Goal: Task Accomplishment & Management: Use online tool/utility

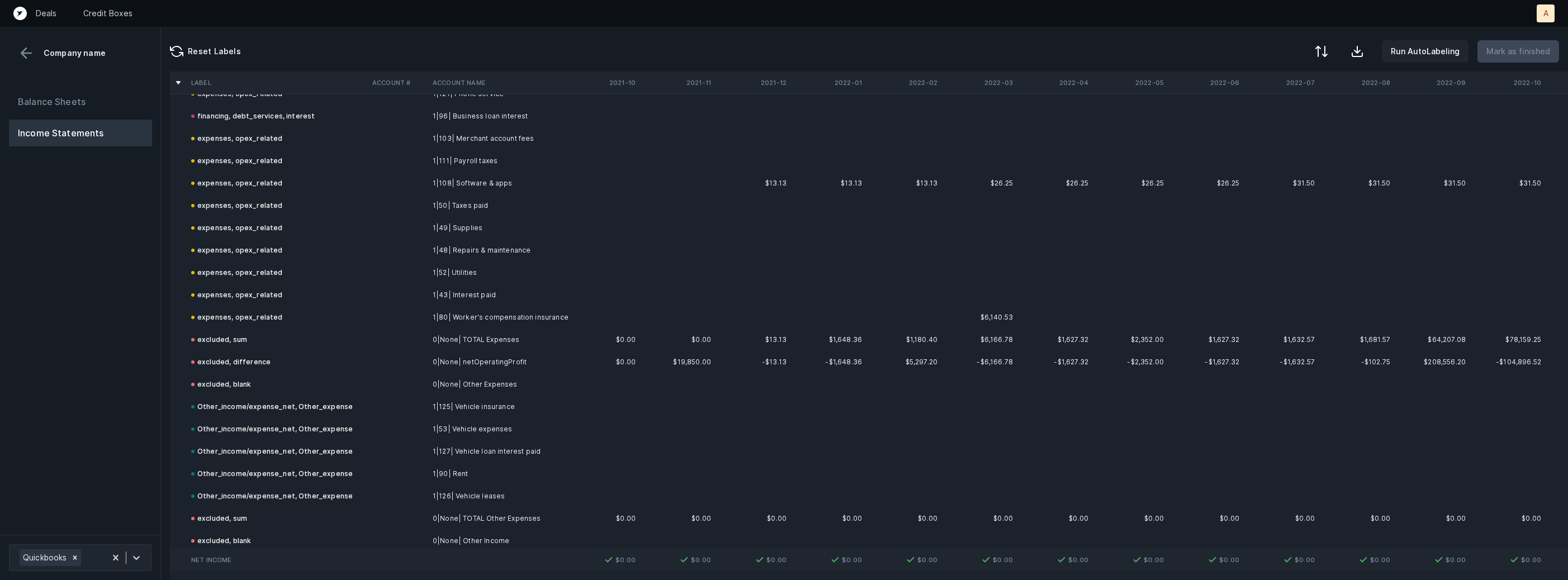
scroll to position [658, 0]
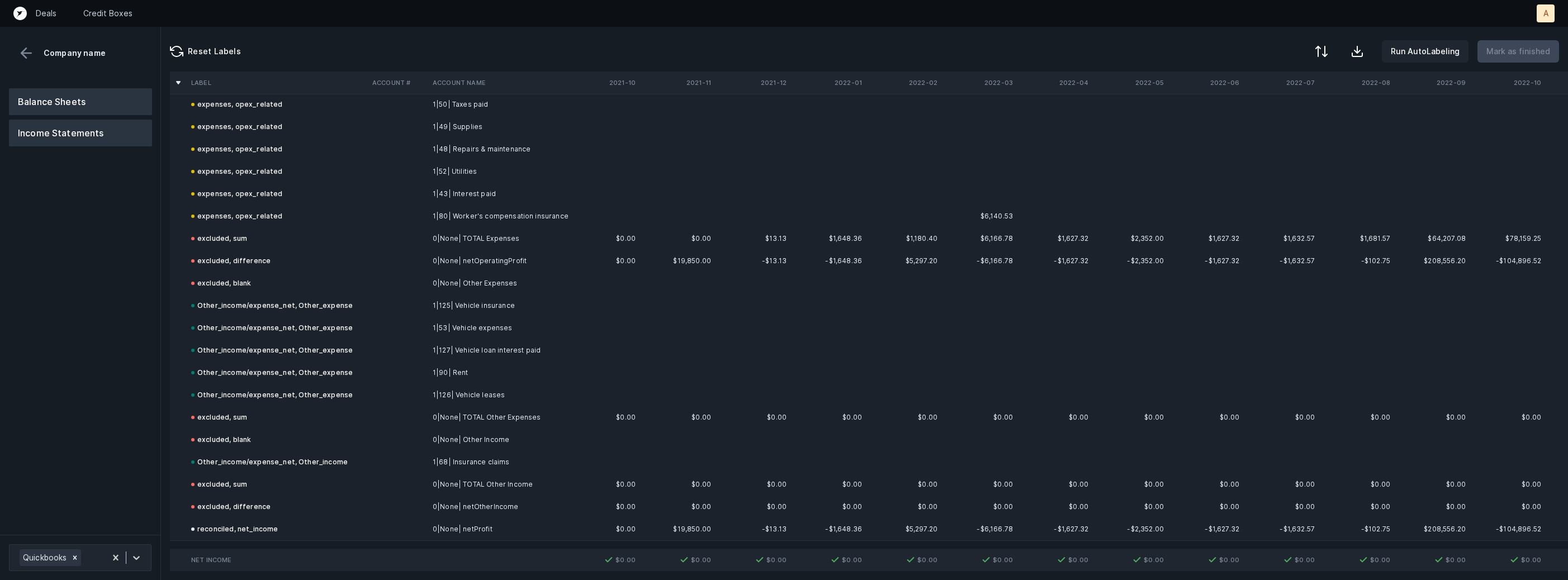
click at [89, 98] on button "Balance Sheets" at bounding box center [80, 102] width 143 height 27
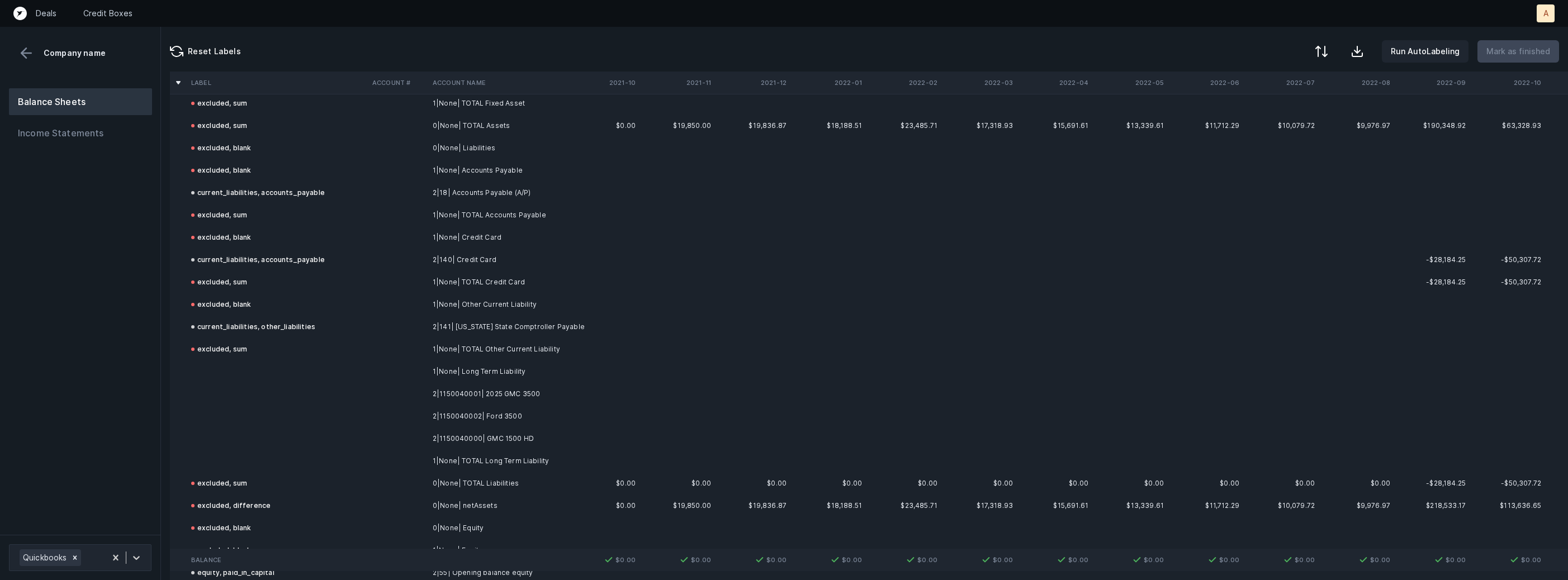
scroll to position [501, 0]
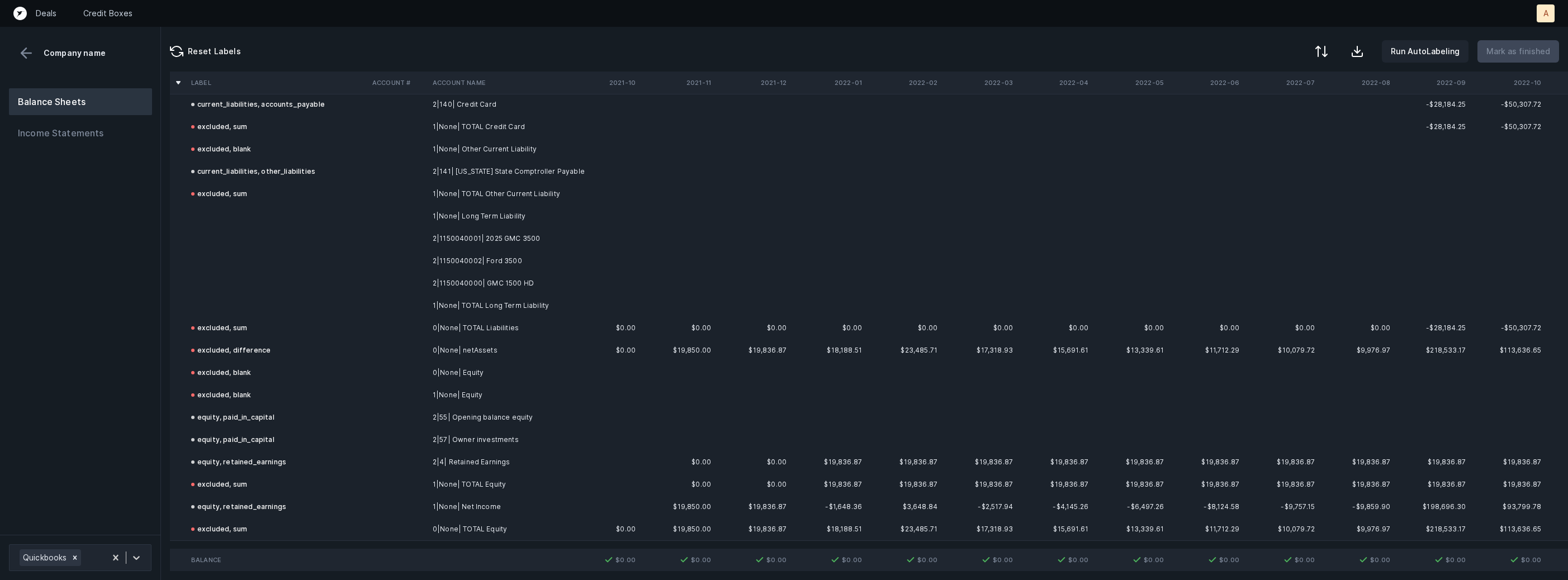
click at [511, 241] on td "2|1150040001| 2025 GMC 3500" at bounding box center [496, 238] width 137 height 23
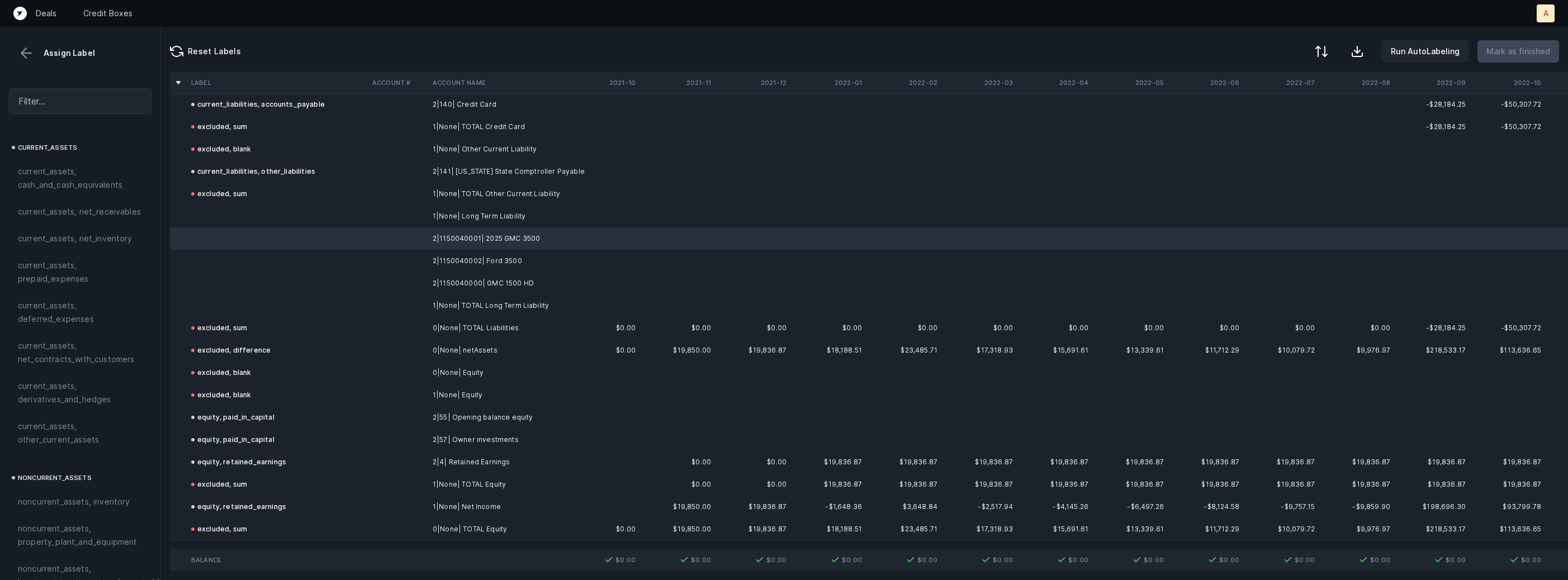
click at [499, 254] on td "2|1150040002| Ford 3500" at bounding box center [496, 261] width 137 height 23
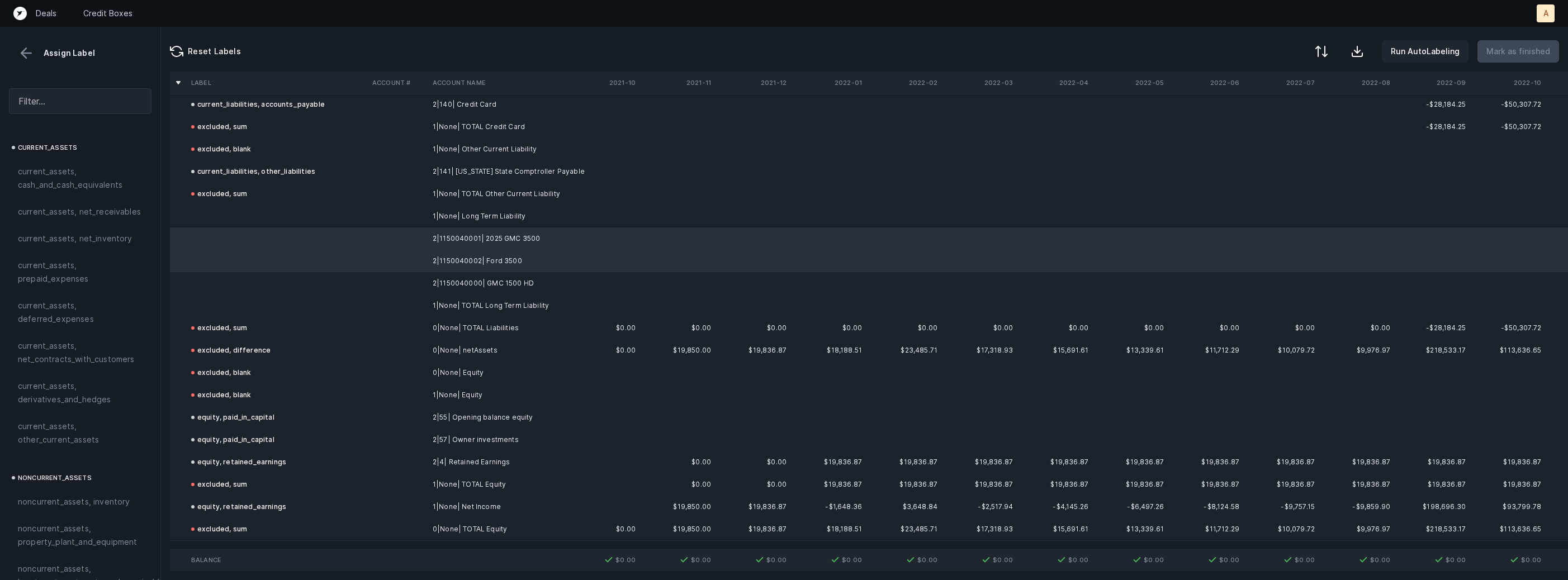
click at [485, 276] on td "2|1150040000| GMC 1500 HD" at bounding box center [496, 283] width 137 height 23
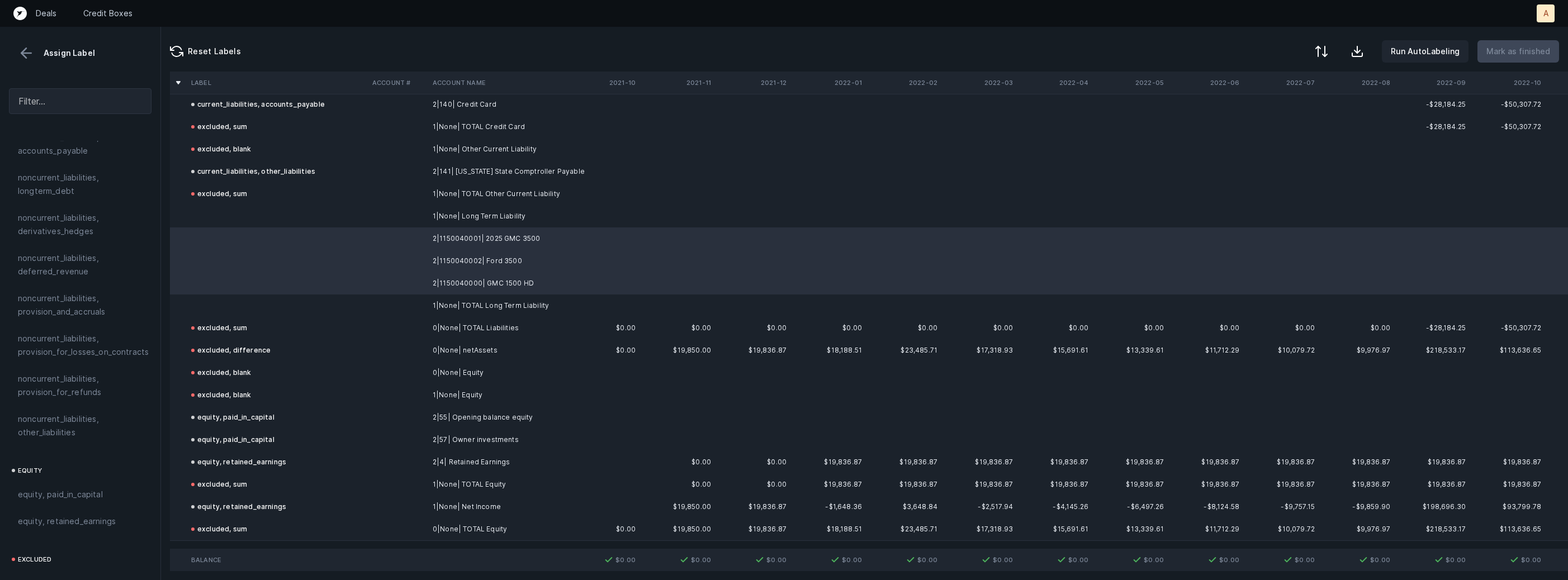
scroll to position [1226, 0]
click at [92, 330] on span "noncurrent_liabilities, other_liabilities" at bounding box center [80, 331] width 124 height 27
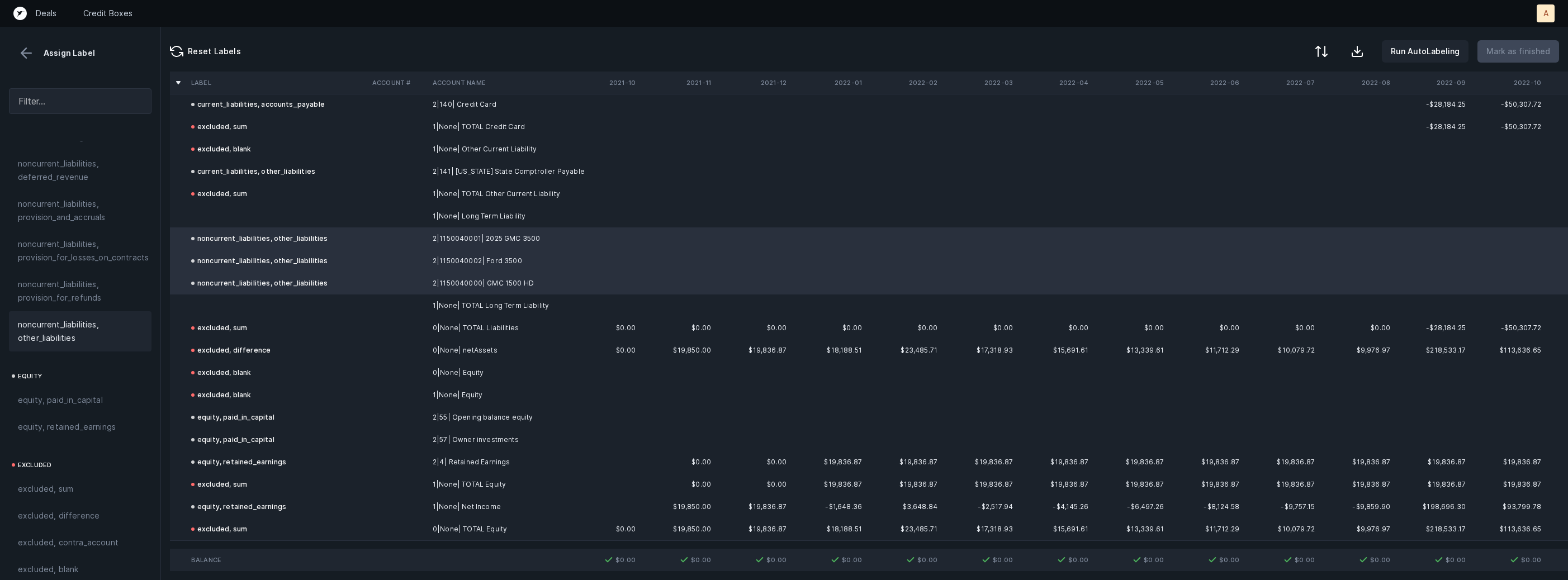
click at [292, 216] on td at bounding box center [277, 216] width 181 height 23
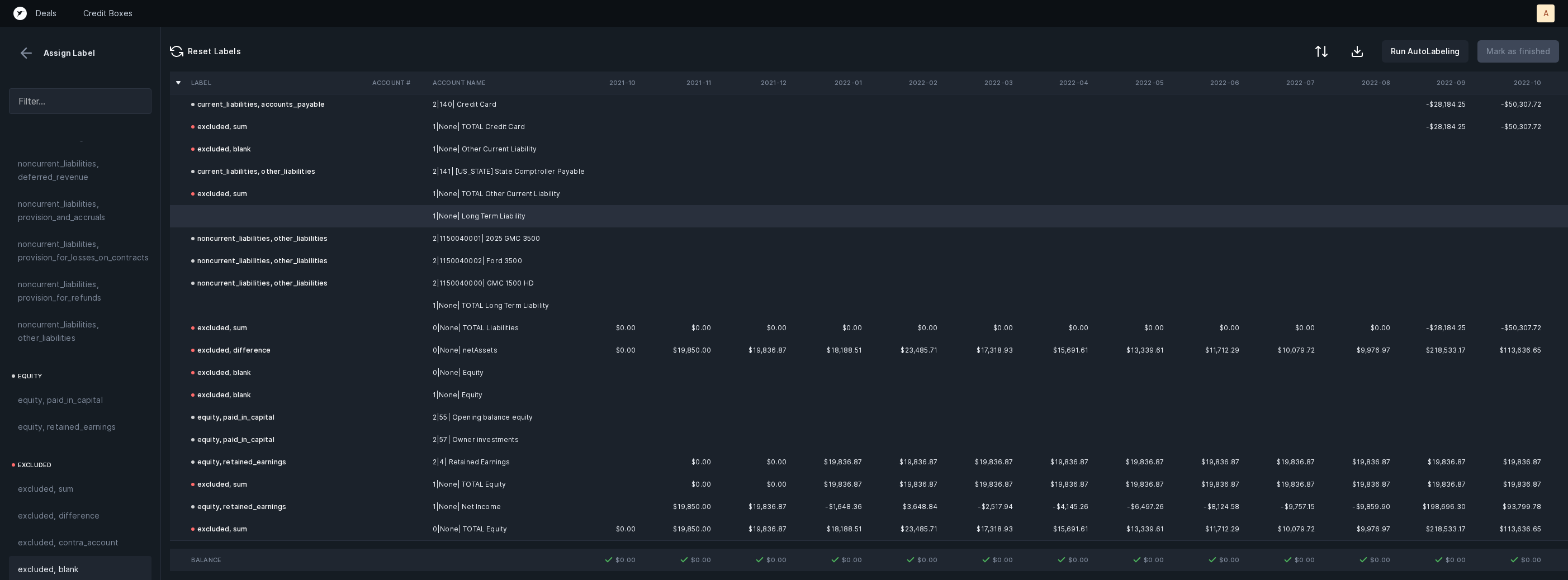
click at [45, 562] on span "excluded, blank" at bounding box center [48, 569] width 60 height 13
click at [233, 299] on td at bounding box center [277, 305] width 181 height 23
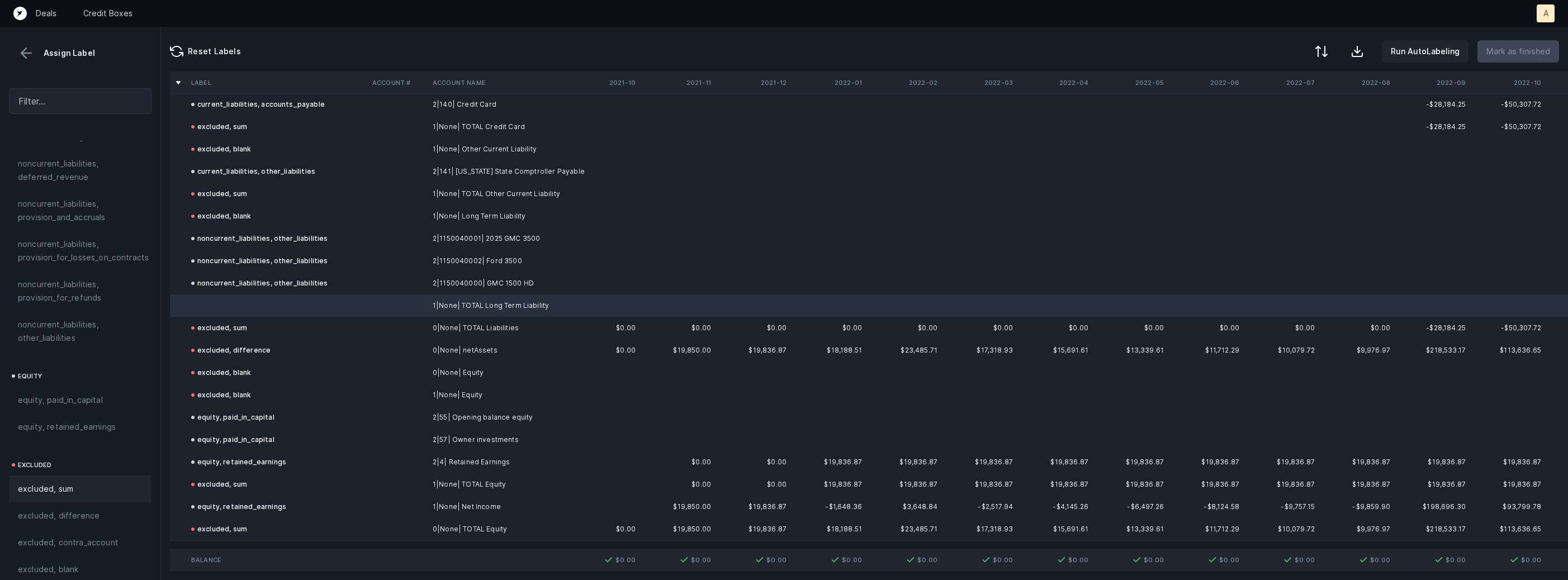
click at [70, 482] on span "excluded, sum" at bounding box center [45, 489] width 55 height 13
click at [1501, 55] on p "Mark as finished" at bounding box center [1518, 51] width 64 height 13
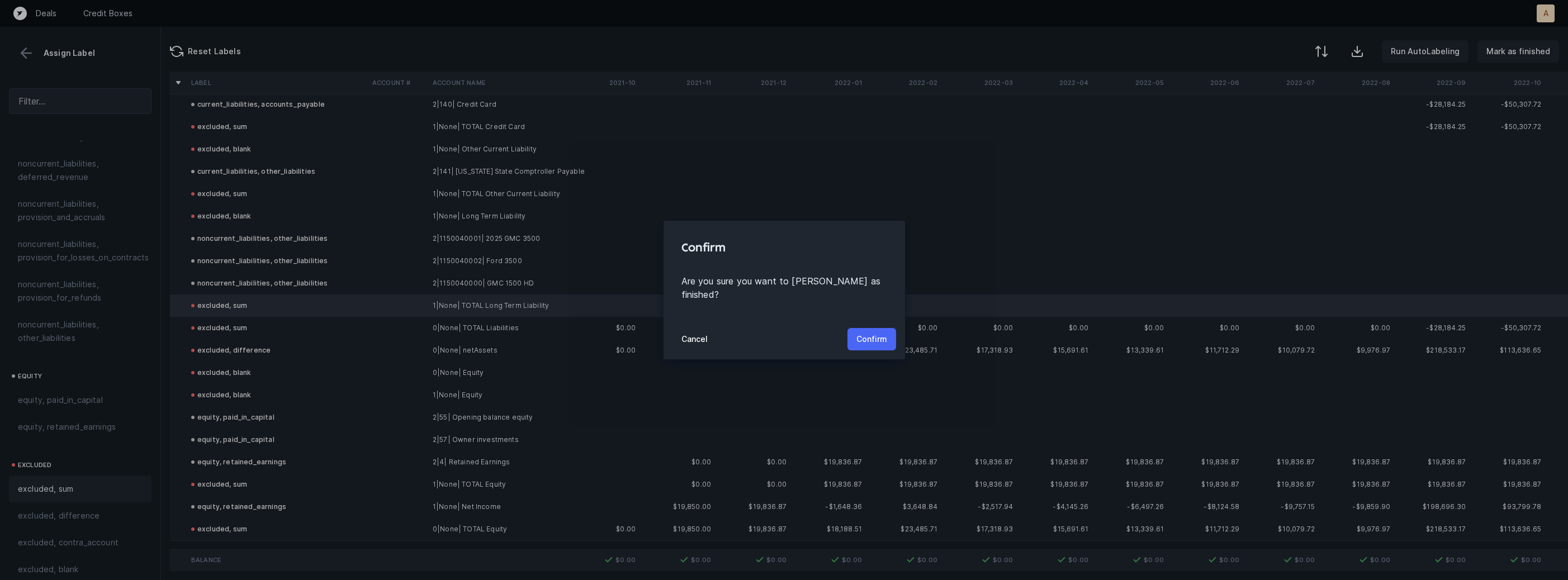
click at [874, 333] on p "Confirm" at bounding box center [872, 339] width 30 height 13
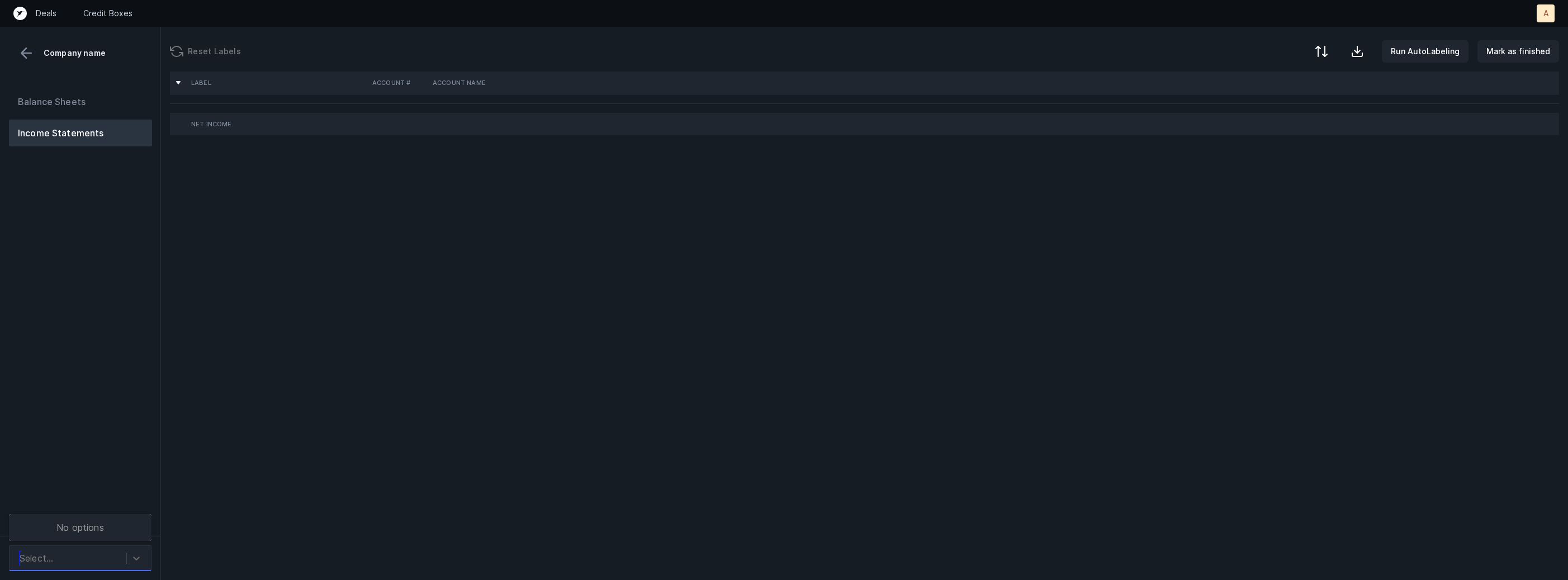
click at [107, 557] on div "Select..." at bounding box center [69, 558] width 112 height 20
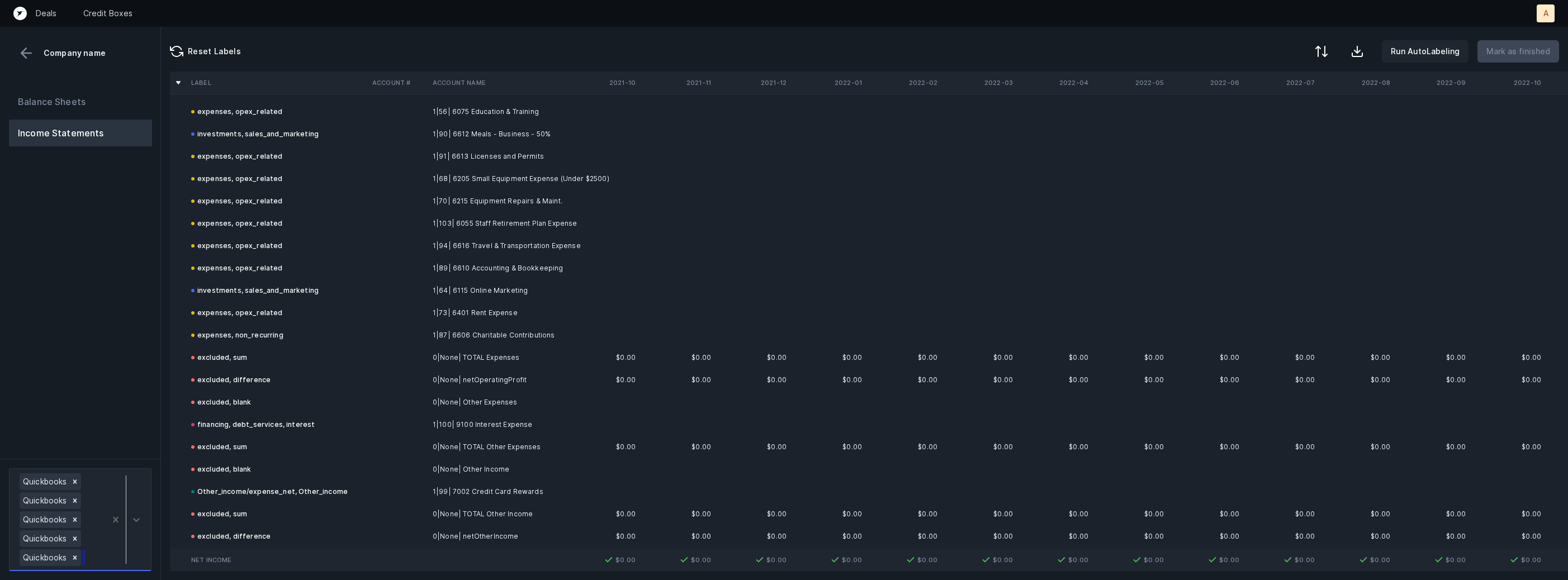
scroll to position [5616, 0]
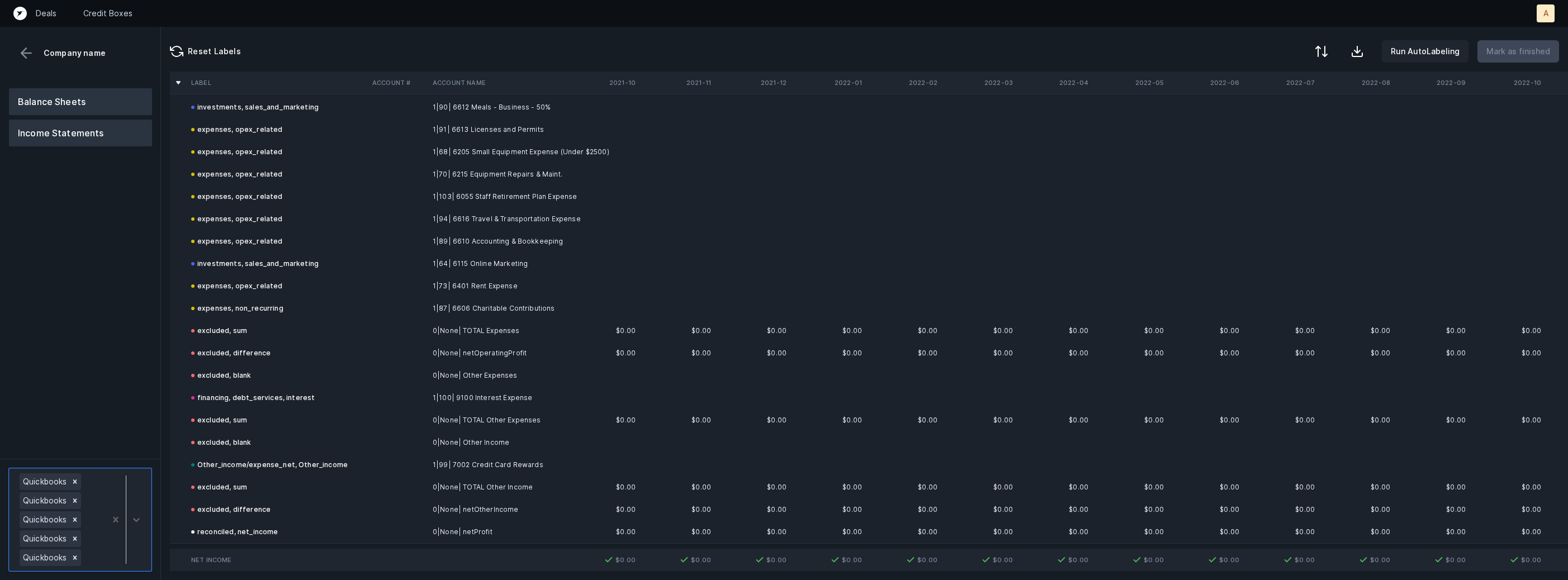
click at [71, 99] on button "Balance Sheets" at bounding box center [80, 102] width 143 height 27
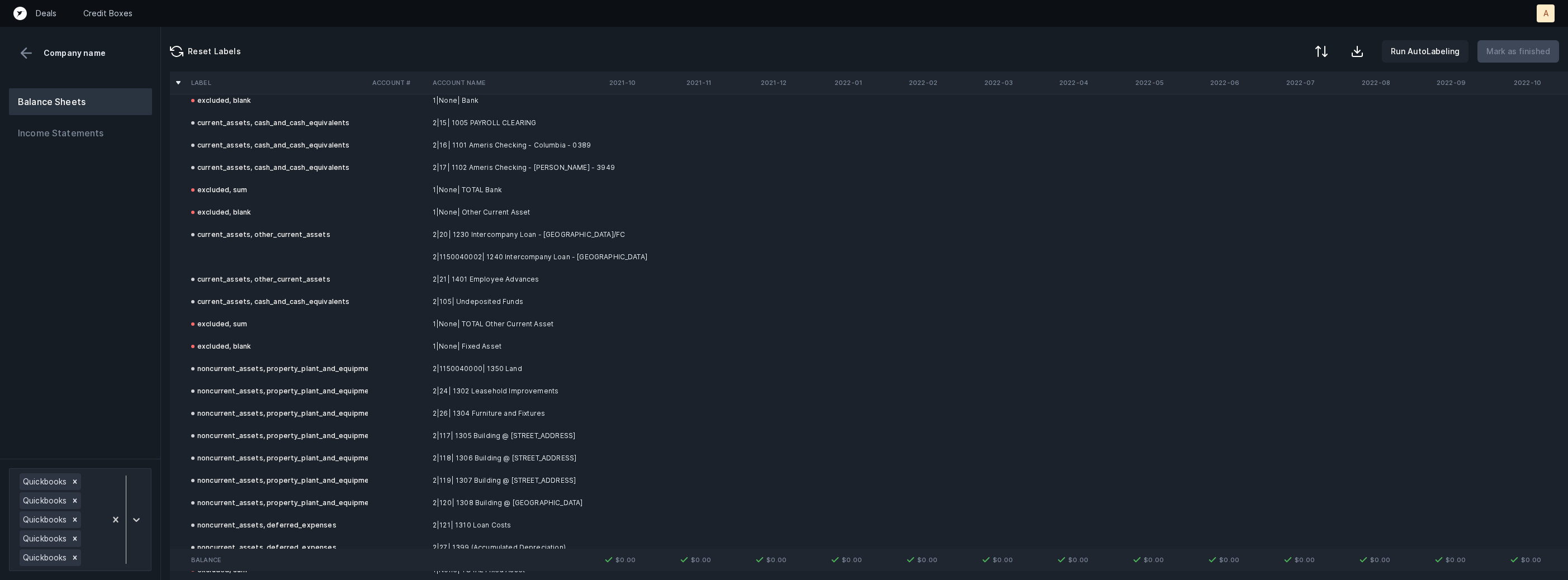
scroll to position [2129, 0]
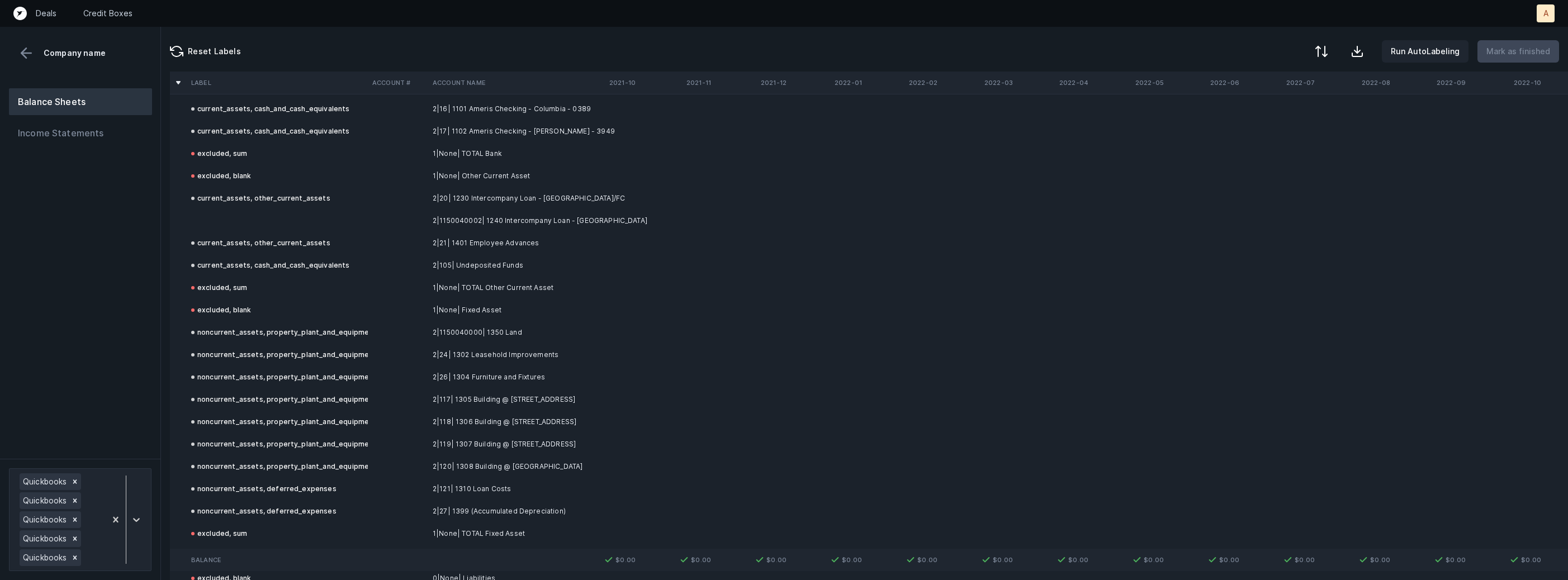
click at [305, 224] on td at bounding box center [277, 221] width 181 height 23
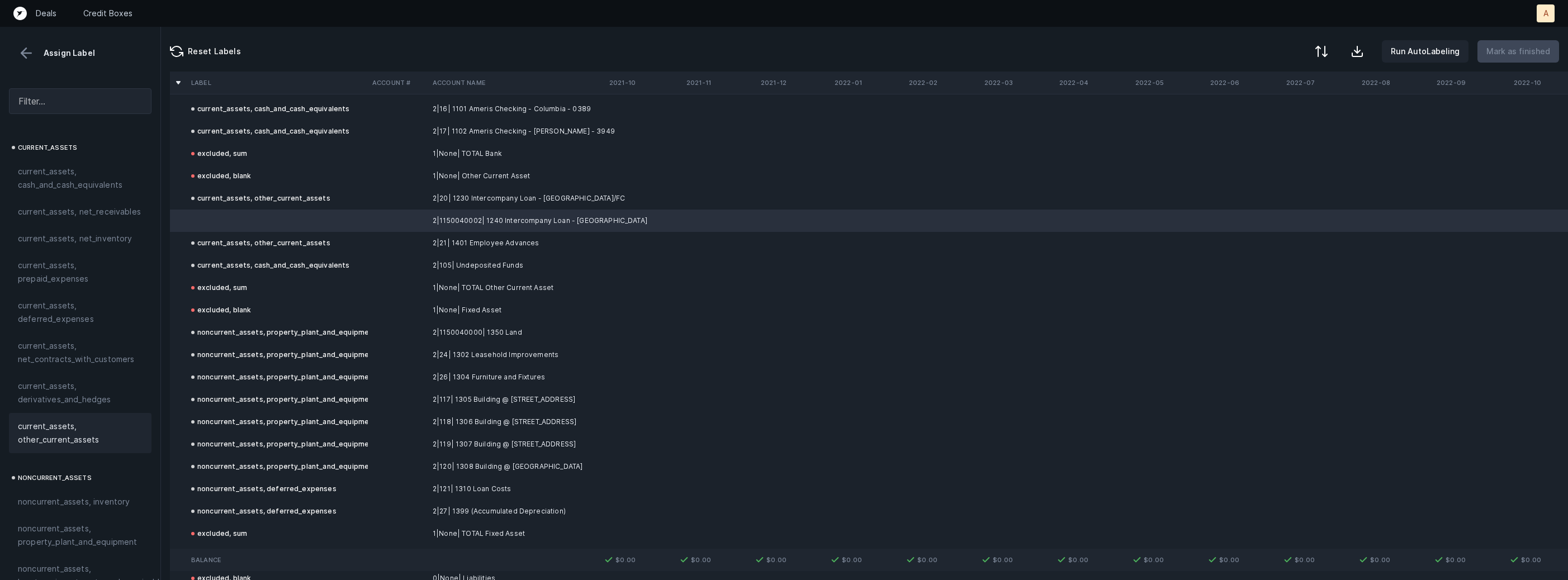
click at [26, 439] on span "current_assets, other_current_assets" at bounding box center [80, 433] width 124 height 27
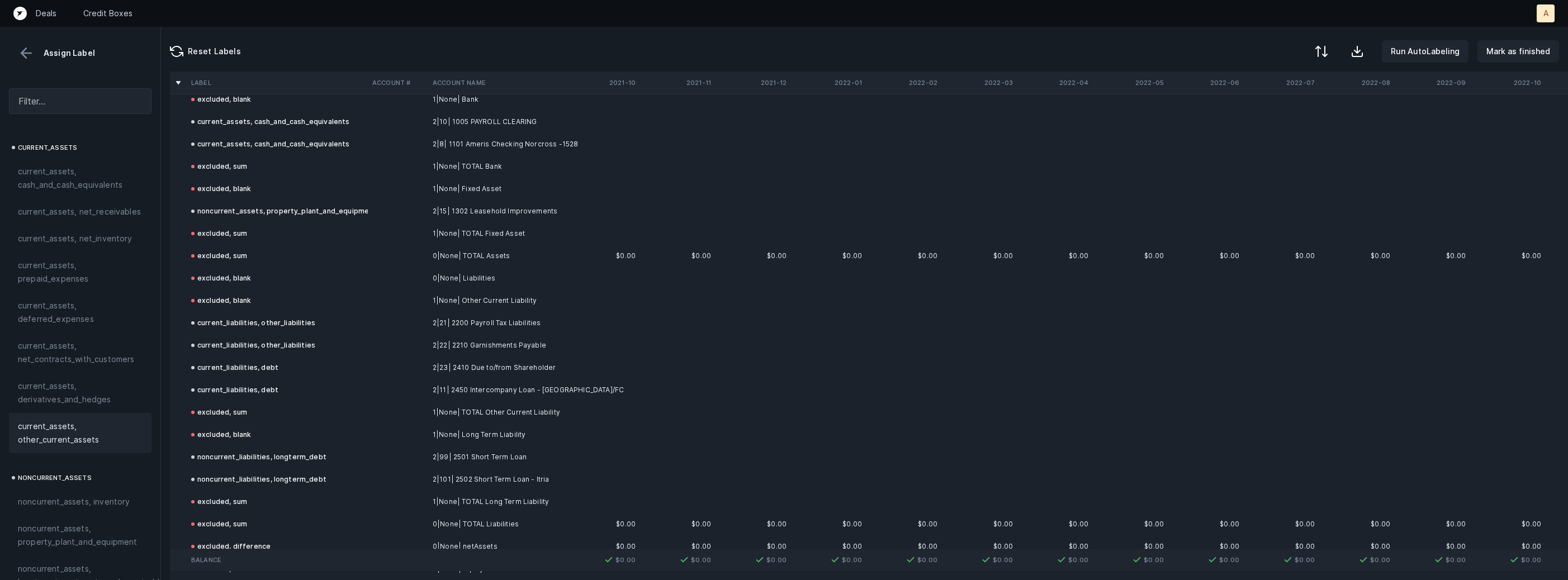
scroll to position [0, 0]
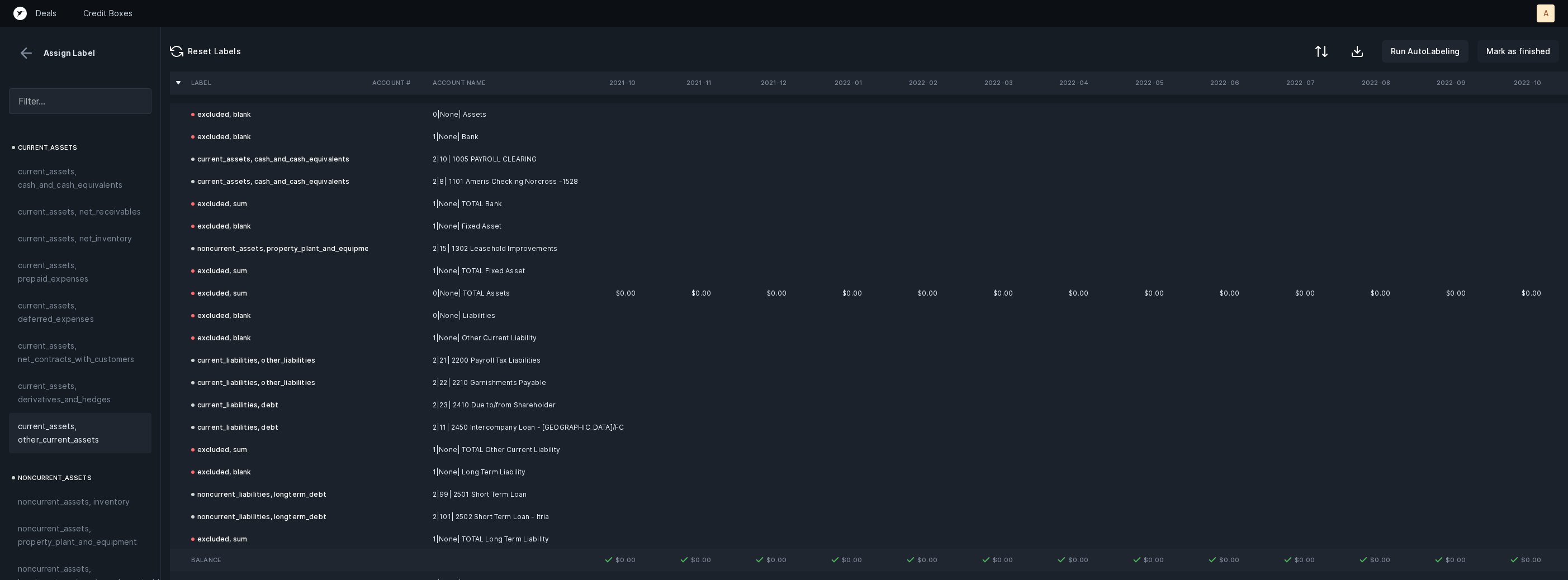
click at [1505, 55] on p "Mark as finished" at bounding box center [1518, 51] width 64 height 13
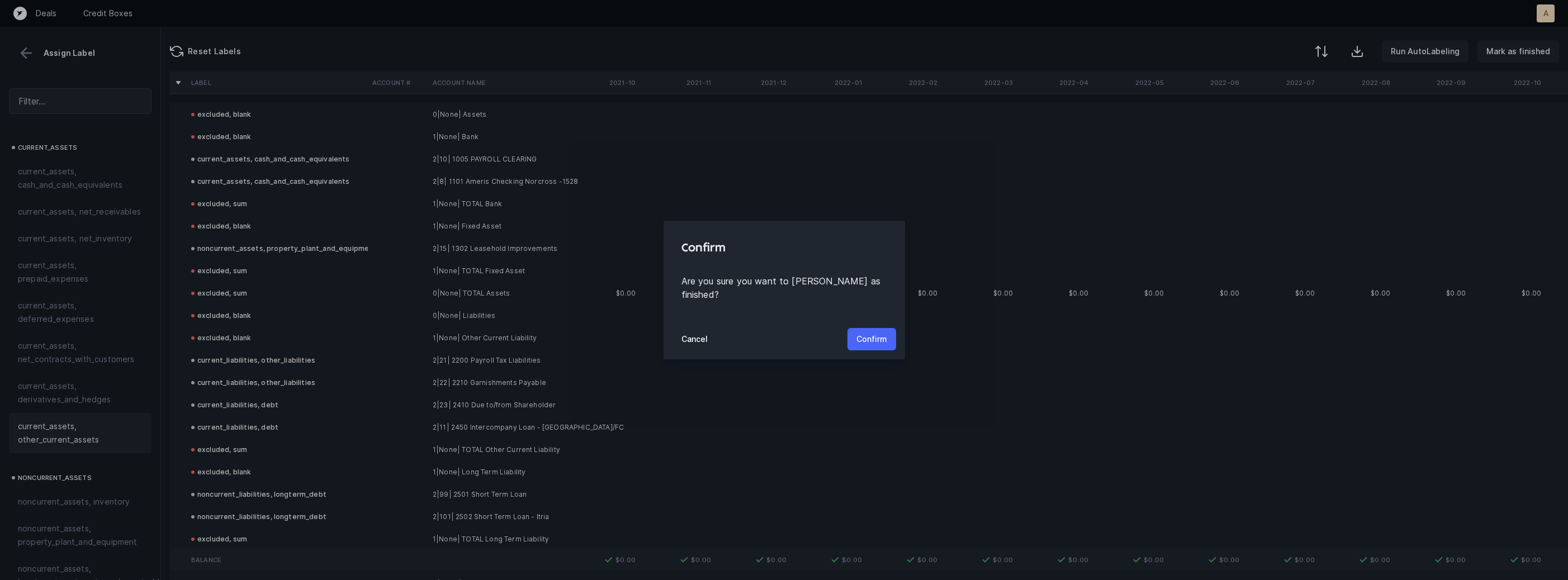
click at [860, 336] on p "Confirm" at bounding box center [872, 339] width 30 height 13
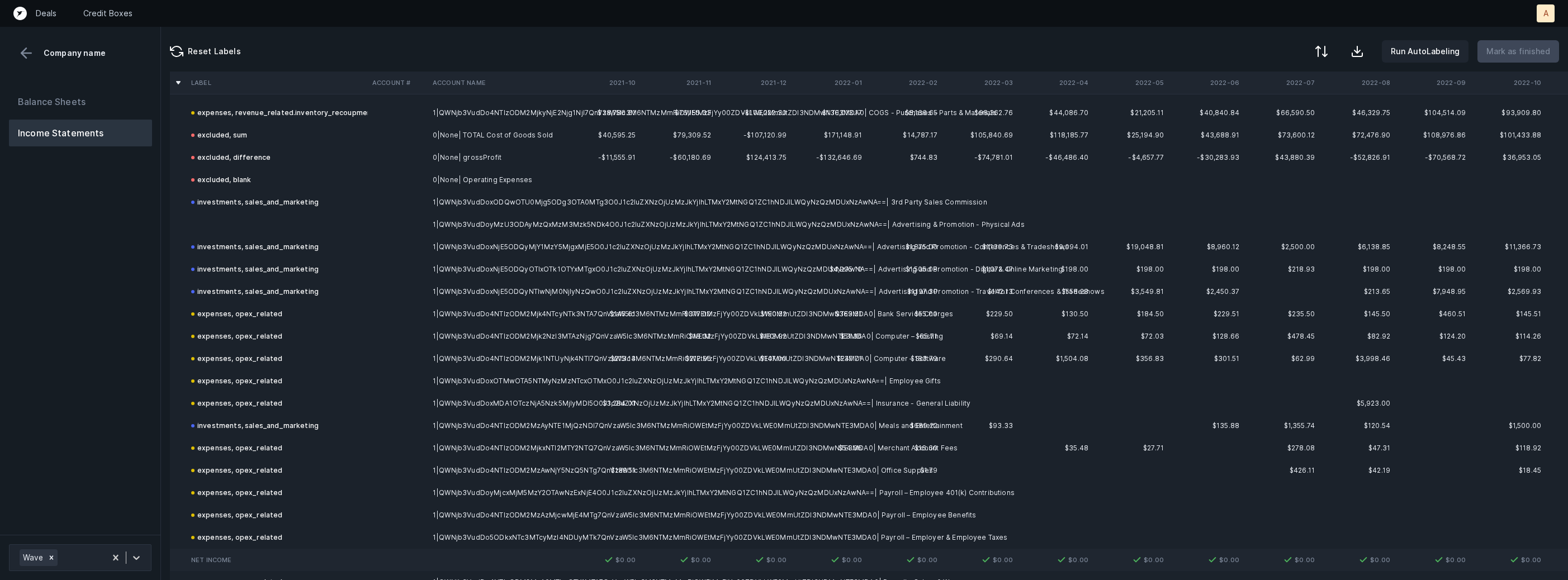
scroll to position [393, 0]
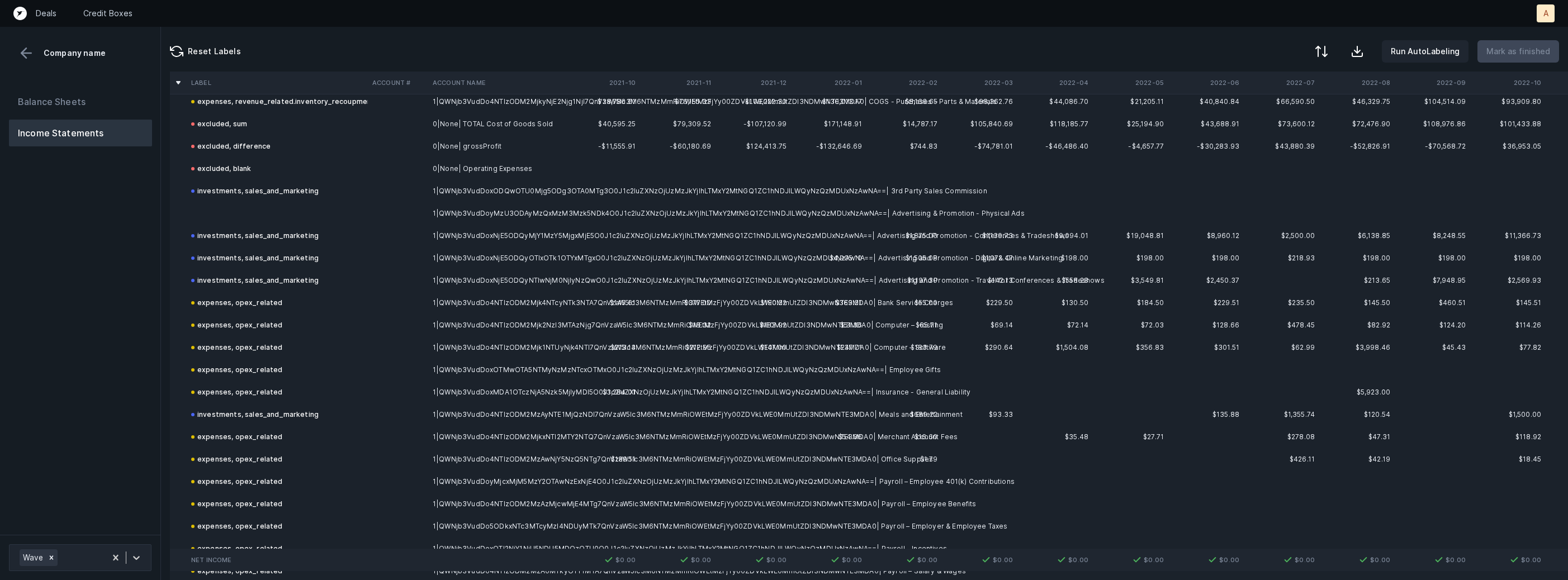
click at [518, 208] on td "1|QWNjb3VudDoyMzU3ODAyMzQxMzM3Mzk5NDk4O0J1c2luZXNzOjUzMzJkYjlhLTMxY2MtNGQ1ZC1hN…" at bounding box center [496, 213] width 137 height 23
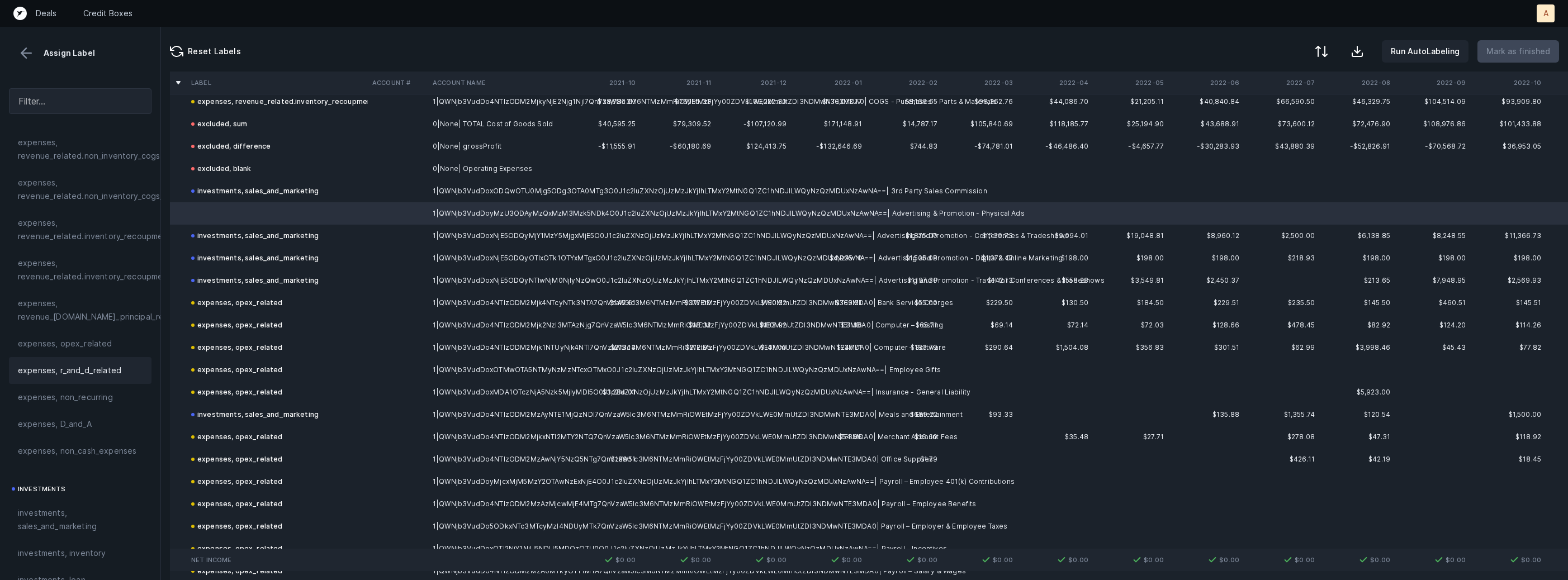
scroll to position [259, 0]
click at [48, 516] on span "investments, sales_and_marketing" at bounding box center [80, 513] width 124 height 27
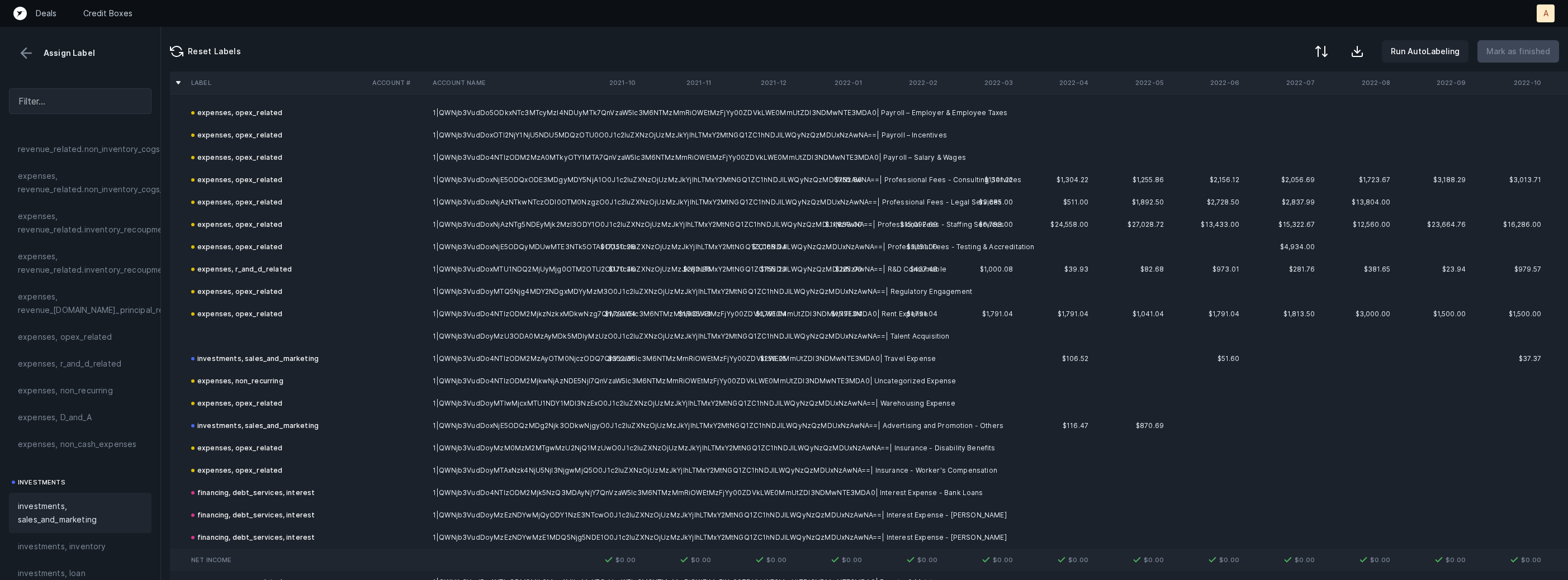
scroll to position [815, 0]
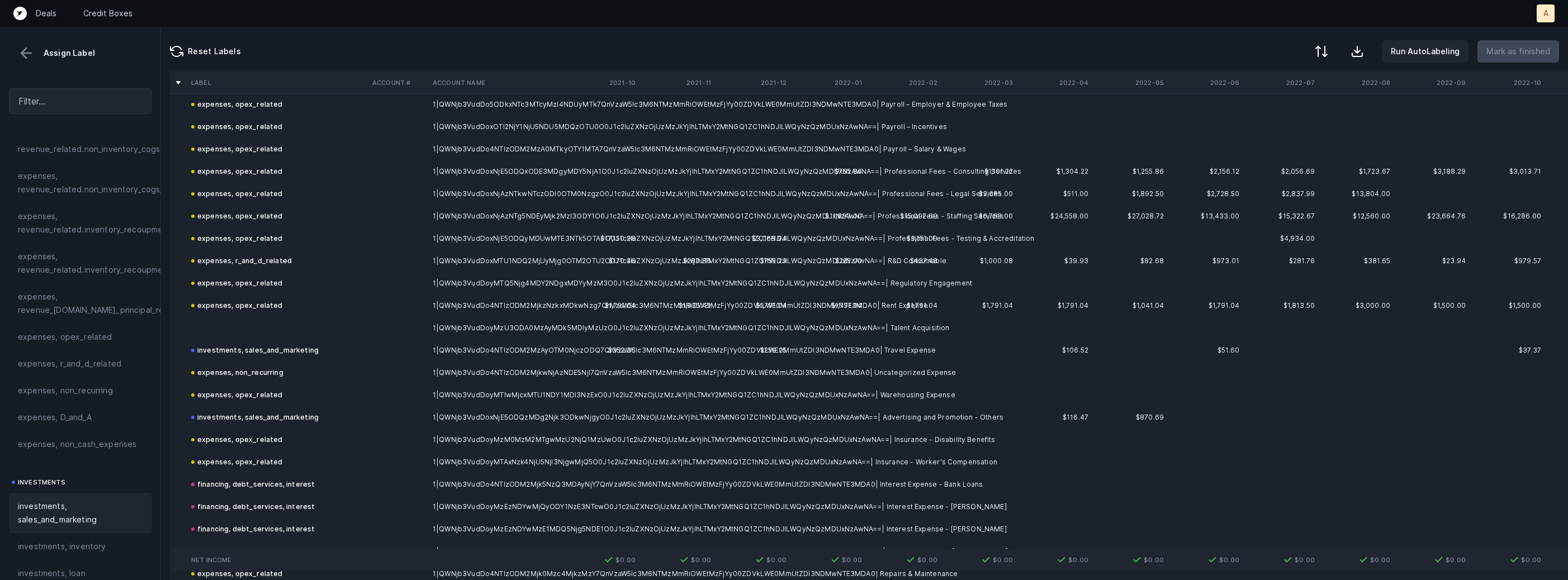
click at [433, 335] on td "1|QWNjb3VudDoyMzU3ODA0MzAyMDk5MDIyMzUzO0J1c2luZXNzOjUzMzJkYjlhLTMxY2MtNGQ1ZC1hN…" at bounding box center [496, 328] width 137 height 23
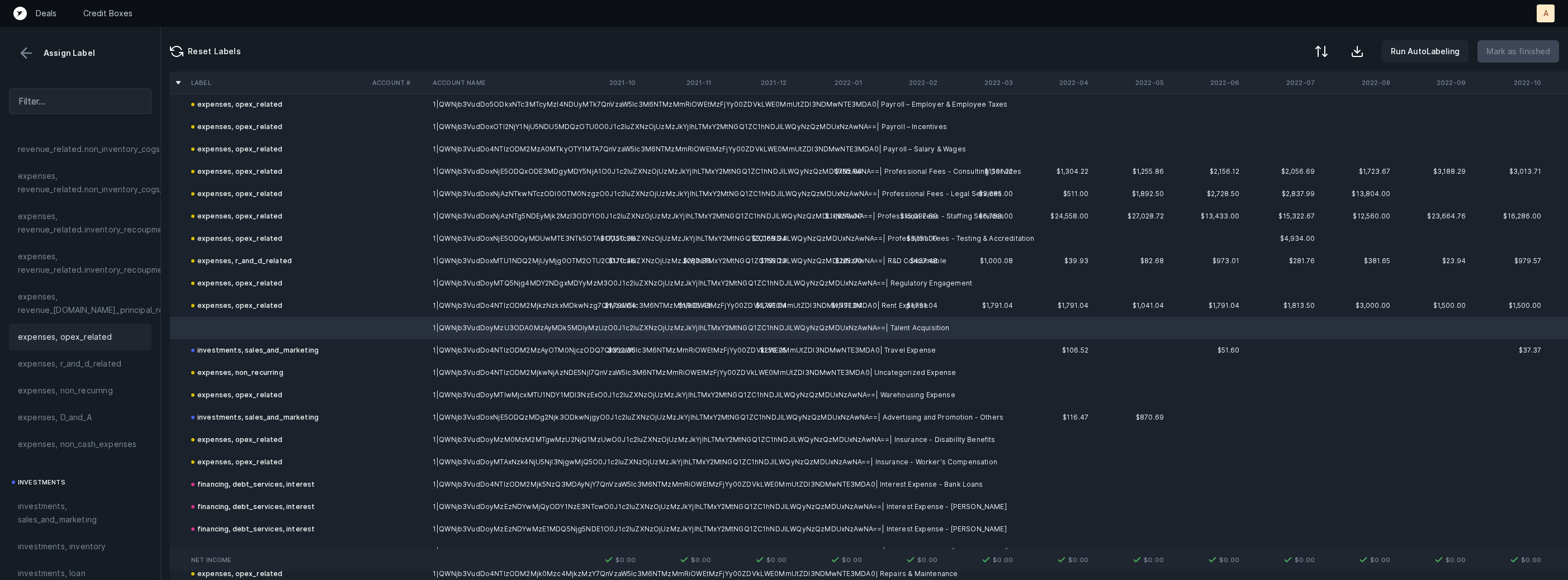
click at [123, 339] on div "expenses, opex_related" at bounding box center [80, 337] width 124 height 13
click at [1498, 61] on button "Mark as finished" at bounding box center [1519, 51] width 82 height 23
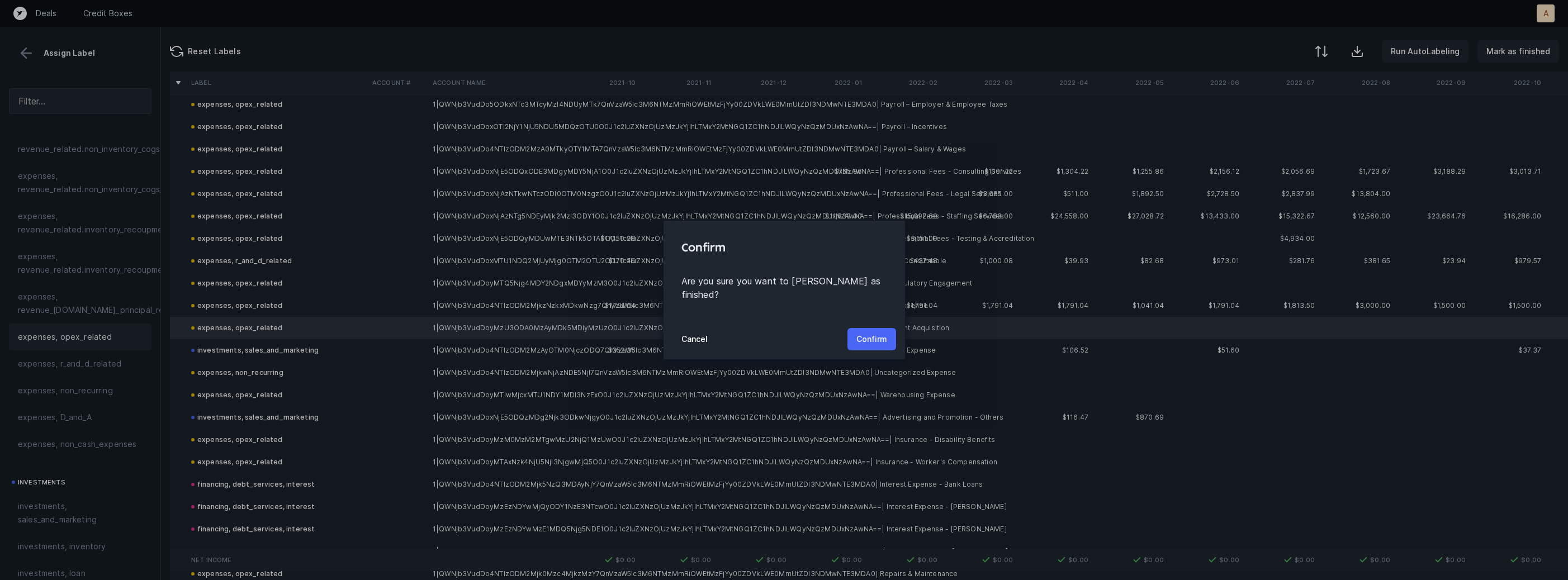
click at [869, 333] on p "Confirm" at bounding box center [872, 339] width 30 height 13
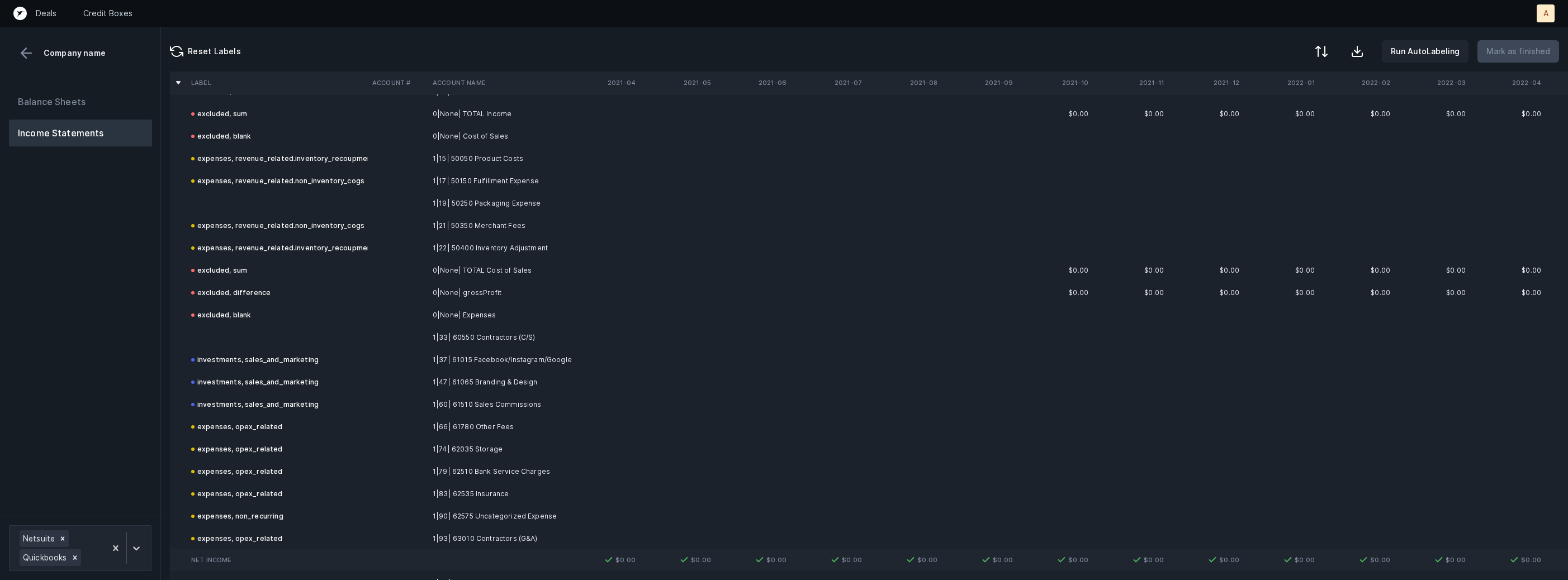
scroll to position [3103, 0]
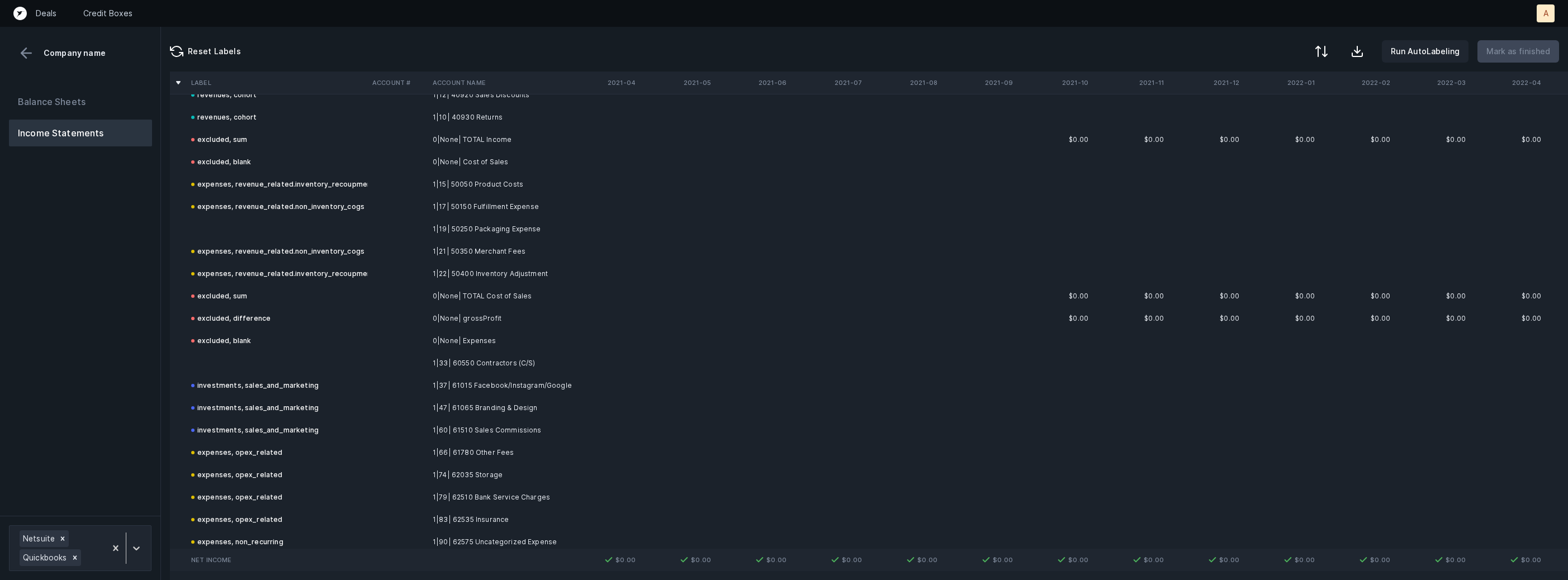
click at [519, 228] on td "1|19| 50250 Packaging Expense" at bounding box center [496, 229] width 137 height 23
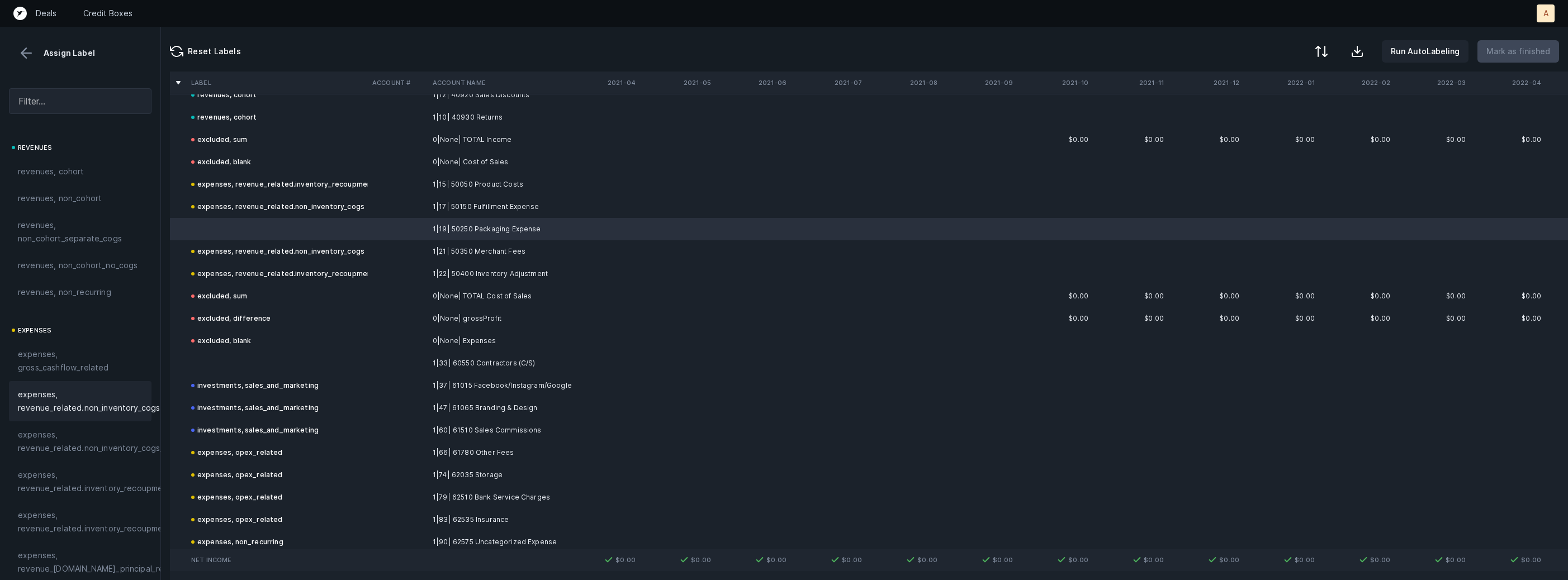
click at [118, 406] on span "expenses, revenue_related.non_inventory_cogs" at bounding box center [88, 401] width 142 height 27
click at [238, 362] on td at bounding box center [277, 363] width 181 height 23
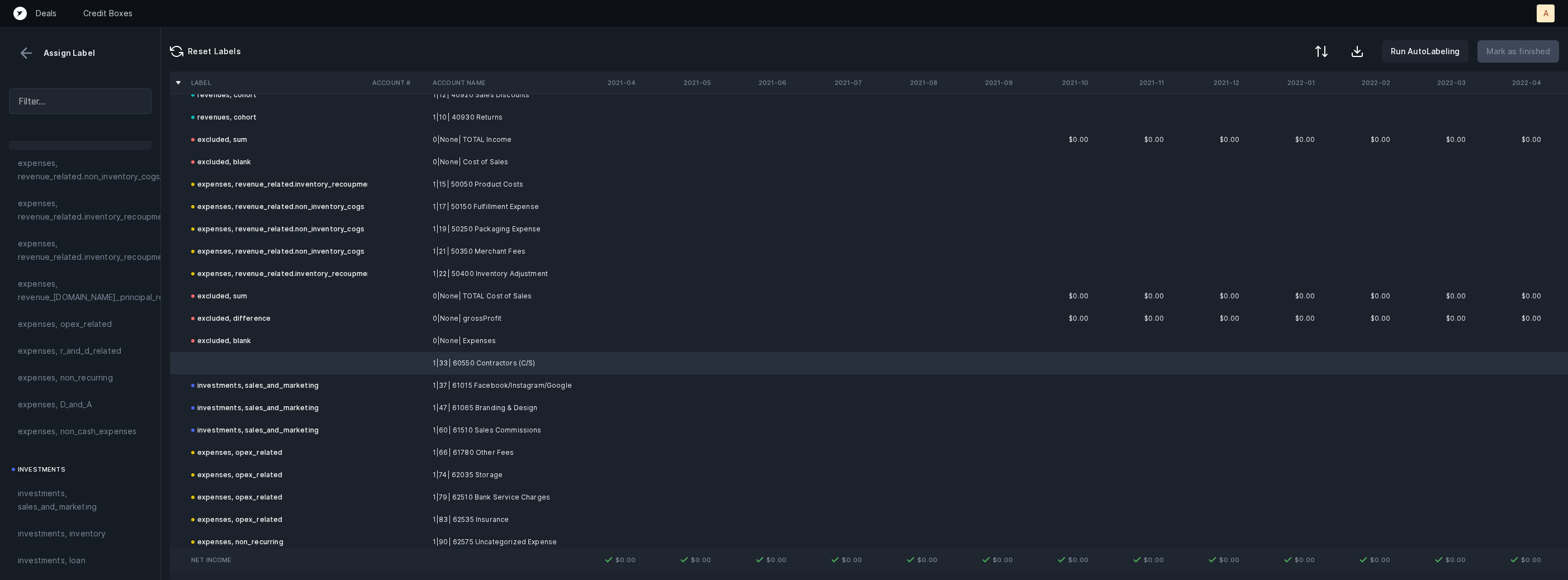
scroll to position [295, 0]
click at [91, 295] on span "expenses, opex_related" at bounding box center [65, 300] width 94 height 13
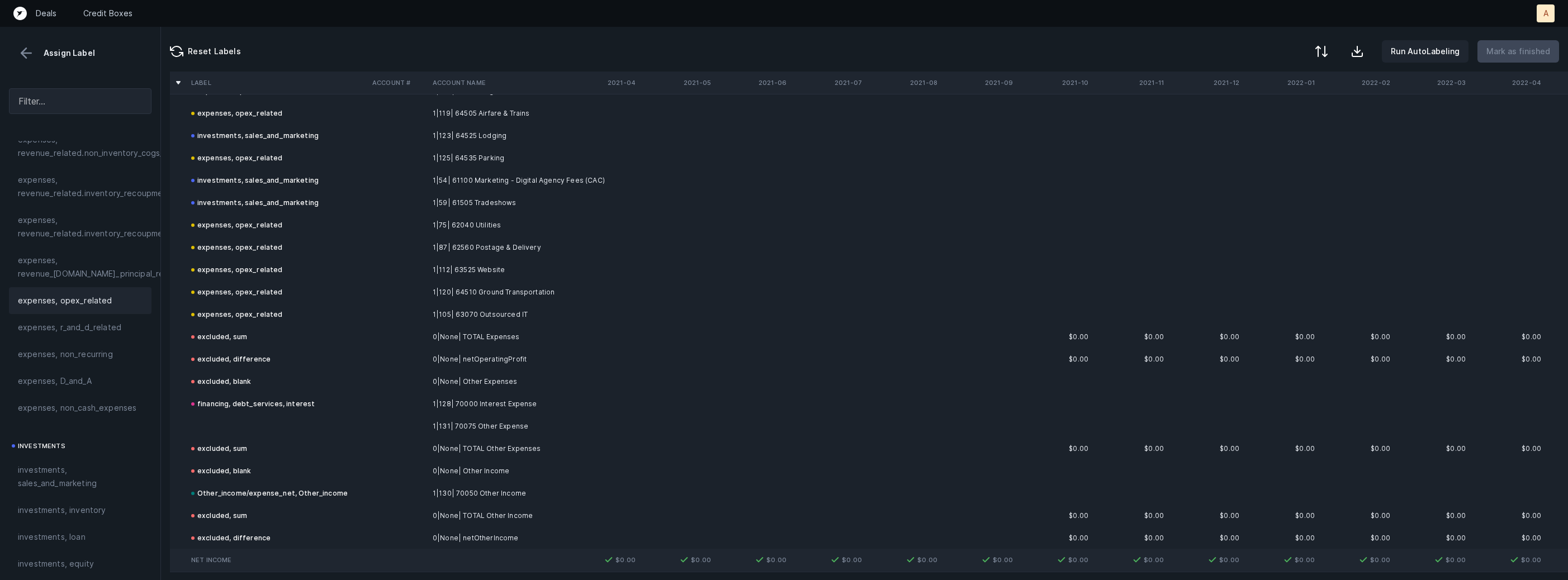
scroll to position [4008, 0]
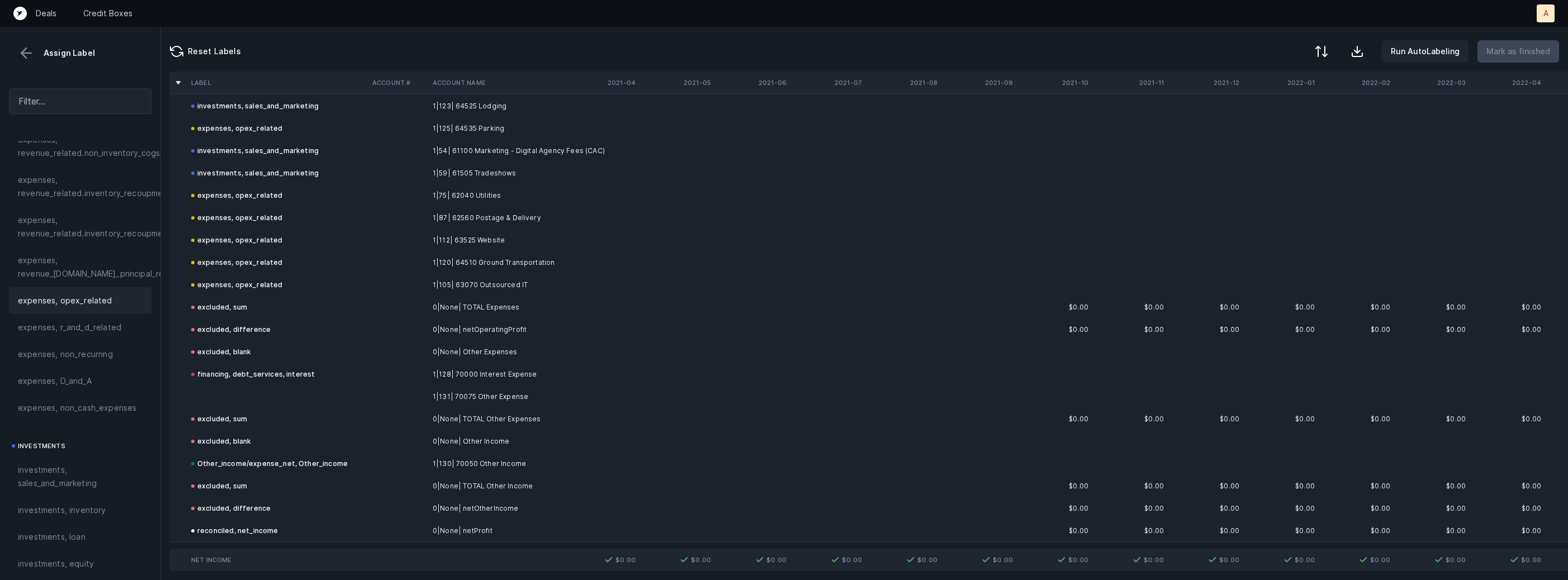
click at [298, 388] on td at bounding box center [277, 397] width 181 height 23
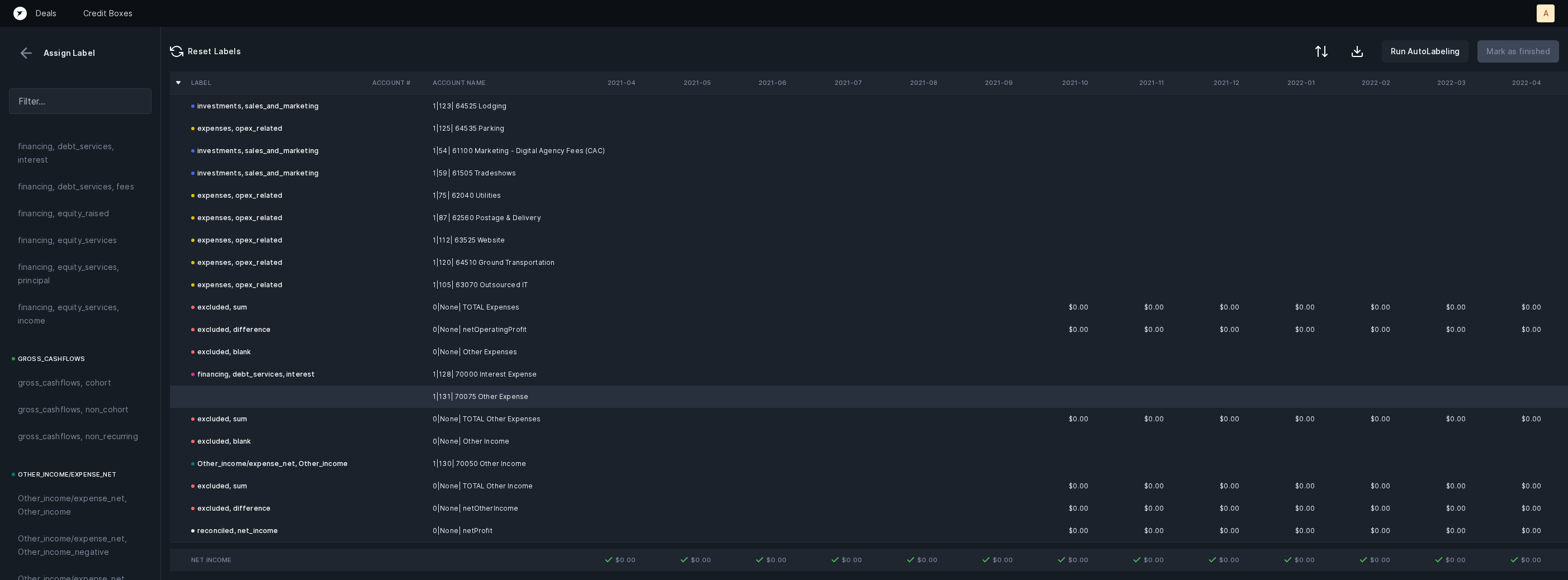
scroll to position [1266, 0]
click at [62, 308] on span "Other_income/expense_net, Other_expense" at bounding box center [80, 306] width 124 height 27
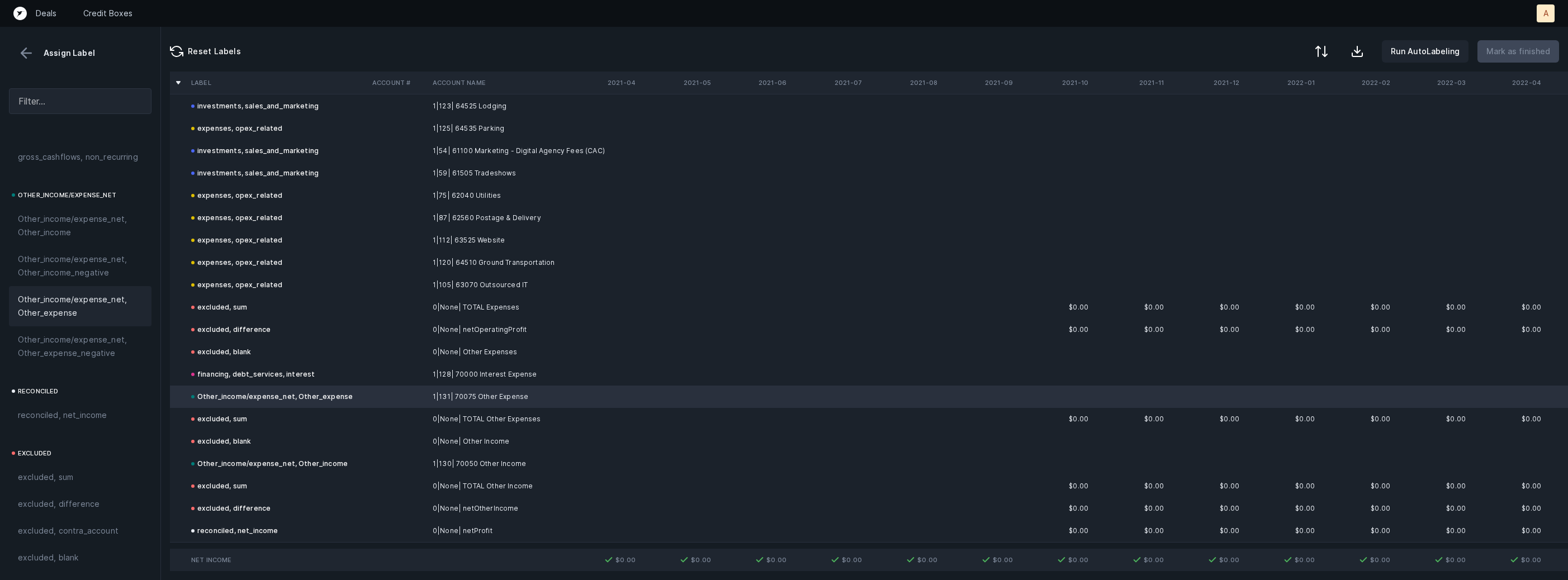
click at [29, 50] on button at bounding box center [26, 53] width 17 height 17
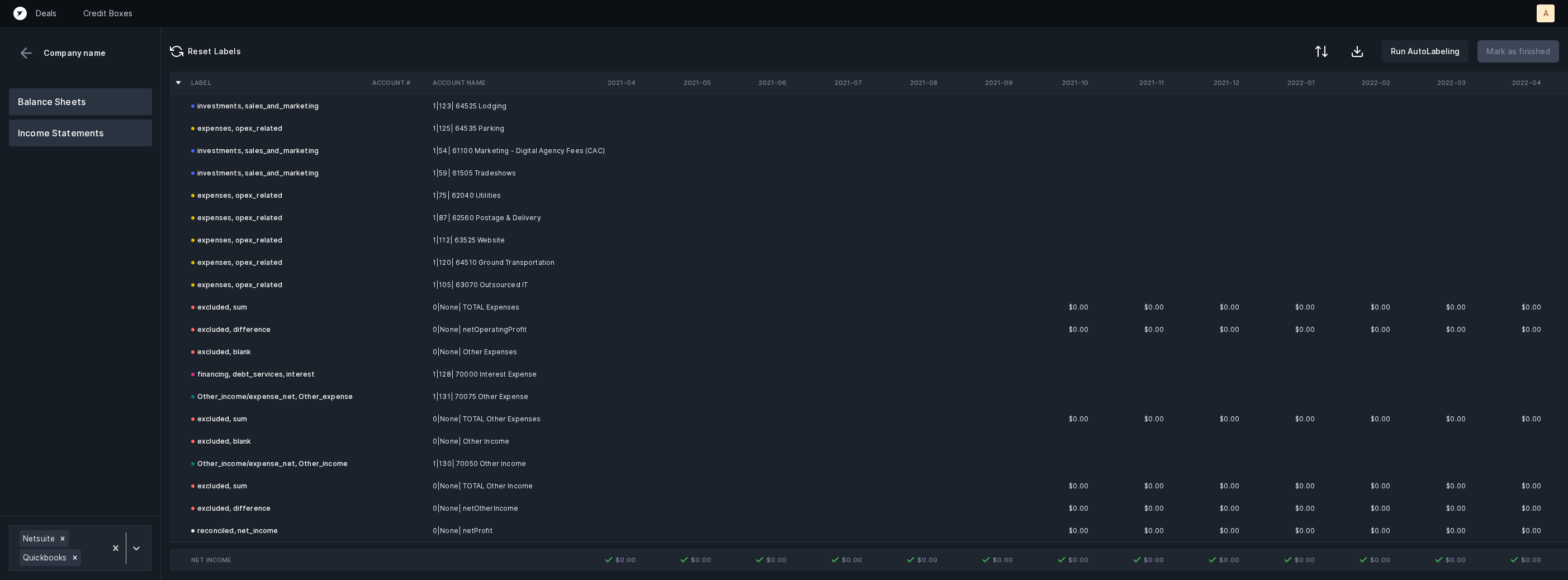
click at [57, 94] on button "Balance Sheets" at bounding box center [80, 102] width 143 height 27
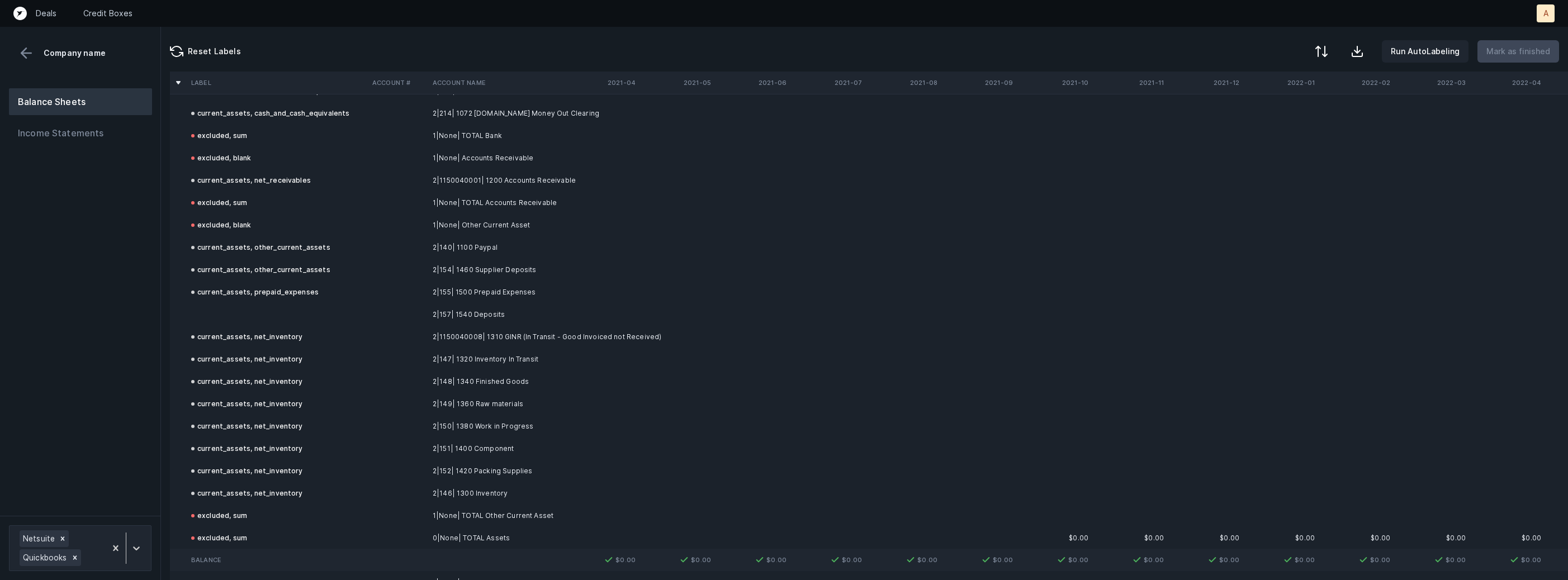
scroll to position [3048, 0]
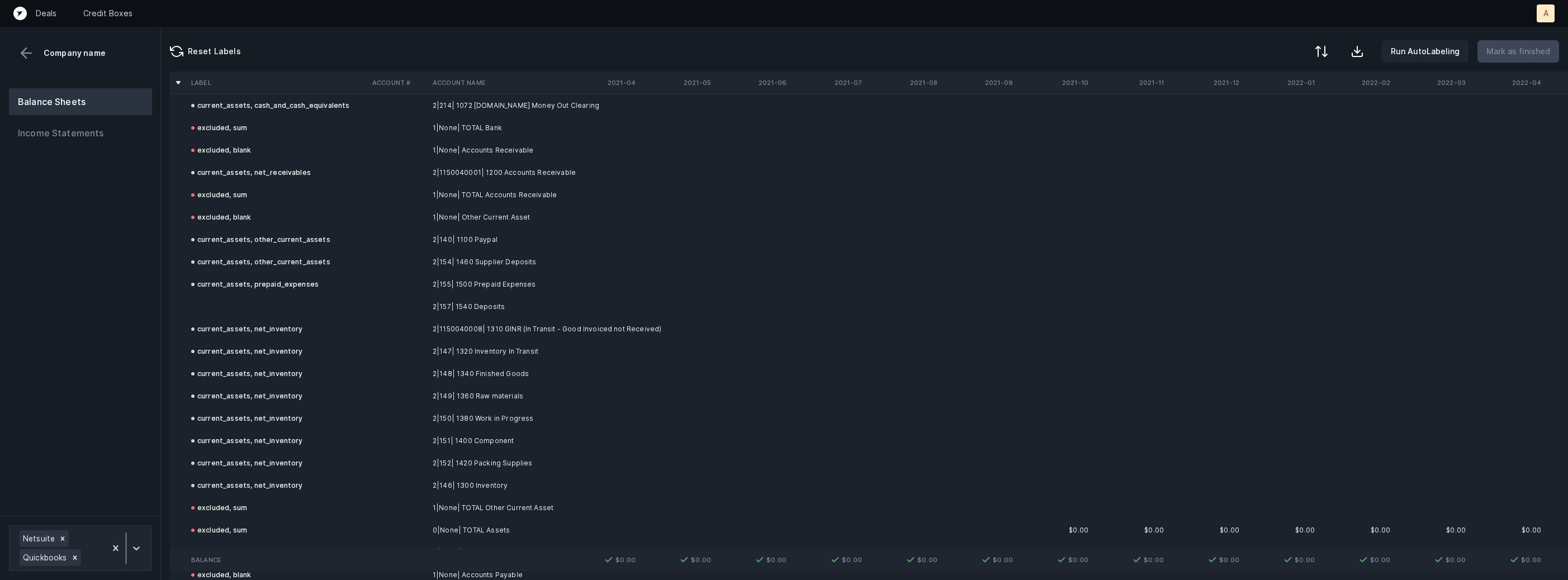
click at [382, 302] on td at bounding box center [397, 306] width 60 height 23
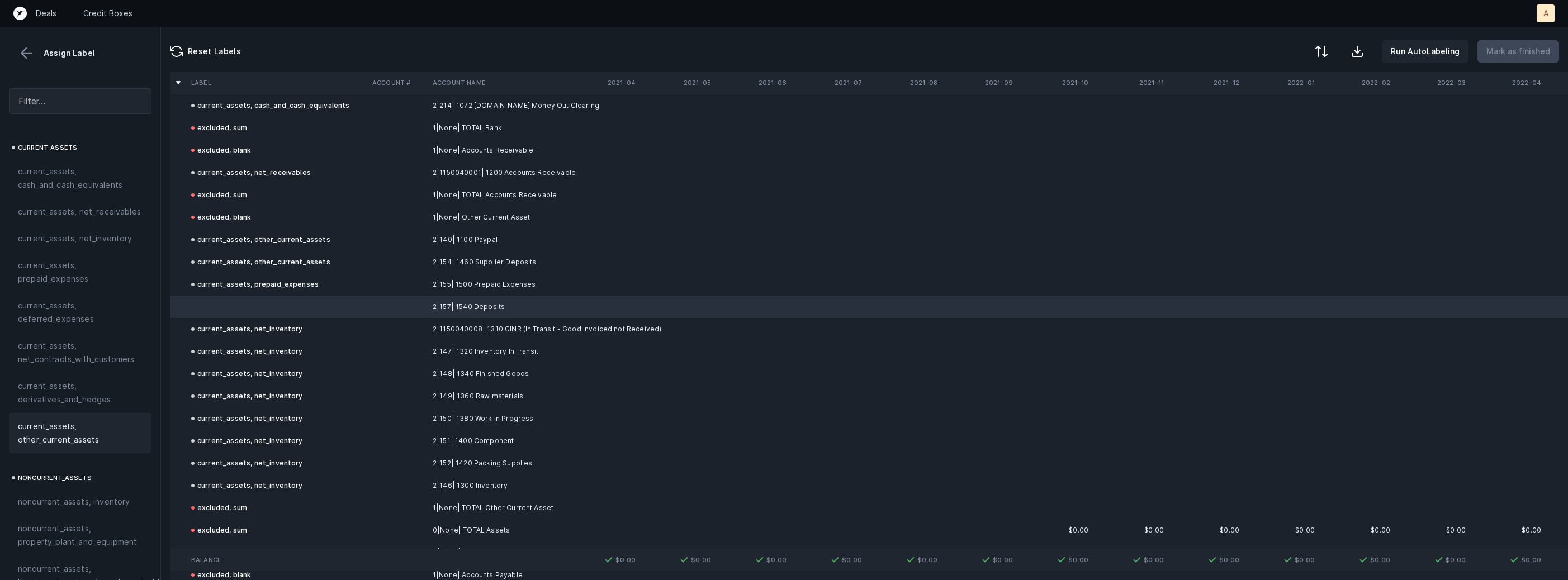
click at [75, 441] on span "current_assets, other_current_assets" at bounding box center [80, 433] width 124 height 27
click at [1523, 48] on p "Mark as finished" at bounding box center [1518, 51] width 64 height 13
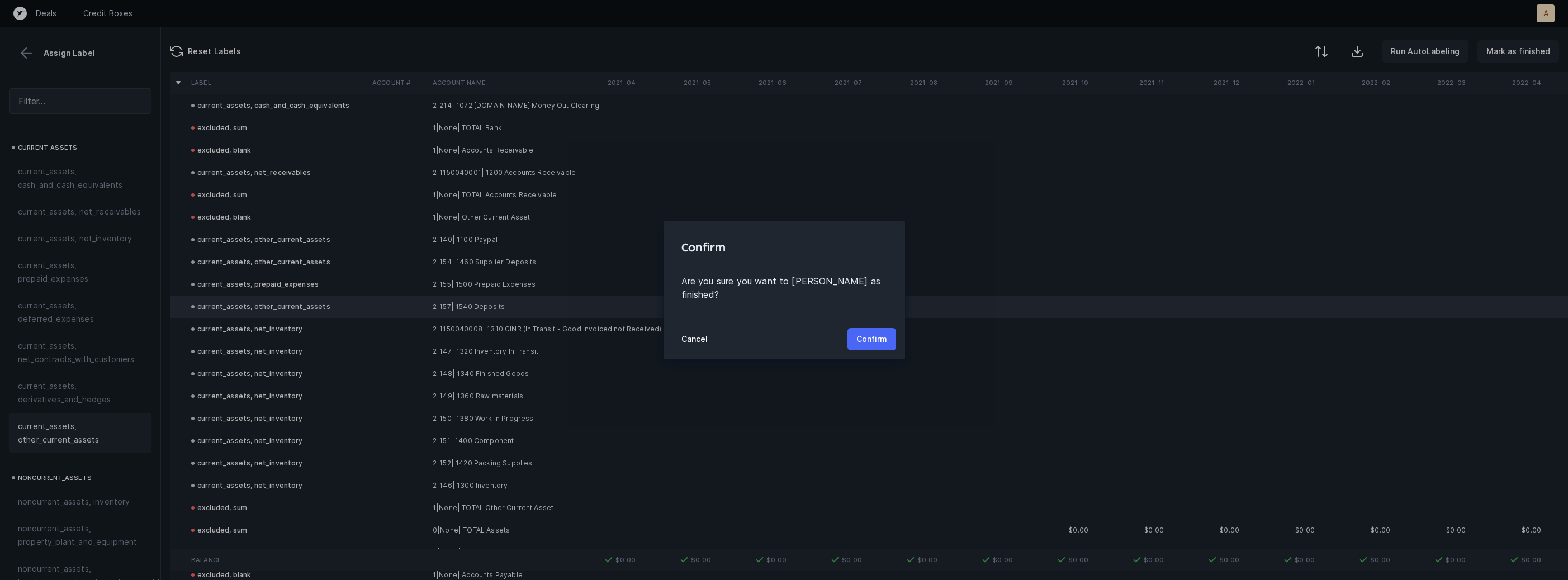
click at [891, 332] on button "Confirm" at bounding box center [872, 339] width 49 height 23
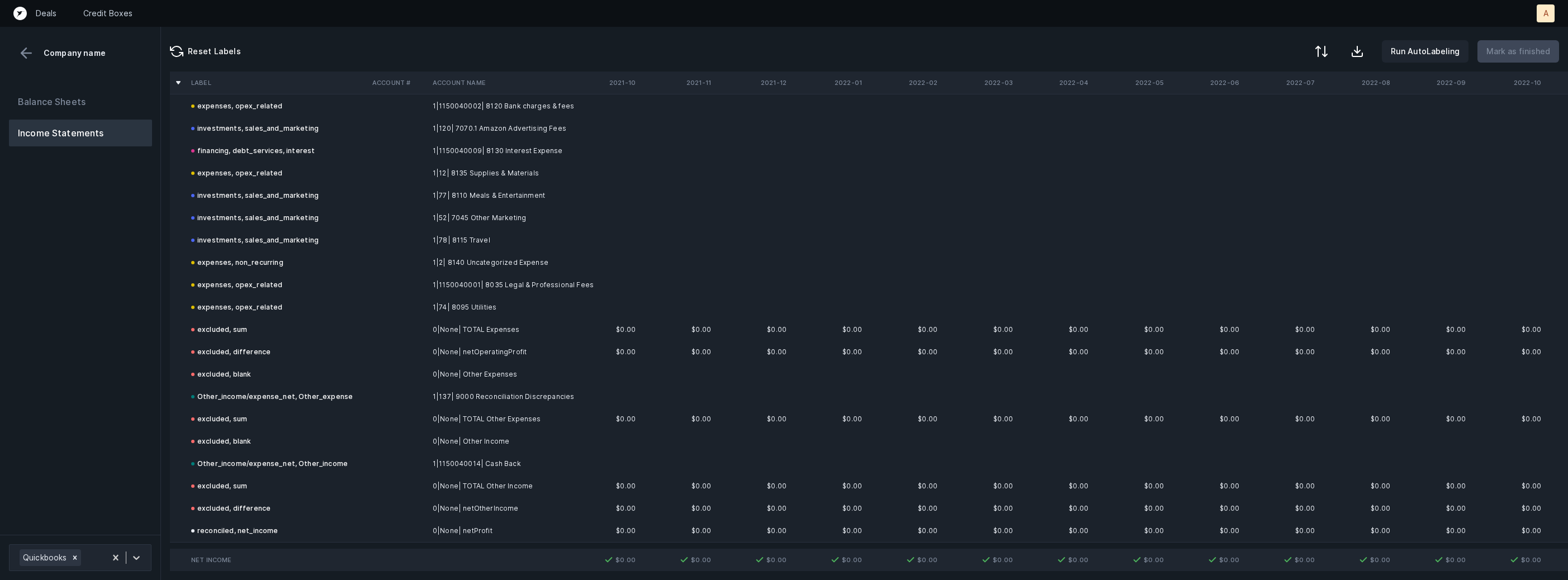
scroll to position [992, 0]
click at [73, 101] on button "Balance Sheets" at bounding box center [80, 102] width 143 height 27
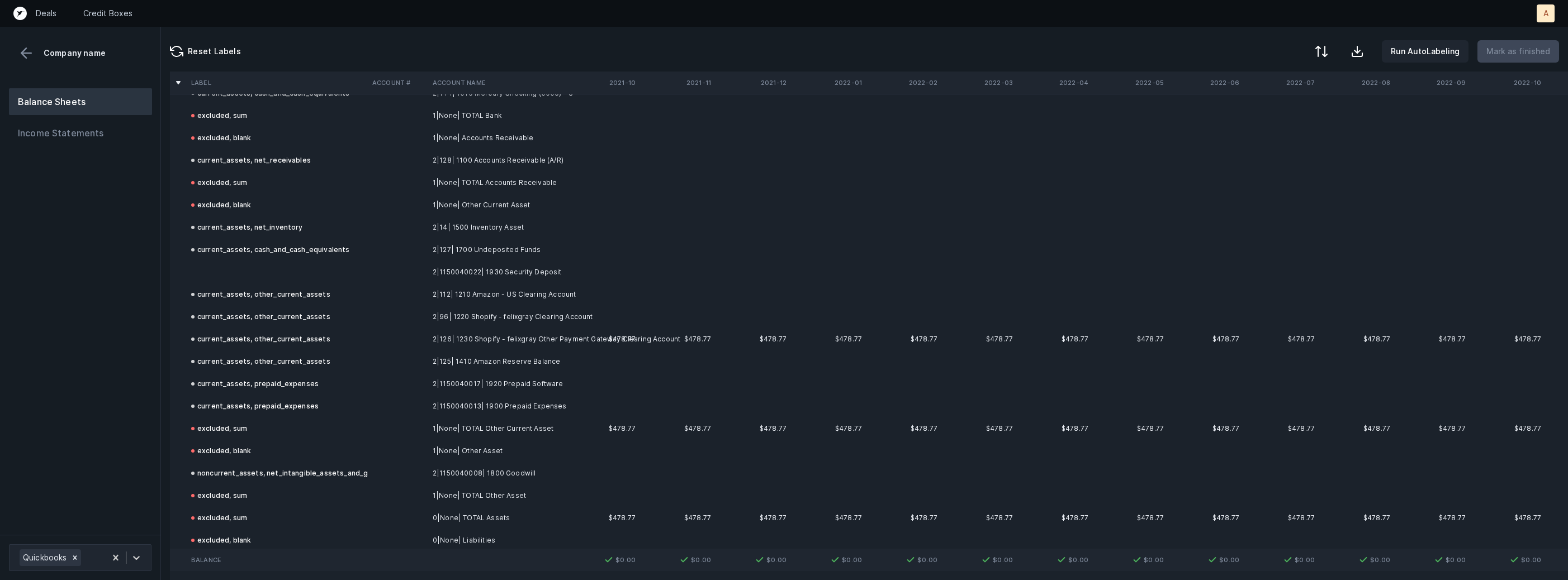
scroll to position [80, 0]
click at [301, 279] on td at bounding box center [277, 280] width 181 height 23
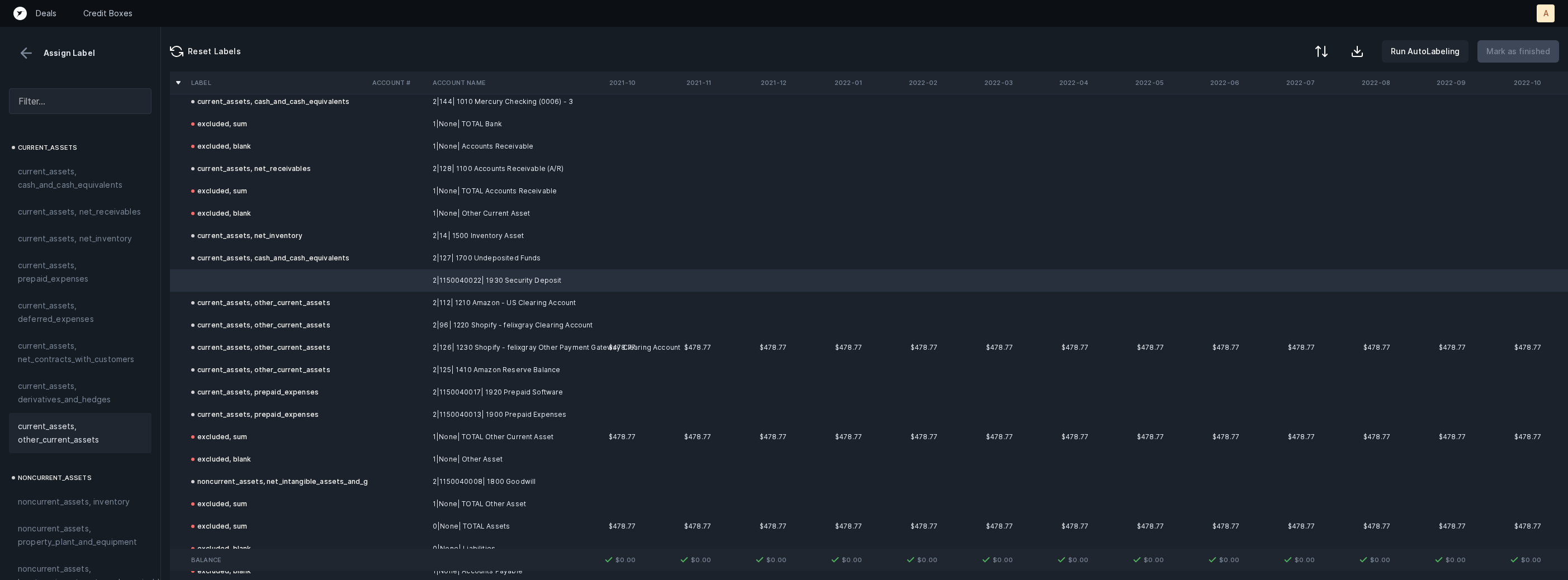
click at [51, 426] on span "current_assets, other_current_assets" at bounding box center [80, 433] width 124 height 27
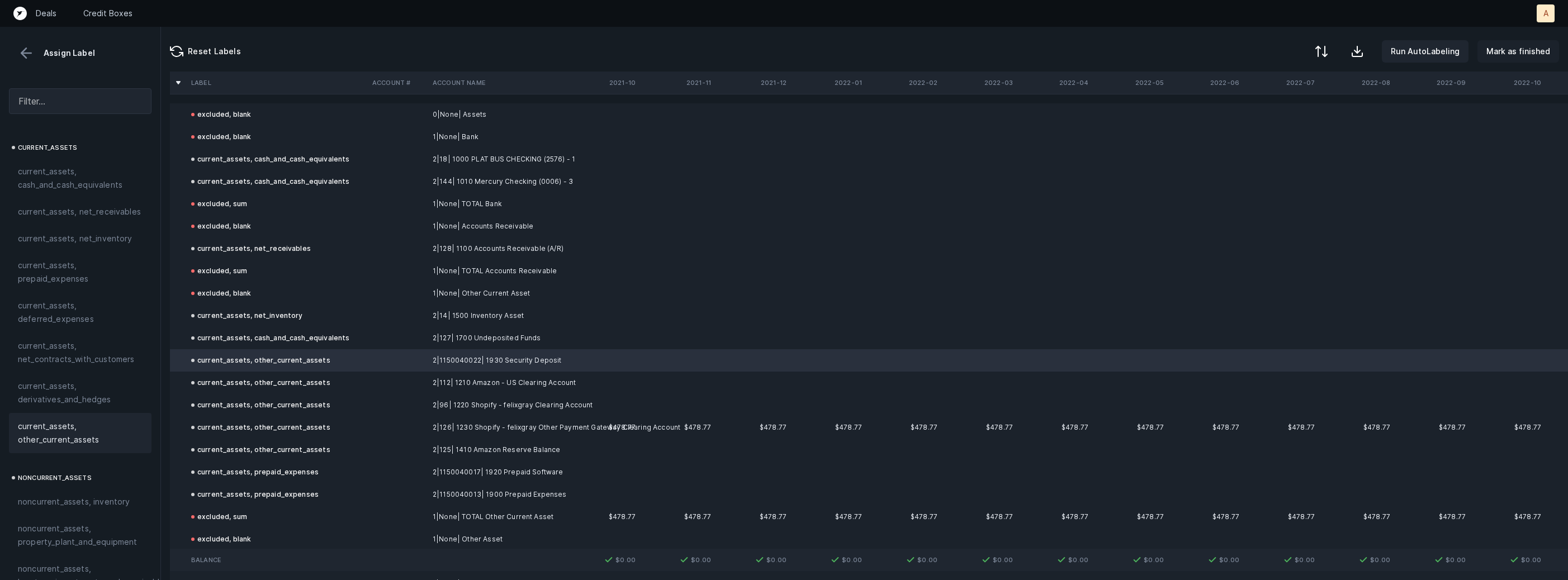
click at [1539, 51] on p "Mark as finished" at bounding box center [1518, 51] width 64 height 13
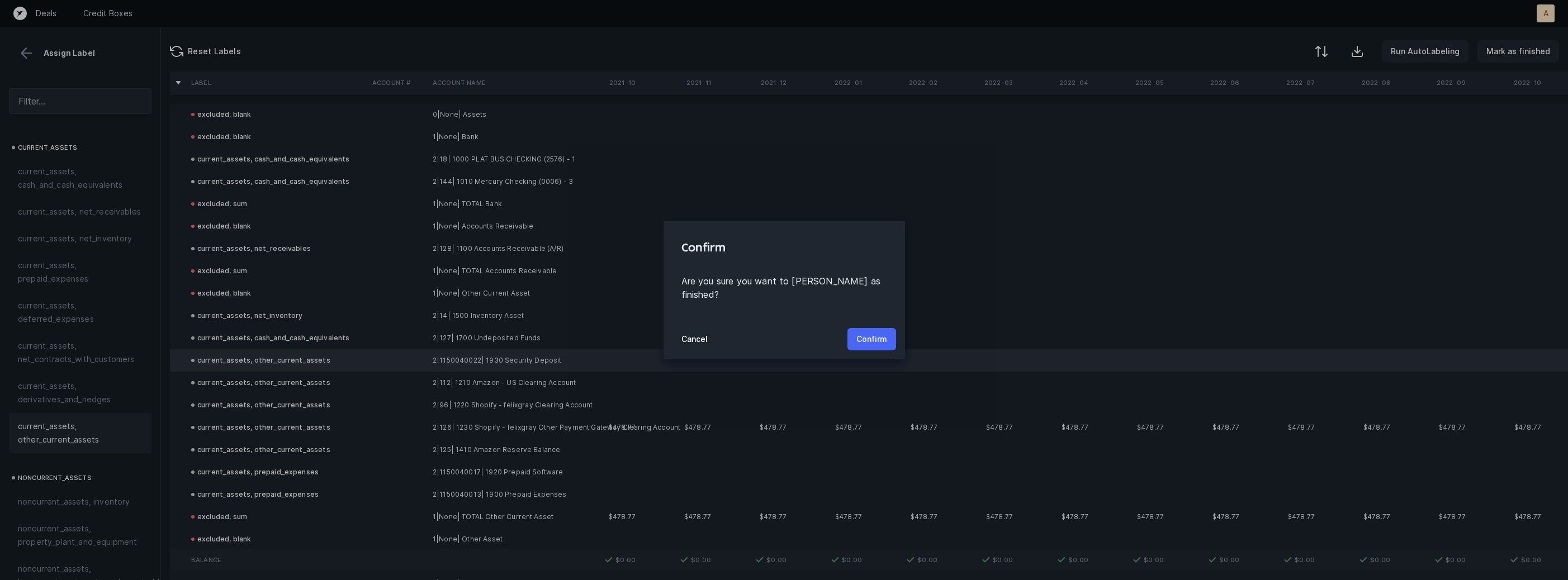
click at [866, 333] on p "Confirm" at bounding box center [872, 339] width 30 height 13
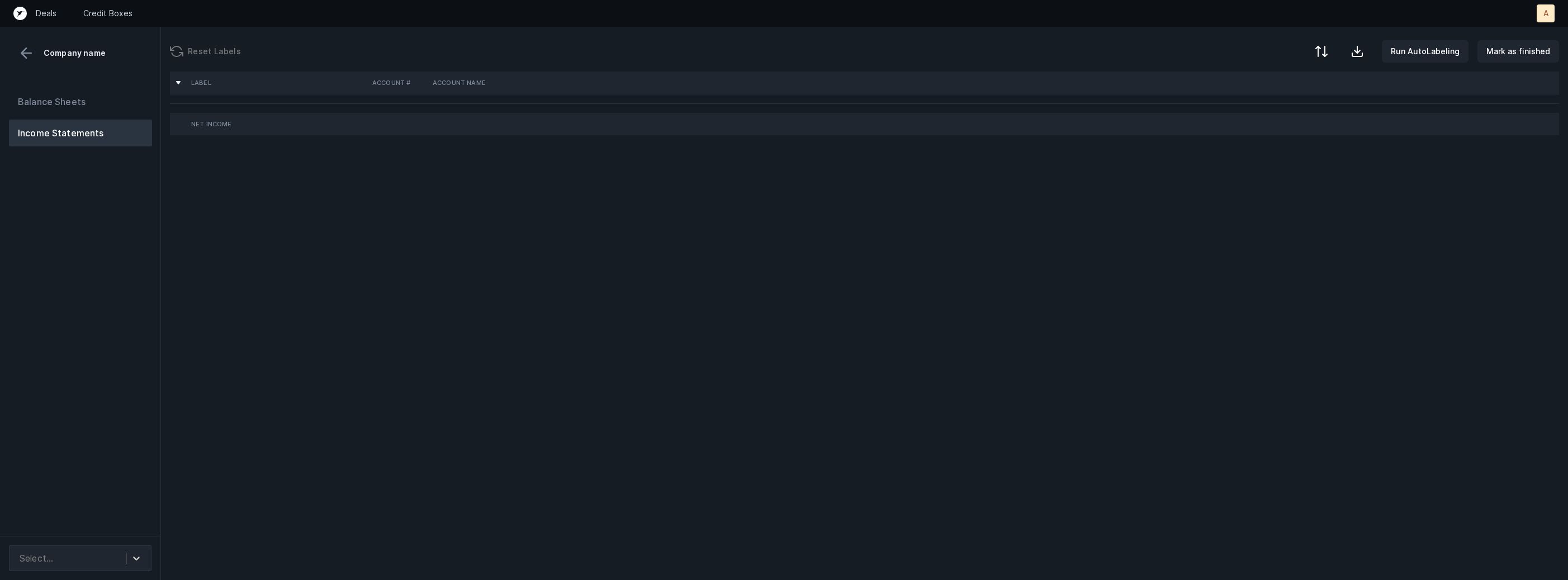
click at [69, 372] on div "Balance Sheets Income Statements" at bounding box center [80, 307] width 161 height 456
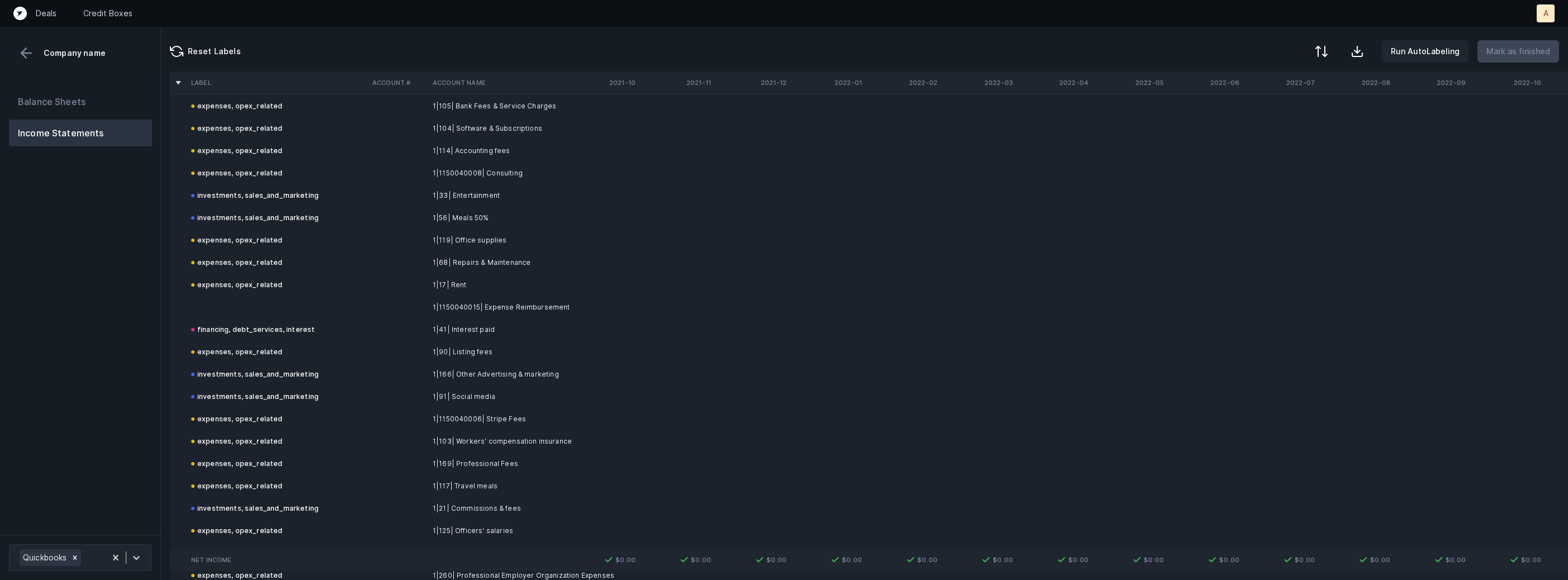
scroll to position [311, 0]
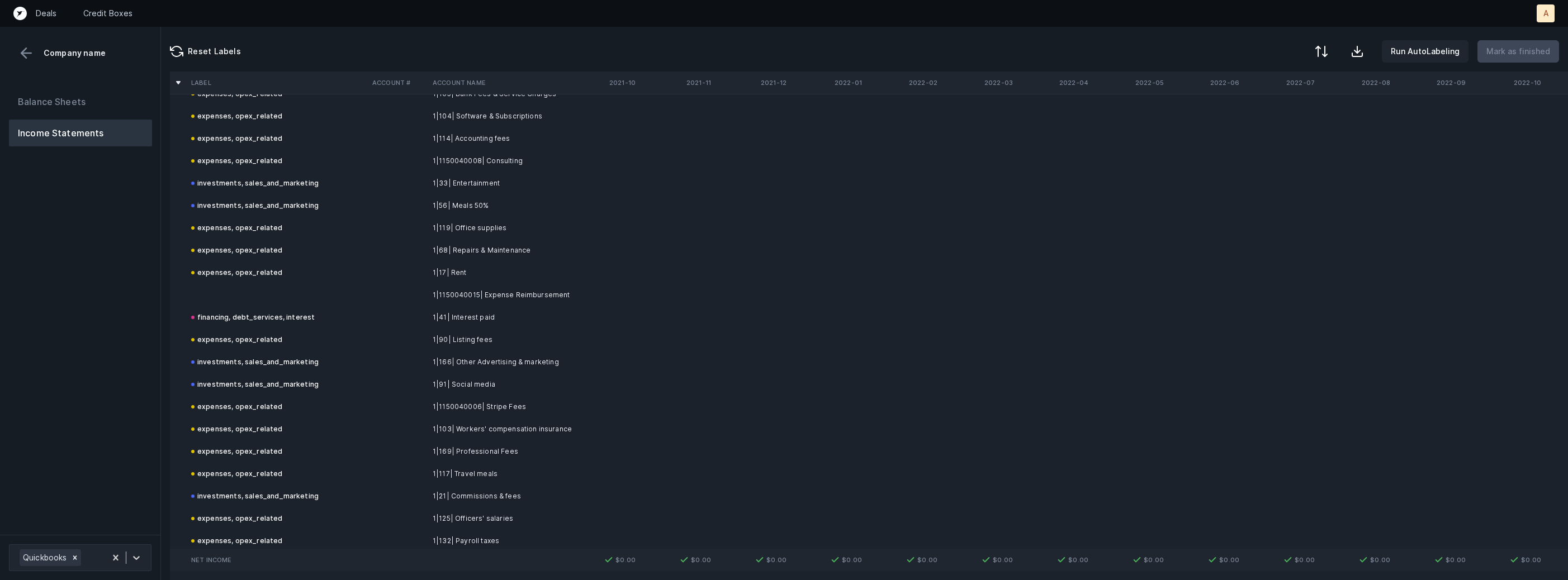
click at [372, 291] on td at bounding box center [397, 295] width 60 height 23
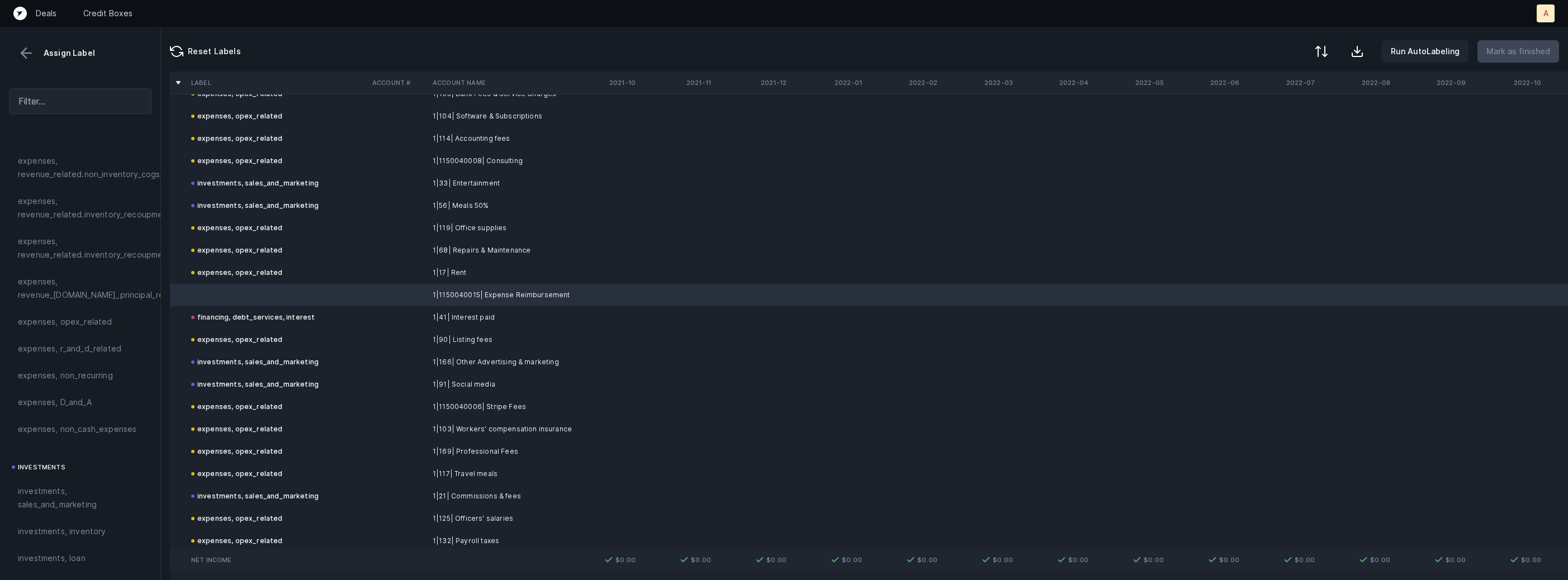
scroll to position [353, 0]
click at [110, 234] on div "expenses, opex_related" at bounding box center [80, 243] width 143 height 27
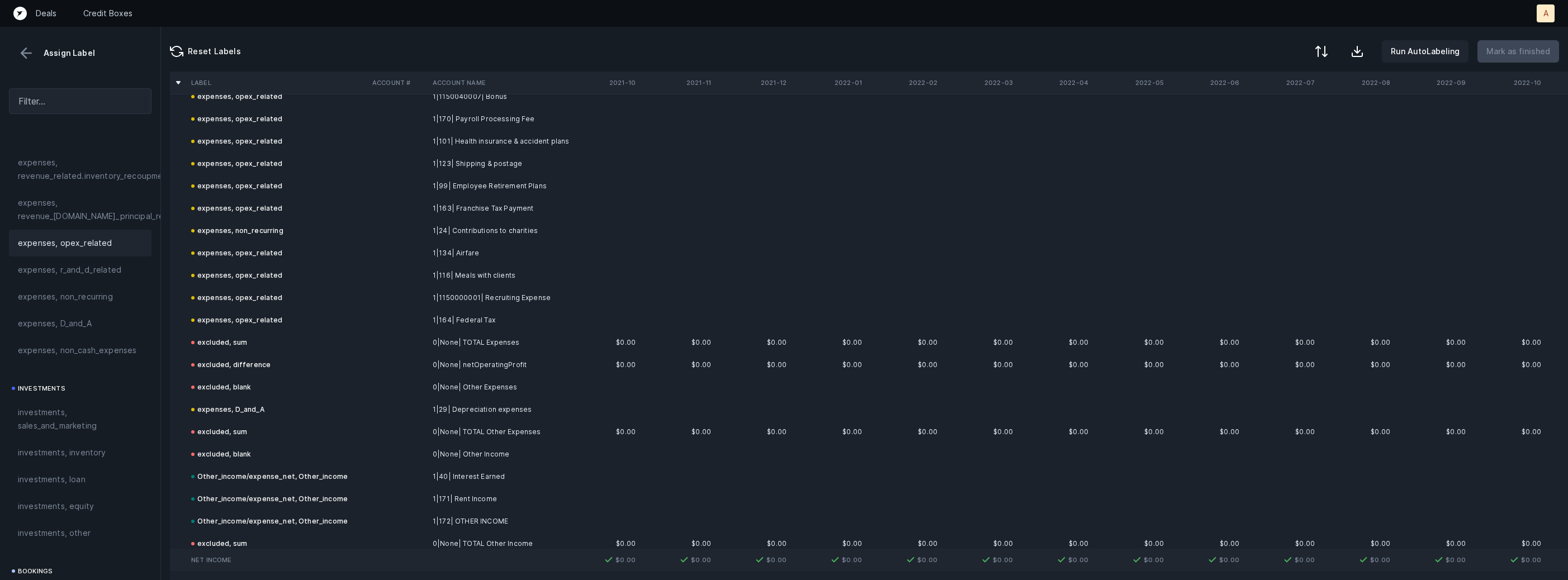
scroll to position [1239, 0]
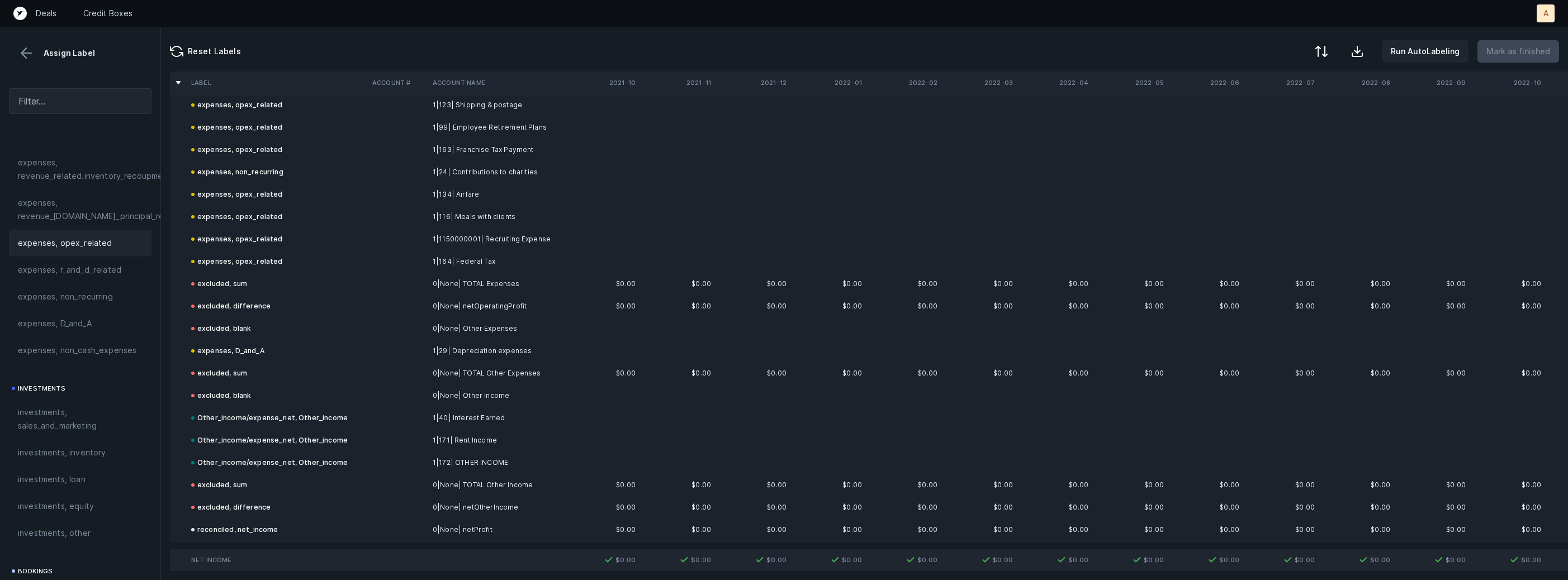
click at [24, 54] on button at bounding box center [26, 53] width 17 height 17
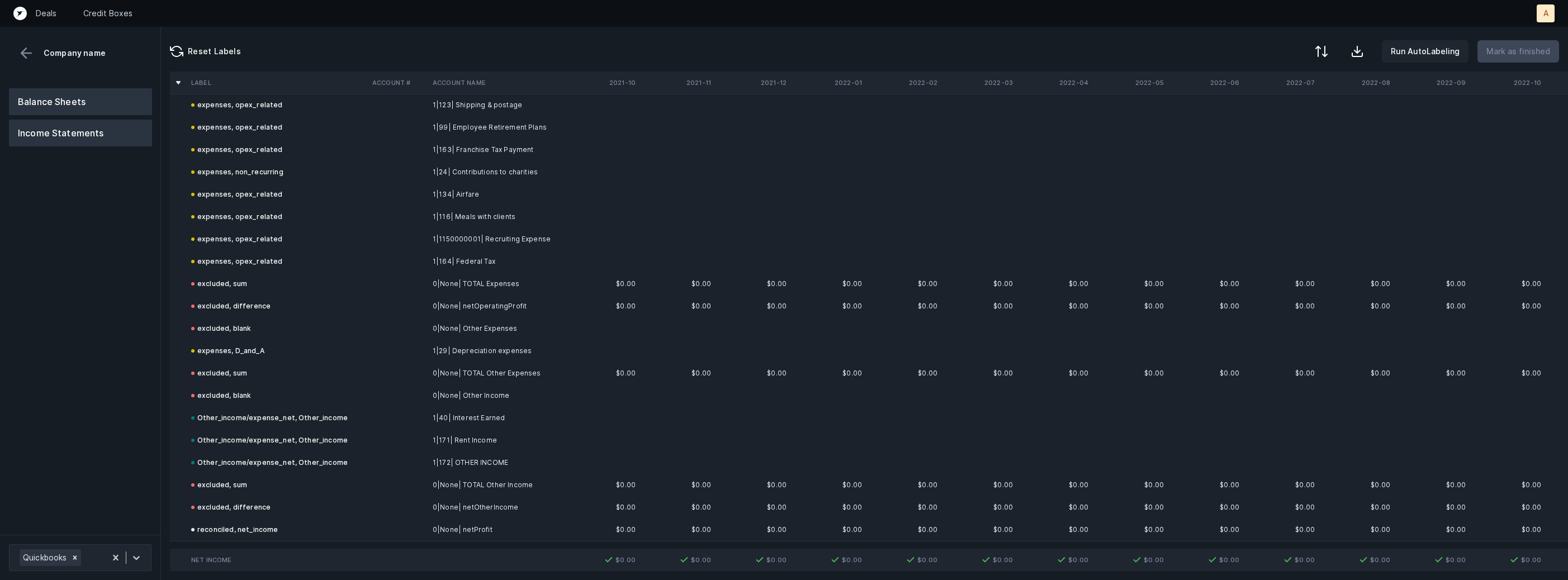
click at [102, 109] on button "Balance Sheets" at bounding box center [80, 102] width 143 height 27
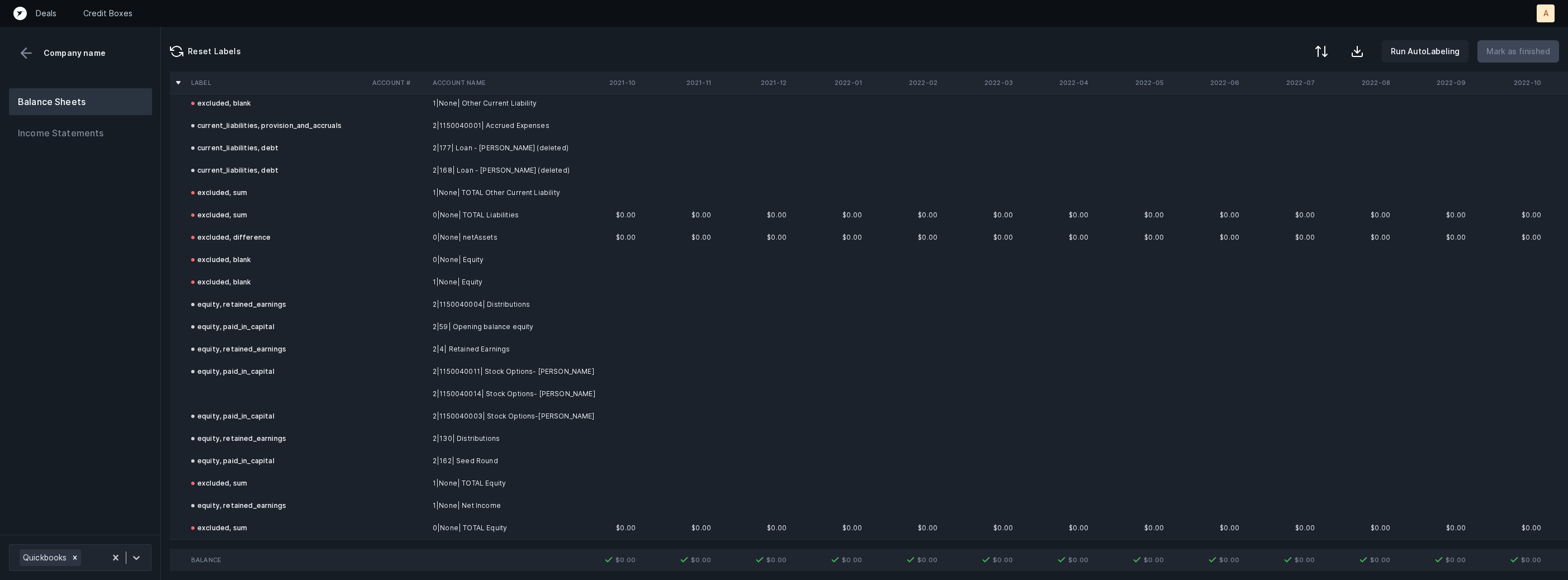
scroll to position [770, 0]
click at [218, 394] on td at bounding box center [277, 395] width 181 height 23
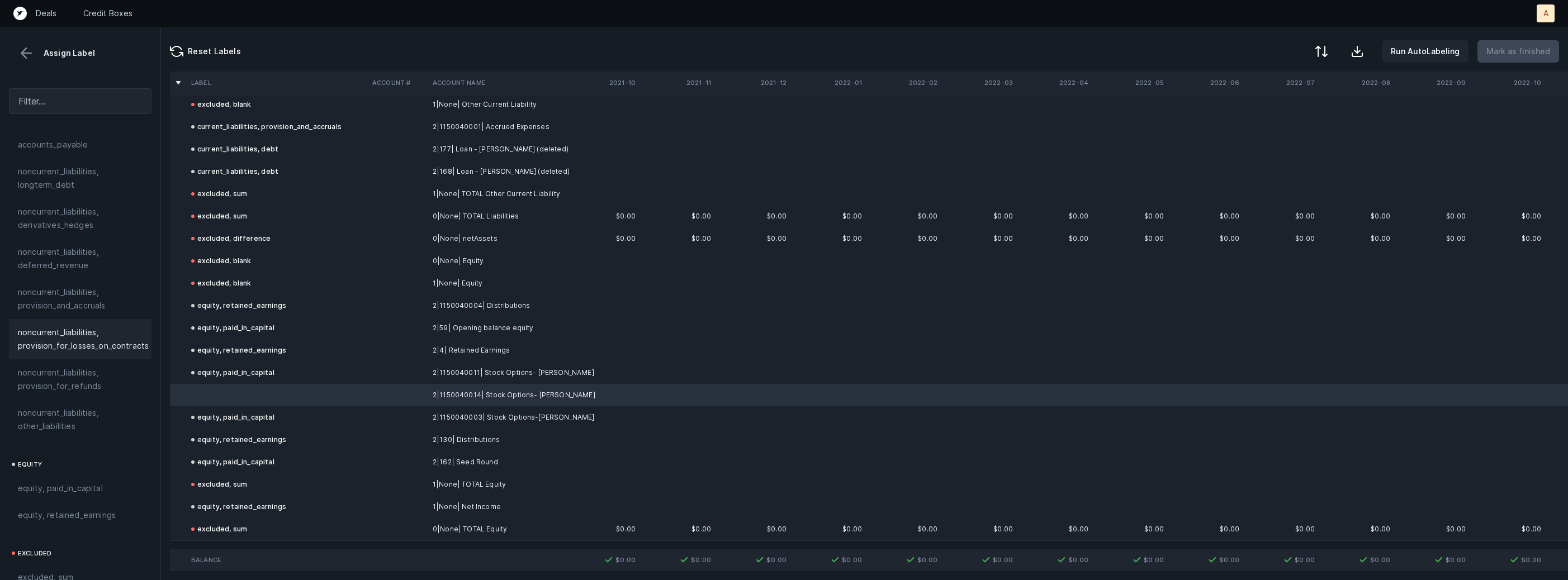
scroll to position [1226, 0]
click at [92, 394] on span "equity, paid_in_capital" at bounding box center [60, 400] width 85 height 13
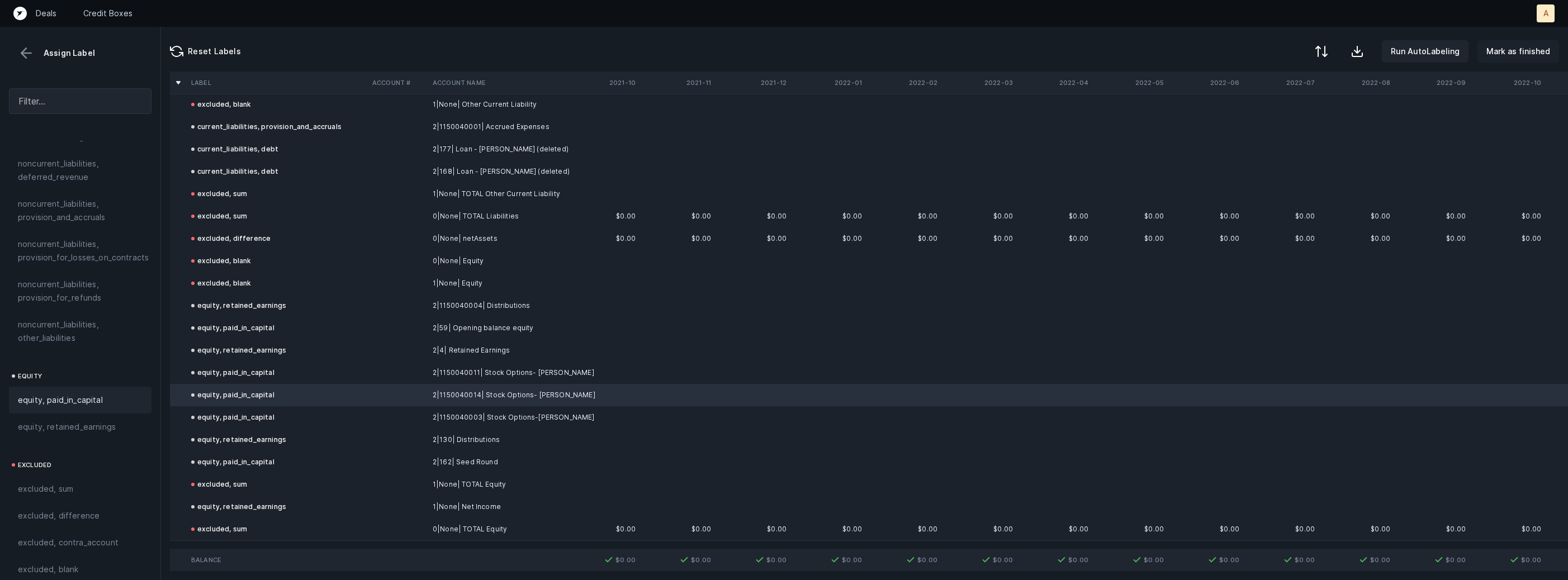
click at [1499, 46] on p "Mark as finished" at bounding box center [1518, 51] width 64 height 13
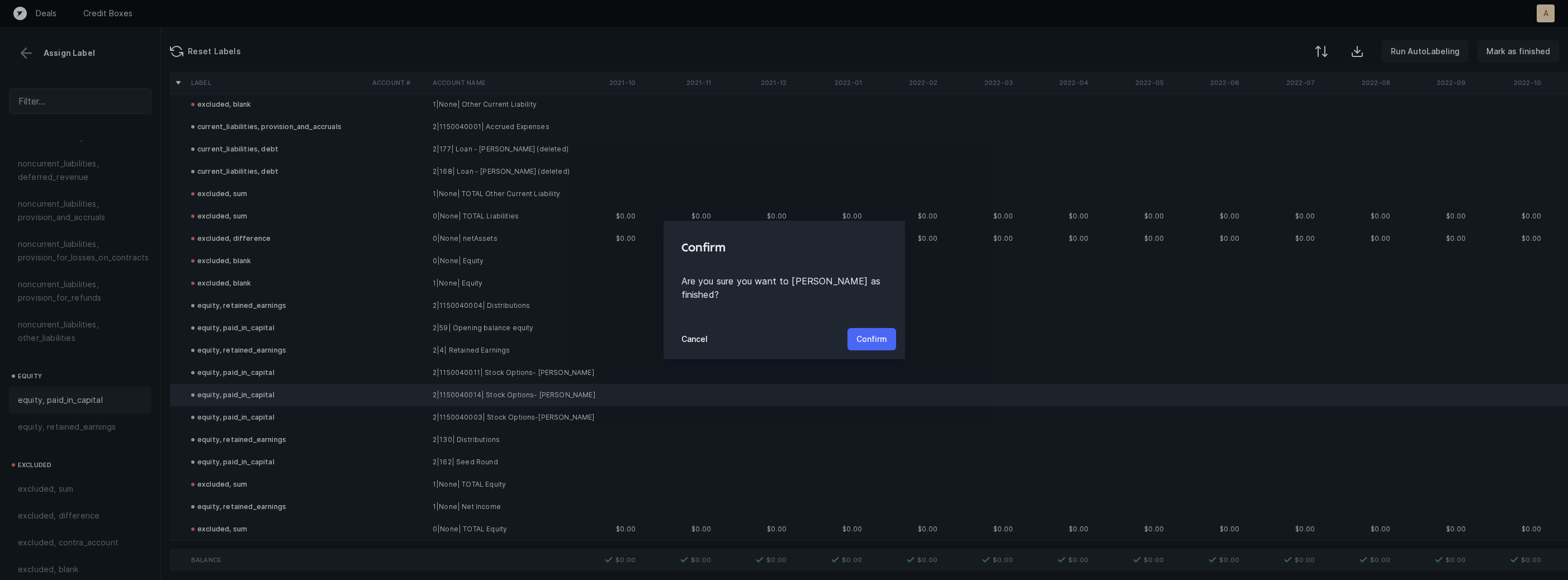
click at [884, 336] on p "Confirm" at bounding box center [872, 339] width 30 height 13
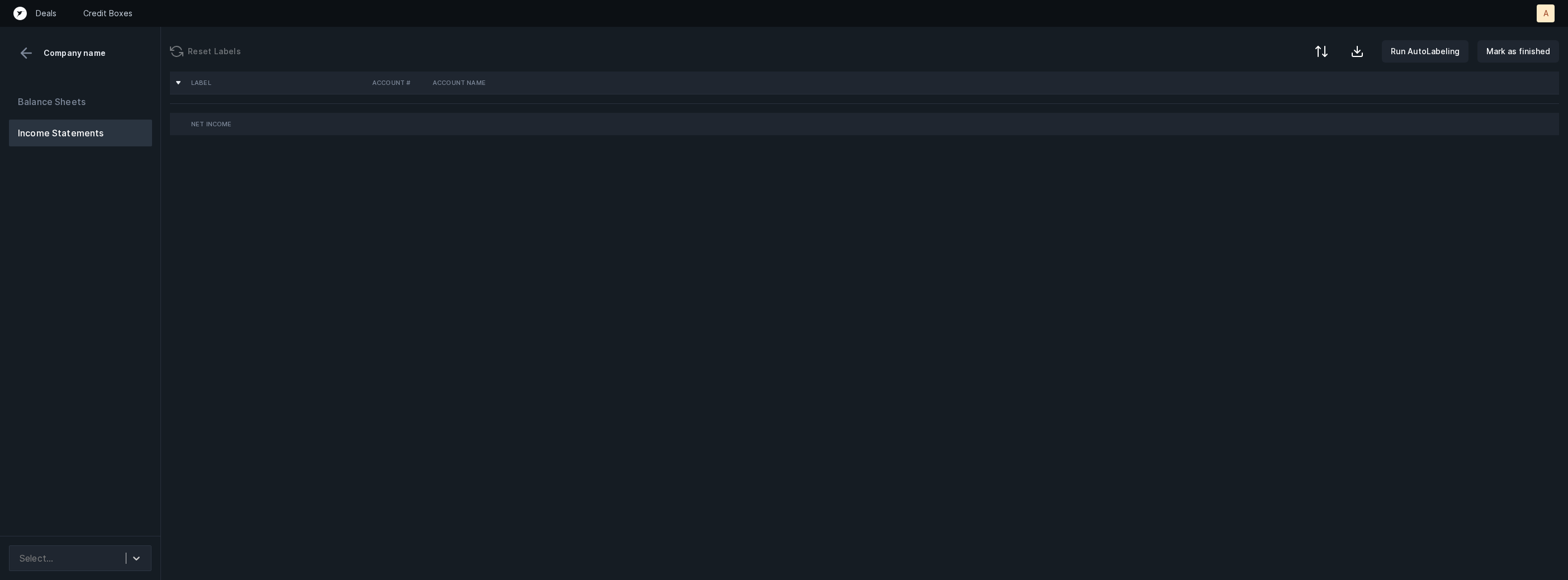
click at [75, 249] on div "Balance Sheets Income Statements" at bounding box center [80, 307] width 161 height 456
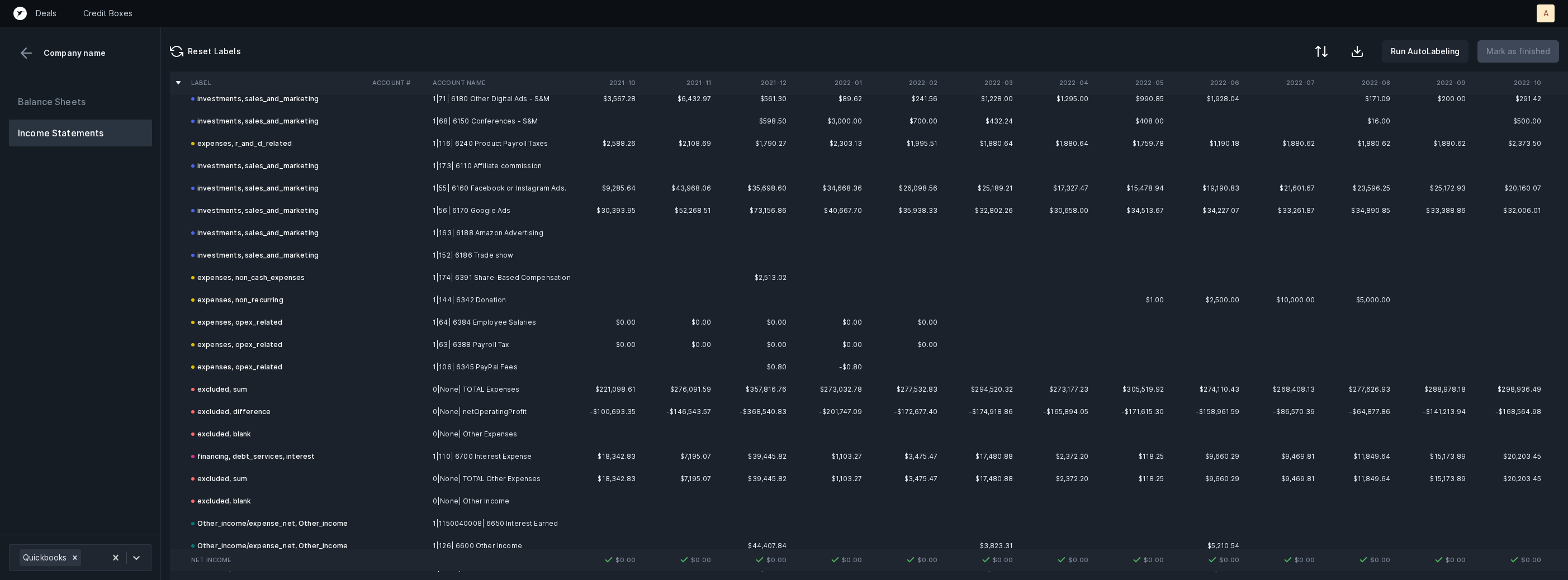
scroll to position [1775, 0]
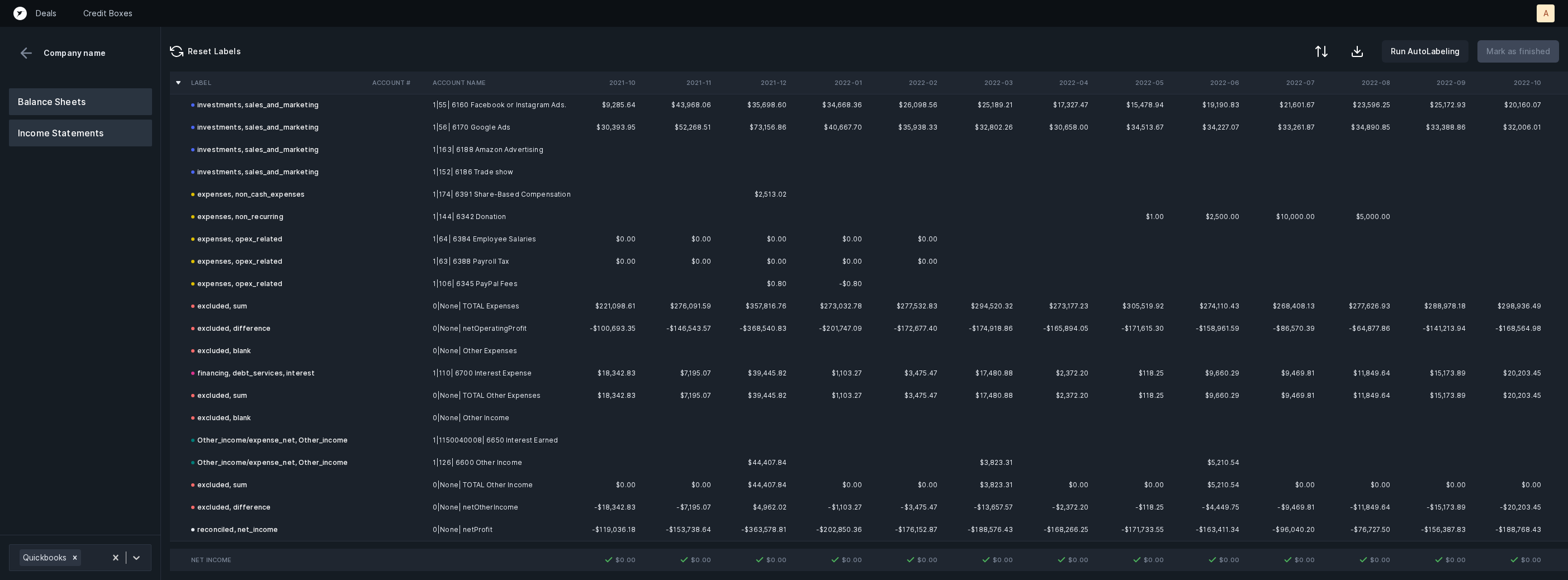
click at [71, 111] on button "Balance Sheets" at bounding box center [80, 102] width 143 height 27
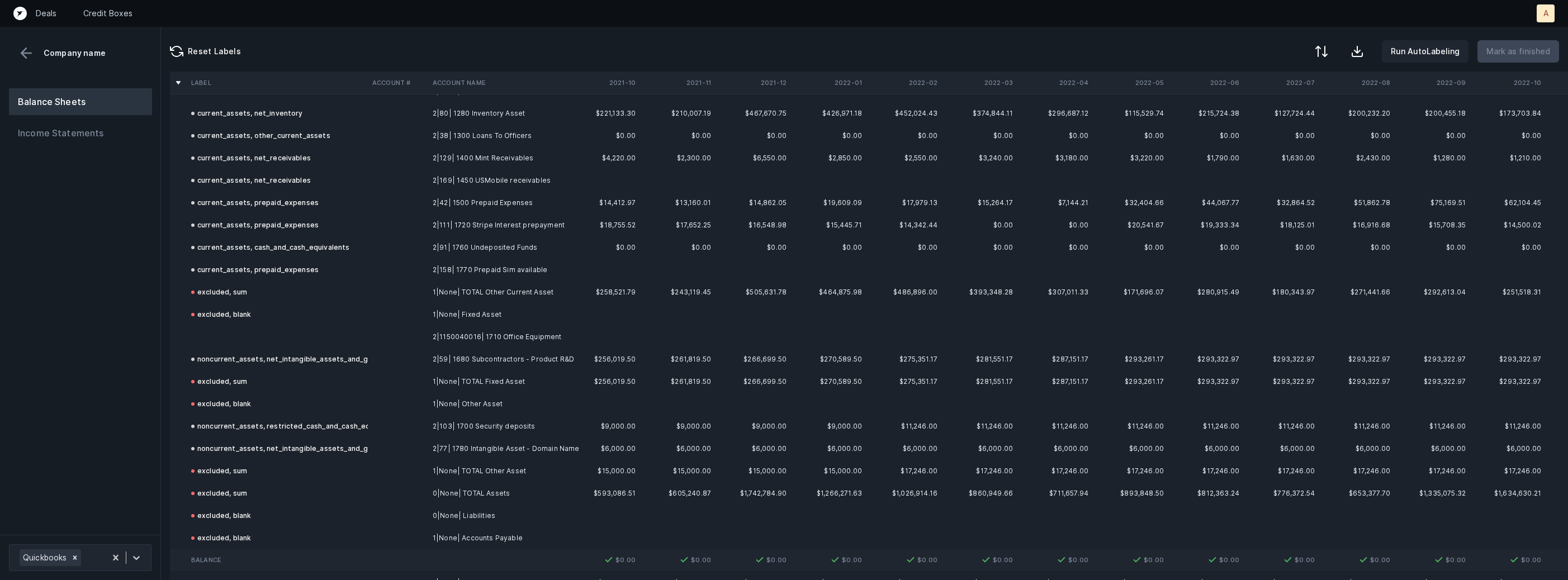
scroll to position [384, 0]
click at [542, 330] on td "2|1150040016| 1710 Office Equipment" at bounding box center [496, 333] width 137 height 23
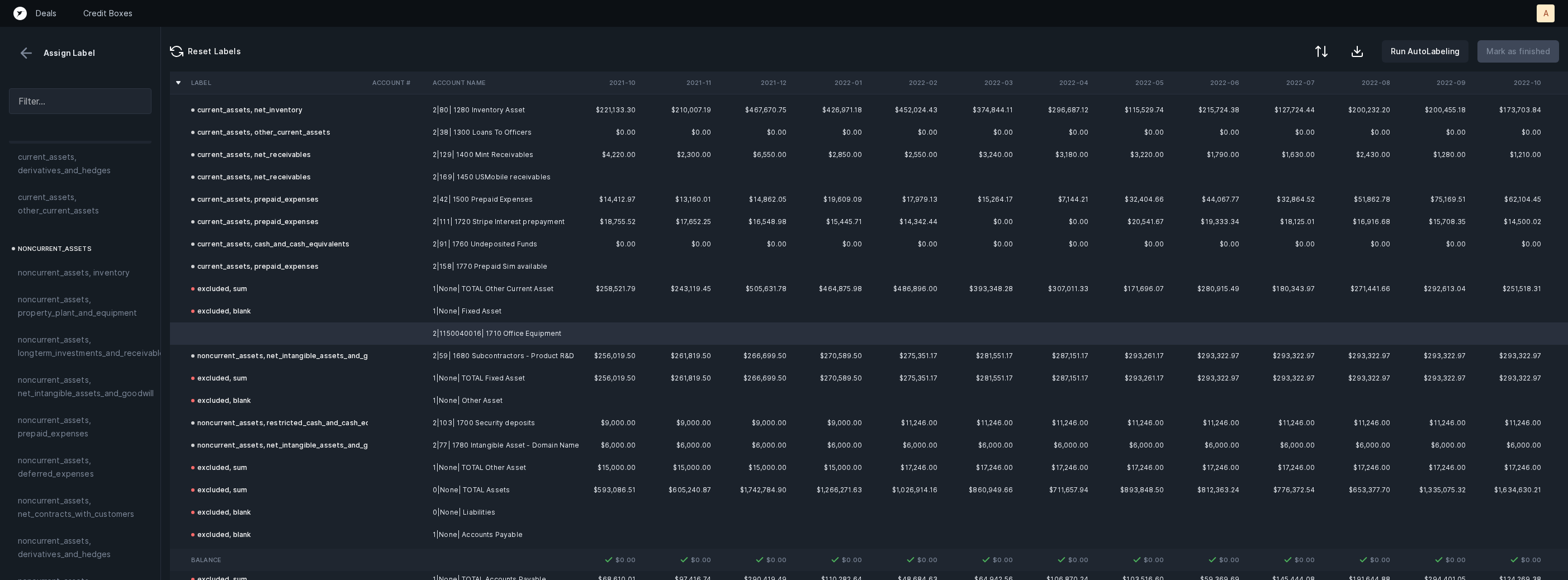
scroll to position [205, 0]
click at [110, 340] on span "noncurrent_assets, property_plant_and_equipment" at bounding box center [80, 331] width 124 height 27
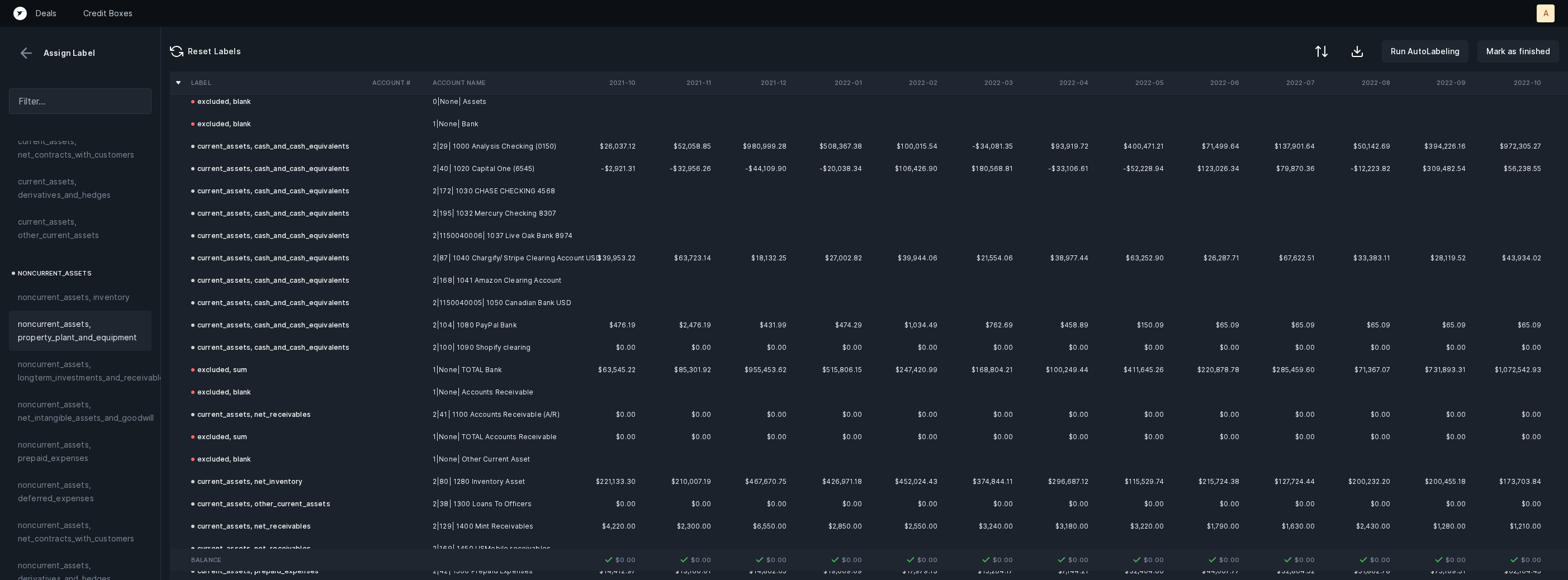
scroll to position [0, 0]
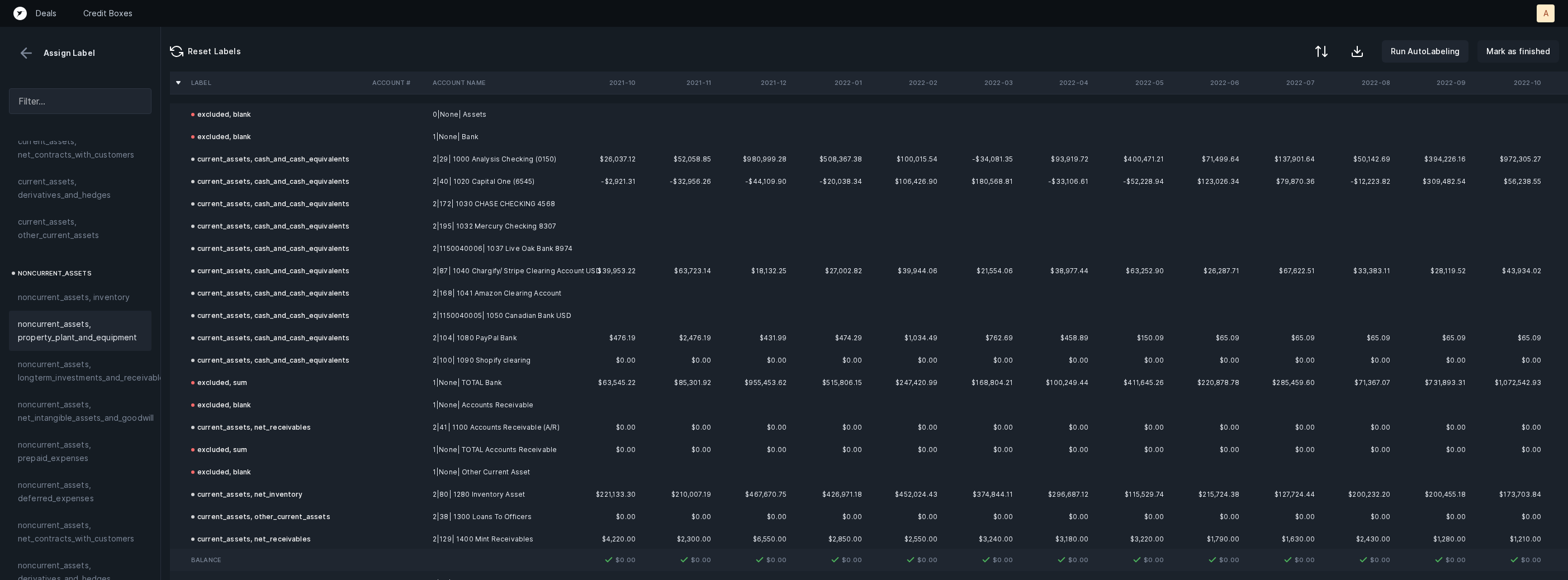
click at [1511, 47] on p "Mark as finished" at bounding box center [1518, 51] width 64 height 13
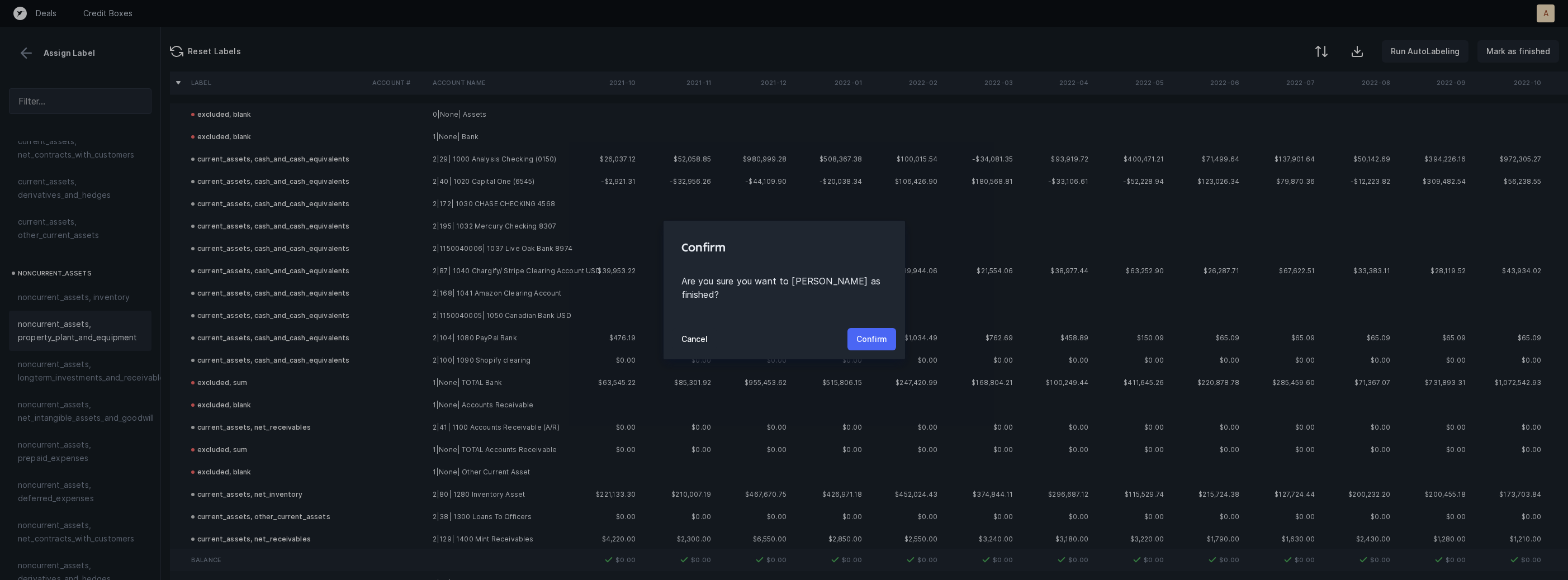
click at [875, 328] on button "Confirm" at bounding box center [872, 339] width 49 height 23
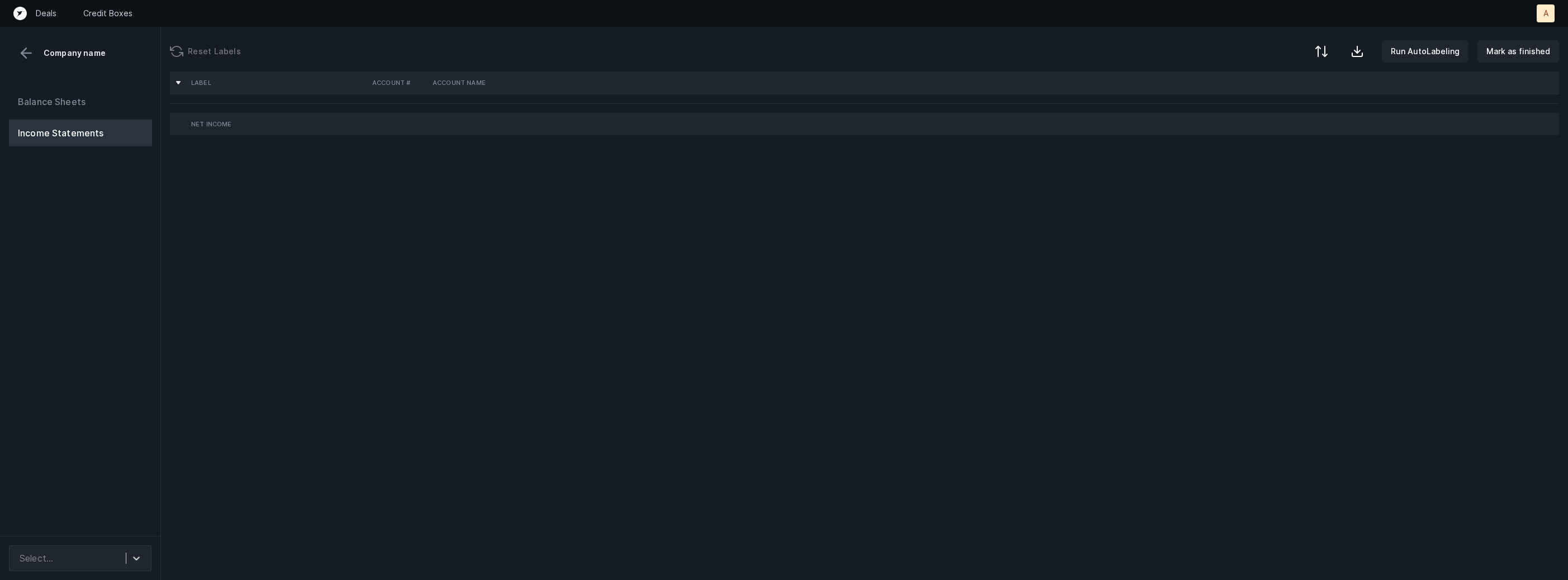
click at [96, 219] on div "Balance Sheets Income Statements" at bounding box center [80, 307] width 161 height 456
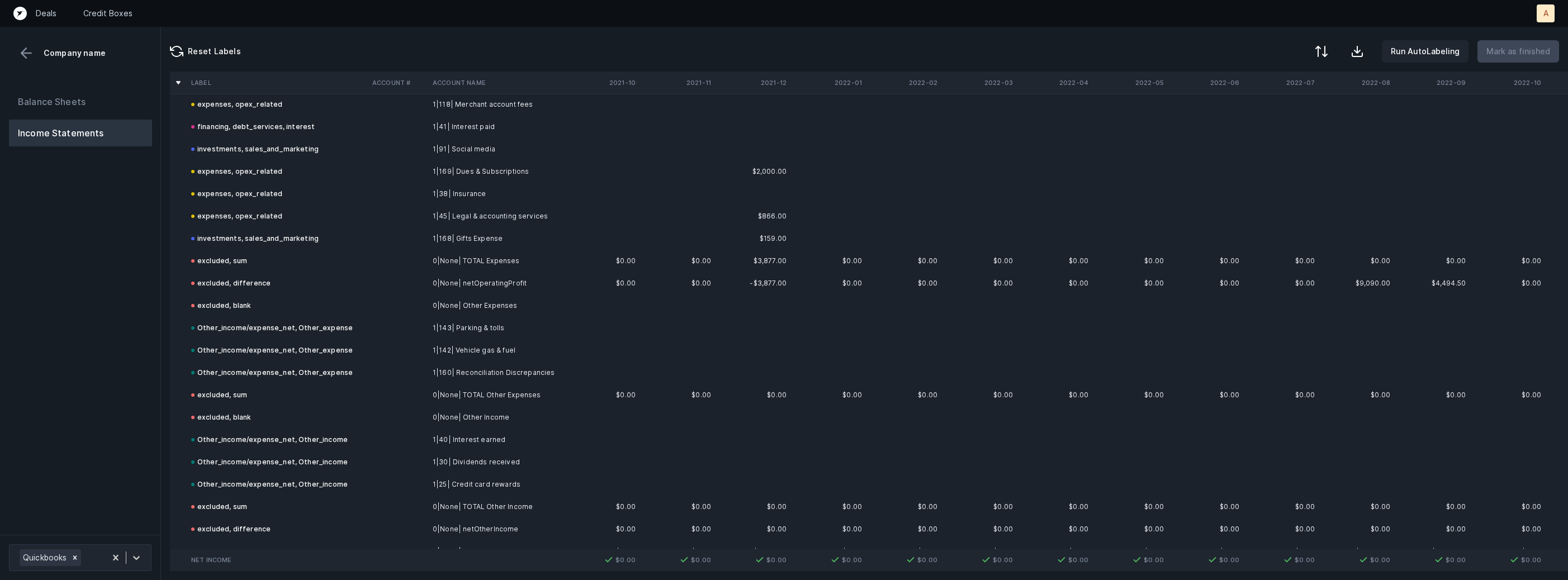
scroll to position [1015, 0]
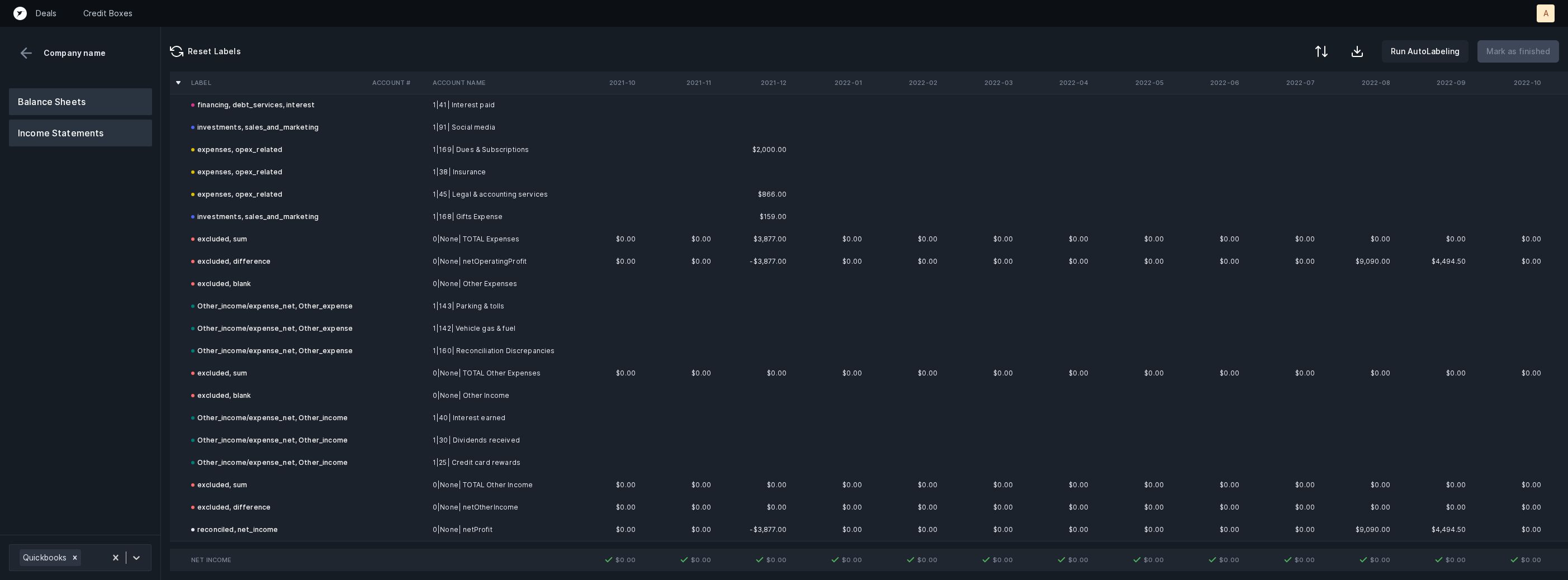
click at [79, 90] on button "Balance Sheets" at bounding box center [80, 102] width 143 height 27
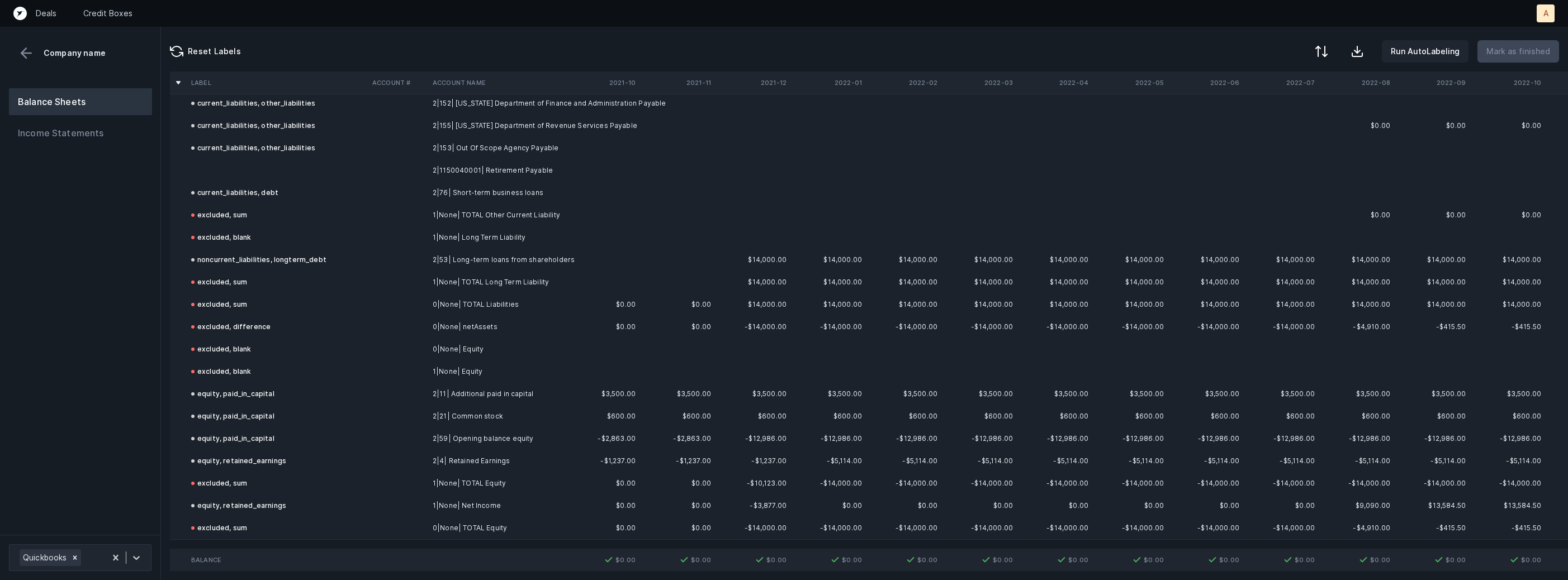
scroll to position [390, 0]
click at [286, 165] on td at bounding box center [277, 171] width 181 height 23
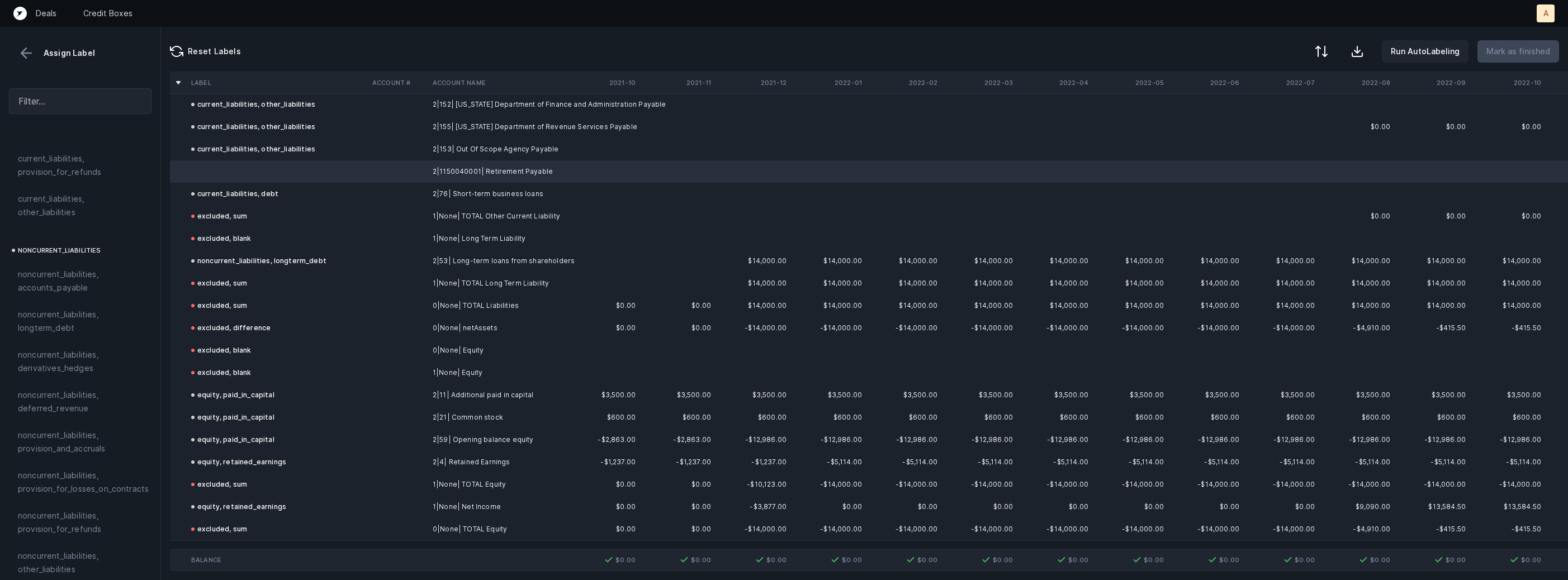
scroll to position [927, 0]
click at [67, 275] on div "current_liabilities, other_liabilities" at bounding box center [80, 273] width 143 height 40
click at [1525, 50] on p "Mark as finished" at bounding box center [1518, 51] width 64 height 13
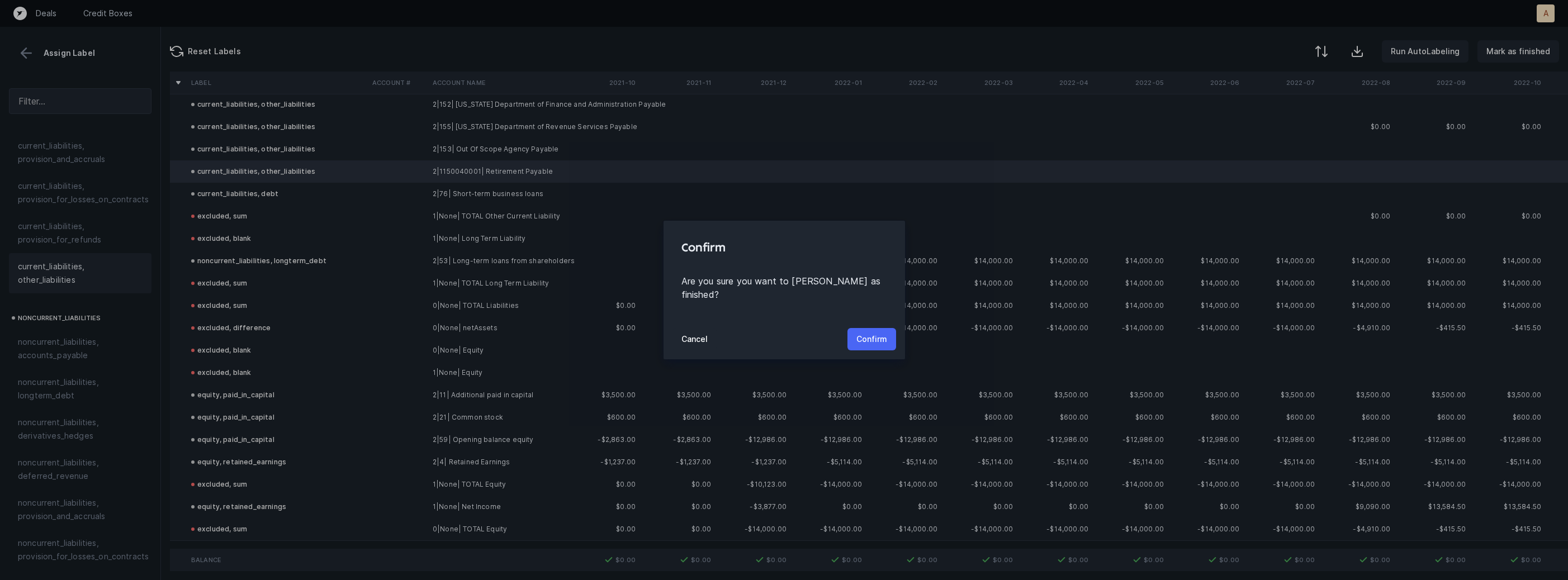
click at [878, 333] on p "Confirm" at bounding box center [872, 339] width 30 height 13
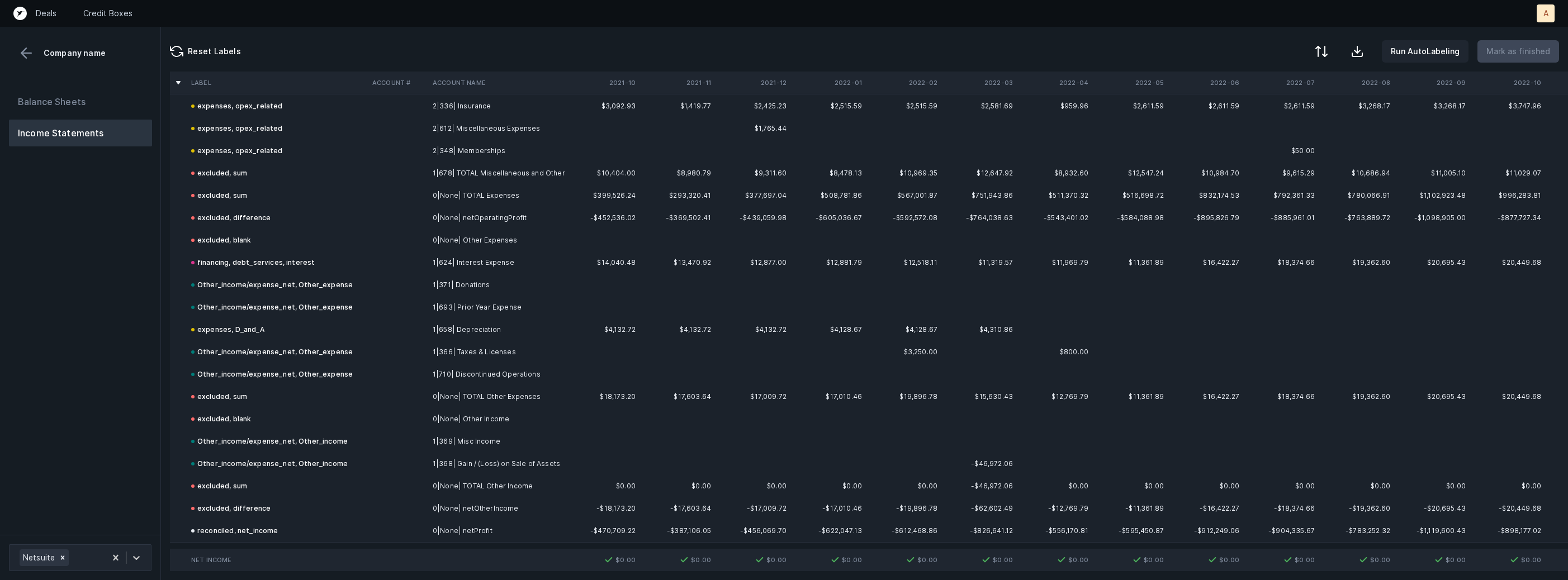
scroll to position [3673, 1]
click at [87, 93] on button "Balance Sheets" at bounding box center [80, 102] width 143 height 27
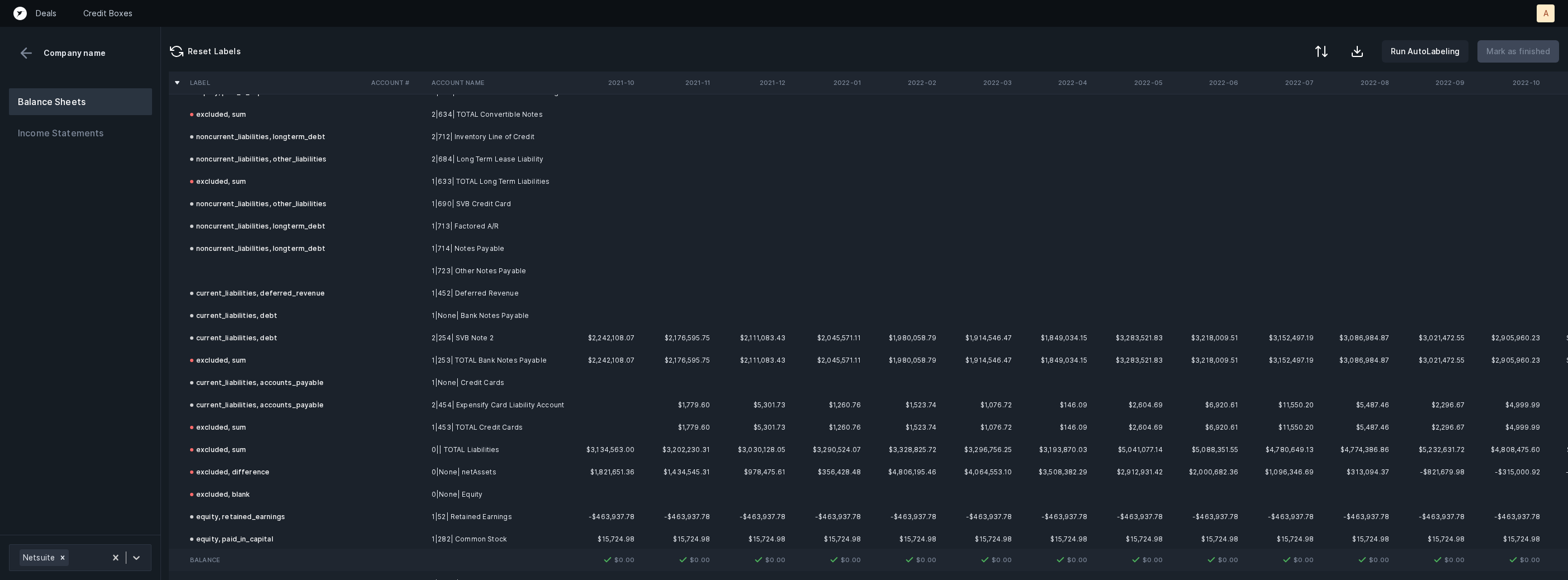
scroll to position [1488, 4]
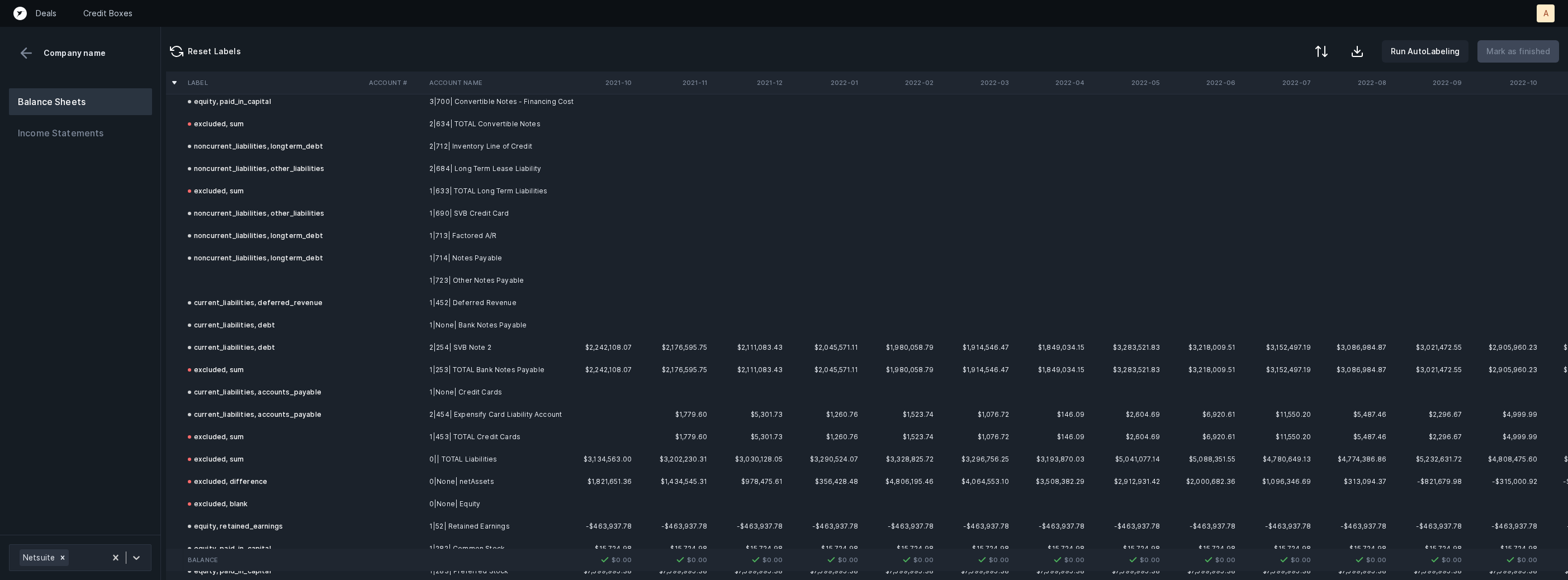
click at [496, 283] on td "1|723| Other Notes Payable" at bounding box center [493, 280] width 137 height 23
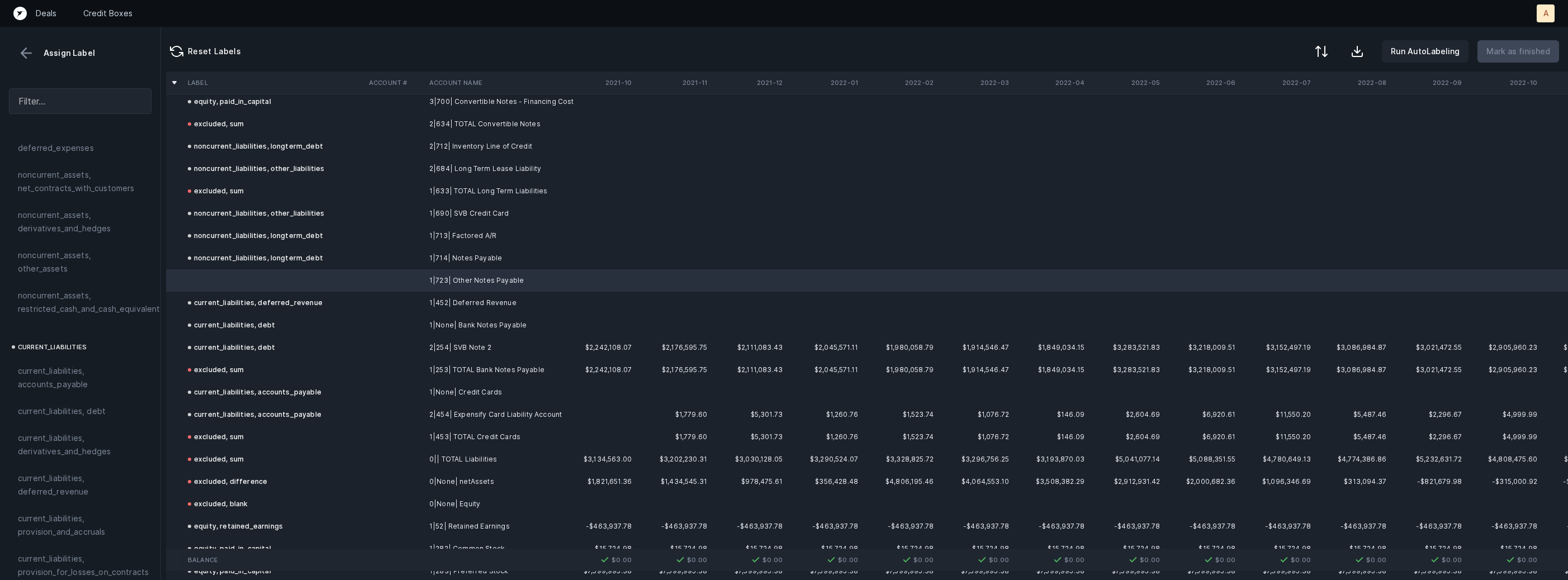
scroll to position [581, 0]
click at [84, 378] on span "current_liabilities, debt" at bounding box center [62, 385] width 88 height 13
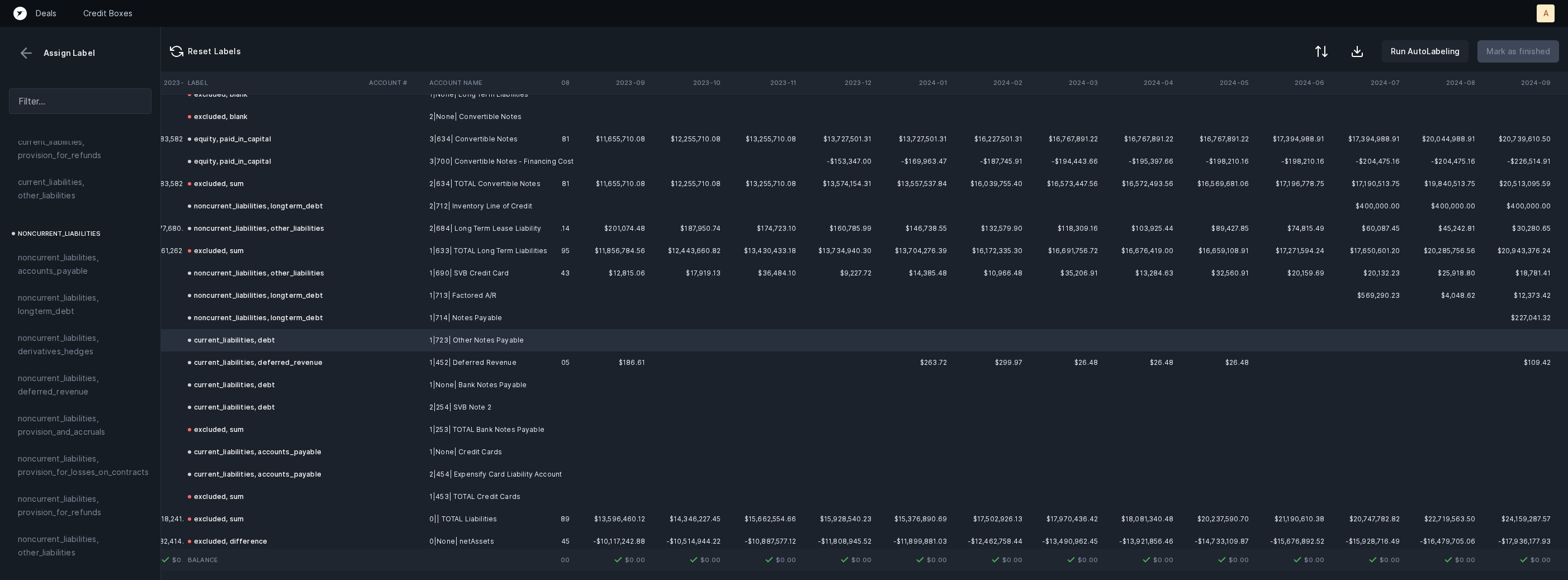
scroll to position [1428, 1733]
click at [463, 309] on td "1|714| Notes Payable" at bounding box center [493, 317] width 137 height 23
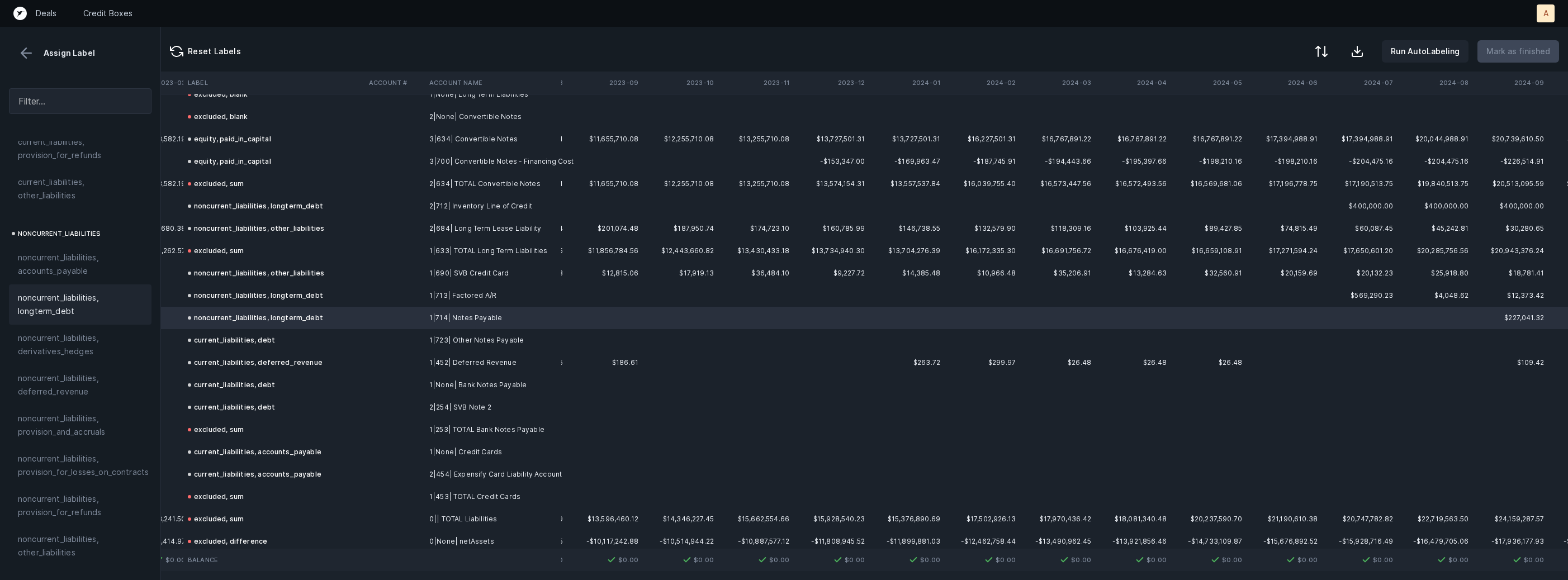
click at [453, 289] on td "1|713| Factored A/R" at bounding box center [493, 295] width 137 height 23
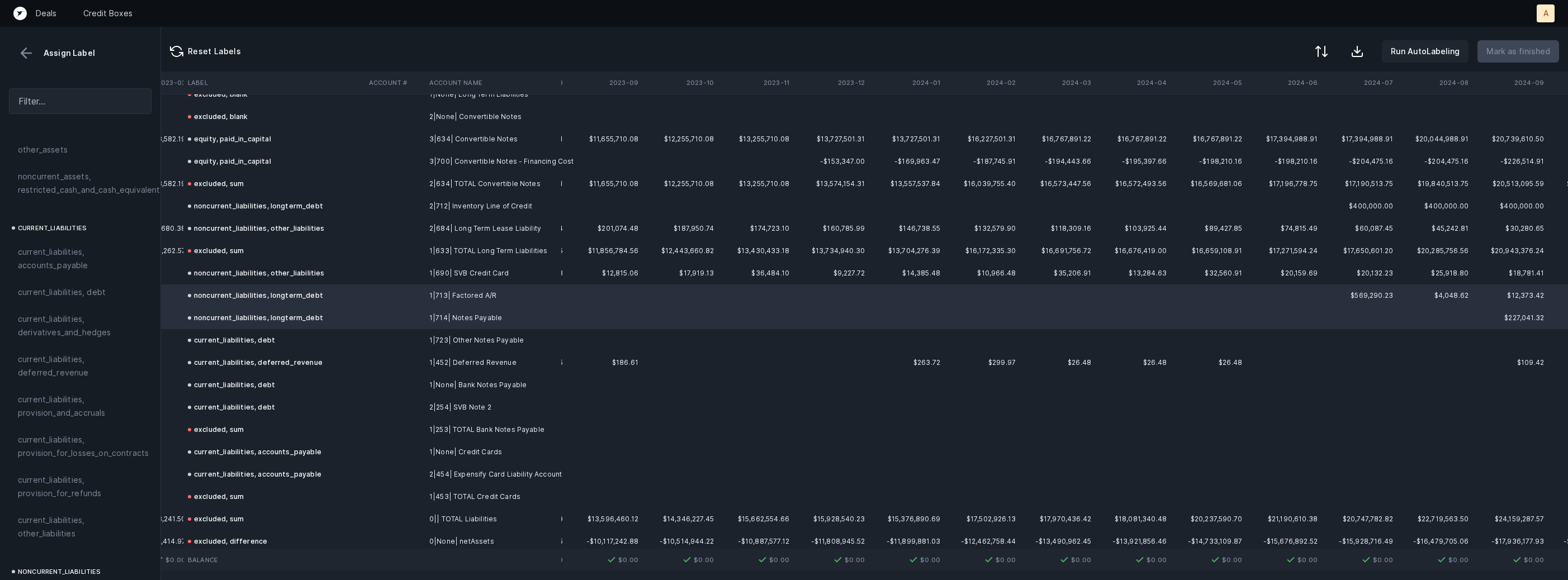
scroll to position [651, 0]
click at [55, 308] on span "current_liabilities, debt" at bounding box center [62, 315] width 88 height 13
click at [249, 279] on div "noncurrent_liabilities, other_liabilities" at bounding box center [256, 273] width 137 height 13
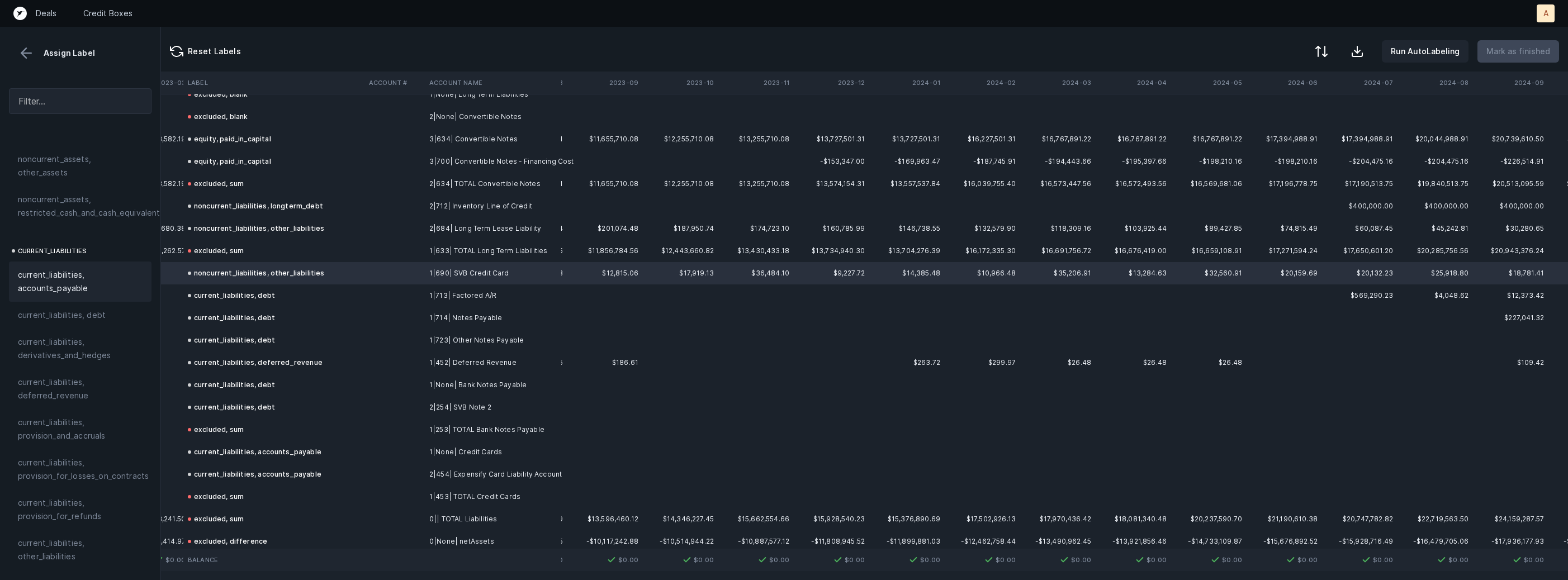
click at [143, 277] on div "current_liabilities, accounts_payable" at bounding box center [80, 281] width 143 height 40
click at [318, 230] on td "noncurrent_liabilities, other_liabilities" at bounding box center [274, 228] width 181 height 23
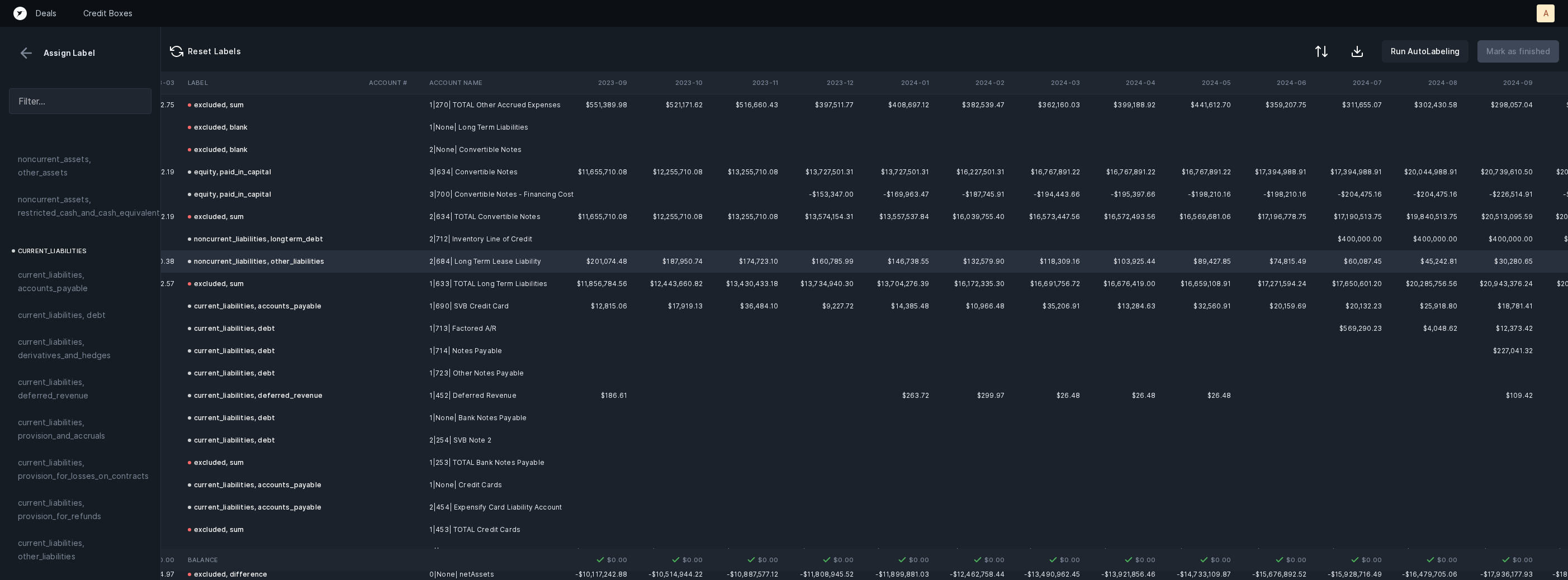
scroll to position [1390, 1744]
click at [27, 55] on button at bounding box center [26, 53] width 17 height 17
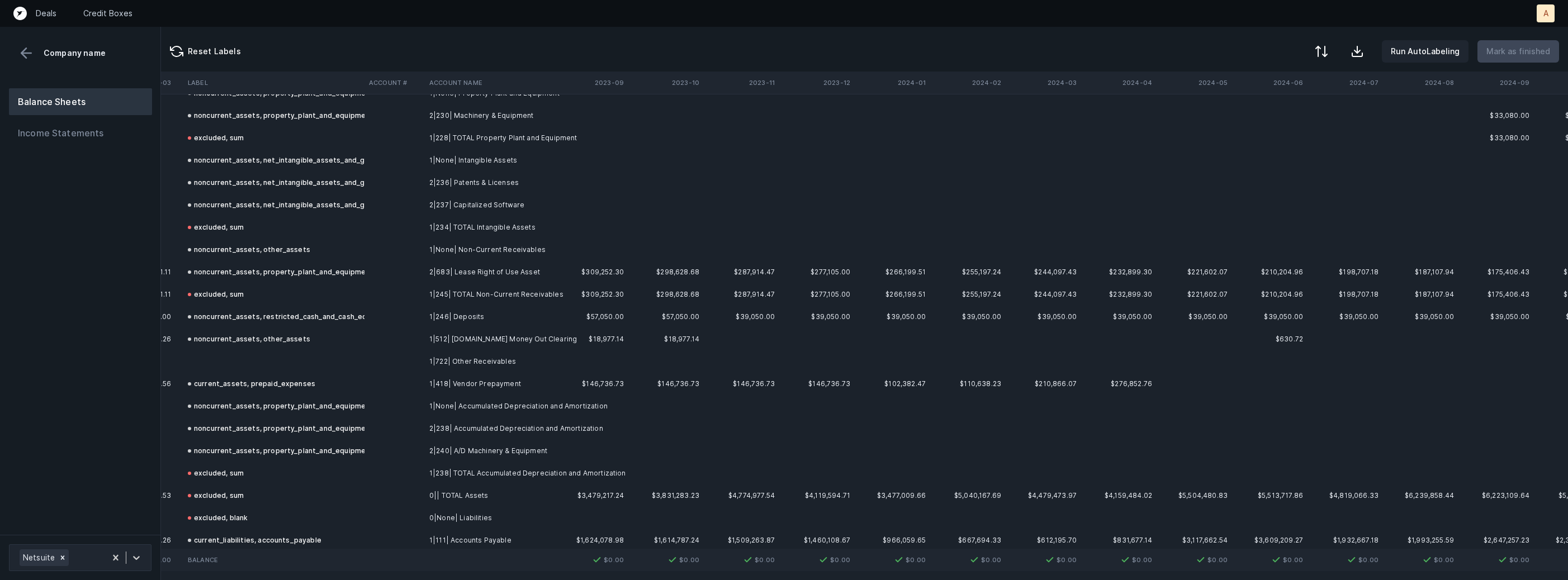
scroll to position [652, 1747]
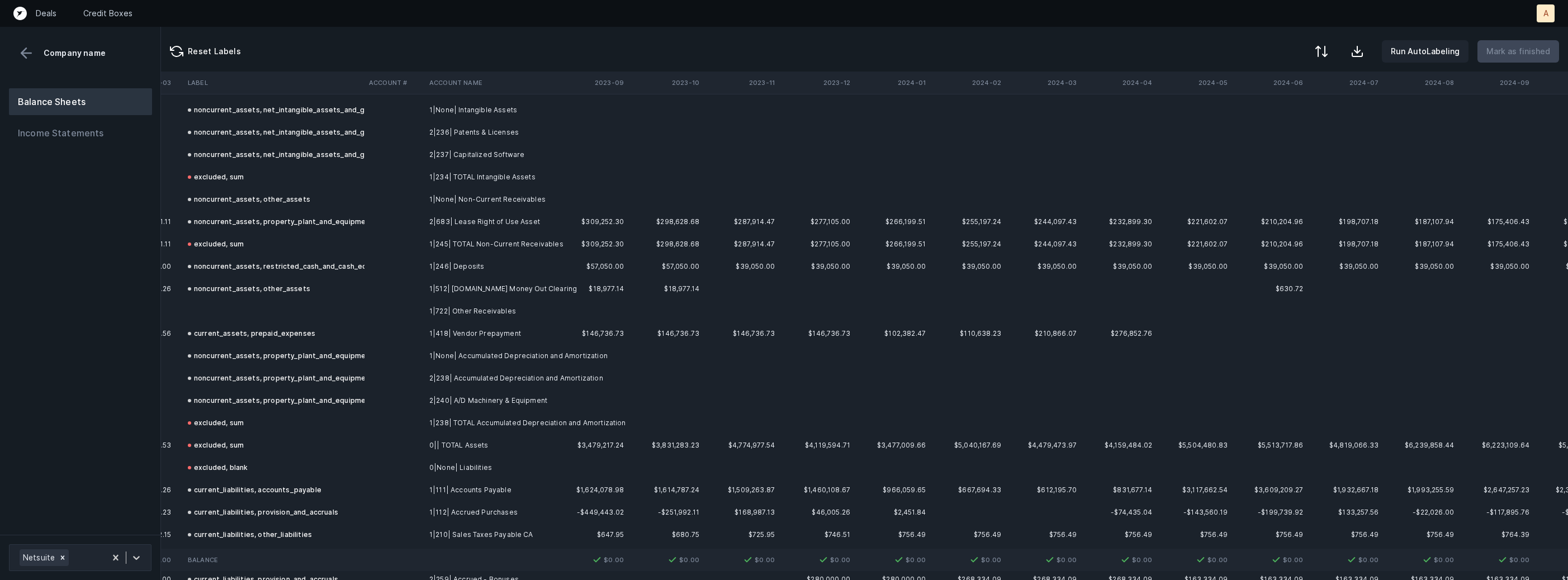
click at [232, 311] on td at bounding box center [274, 311] width 181 height 23
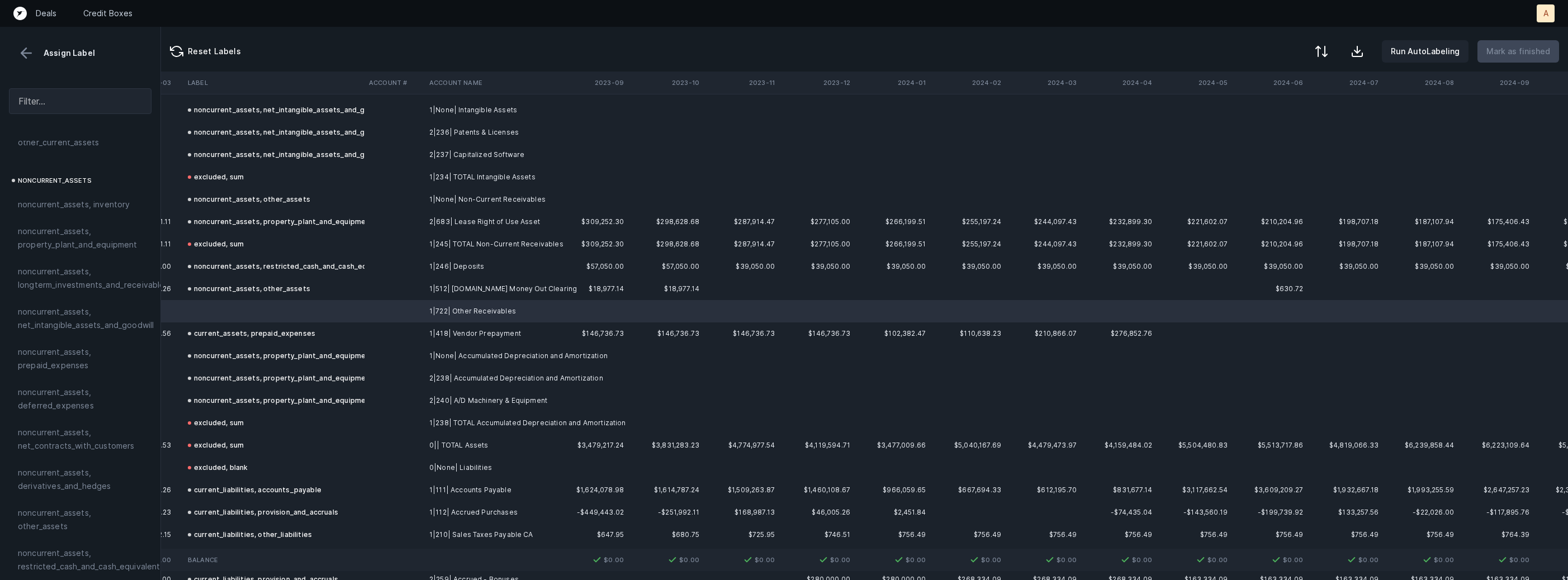
scroll to position [300, 0]
click at [54, 517] on div "noncurrent_assets, other_assets" at bounding box center [80, 516] width 143 height 40
click at [1533, 55] on p "Mark as finished" at bounding box center [1518, 51] width 64 height 13
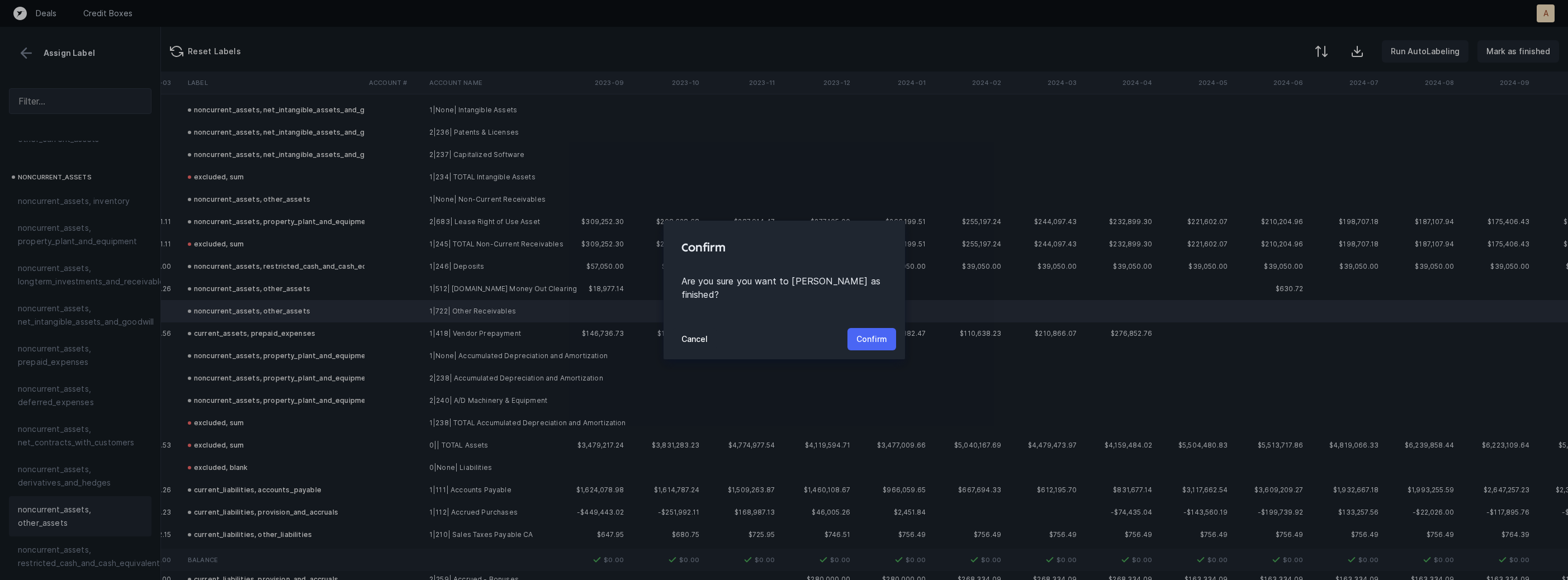
click at [871, 333] on p "Confirm" at bounding box center [872, 339] width 30 height 13
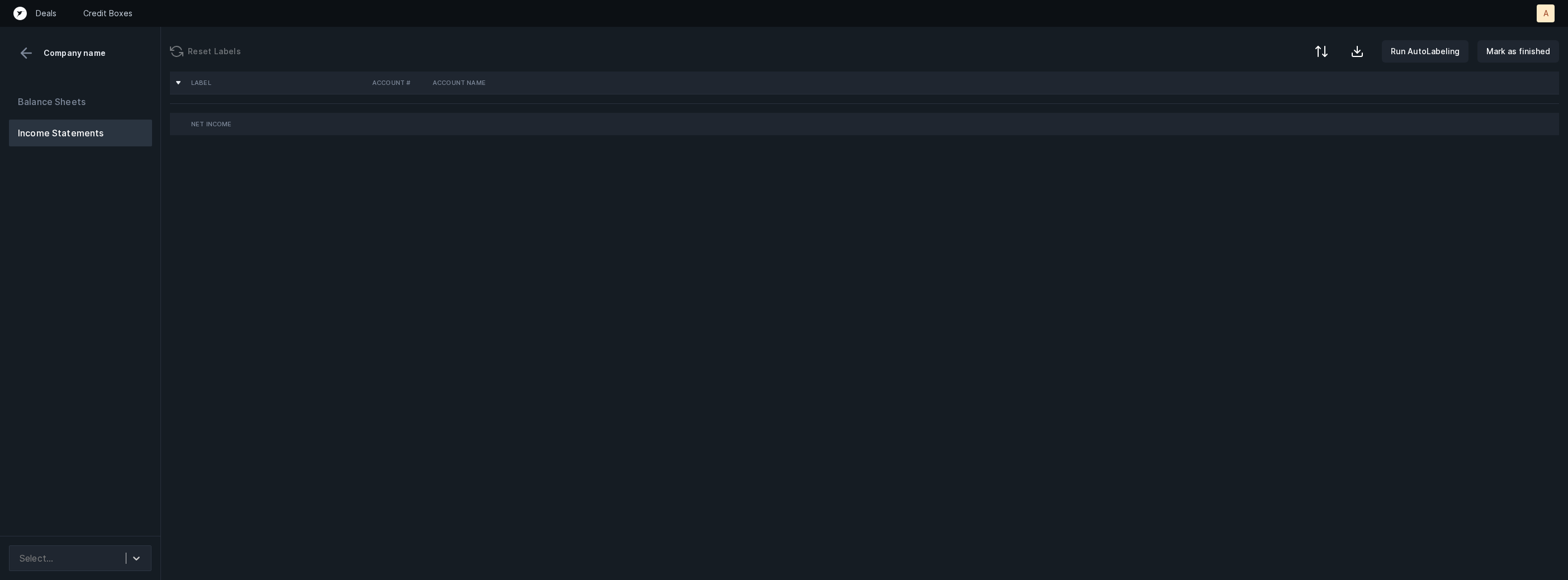
click at [93, 333] on div "Balance Sheets Income Statements" at bounding box center [80, 307] width 161 height 456
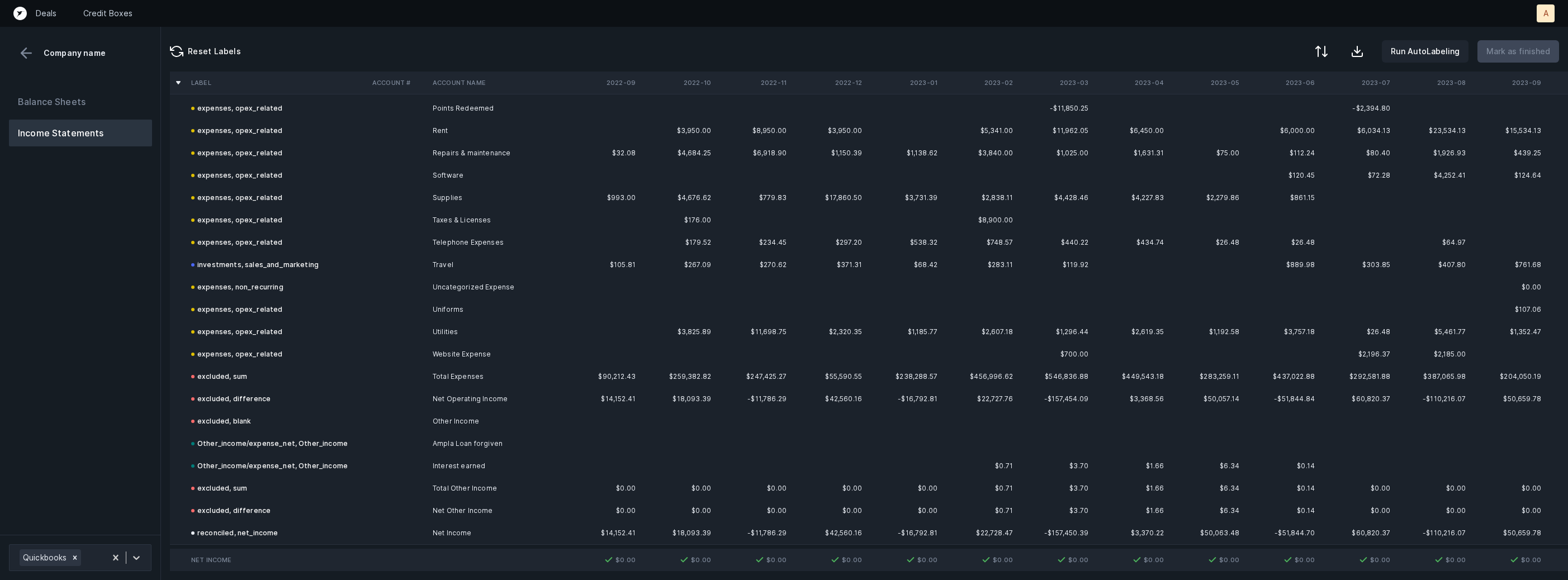
scroll to position [1261, 0]
click at [109, 110] on button "Balance Sheets" at bounding box center [80, 102] width 143 height 27
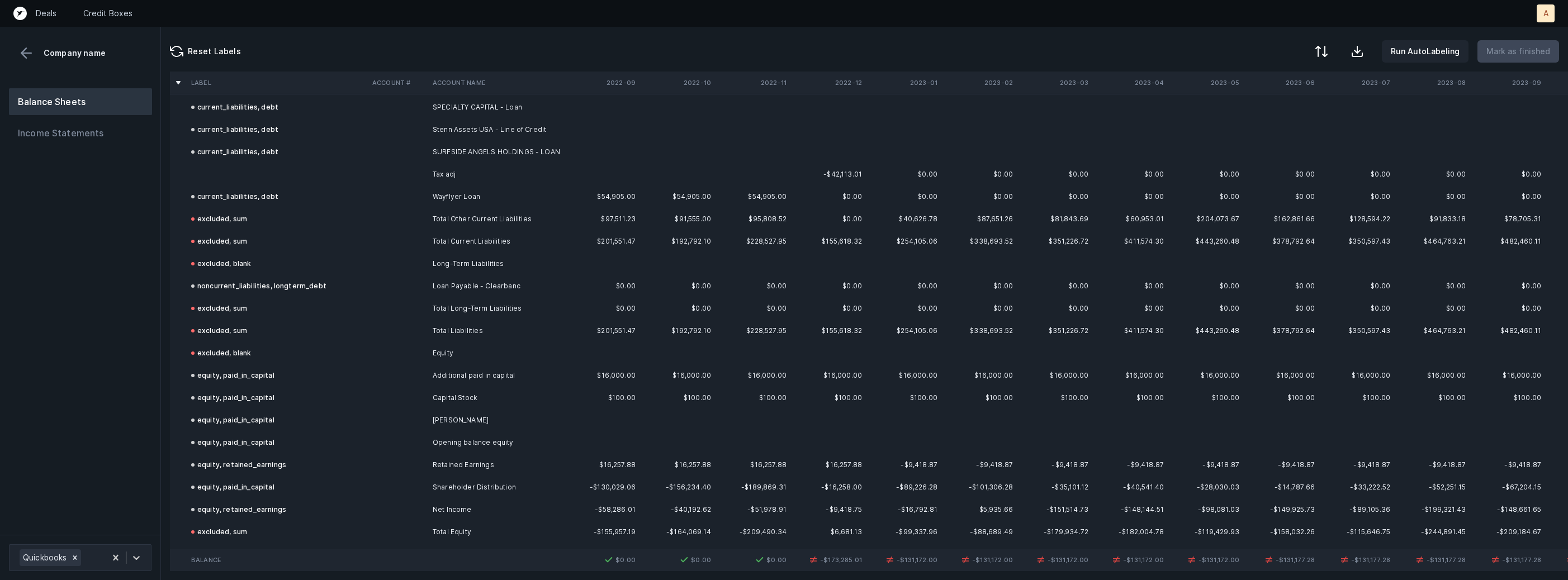
scroll to position [1650, 0]
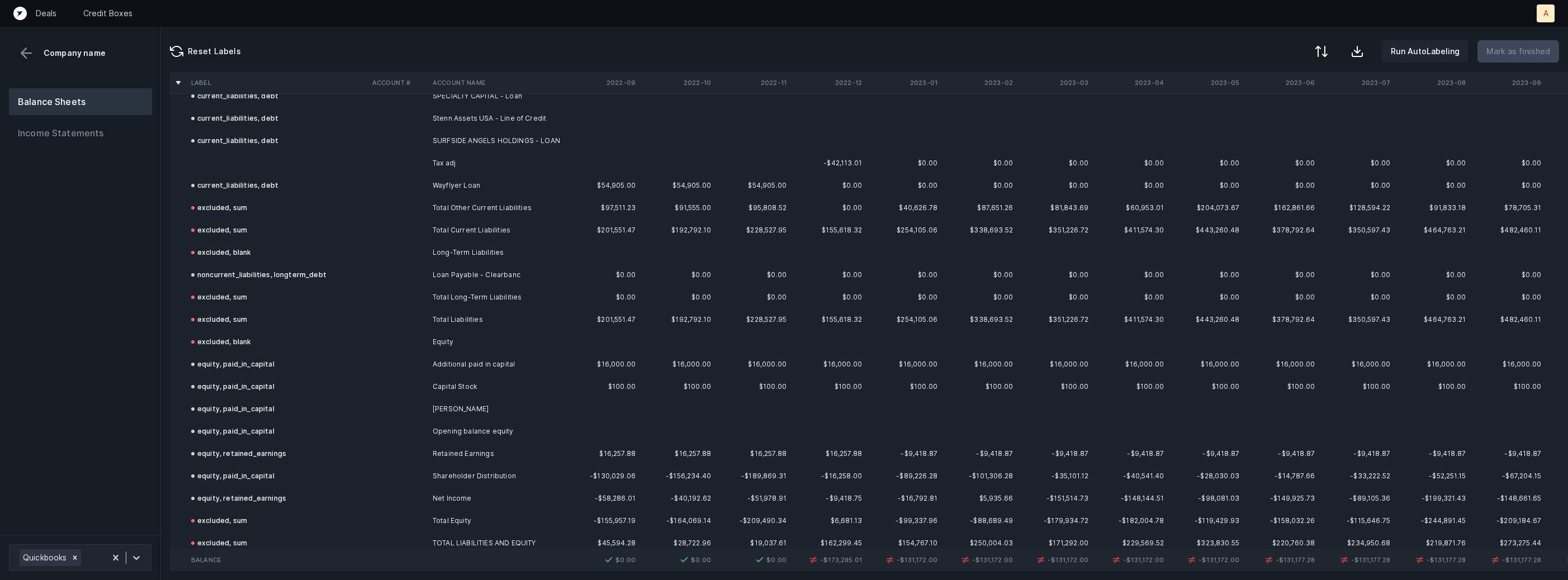
click at [333, 165] on td at bounding box center [277, 163] width 181 height 23
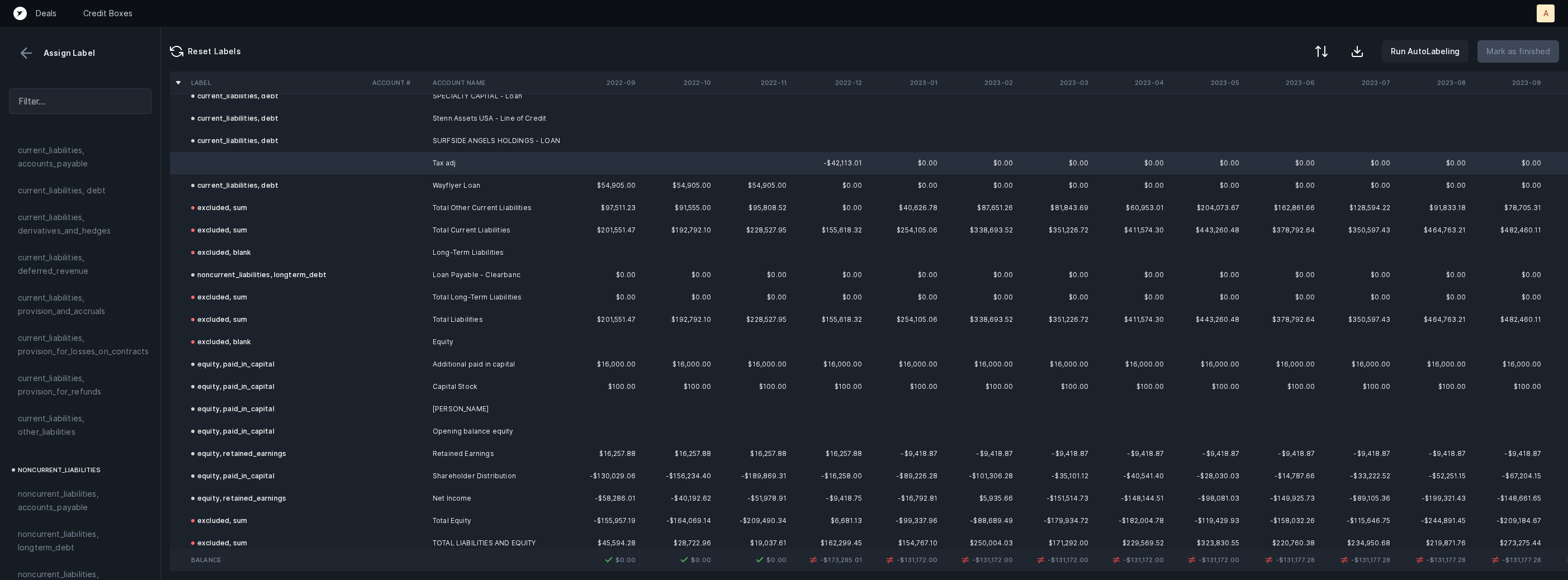
scroll to position [785, 0]
click at [59, 408] on span "current_liabilities, other_liabilities" at bounding box center [80, 415] width 124 height 27
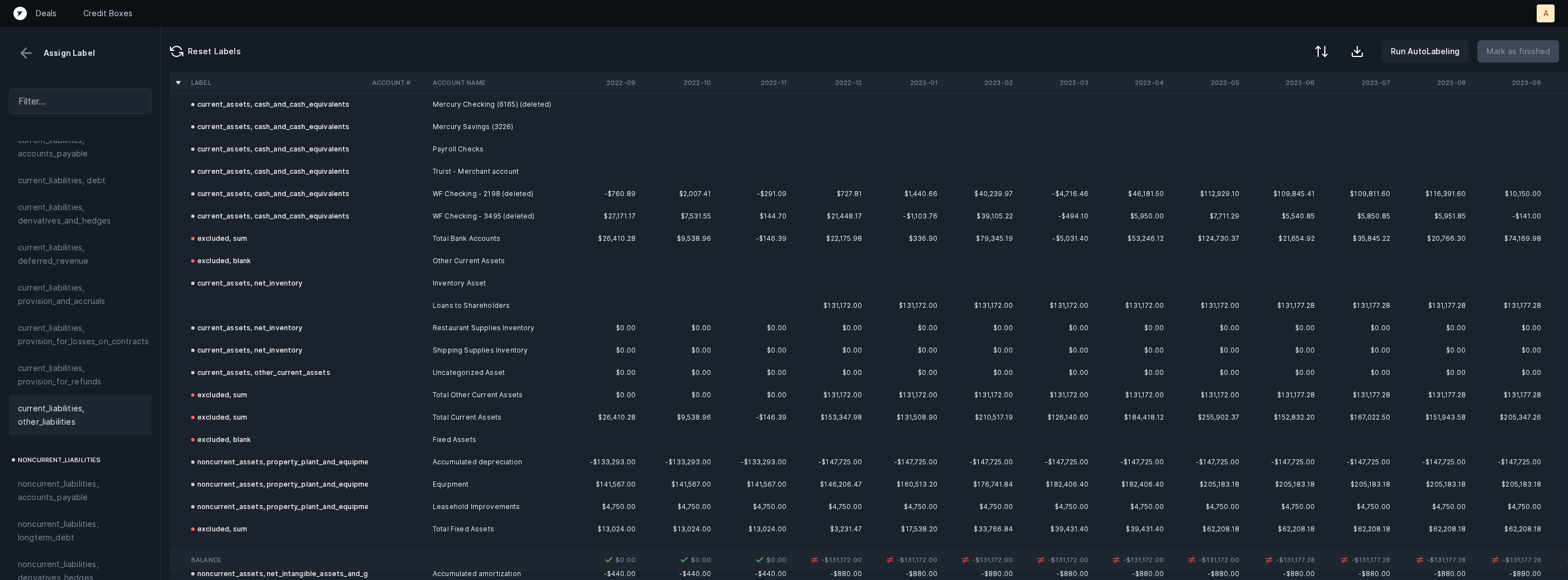
scroll to position [426, 0]
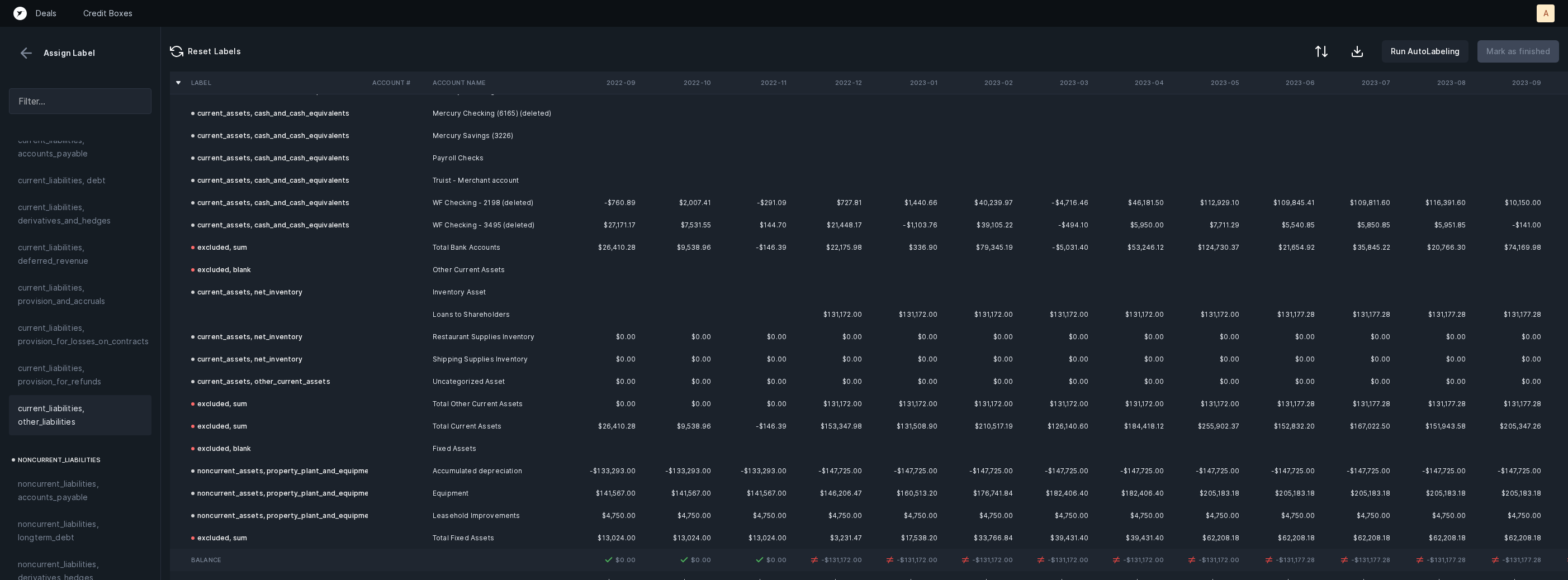
click at [333, 320] on td at bounding box center [277, 314] width 181 height 23
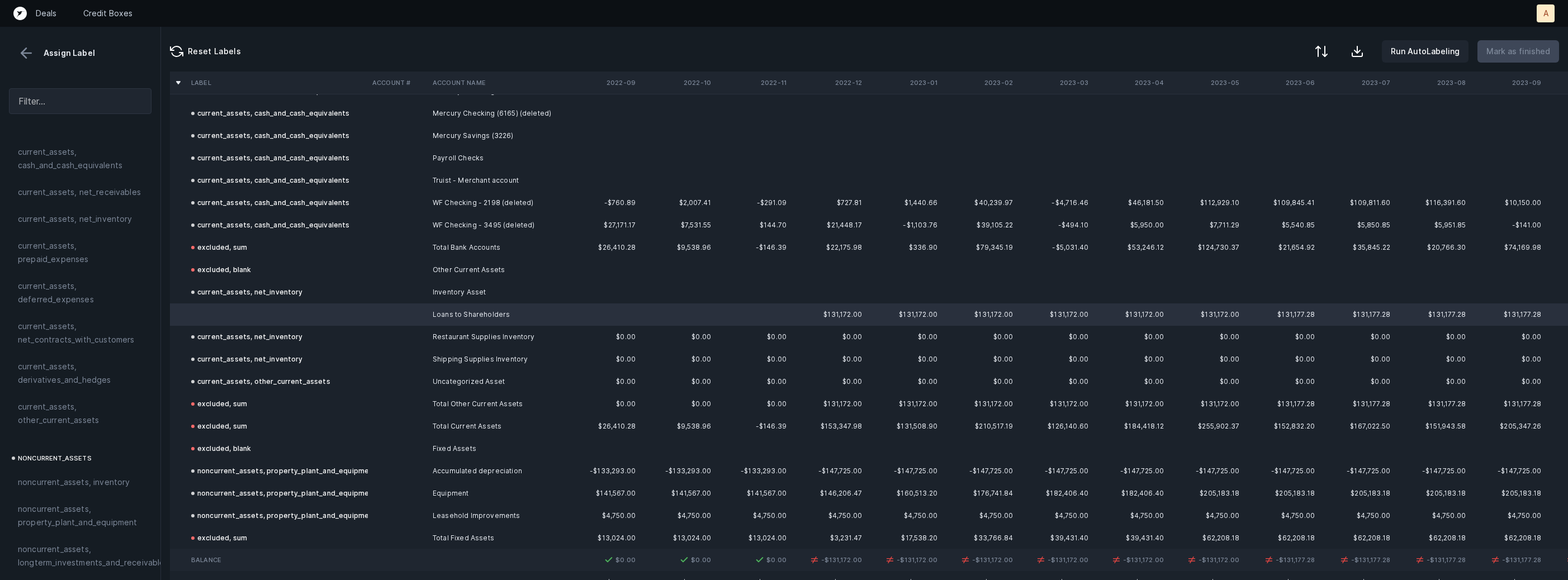
scroll to position [0, 0]
click at [62, 441] on span "current_assets, other_current_assets" at bounding box center [80, 433] width 124 height 27
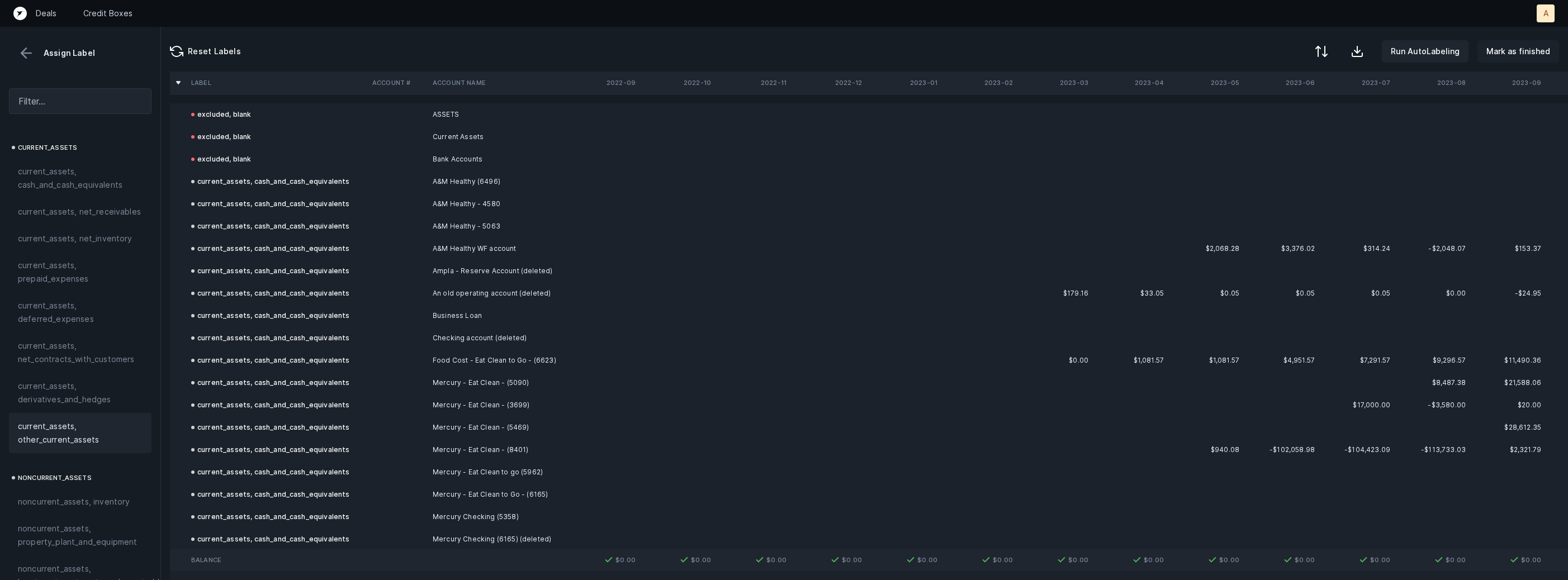
click at [1528, 45] on p "Mark as finished" at bounding box center [1518, 51] width 64 height 13
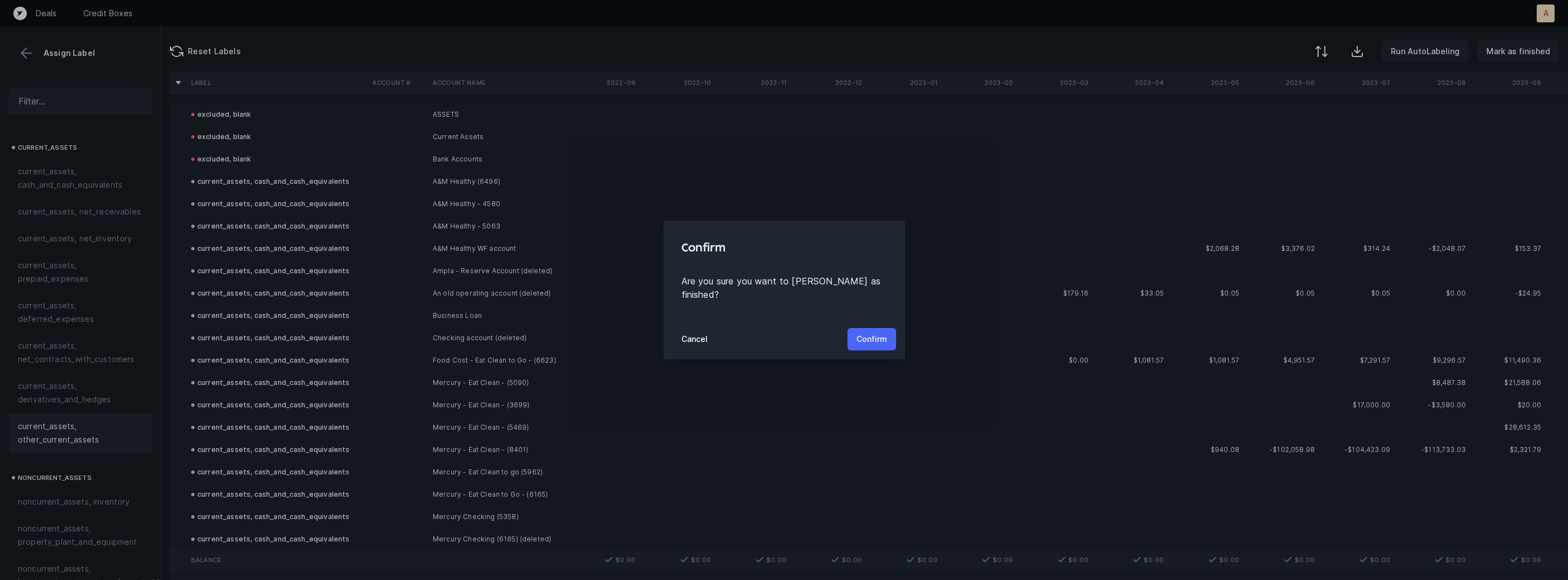
click at [873, 336] on p "Confirm" at bounding box center [872, 339] width 30 height 13
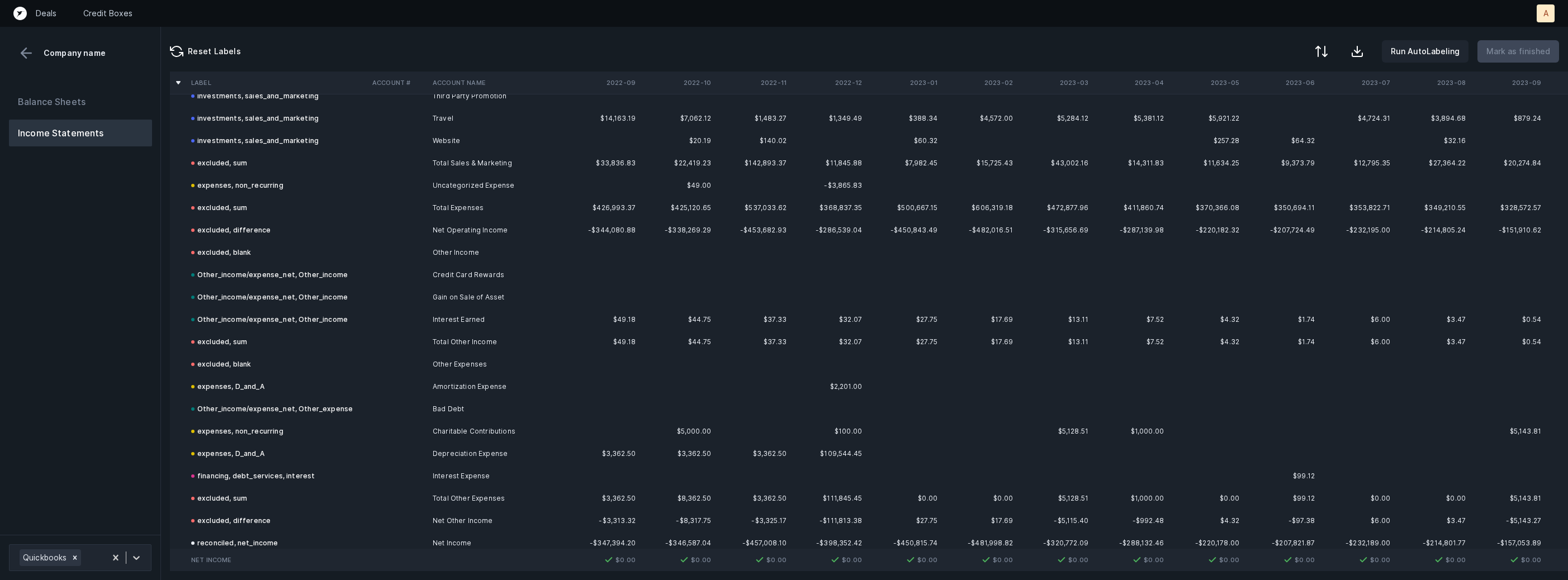
scroll to position [971, 0]
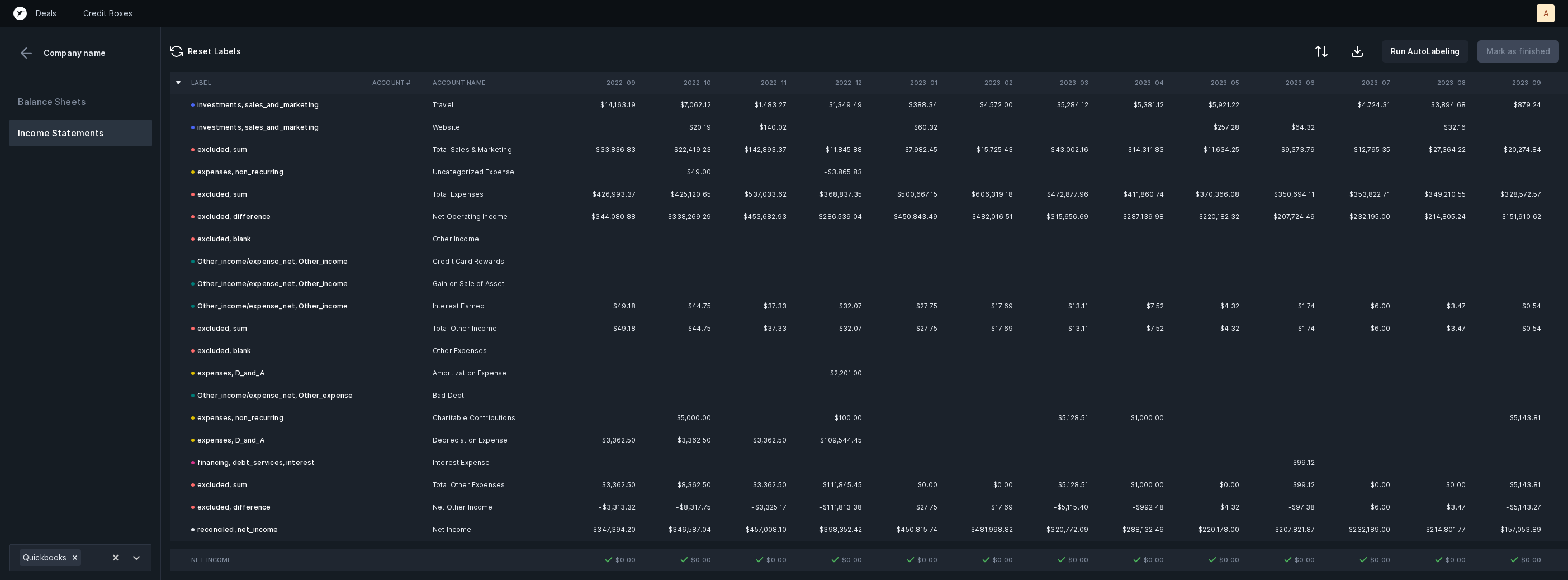
click at [44, 117] on div "Balance Sheets Income Statements" at bounding box center [80, 117] width 143 height 58
click at [46, 107] on button "Balance Sheets" at bounding box center [80, 102] width 143 height 27
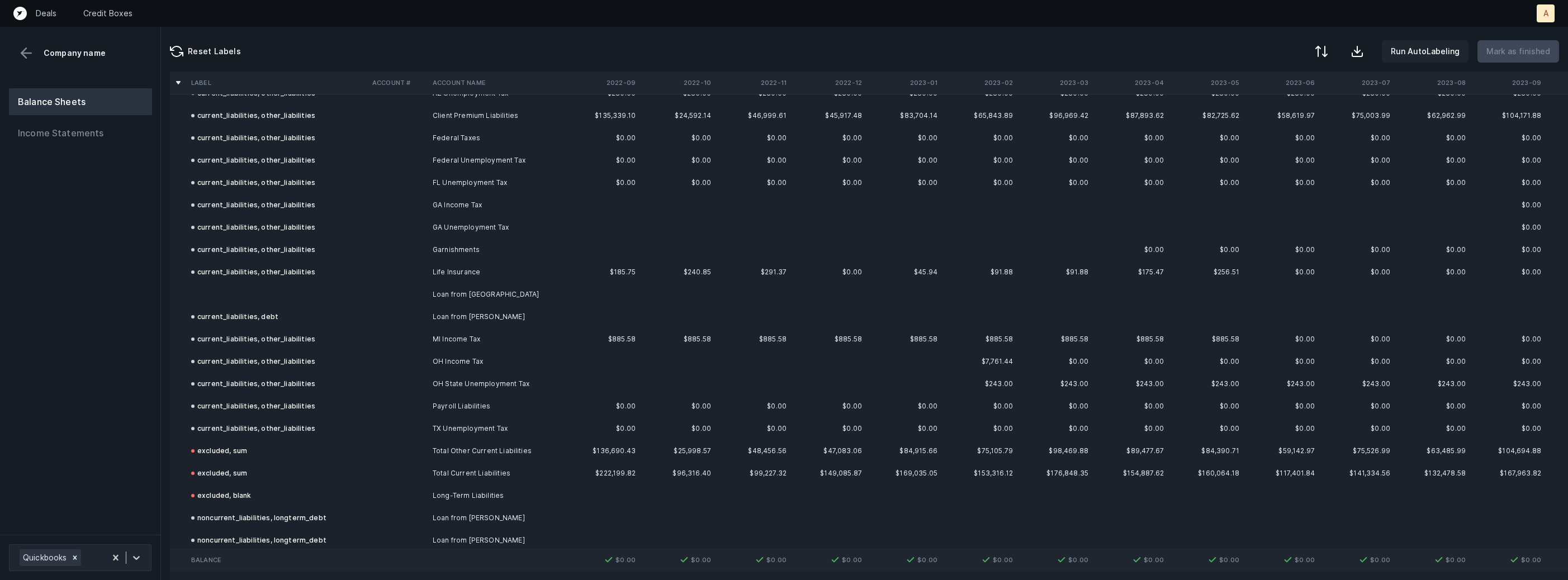
scroll to position [1225, 0]
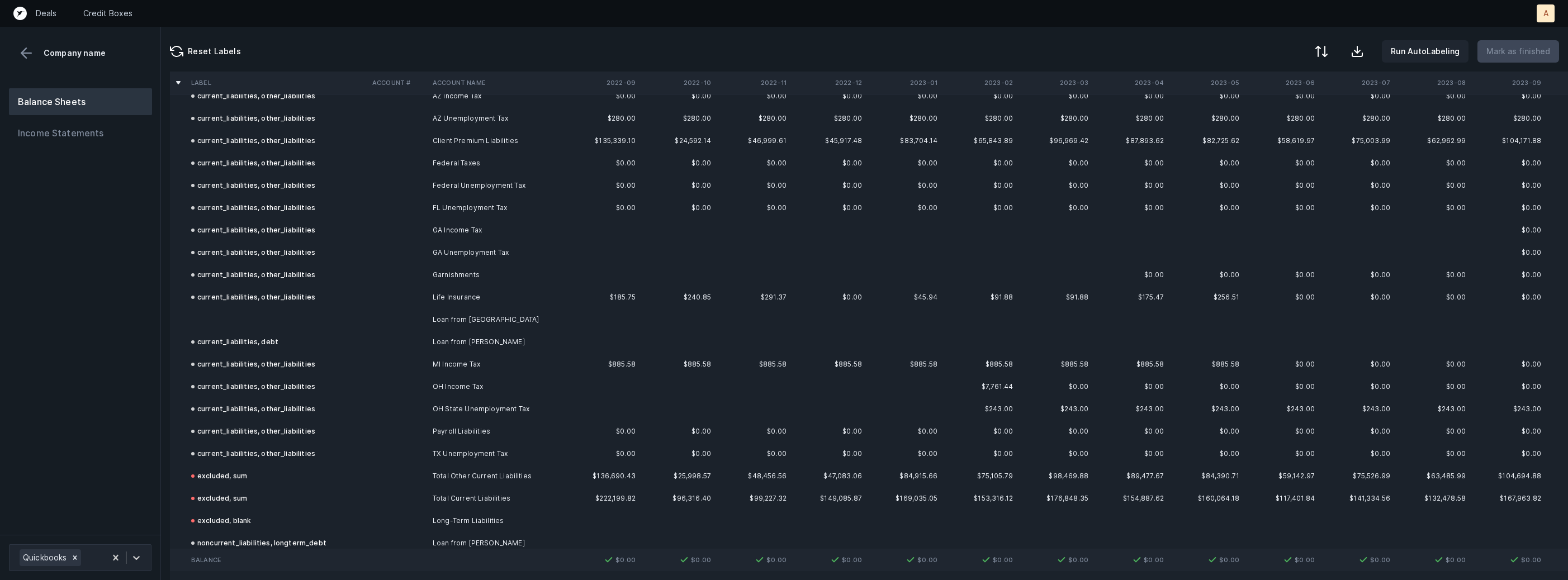
click at [286, 313] on td at bounding box center [277, 319] width 181 height 23
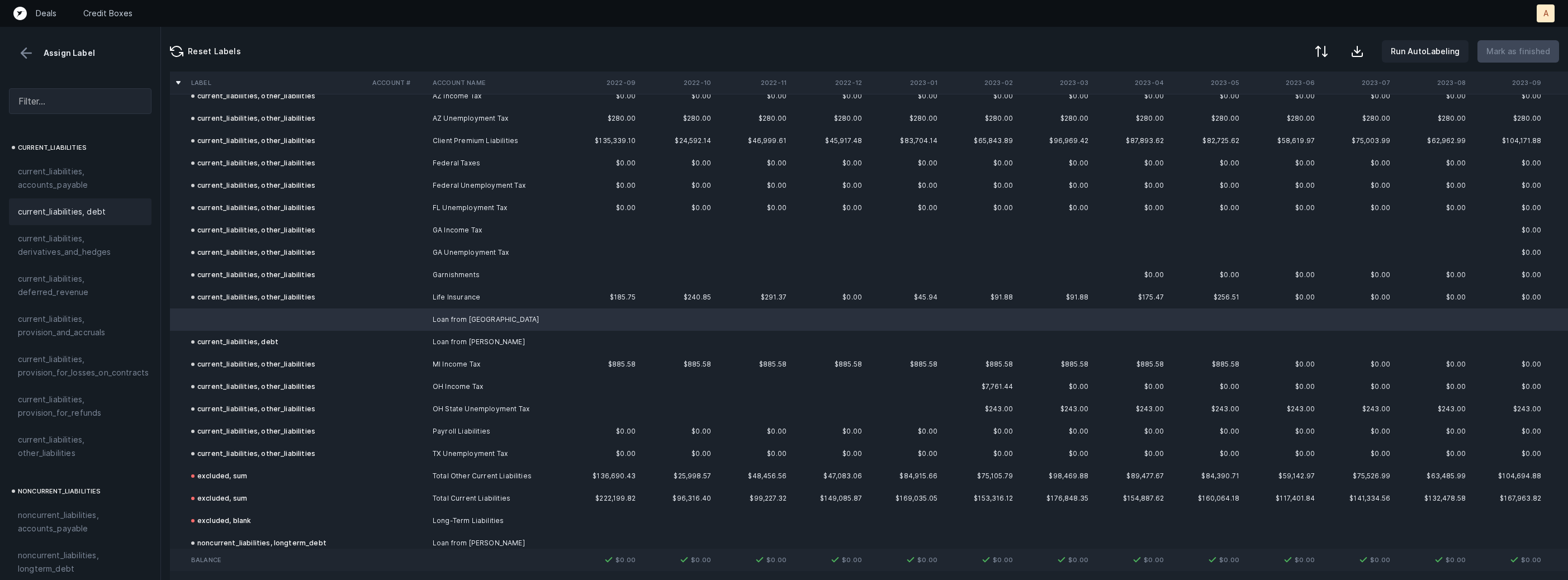
scroll to position [728, 0]
click at [94, 232] on div "current_liabilities, debt" at bounding box center [80, 238] width 143 height 27
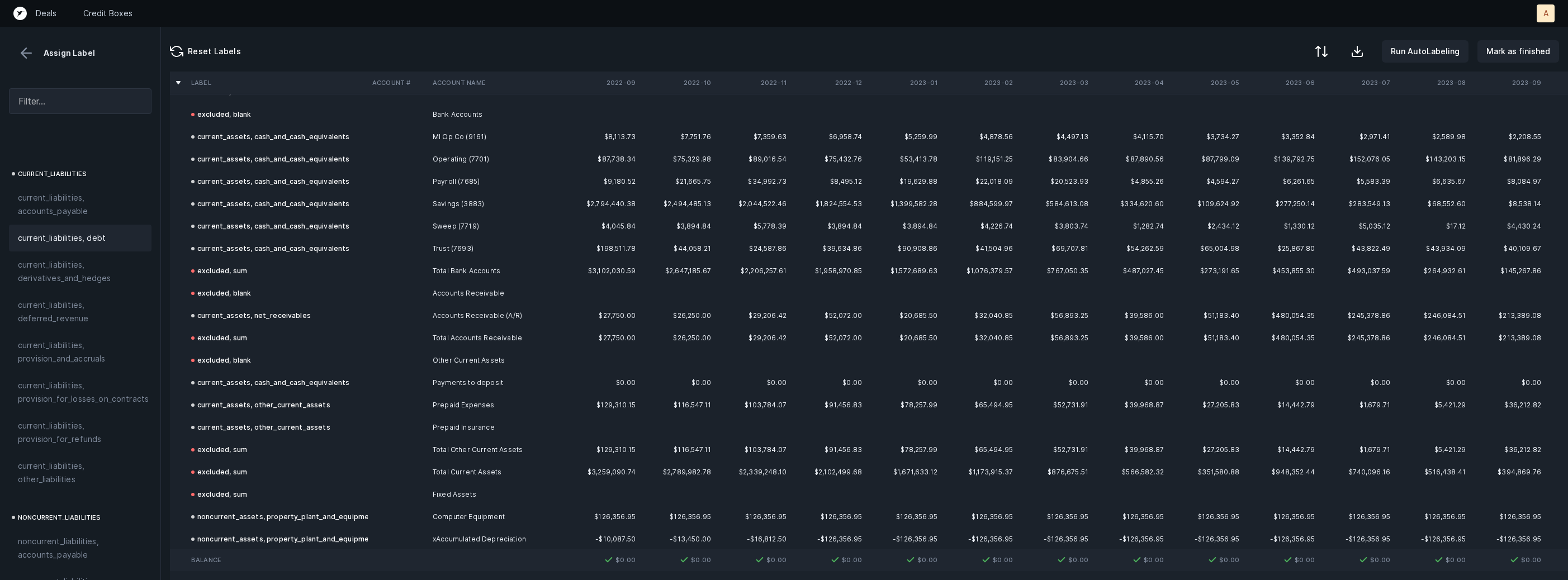
scroll to position [0, 0]
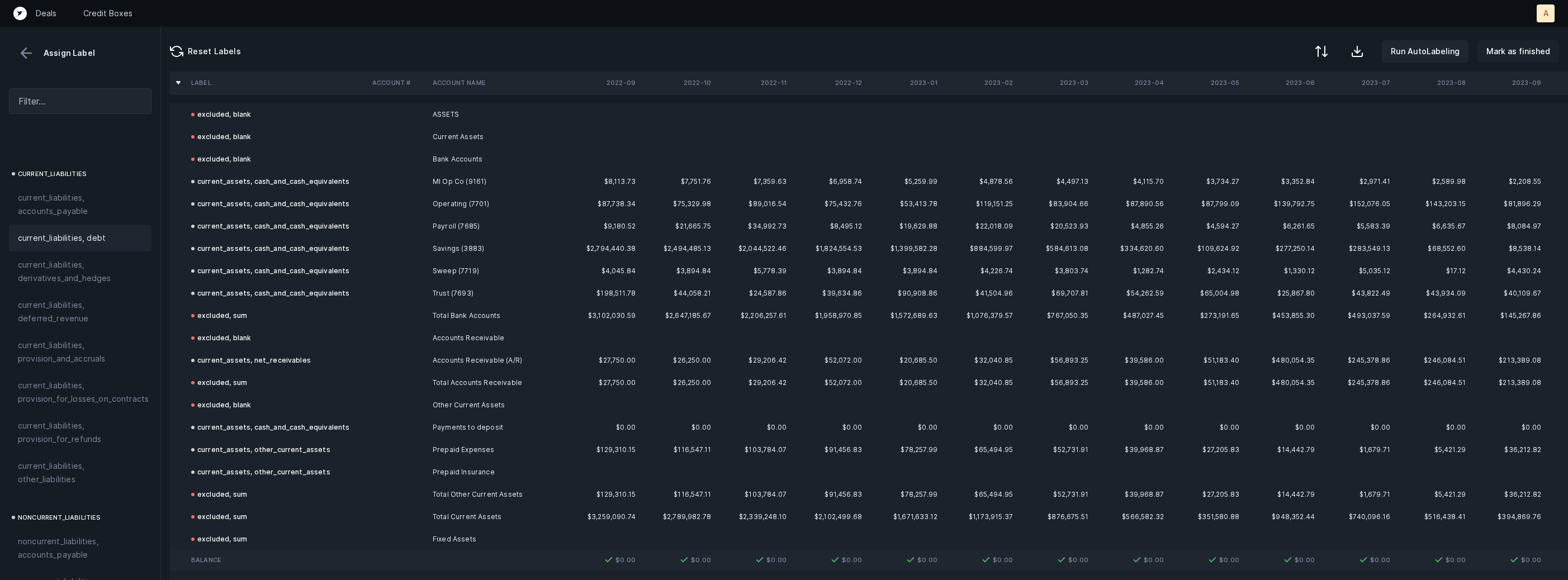
click at [1520, 53] on p "Mark as finished" at bounding box center [1518, 51] width 64 height 13
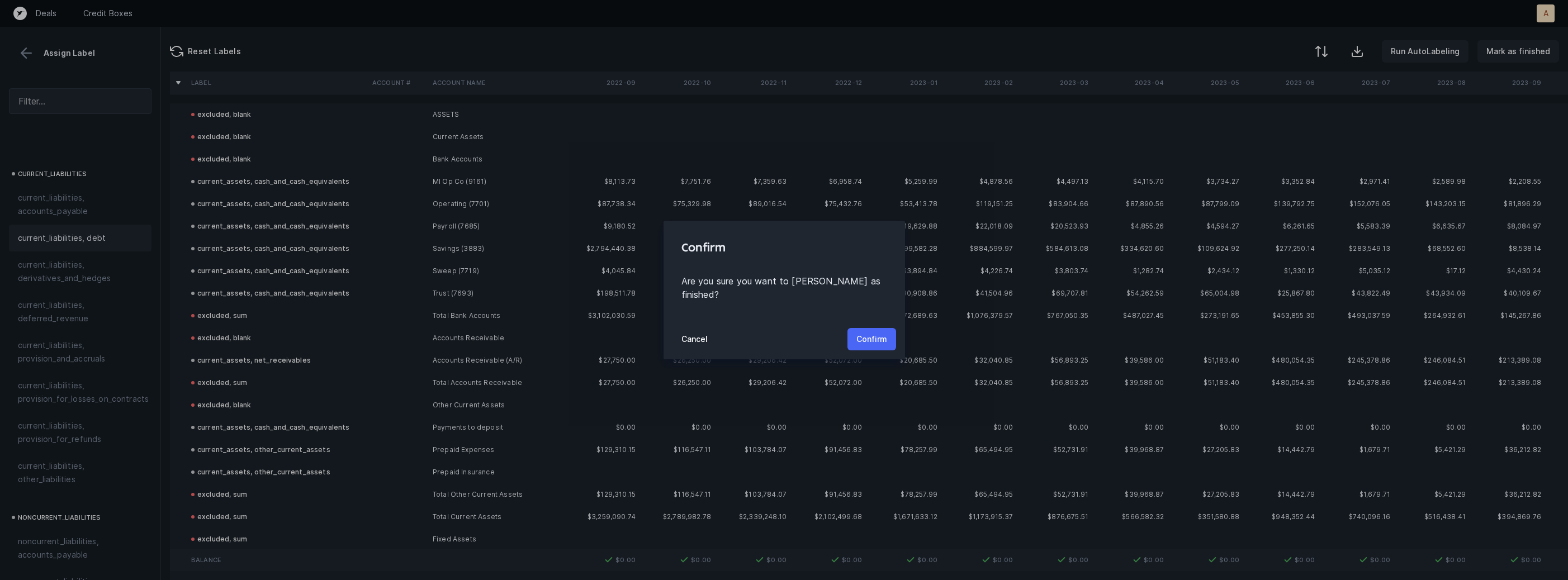
click at [885, 333] on p "Confirm" at bounding box center [872, 339] width 30 height 13
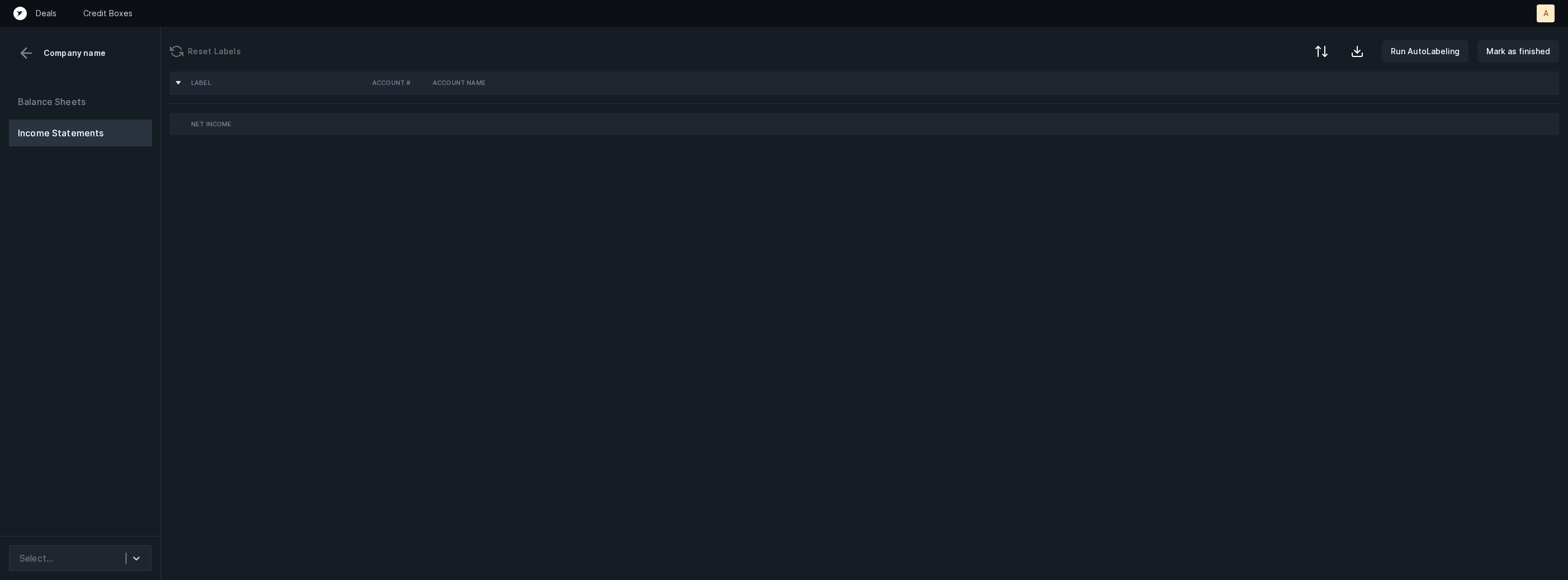
click at [123, 312] on div "Balance Sheets Income Statements" at bounding box center [80, 307] width 161 height 456
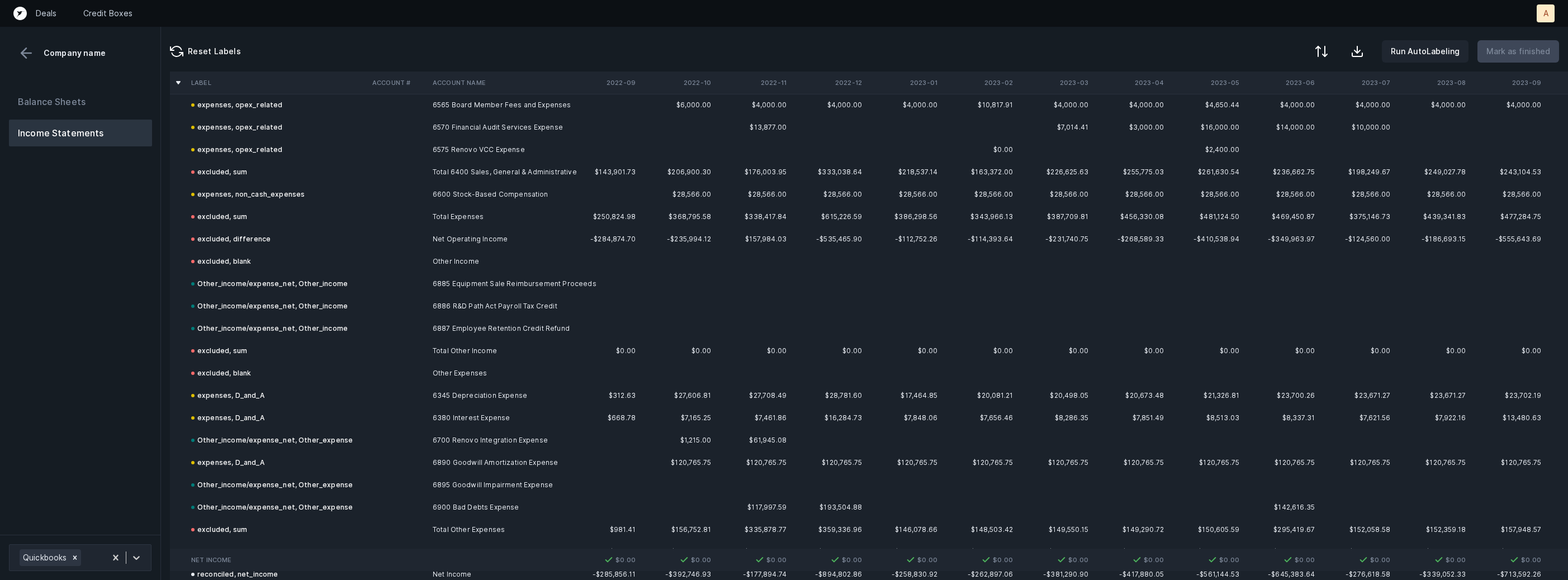
scroll to position [3740, 0]
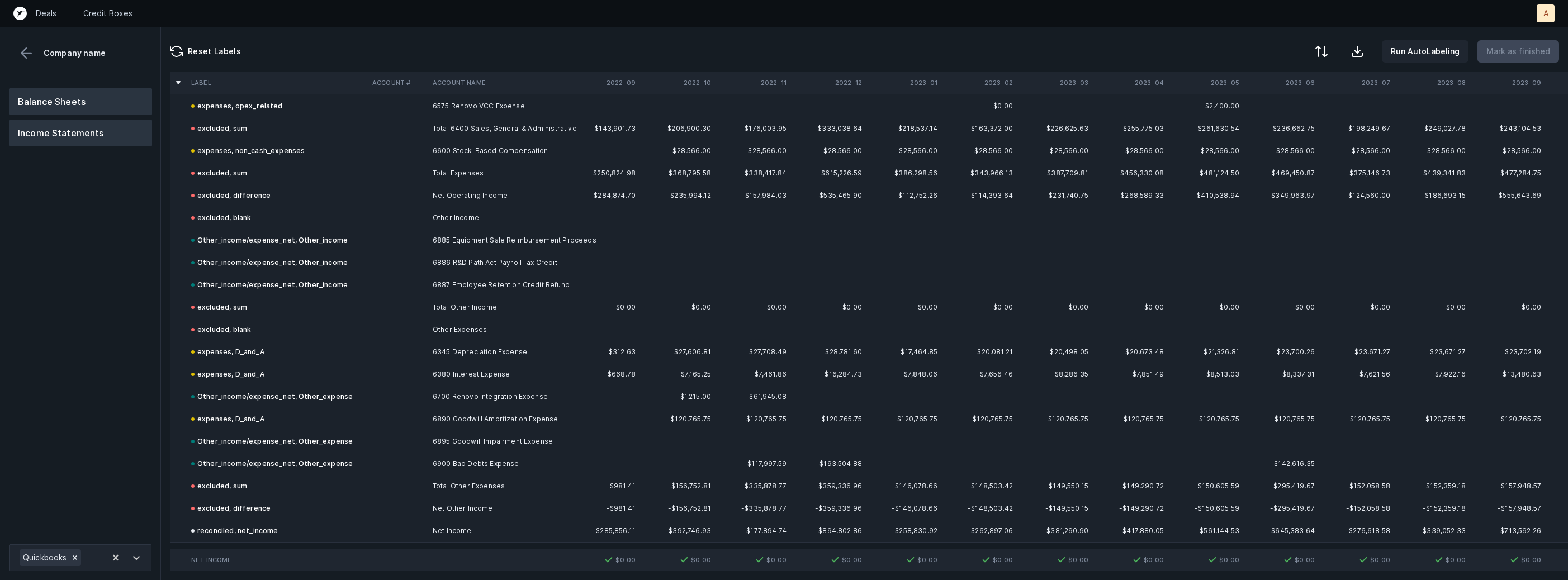
click at [97, 101] on button "Balance Sheets" at bounding box center [80, 102] width 143 height 27
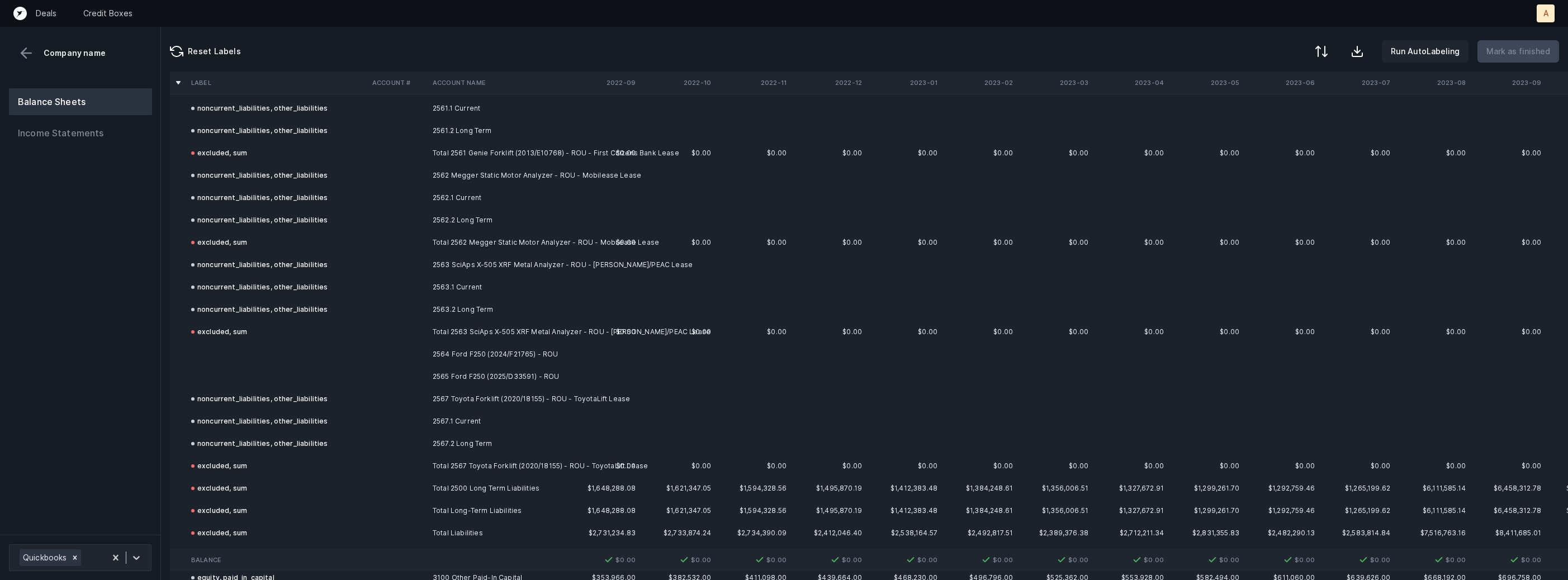
scroll to position [6928, 0]
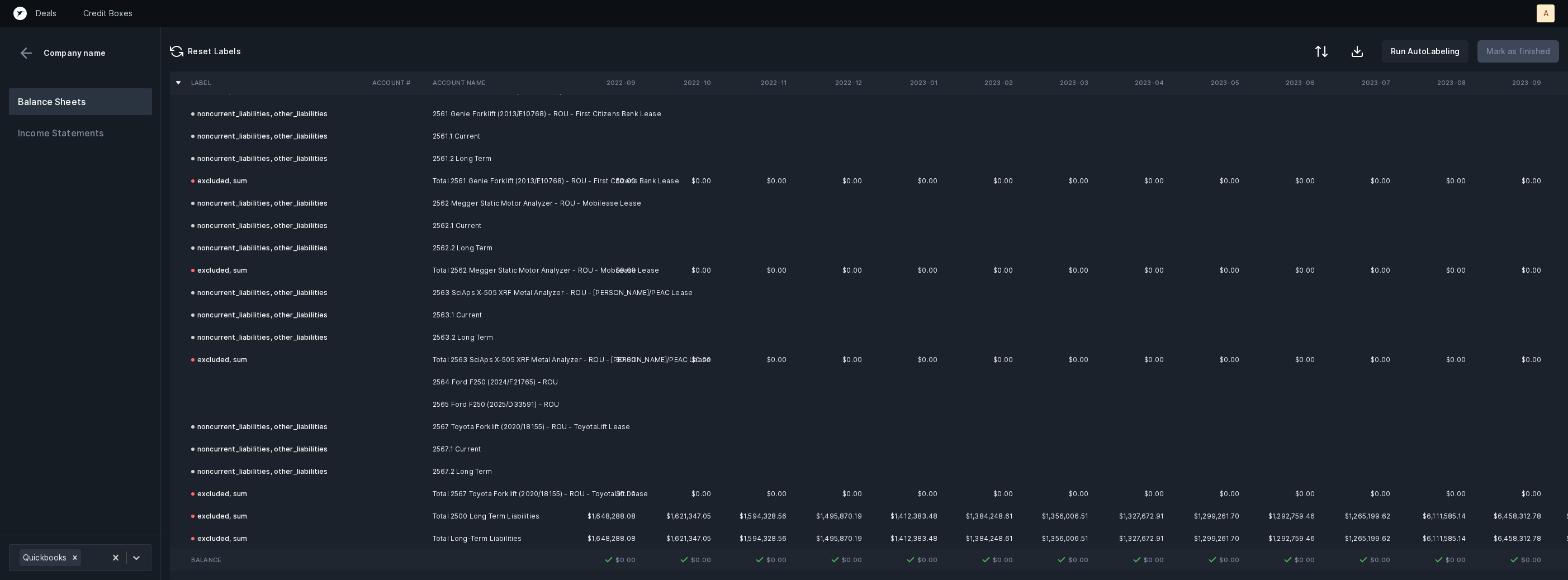
click at [488, 381] on td "2564 Ford F250 (2024/F21765) - ROU" at bounding box center [496, 382] width 137 height 23
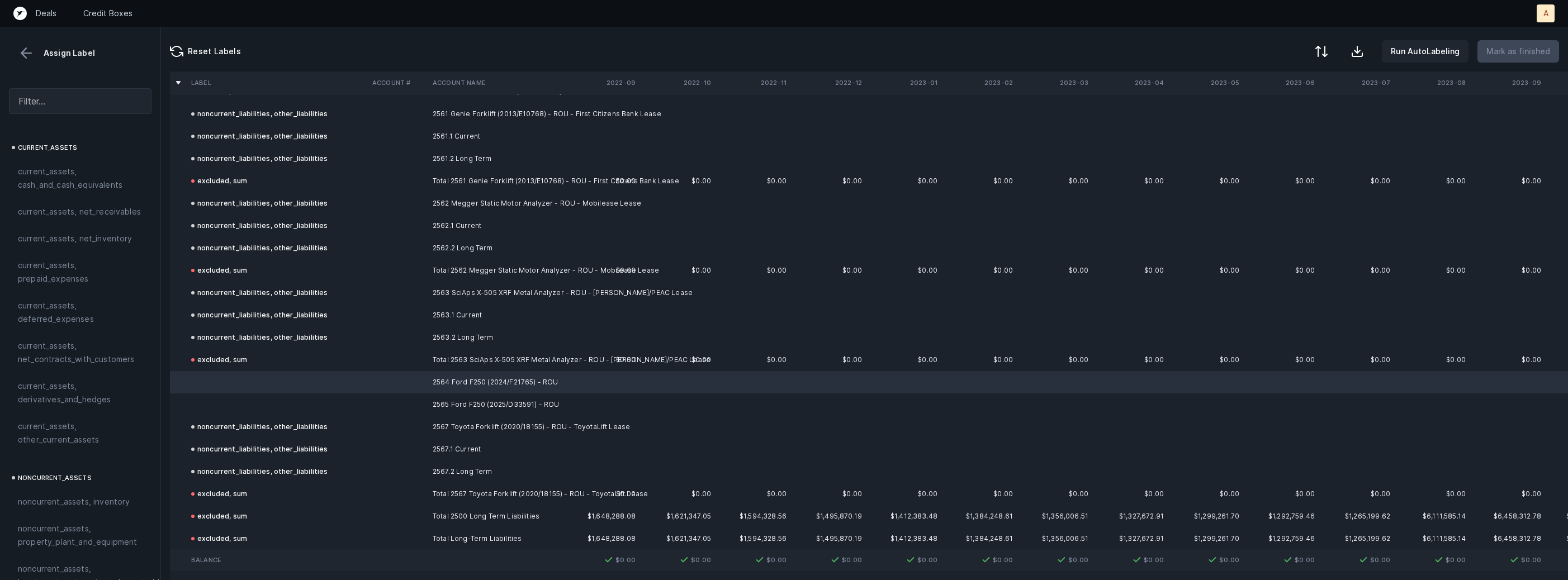
click at [461, 395] on td "2565 Ford F250 (2025/D33591) - ROU" at bounding box center [496, 405] width 137 height 23
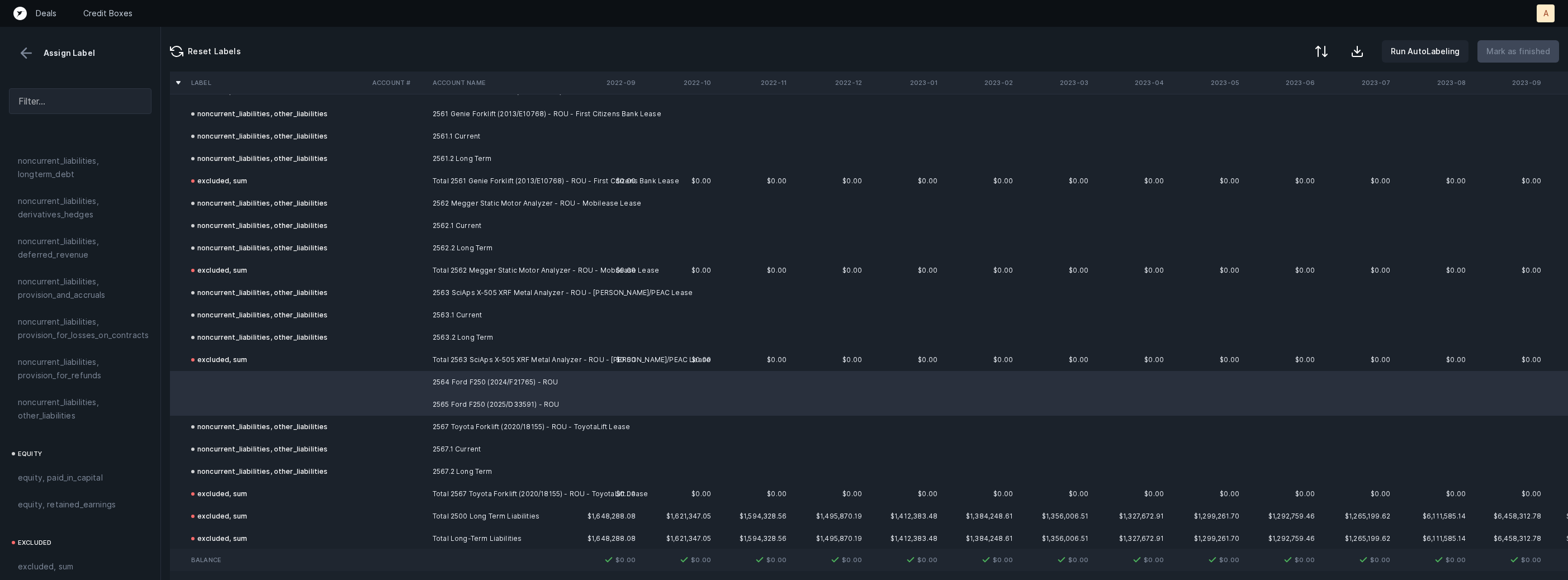
scroll to position [1137, 0]
click at [75, 416] on span "noncurrent_liabilities, other_liabilities" at bounding box center [80, 420] width 124 height 27
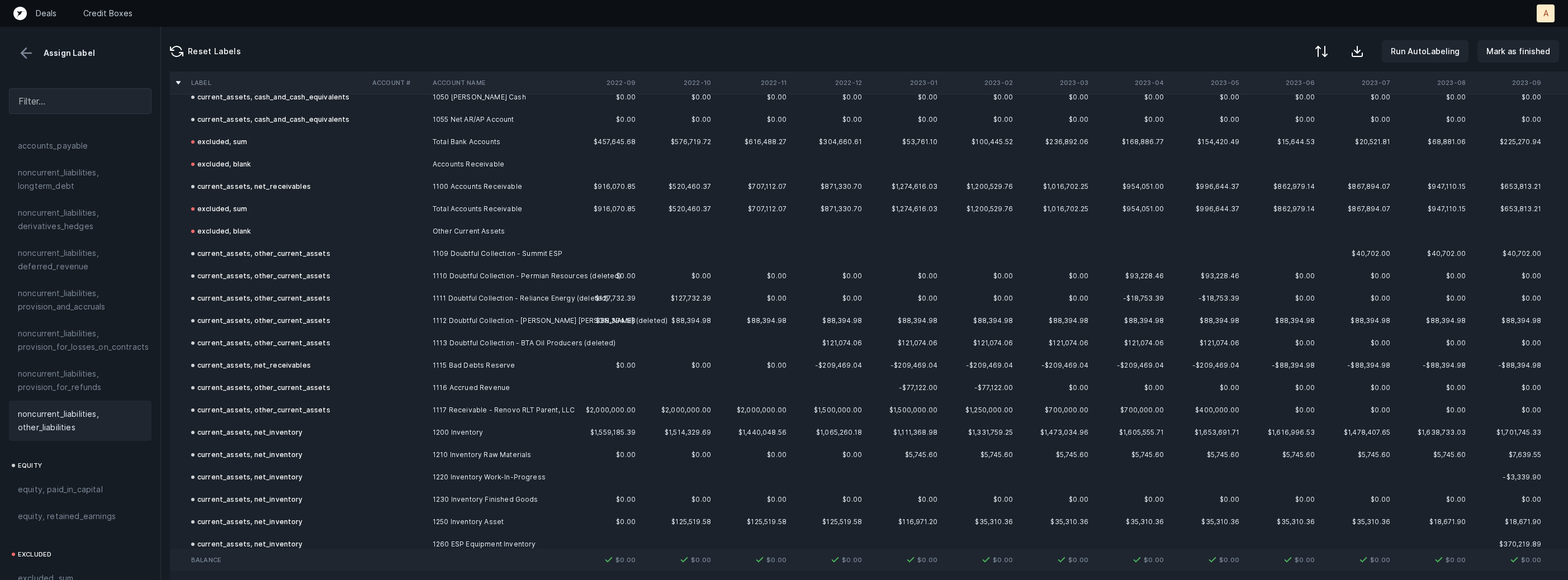
scroll to position [0, 0]
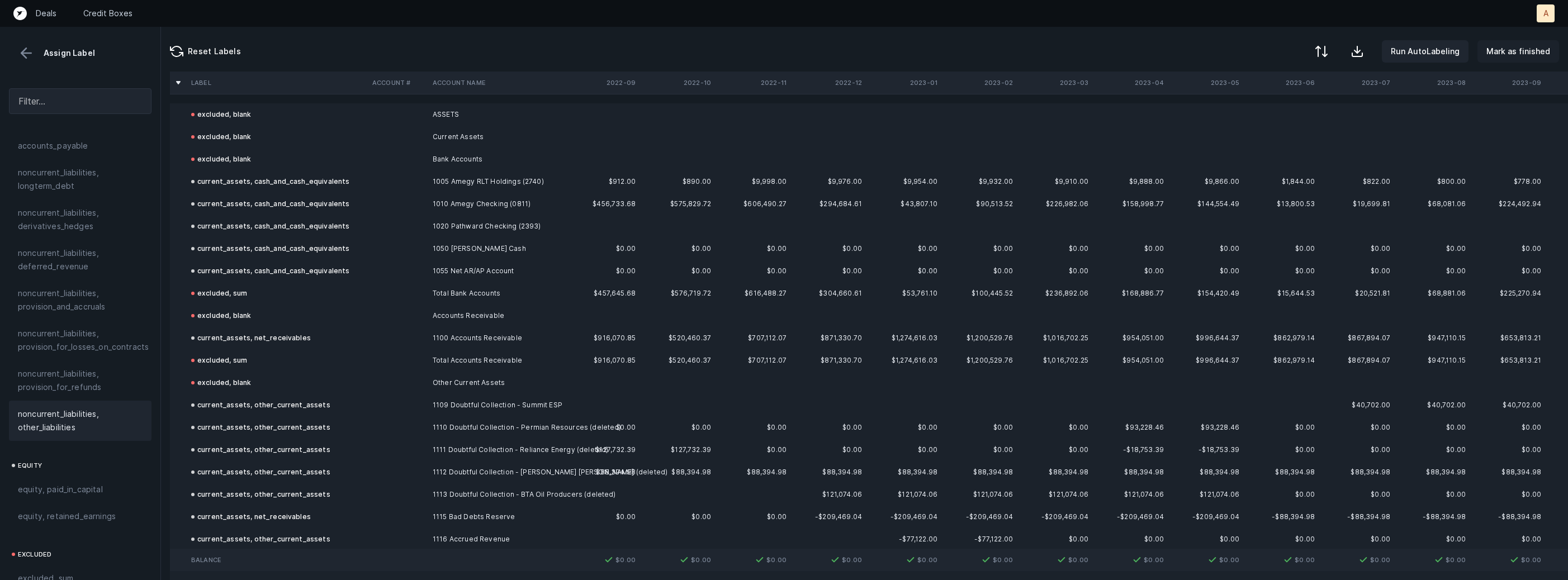
click at [1511, 50] on p "Mark as finished" at bounding box center [1518, 51] width 64 height 13
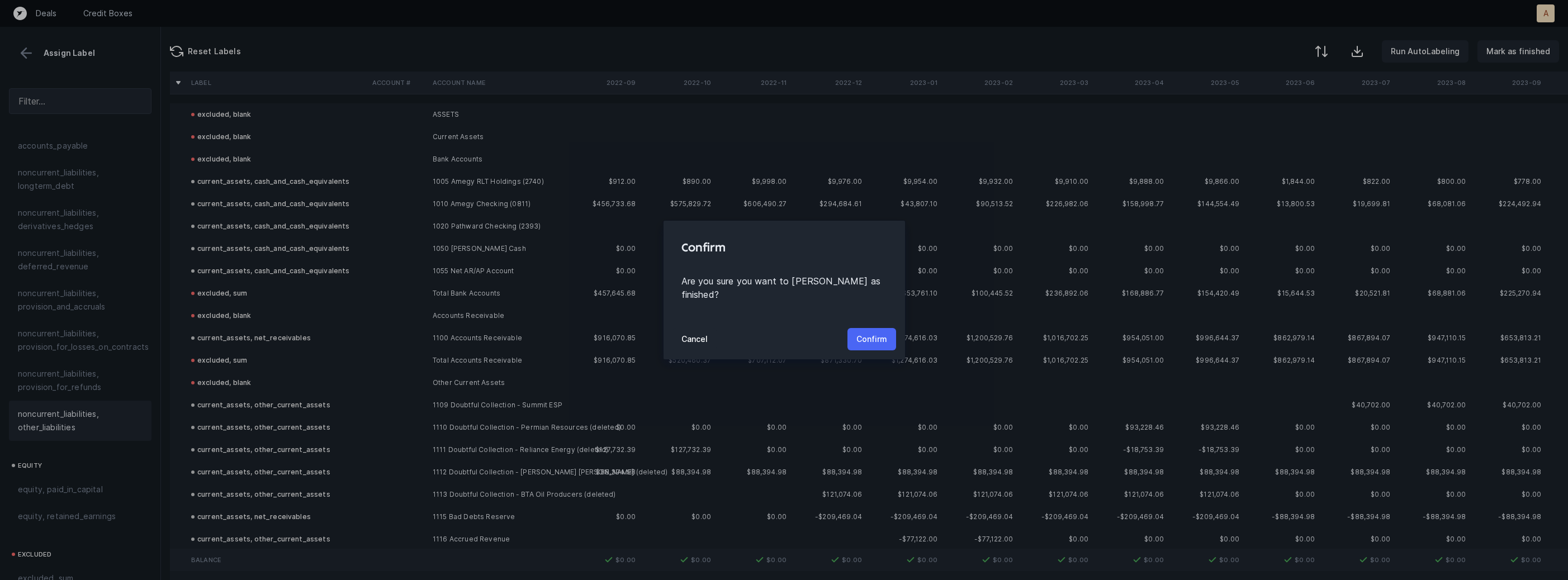
click at [878, 333] on p "Confirm" at bounding box center [872, 339] width 30 height 13
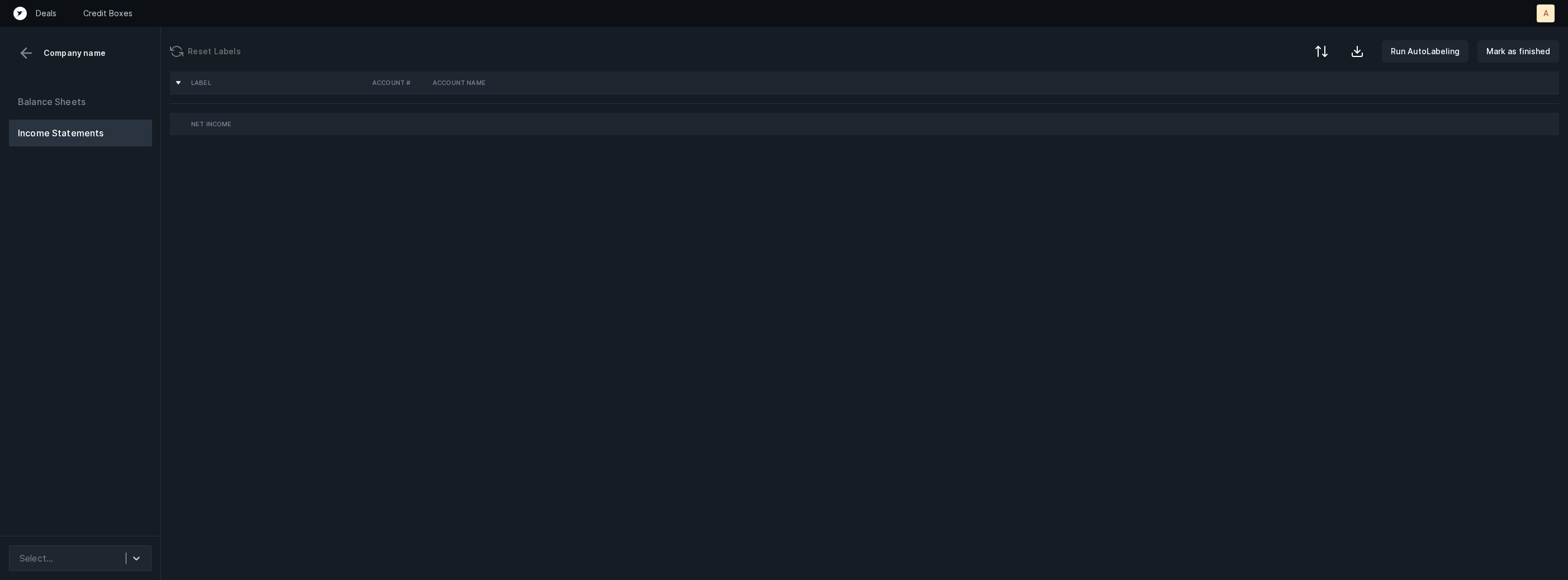
click at [144, 355] on div "Balance Sheets Income Statements" at bounding box center [80, 307] width 161 height 456
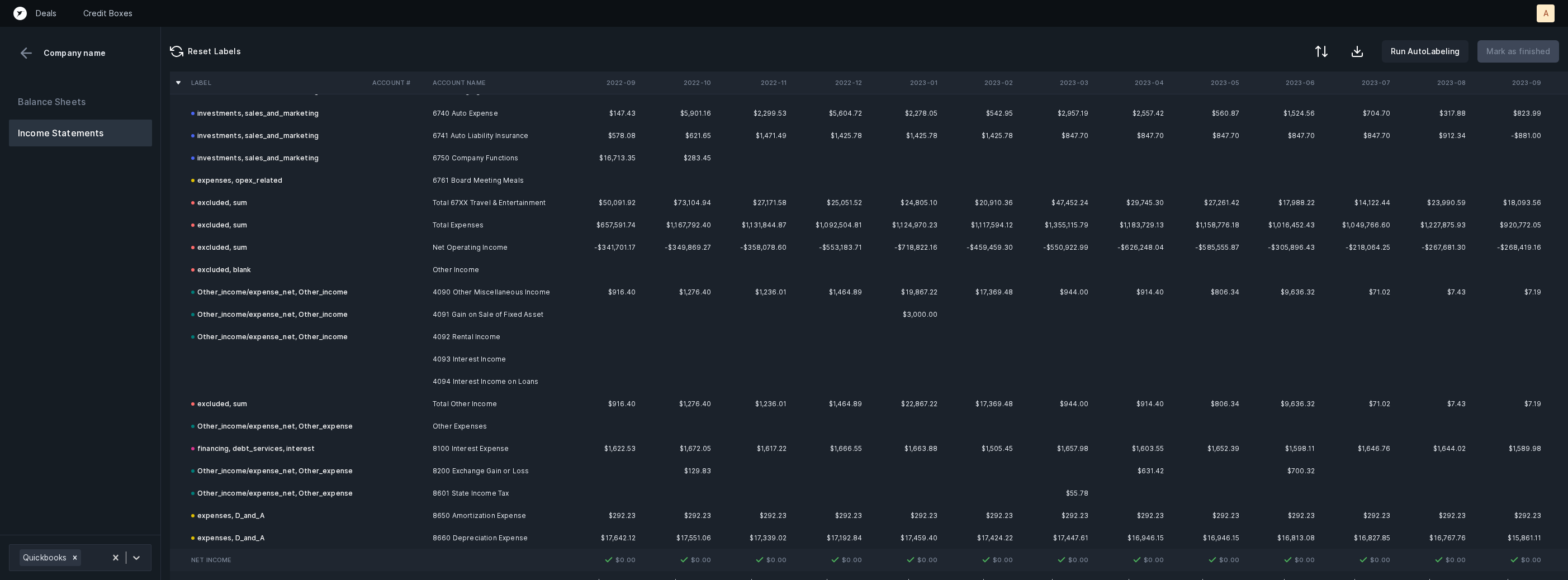
scroll to position [2313, 0]
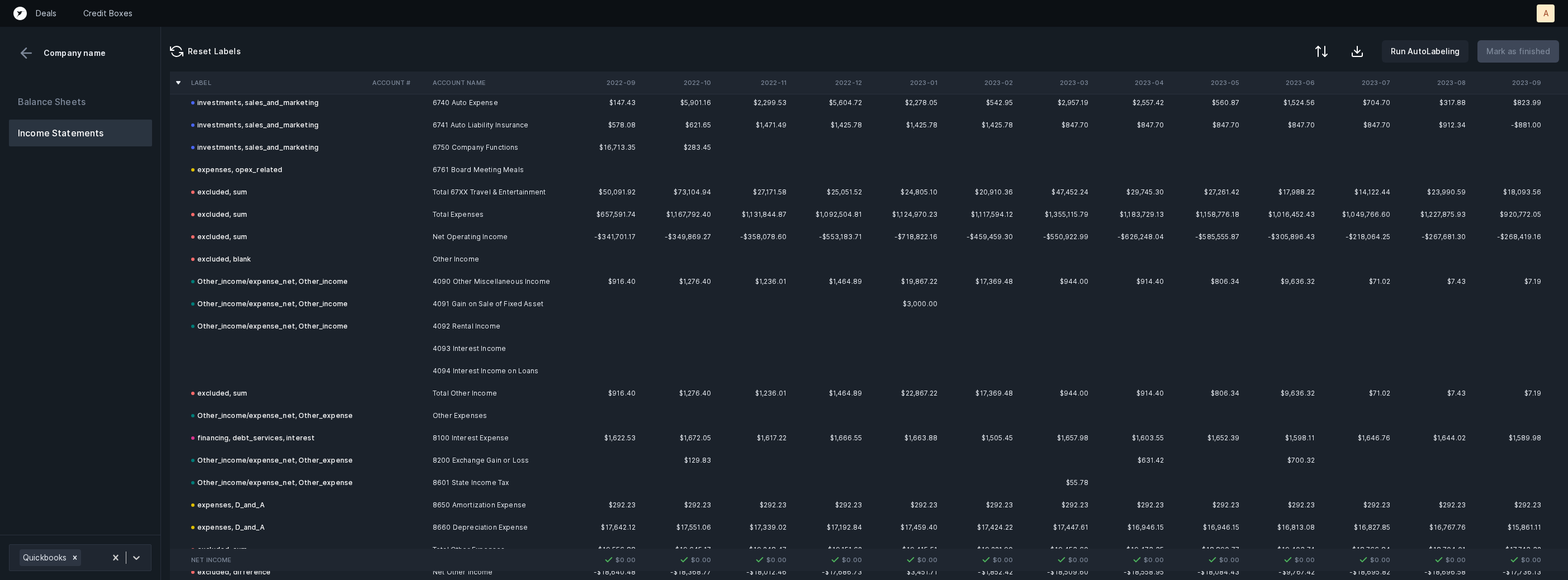
click at [482, 342] on td "4093 Interest Income" at bounding box center [496, 348] width 137 height 23
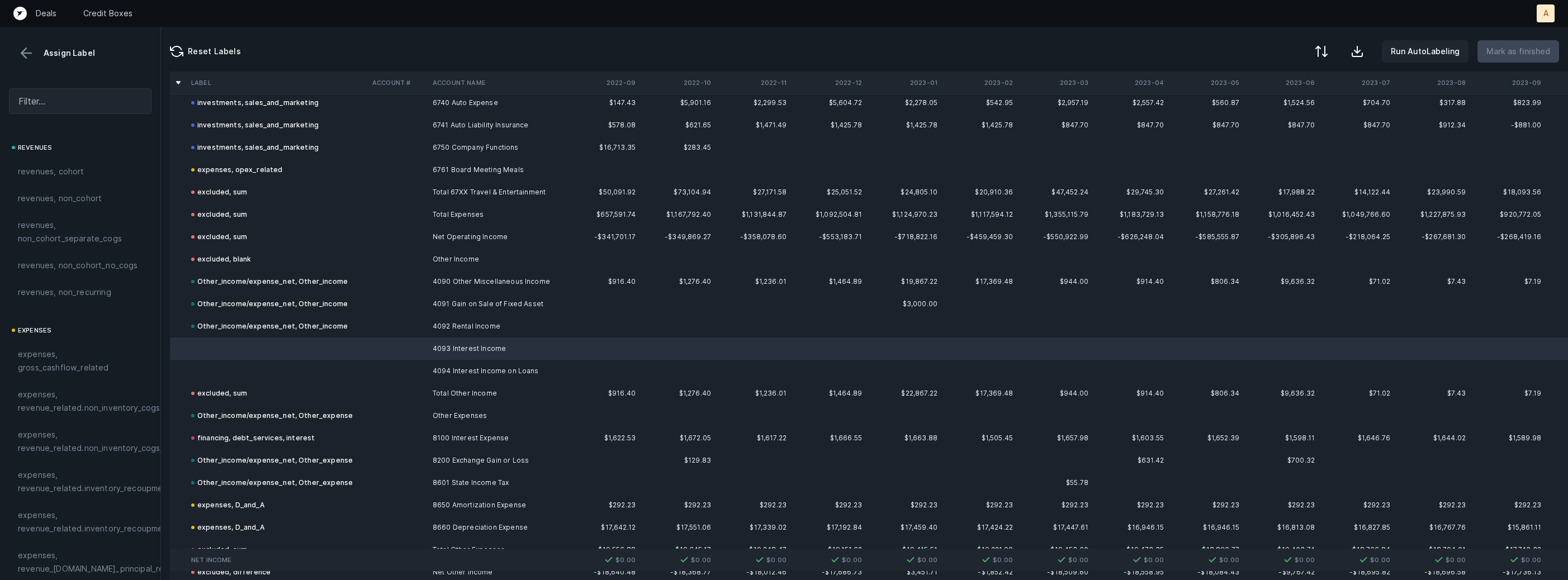
click at [459, 360] on td "4094 Interest Income on Loans" at bounding box center [496, 371] width 137 height 23
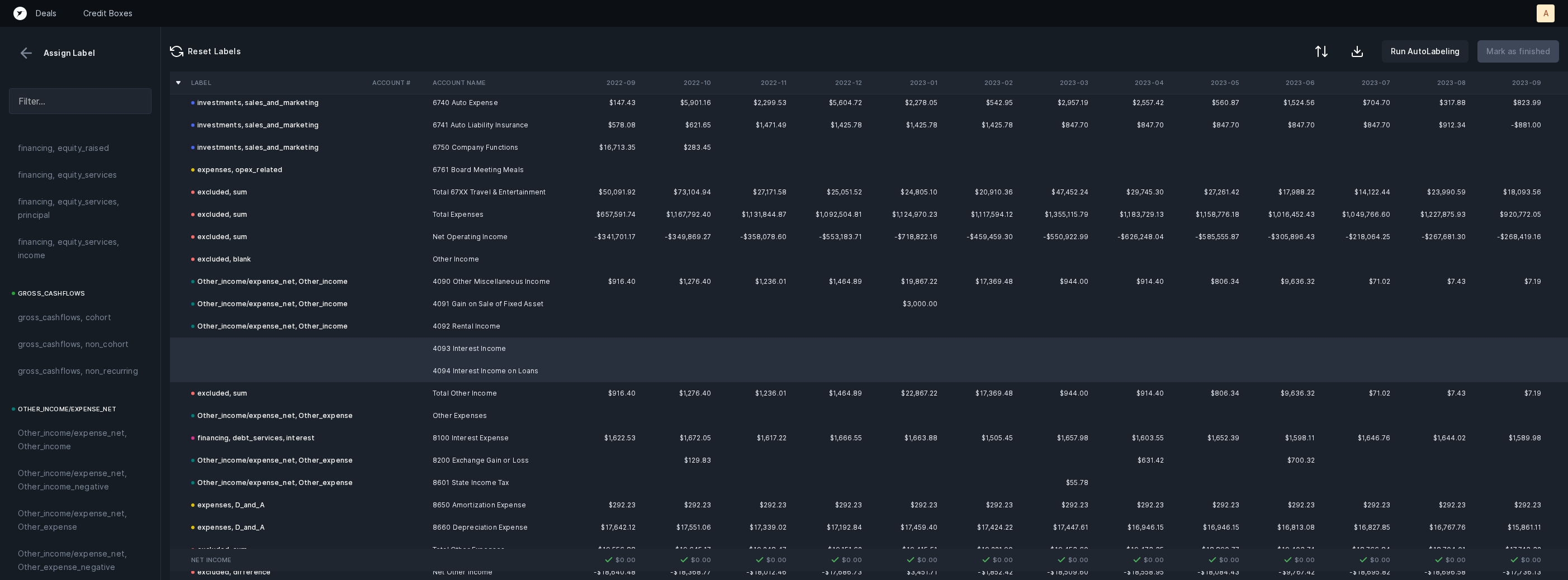
scroll to position [1266, 0]
click at [88, 239] on div "Other_income/expense_net, Other_income" at bounding box center [80, 225] width 143 height 40
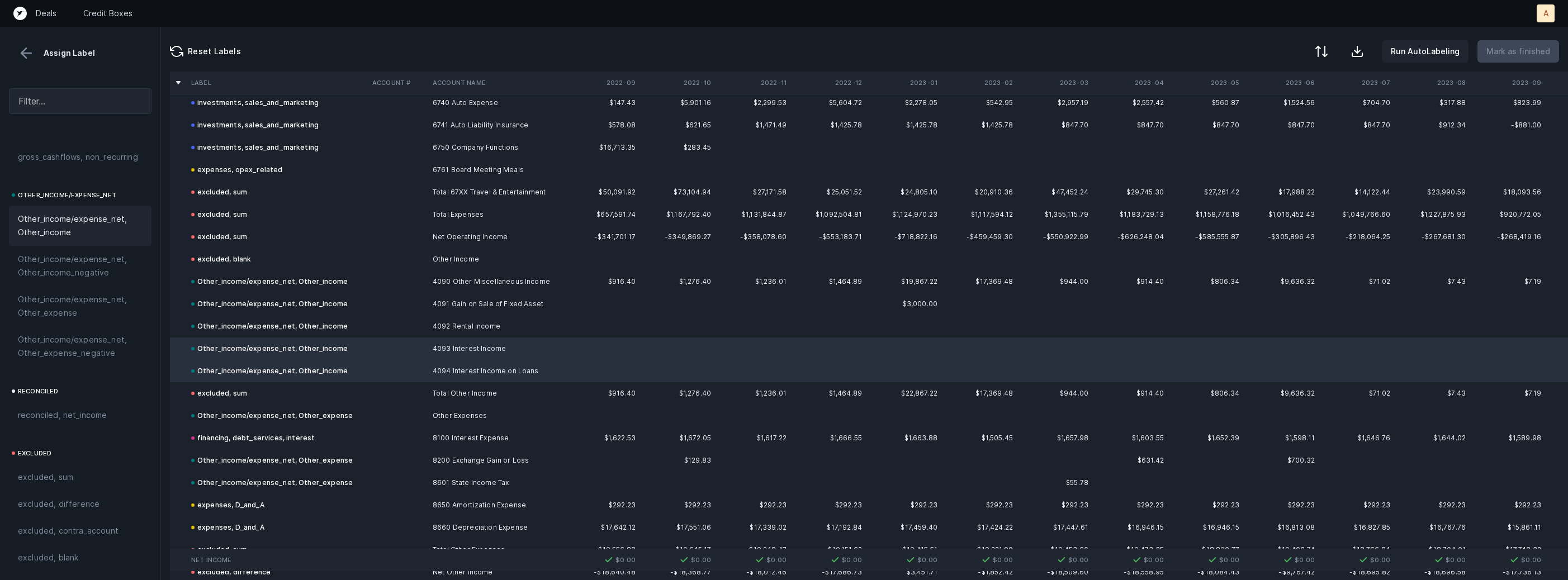
scroll to position [2378, 0]
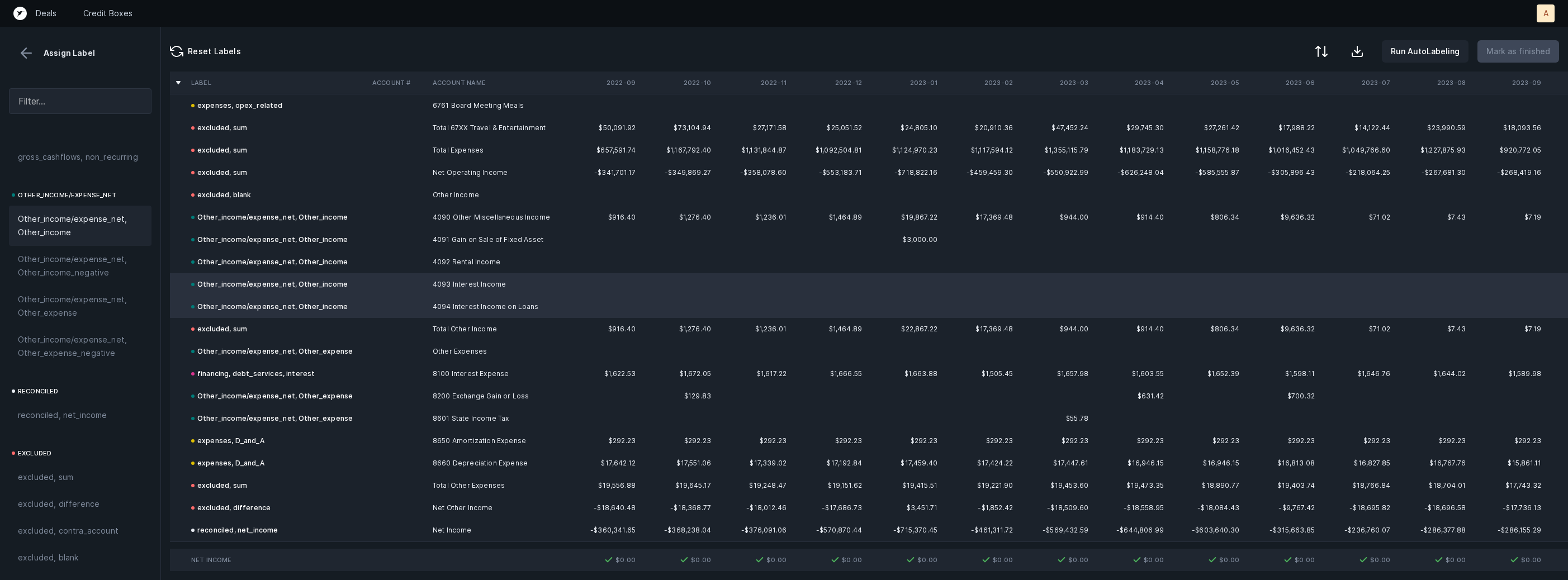
click at [17, 55] on div "Assign Label" at bounding box center [80, 53] width 143 height 17
click at [28, 54] on button at bounding box center [26, 53] width 17 height 17
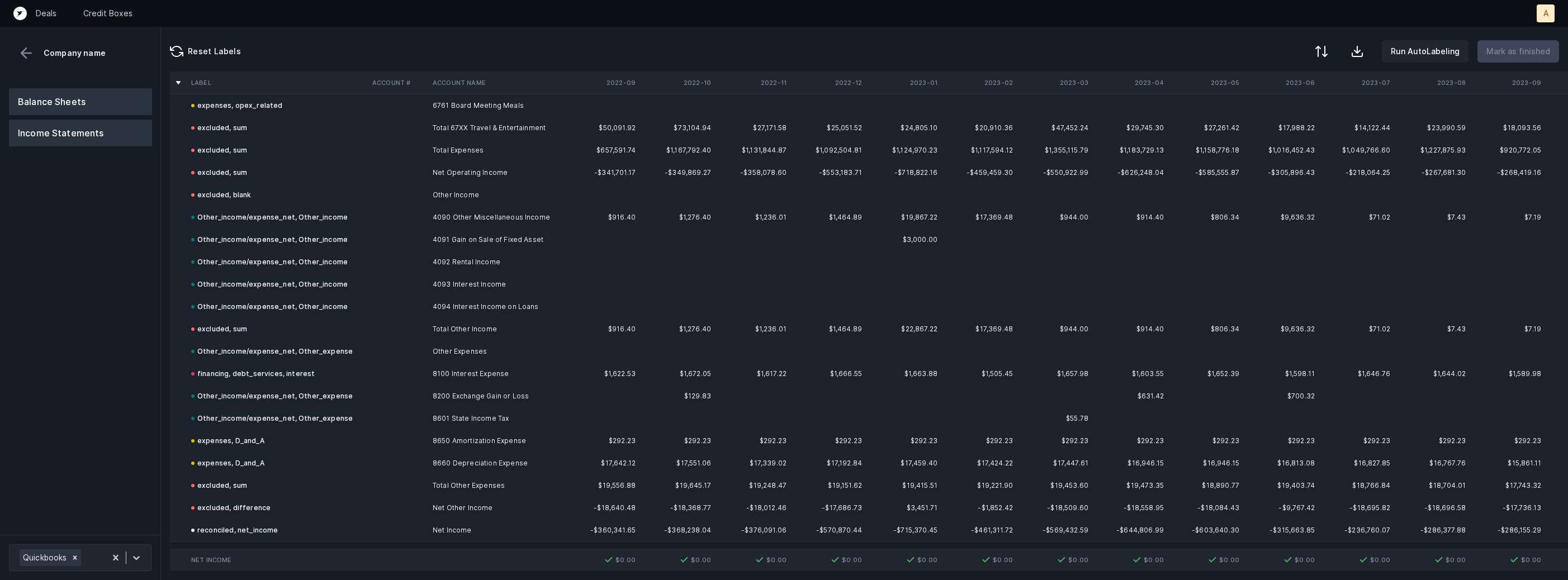
click at [77, 100] on button "Balance Sheets" at bounding box center [80, 102] width 143 height 27
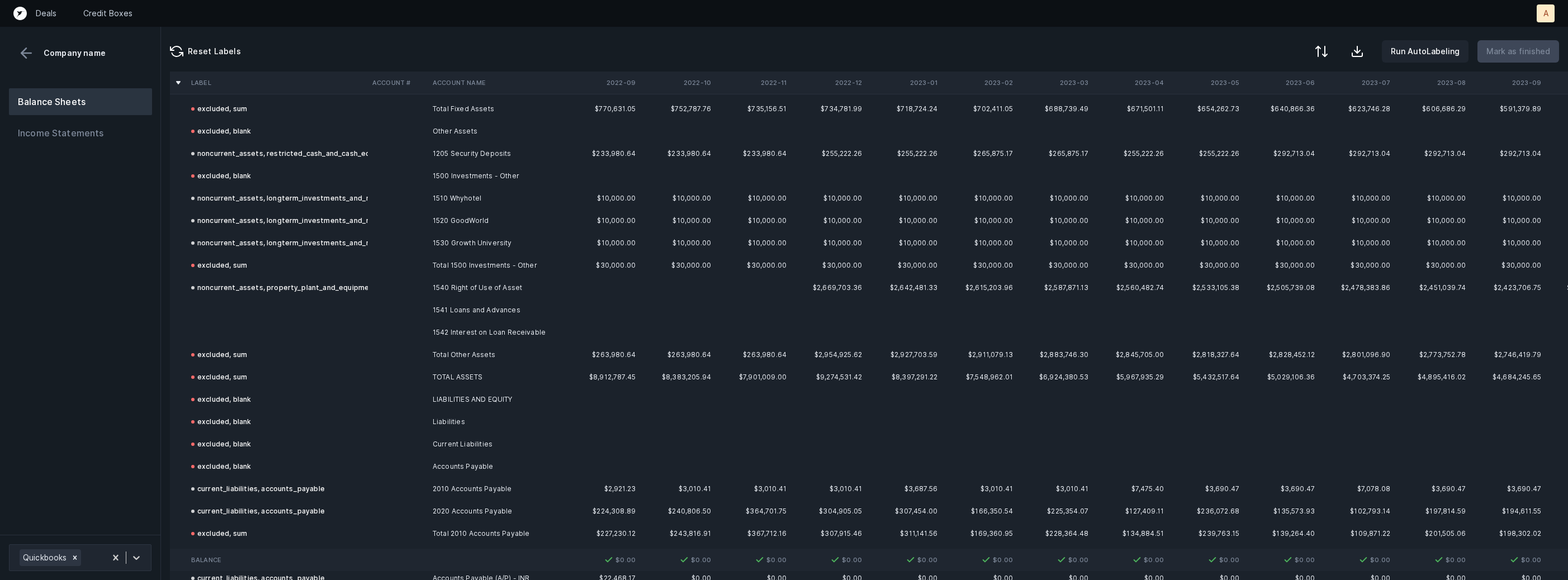
scroll to position [1141, 0]
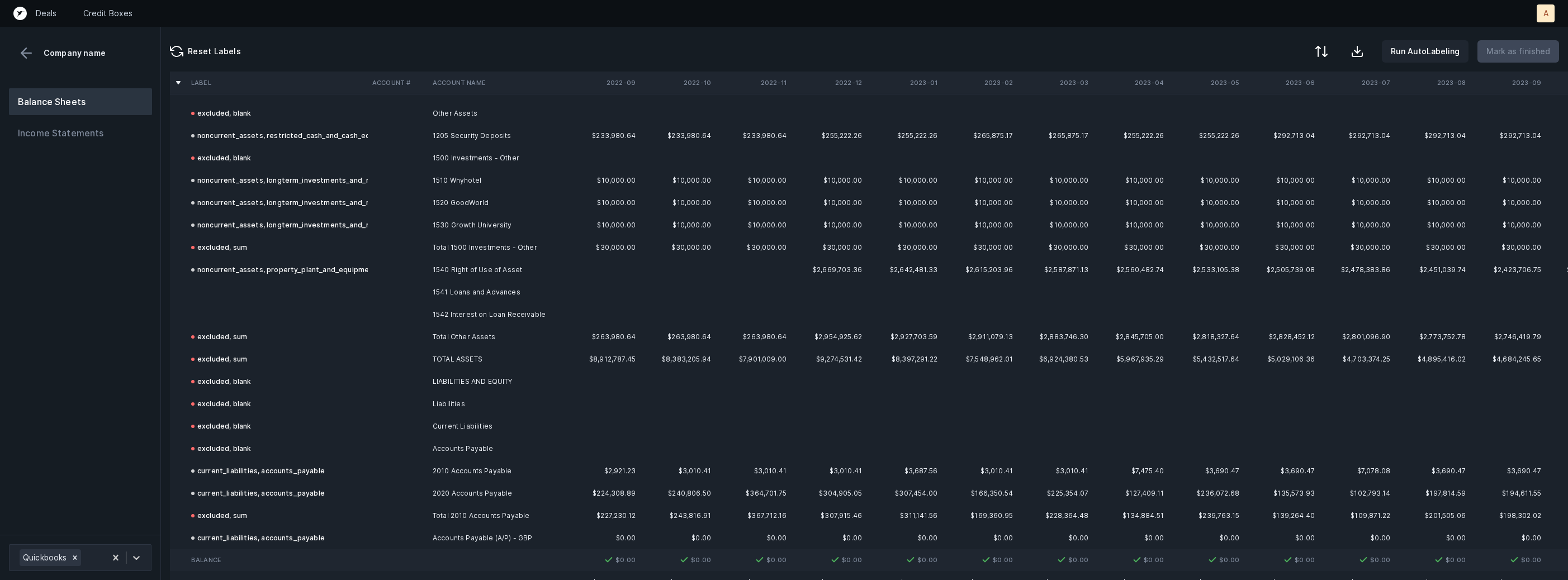
click at [472, 287] on td "1541 Loans and Advances" at bounding box center [496, 292] width 137 height 23
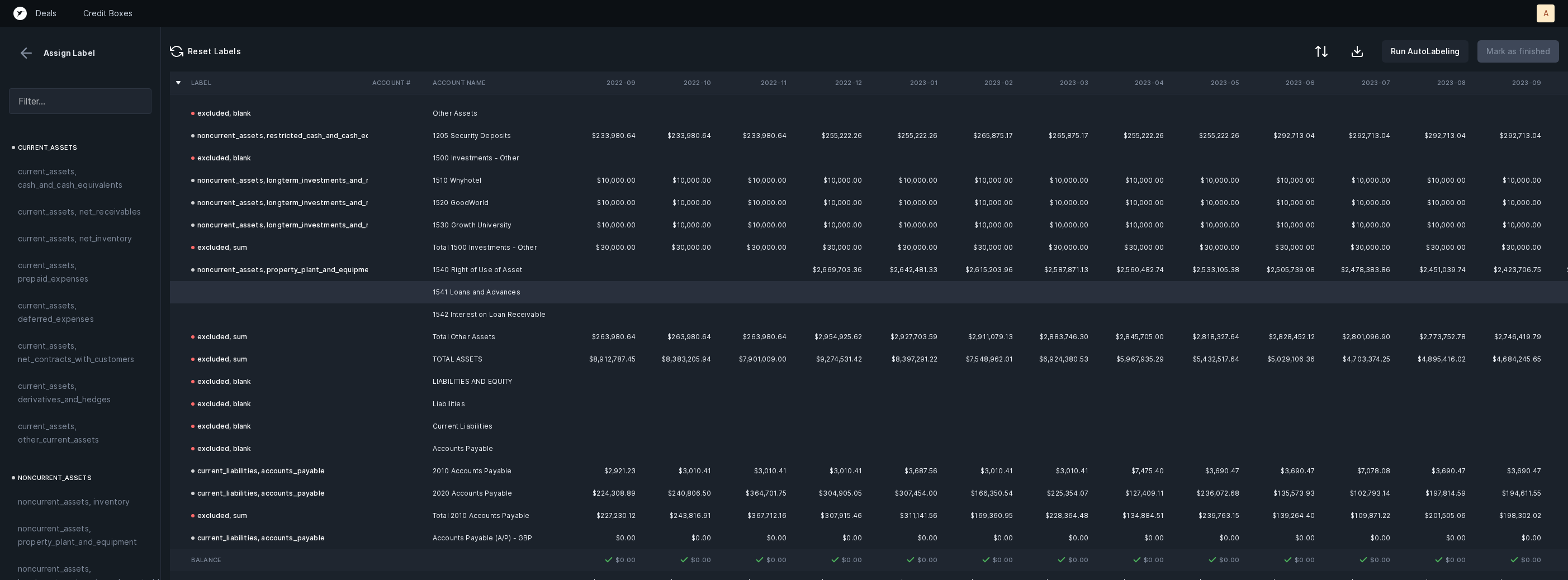
click at [451, 305] on td "1542 Interest on Loan Receivable" at bounding box center [496, 314] width 137 height 23
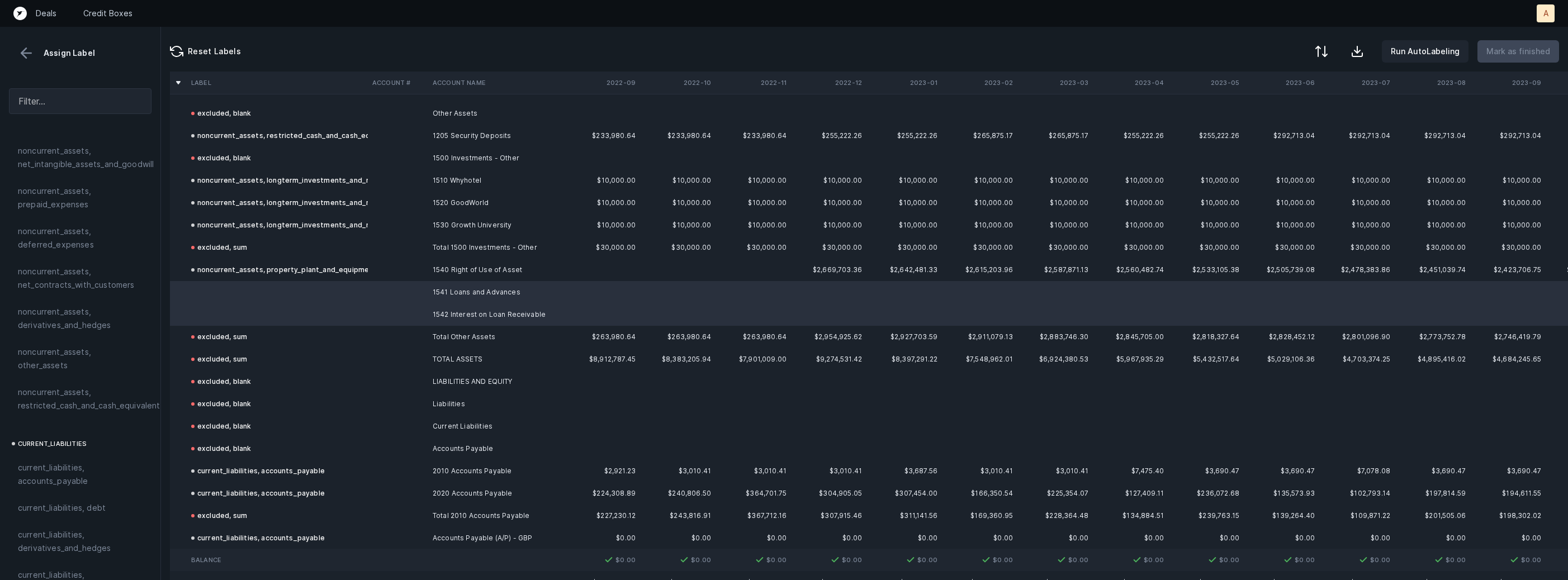
scroll to position [459, 0]
click at [104, 358] on div "noncurrent_assets, other_assets" at bounding box center [80, 358] width 143 height 40
click at [1527, 52] on p "Mark as finished" at bounding box center [1518, 51] width 64 height 13
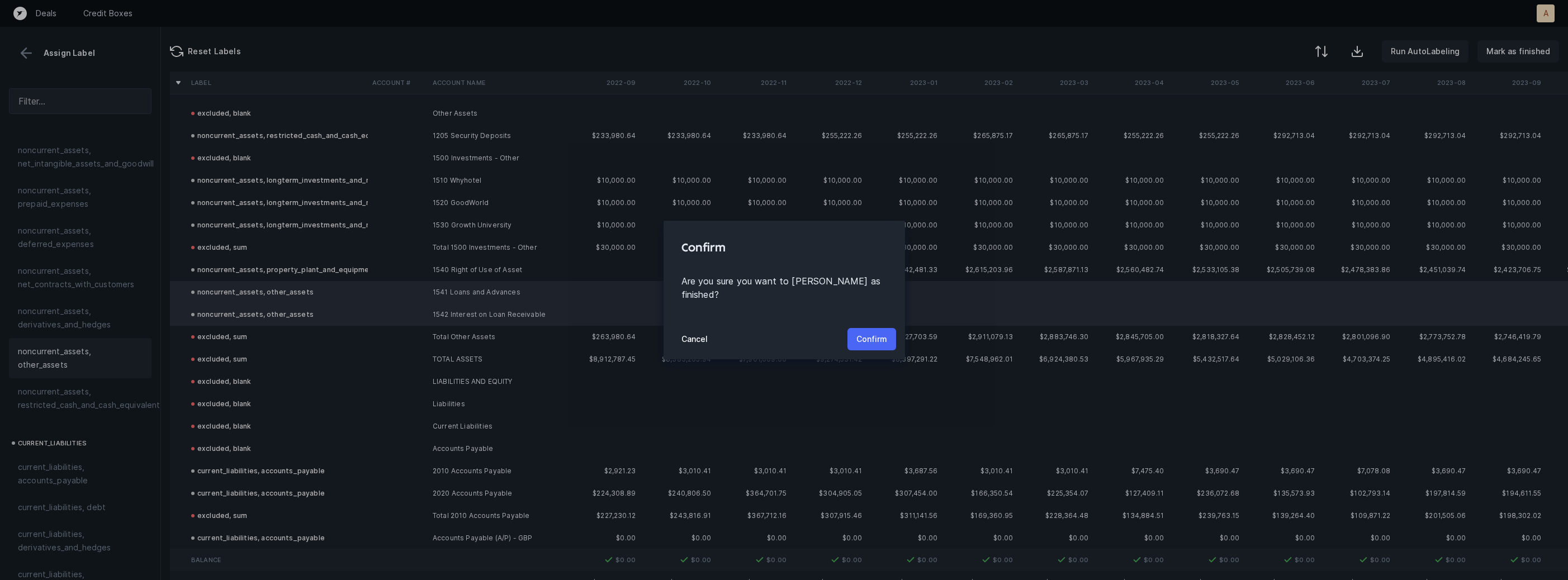
click at [874, 328] on button "Confirm" at bounding box center [872, 339] width 49 height 23
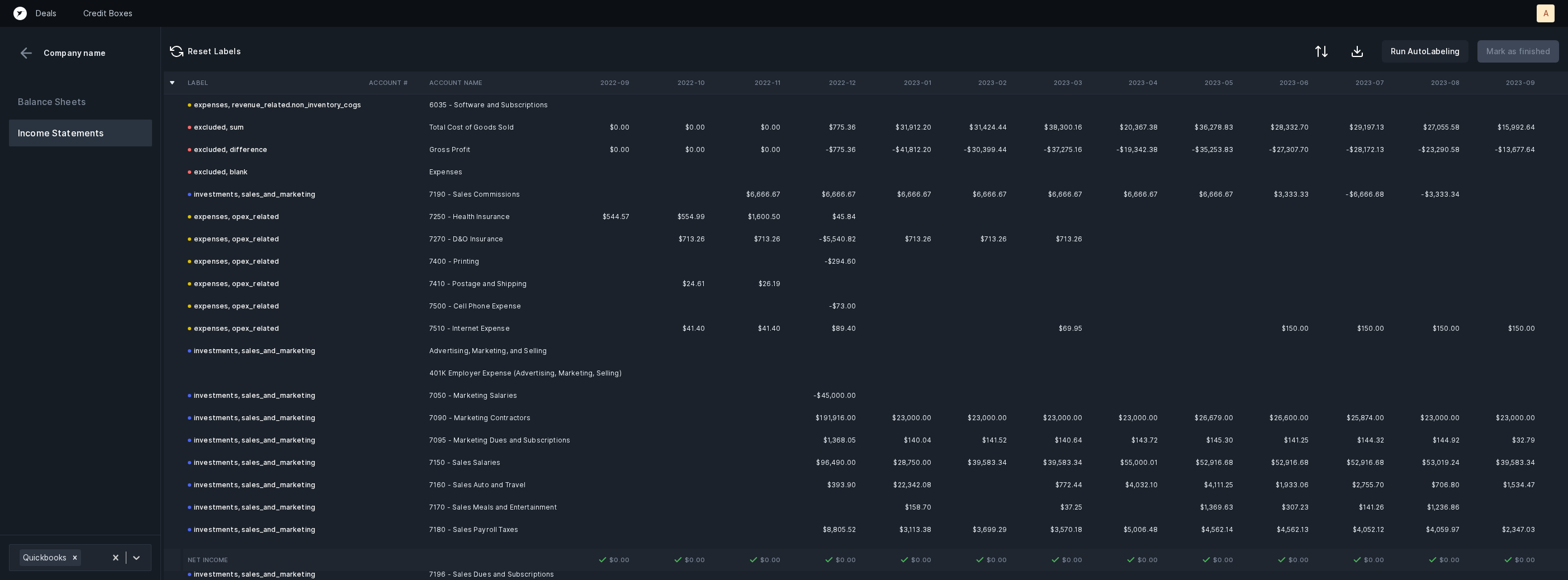
scroll to position [285, 6]
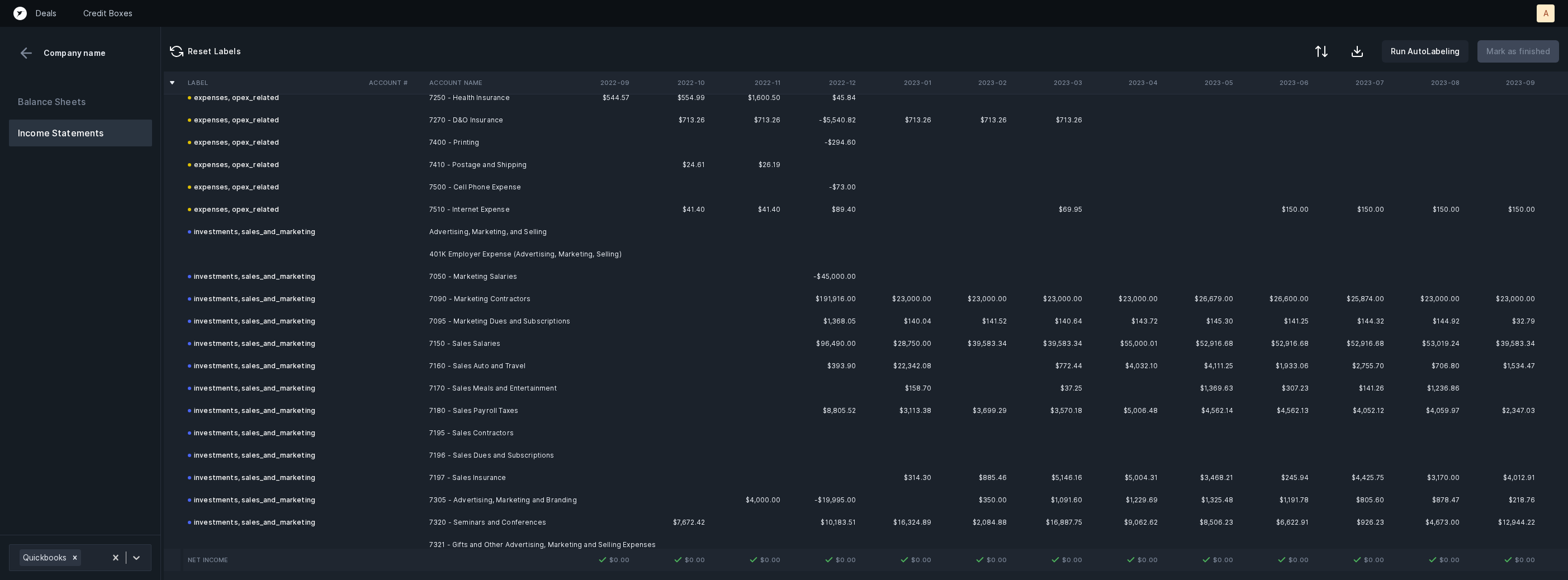
click at [544, 266] on td "7050 - Marketing Salaries" at bounding box center [493, 277] width 137 height 23
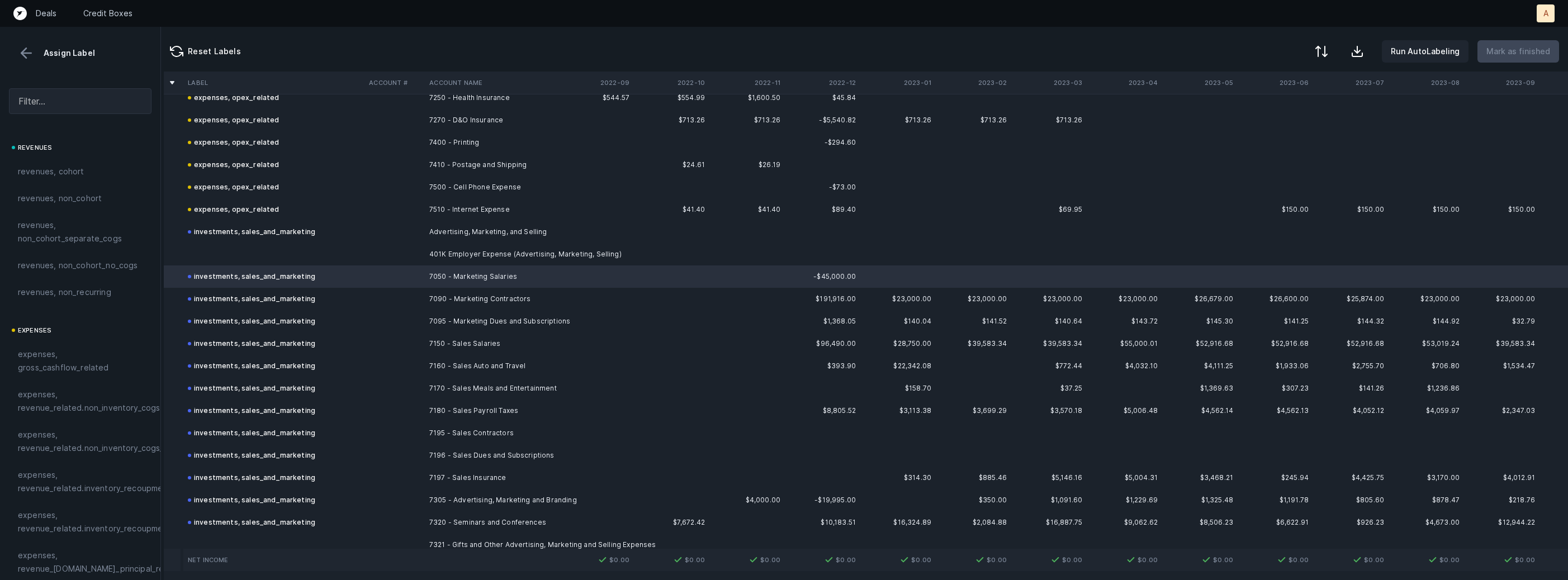
click at [540, 256] on td "401K Employer Expense (Advertising, Marketing, Selling)" at bounding box center [493, 254] width 137 height 23
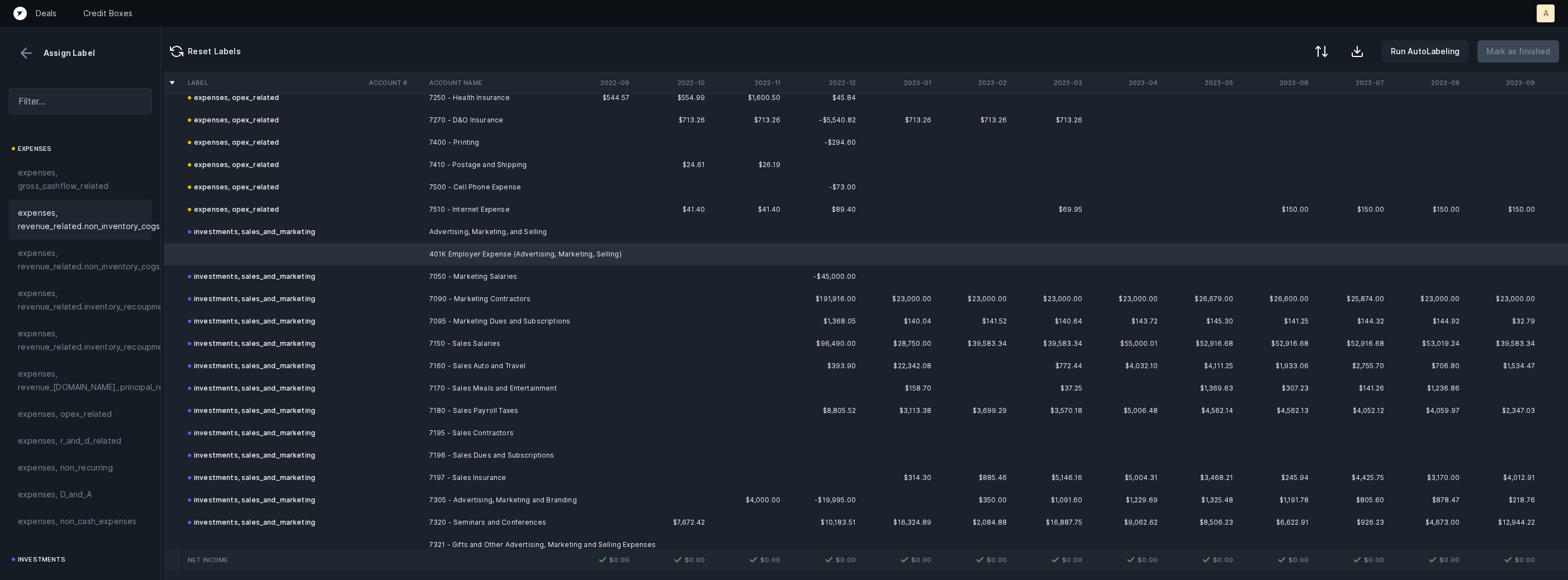
scroll to position [247, 0]
click at [30, 526] on span "investments, sales_and_marketing" at bounding box center [80, 524] width 124 height 27
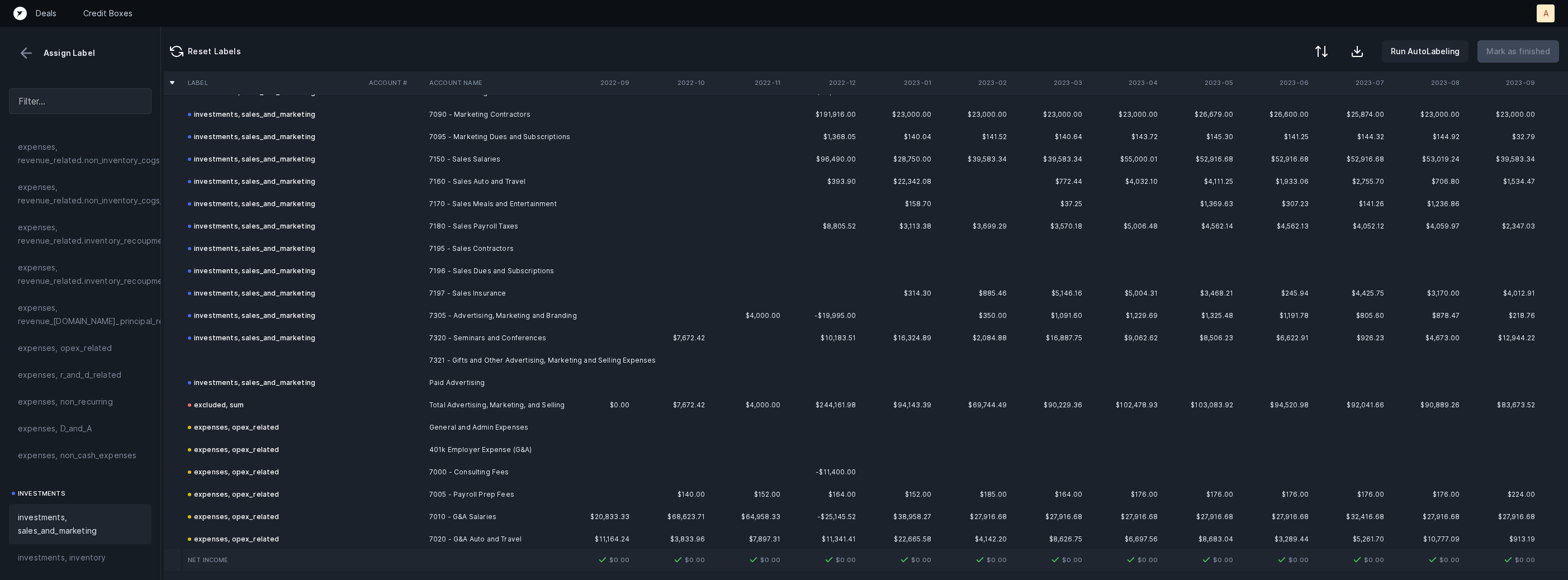
scroll to position [532, 6]
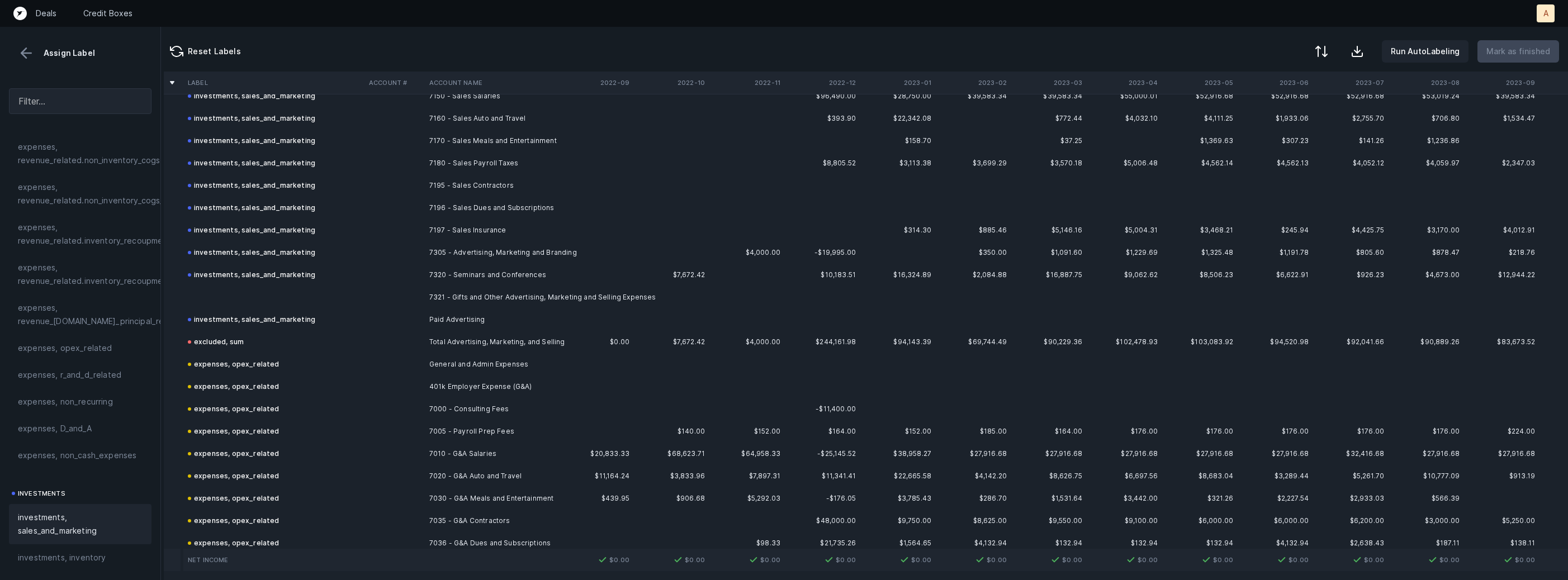
click at [326, 297] on td at bounding box center [274, 297] width 181 height 23
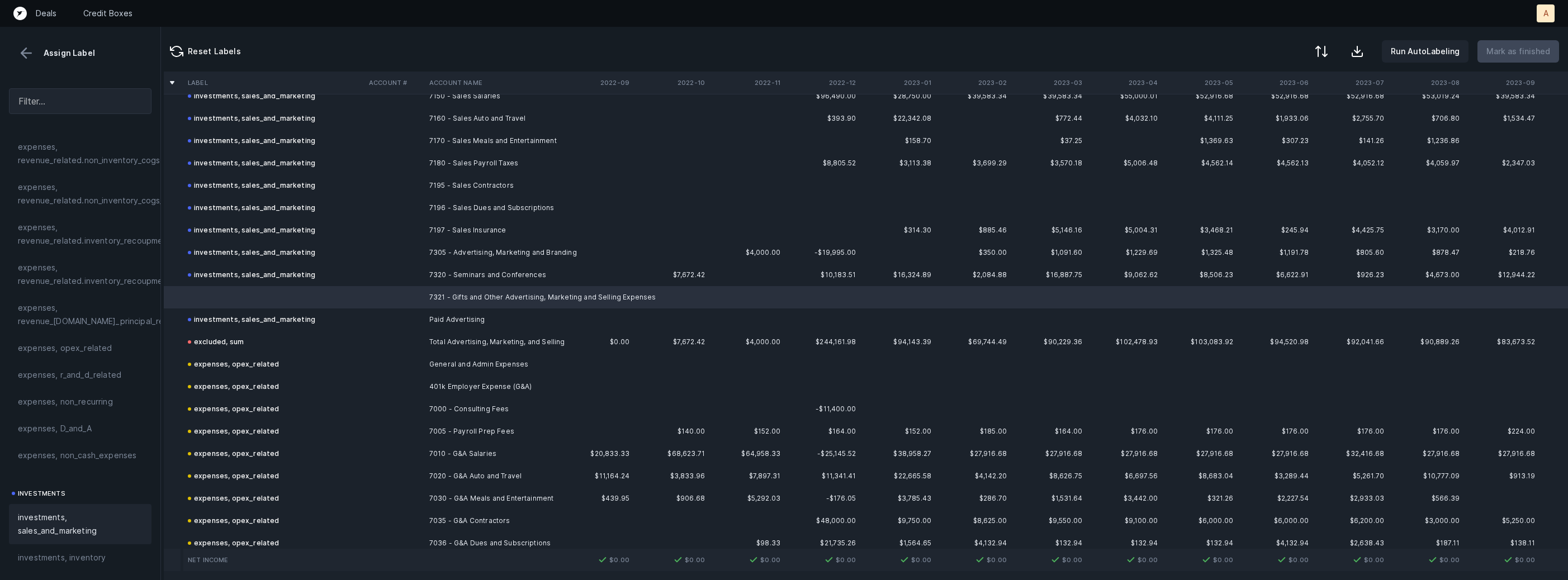
click at [46, 523] on span "investments, sales_and_marketing" at bounding box center [80, 524] width 124 height 27
click at [1529, 47] on p "Mark as finished" at bounding box center [1518, 51] width 64 height 13
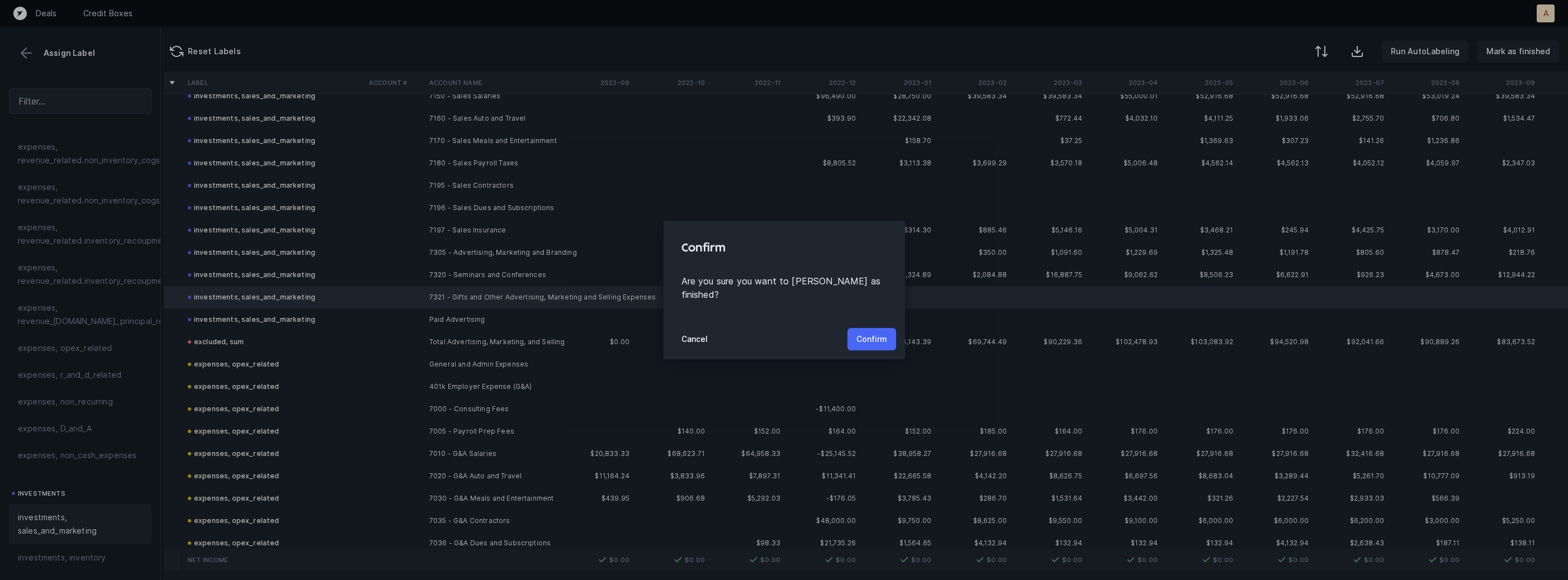
click at [872, 333] on p "Confirm" at bounding box center [872, 339] width 30 height 13
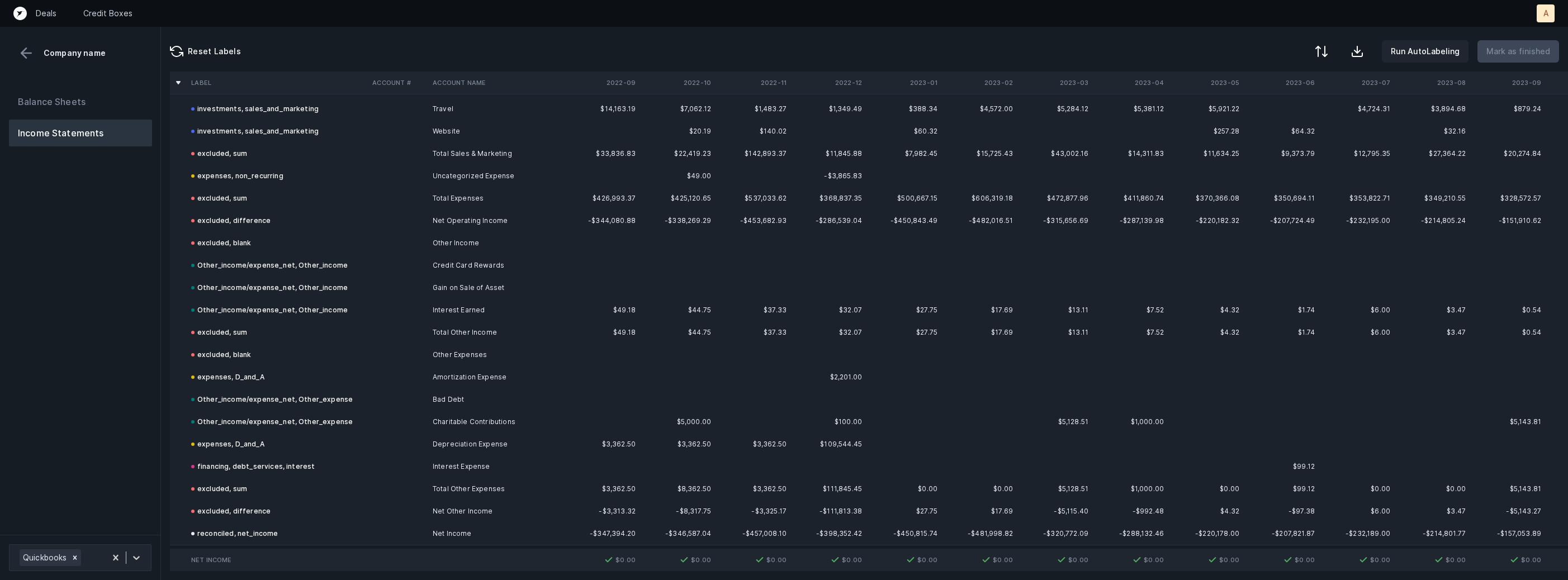
scroll to position [971, 0]
click at [66, 108] on button "Balance Sheets" at bounding box center [80, 102] width 143 height 27
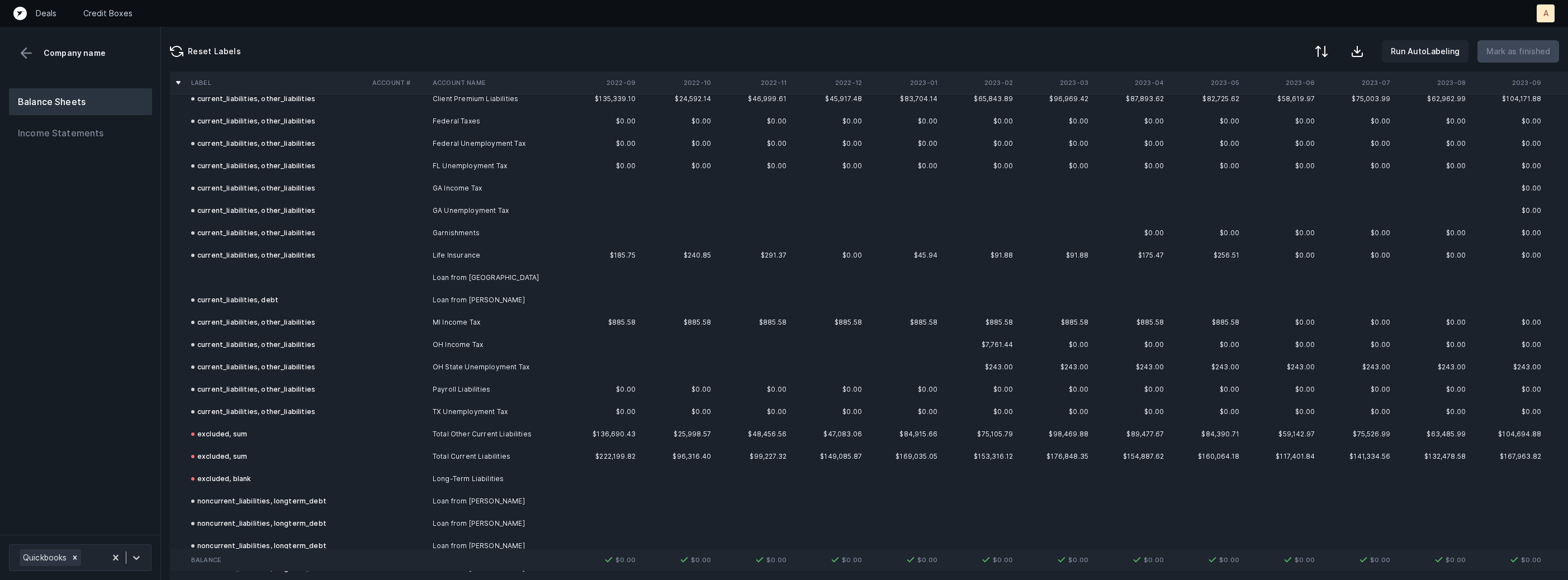
scroll to position [1189, 0]
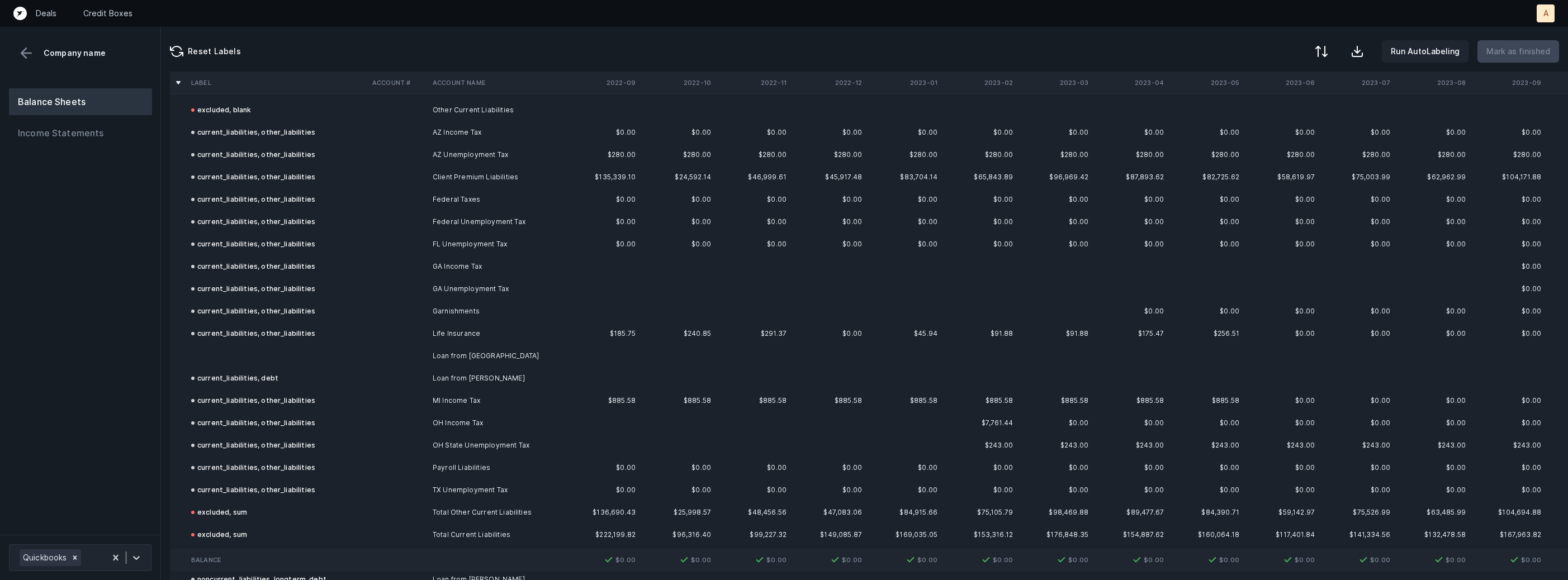
click at [219, 348] on td at bounding box center [277, 356] width 181 height 23
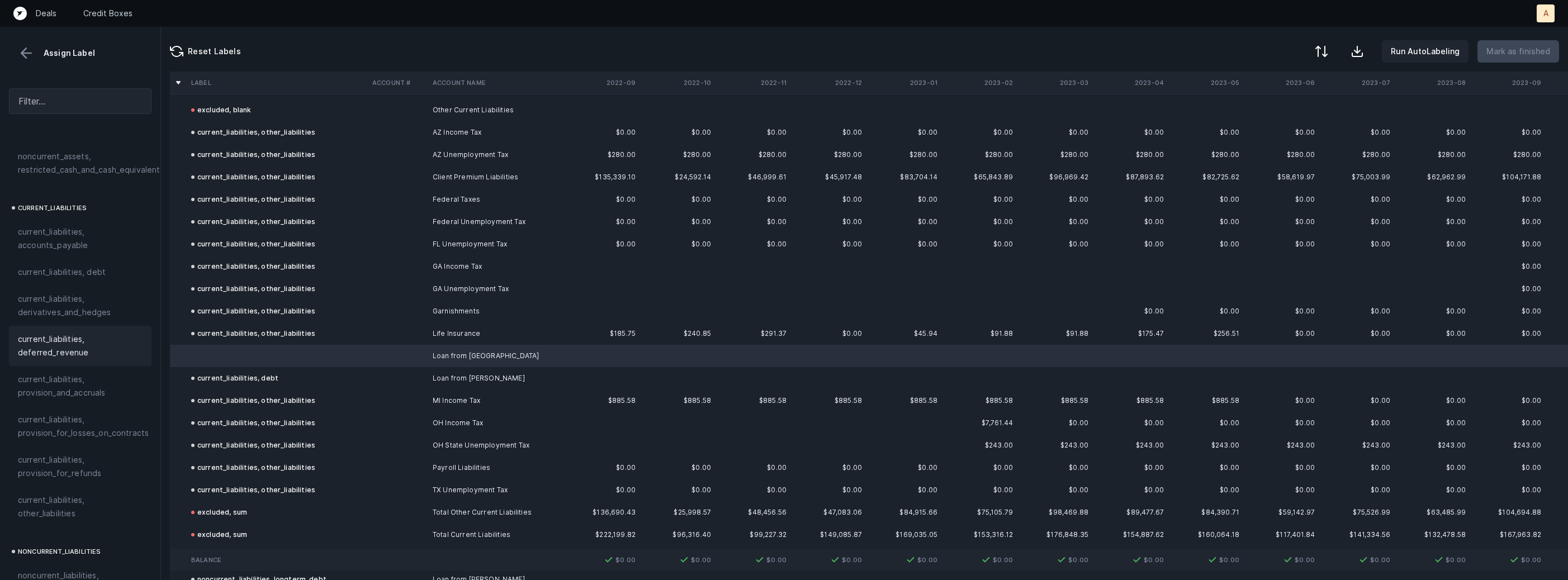
scroll to position [686, 0]
click at [67, 273] on span "current_liabilities, debt" at bounding box center [62, 280] width 88 height 13
click at [1513, 54] on p "Mark as finished" at bounding box center [1518, 51] width 64 height 13
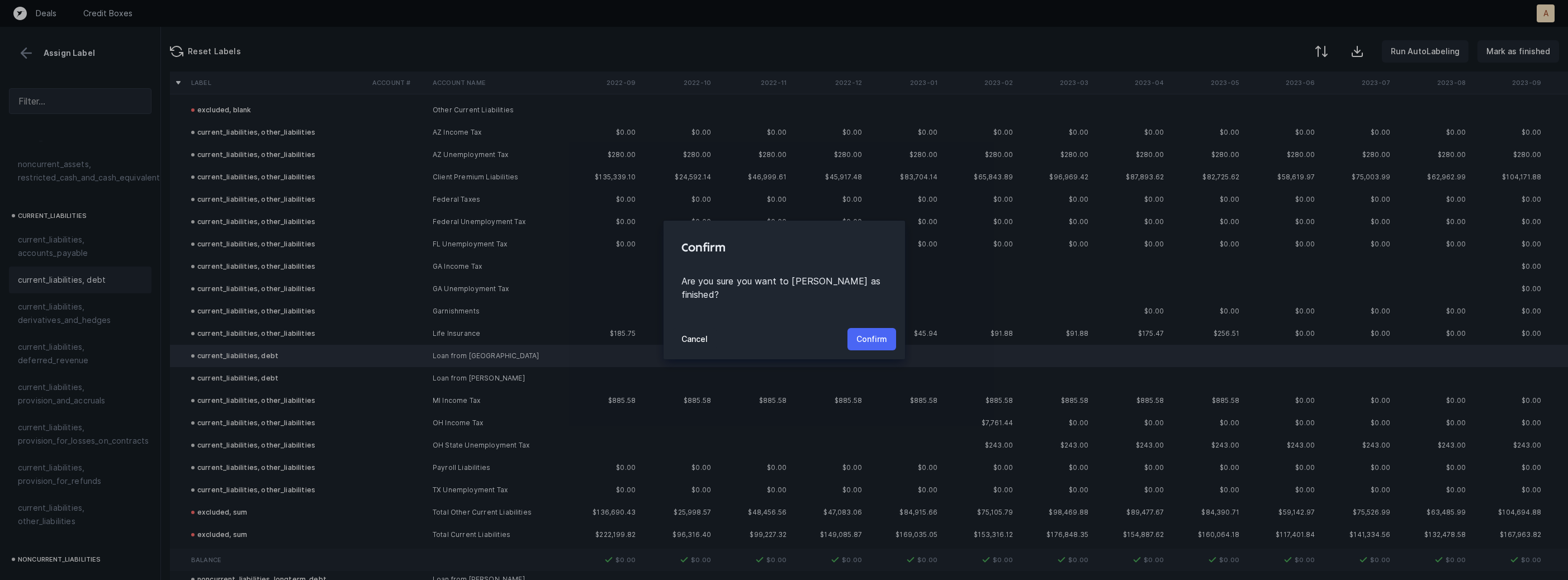
click at [884, 333] on p "Confirm" at bounding box center [872, 339] width 30 height 13
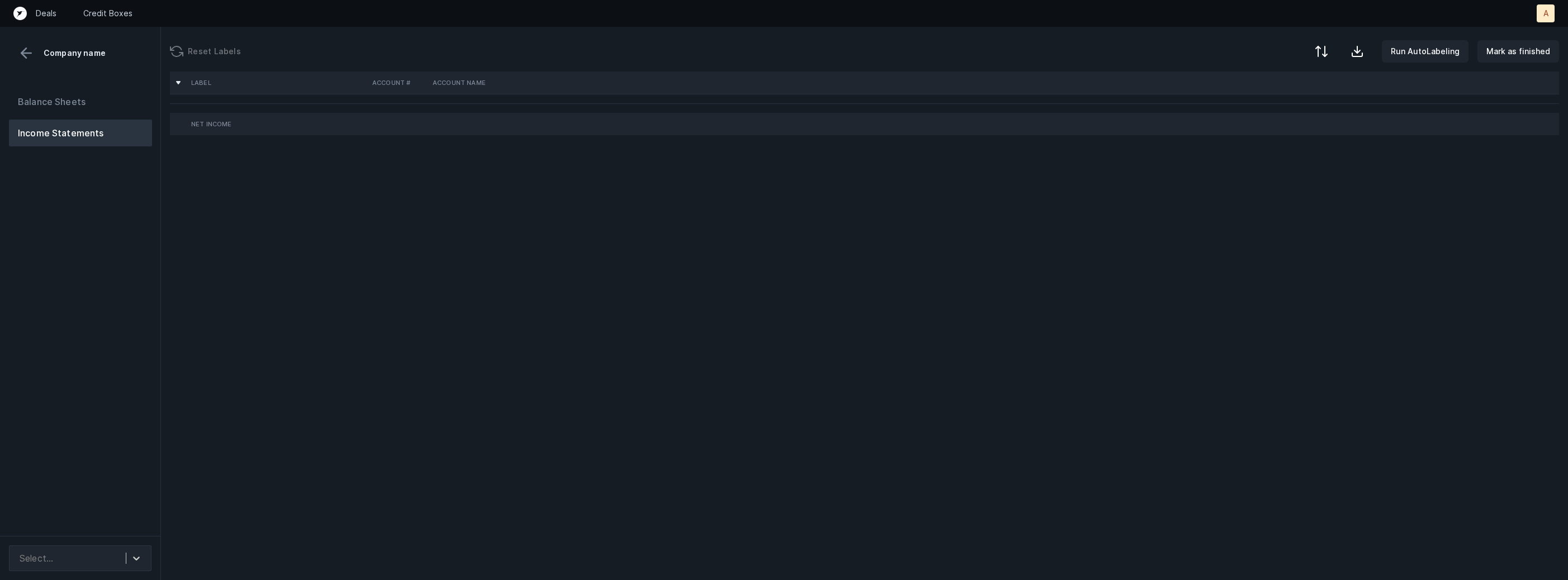
click at [105, 332] on div "Balance Sheets Income Statements" at bounding box center [80, 307] width 161 height 456
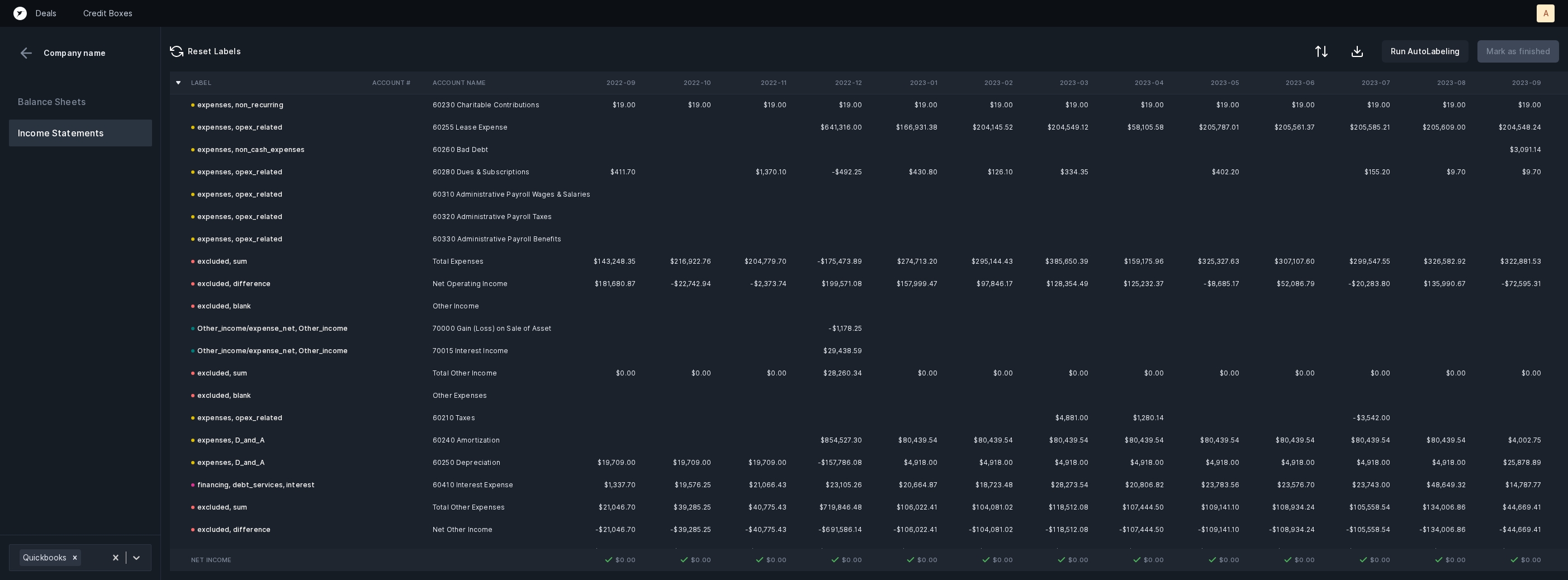
scroll to position [814, 0]
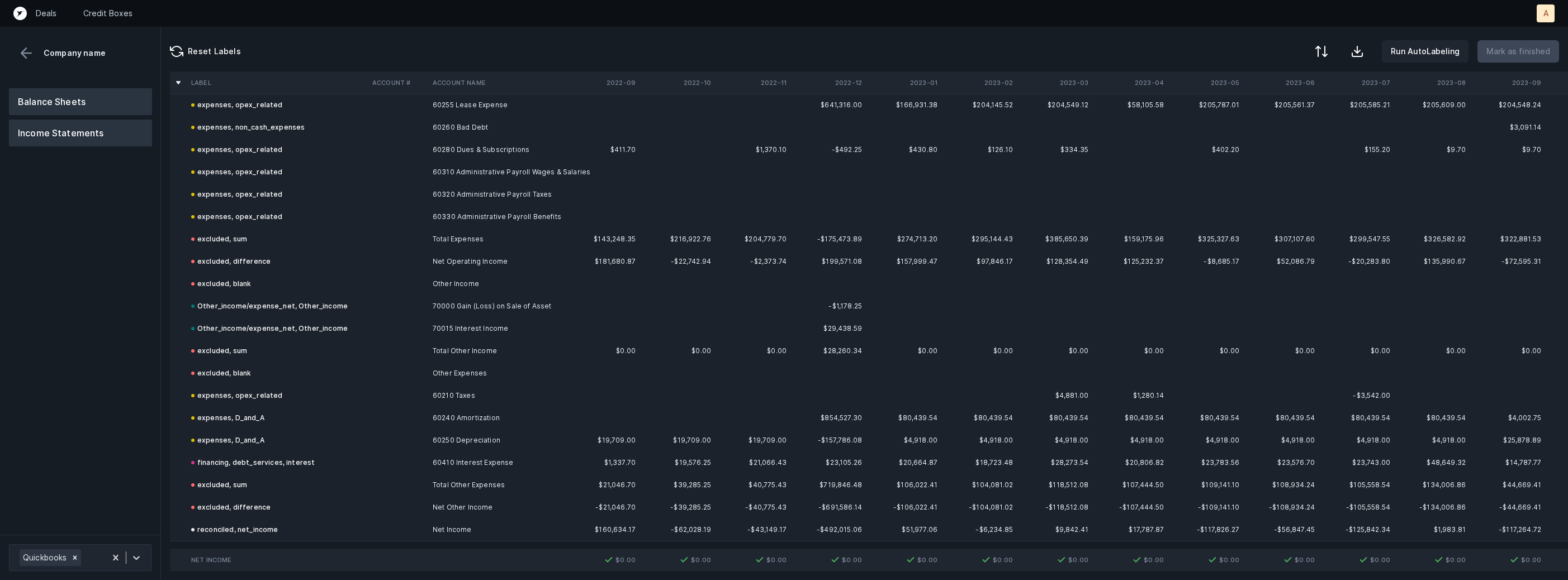
click at [112, 100] on button "Balance Sheets" at bounding box center [80, 102] width 143 height 27
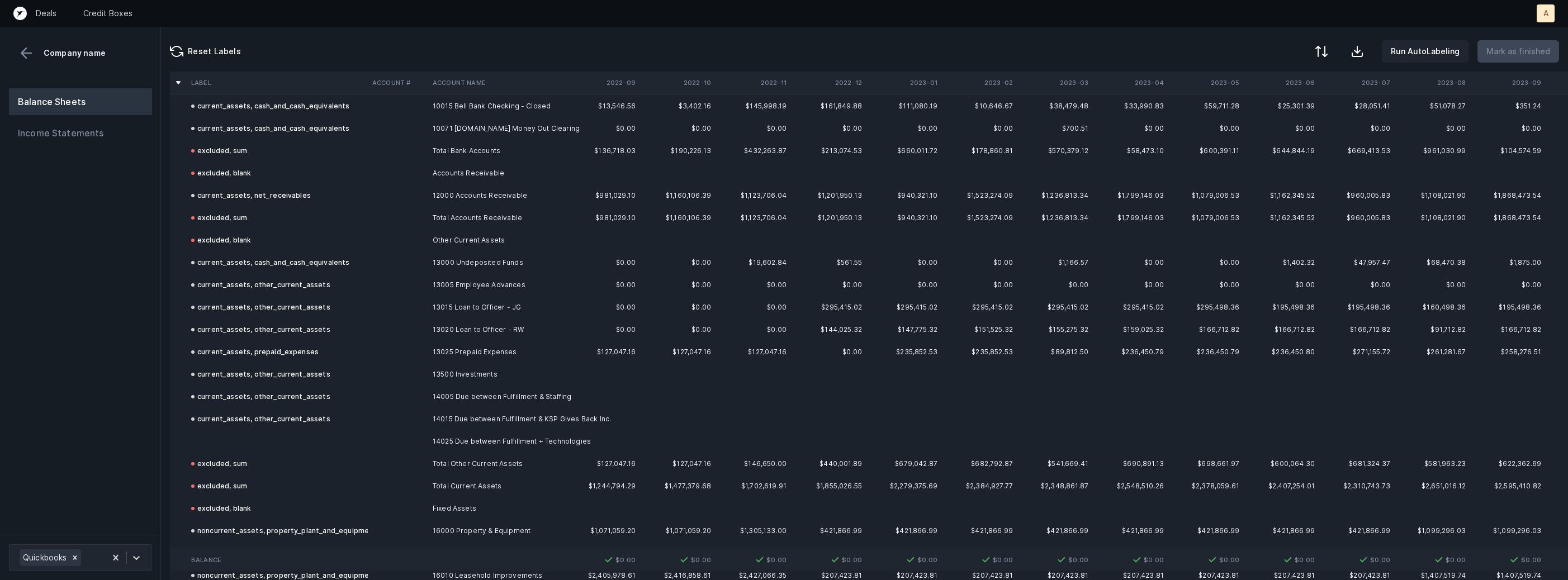
scroll to position [174, 0]
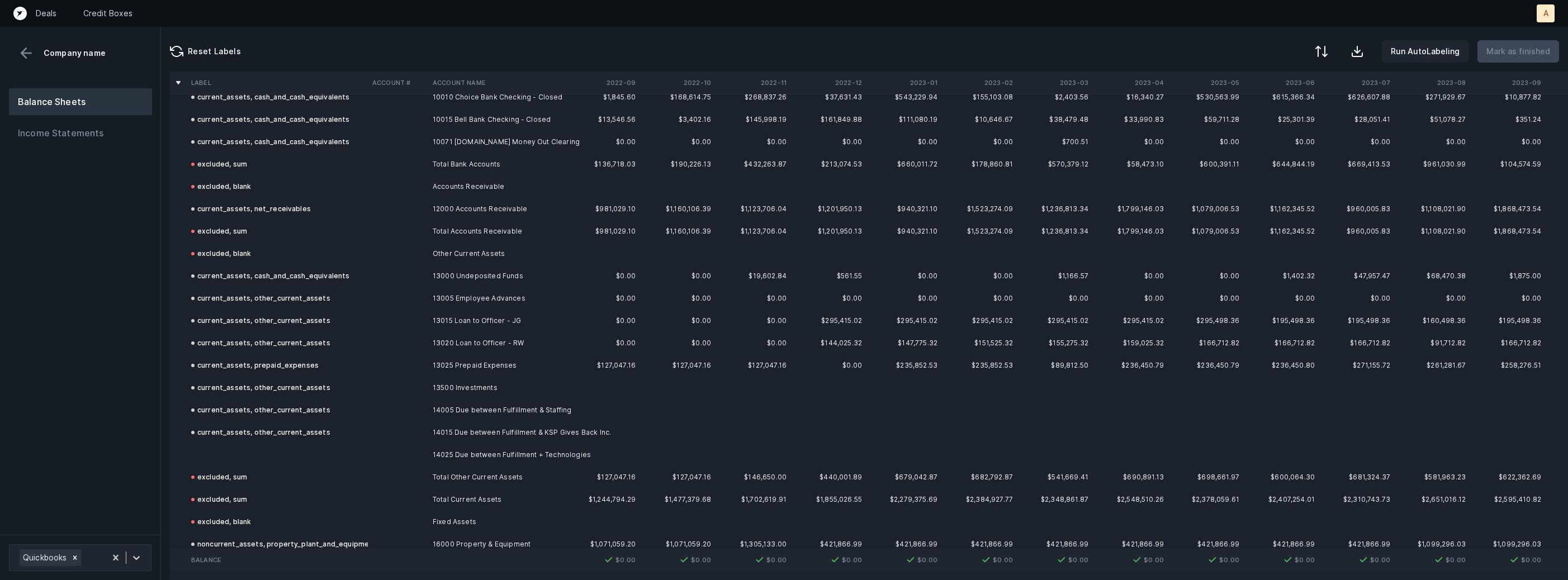
click at [212, 457] on td at bounding box center [277, 454] width 181 height 23
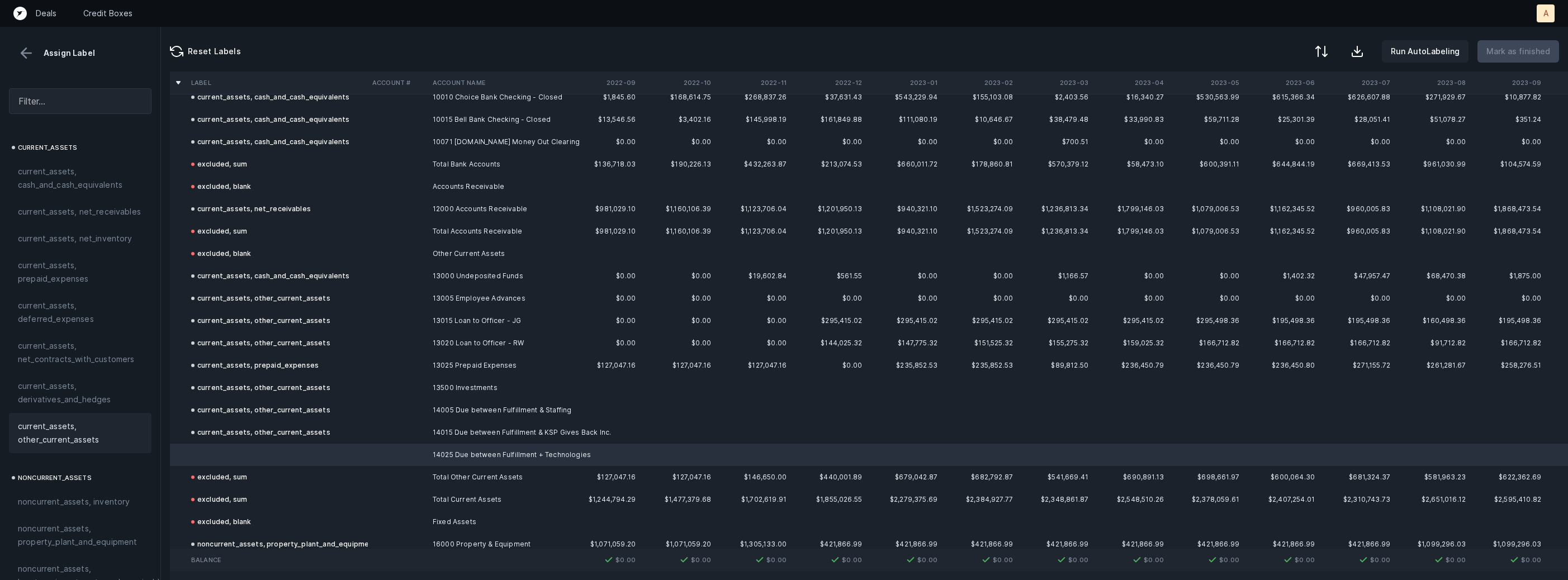
click at [93, 447] on div "current_assets, other_current_assets" at bounding box center [80, 433] width 143 height 40
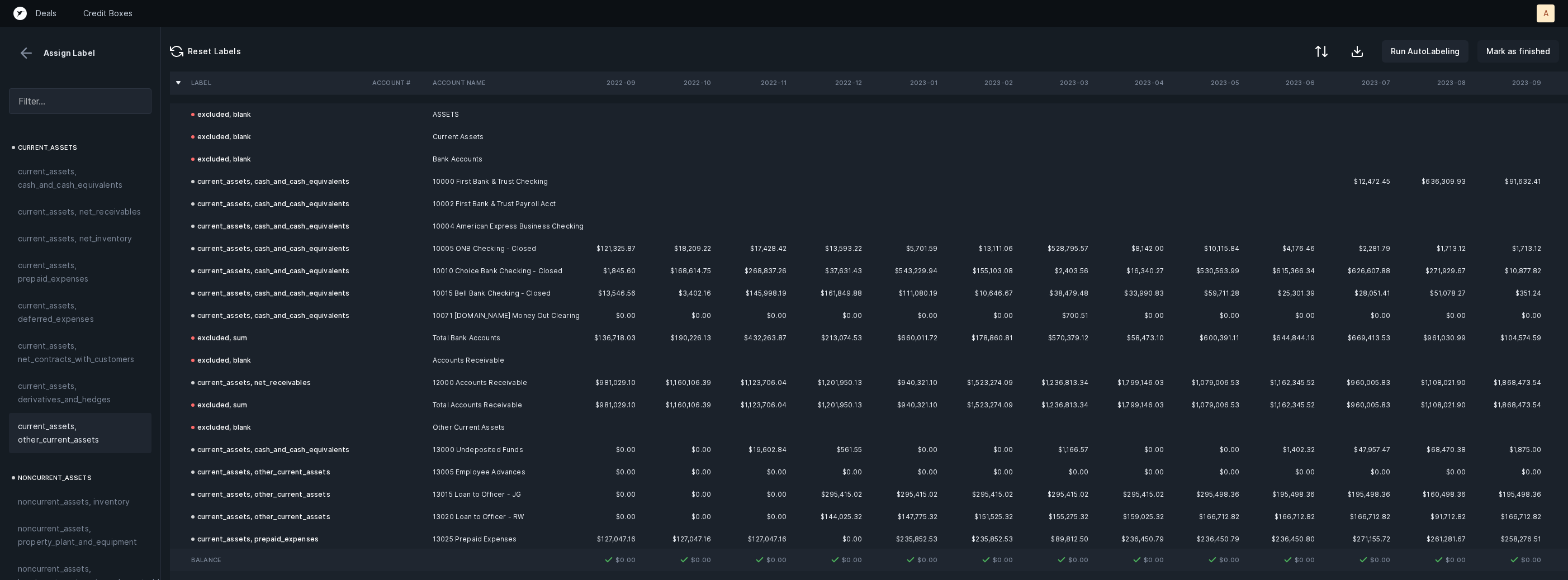
click at [1536, 51] on p "Mark as finished" at bounding box center [1518, 51] width 64 height 13
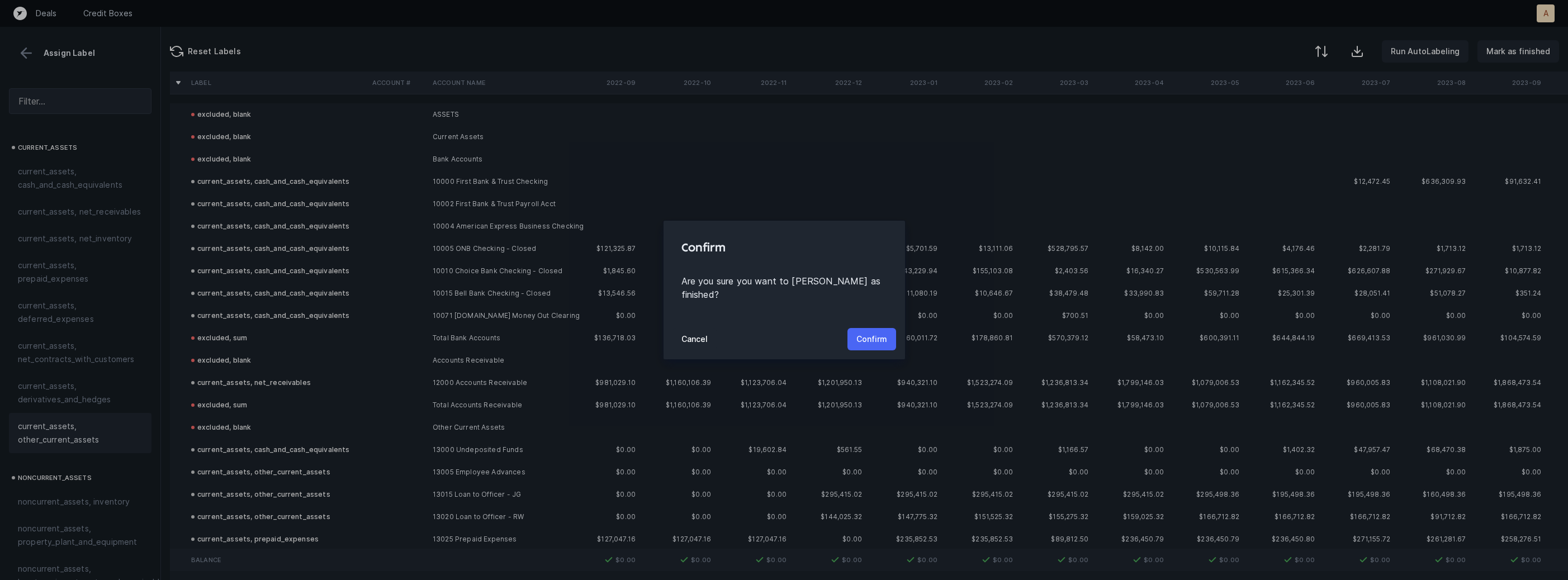
click at [872, 333] on p "Confirm" at bounding box center [872, 339] width 30 height 13
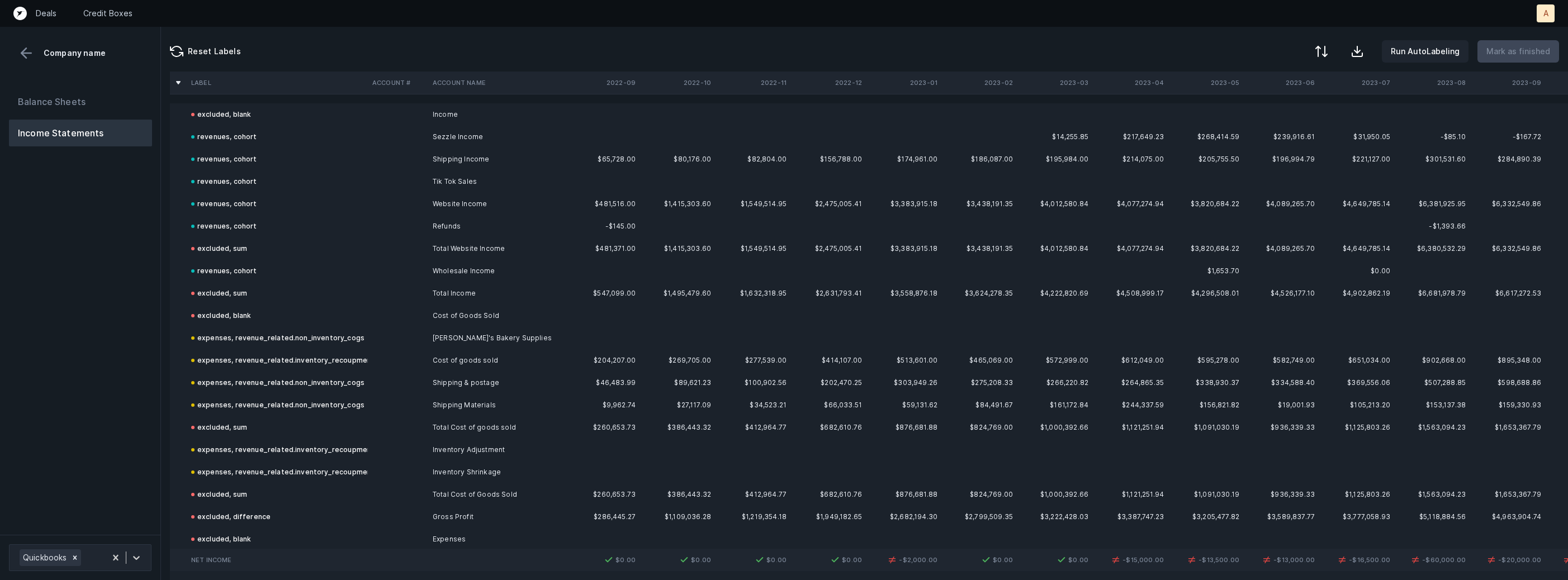
click at [35, 442] on div "Balance Sheets Income Statements" at bounding box center [80, 306] width 161 height 455
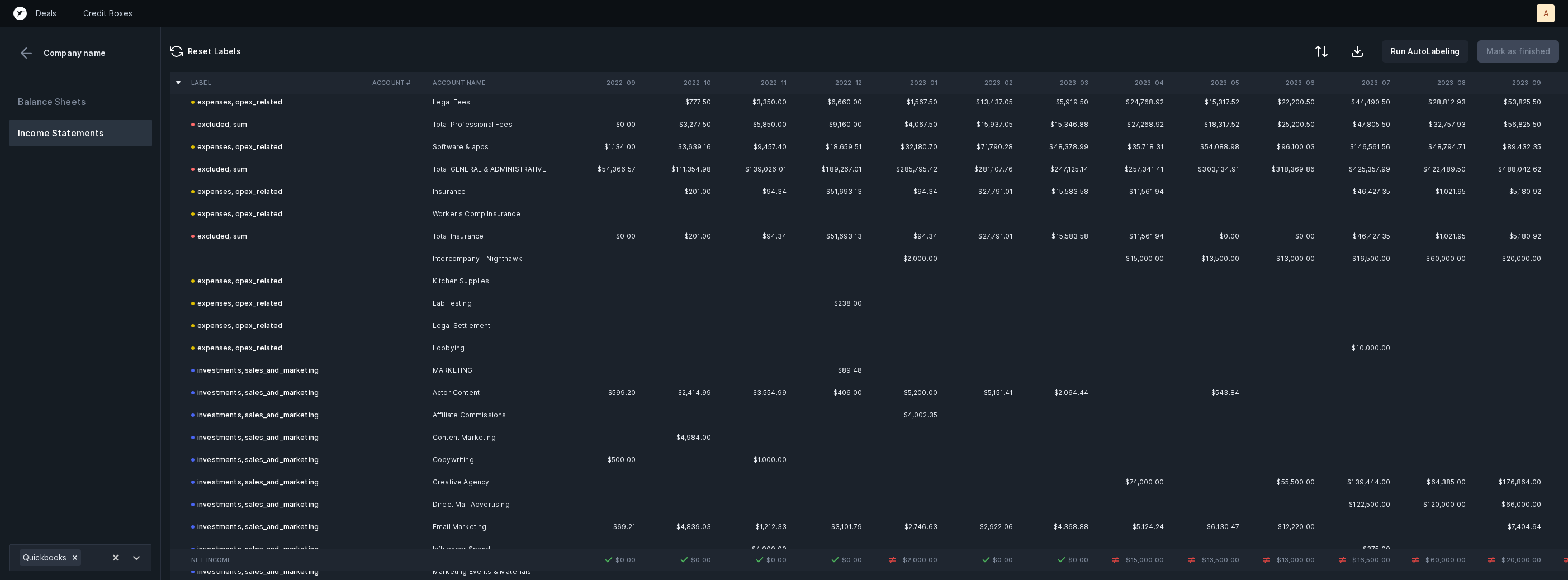
scroll to position [996, 0]
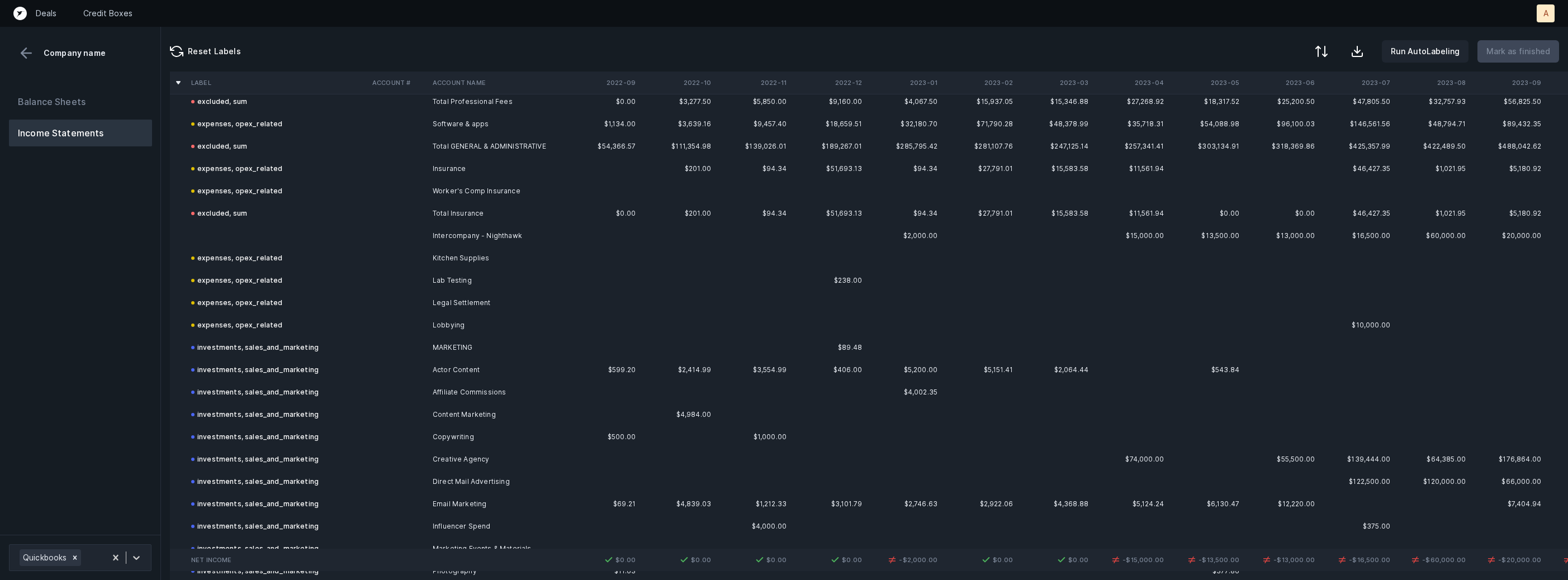
click at [266, 234] on td at bounding box center [277, 236] width 181 height 23
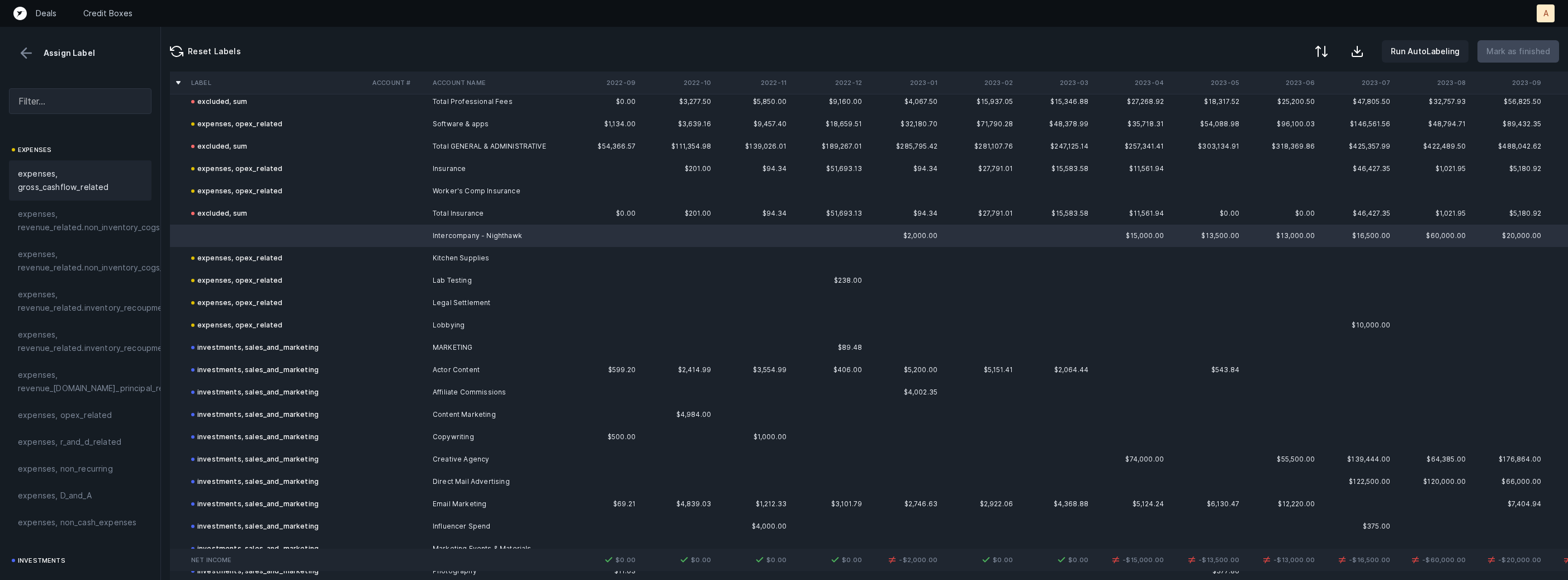
scroll to position [207, 0]
click at [54, 386] on span "expenses, opex_related" at bounding box center [65, 389] width 94 height 13
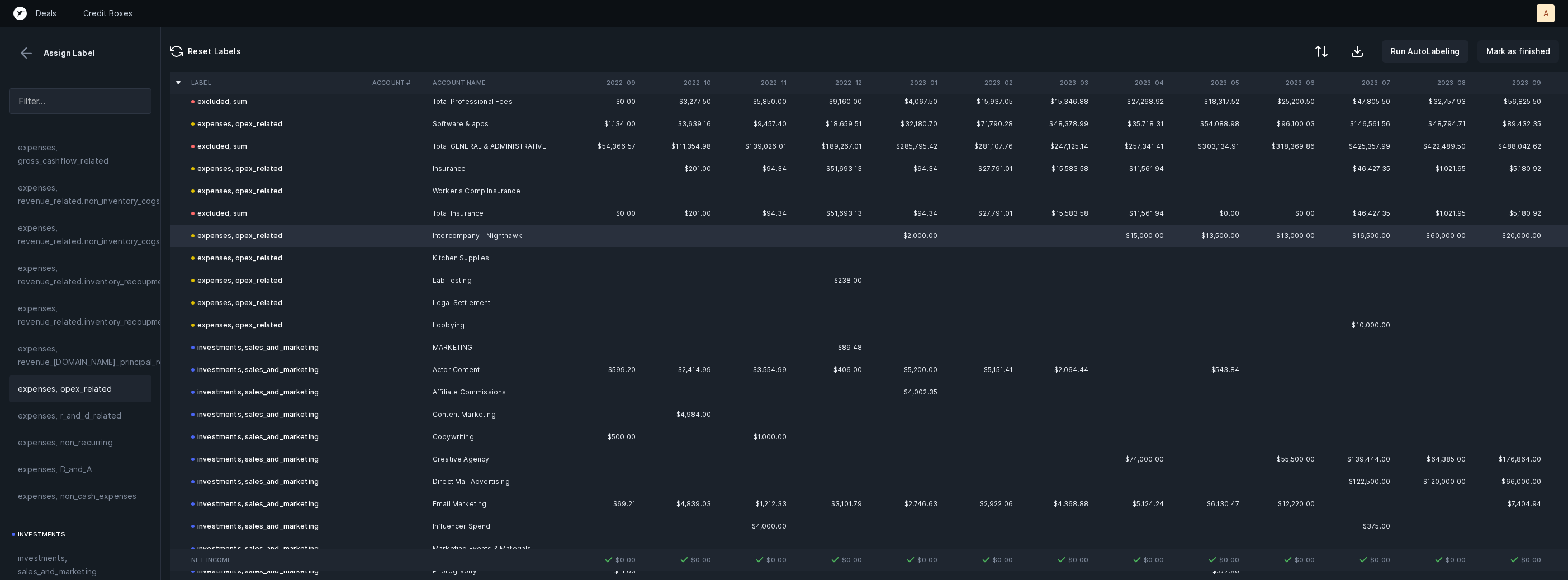
click at [1527, 52] on p "Mark as finished" at bounding box center [1518, 51] width 64 height 13
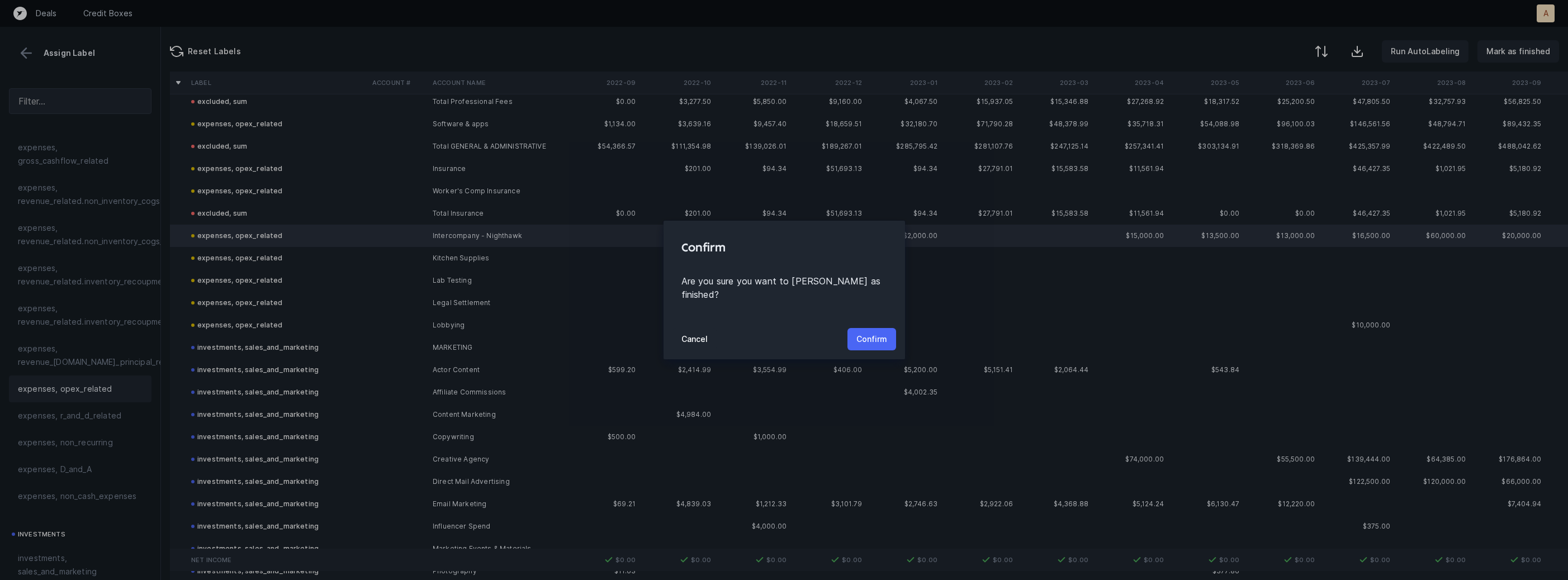
click at [870, 333] on p "Confirm" at bounding box center [872, 339] width 30 height 13
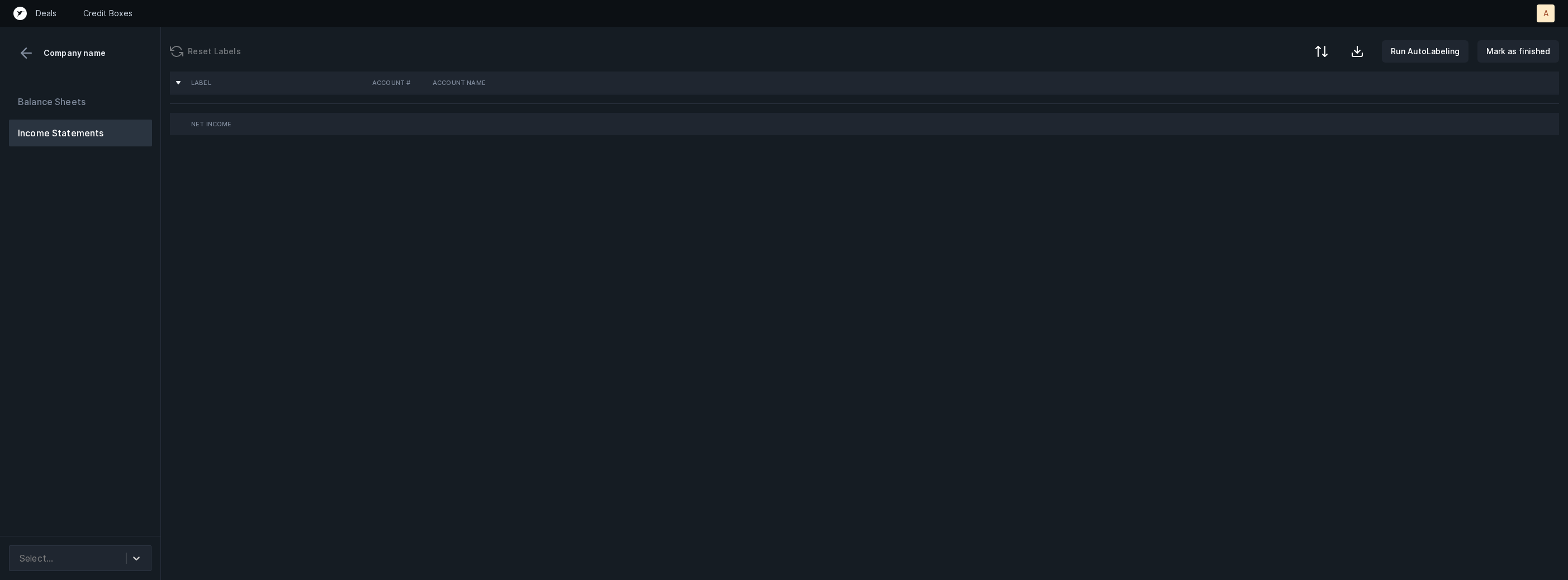
click at [150, 297] on div "Balance Sheets Income Statements" at bounding box center [80, 307] width 161 height 456
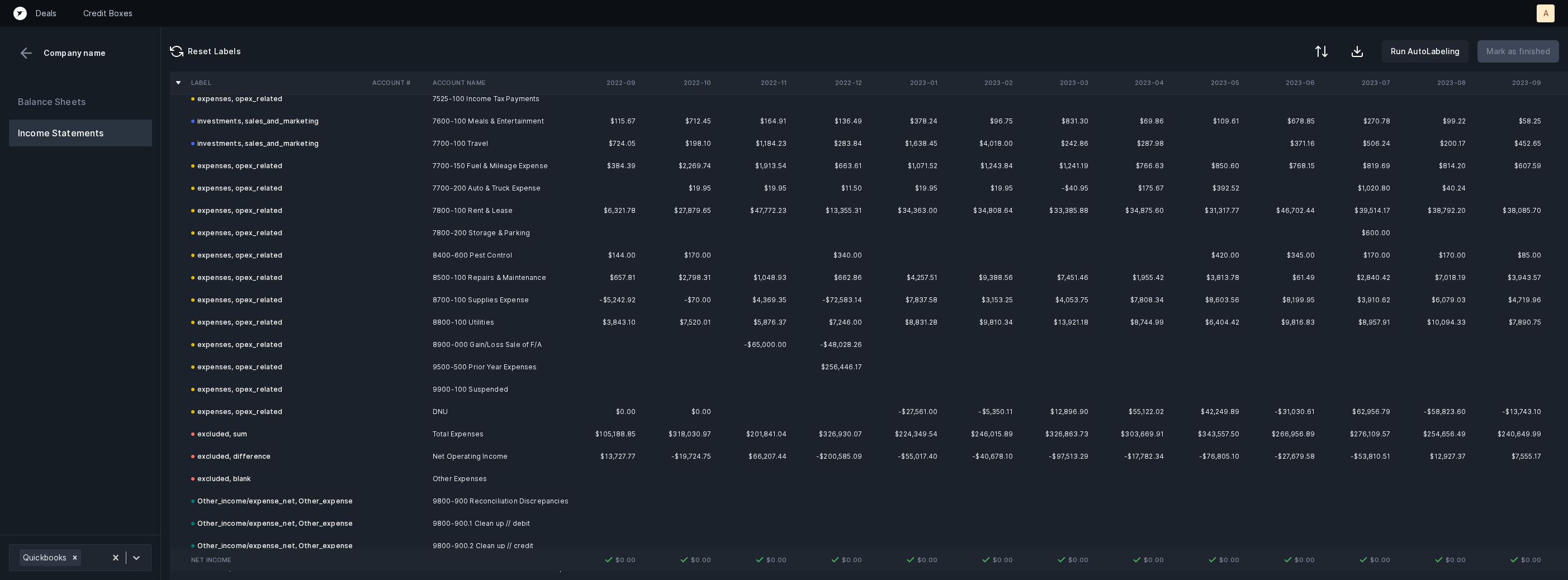
scroll to position [2288, 0]
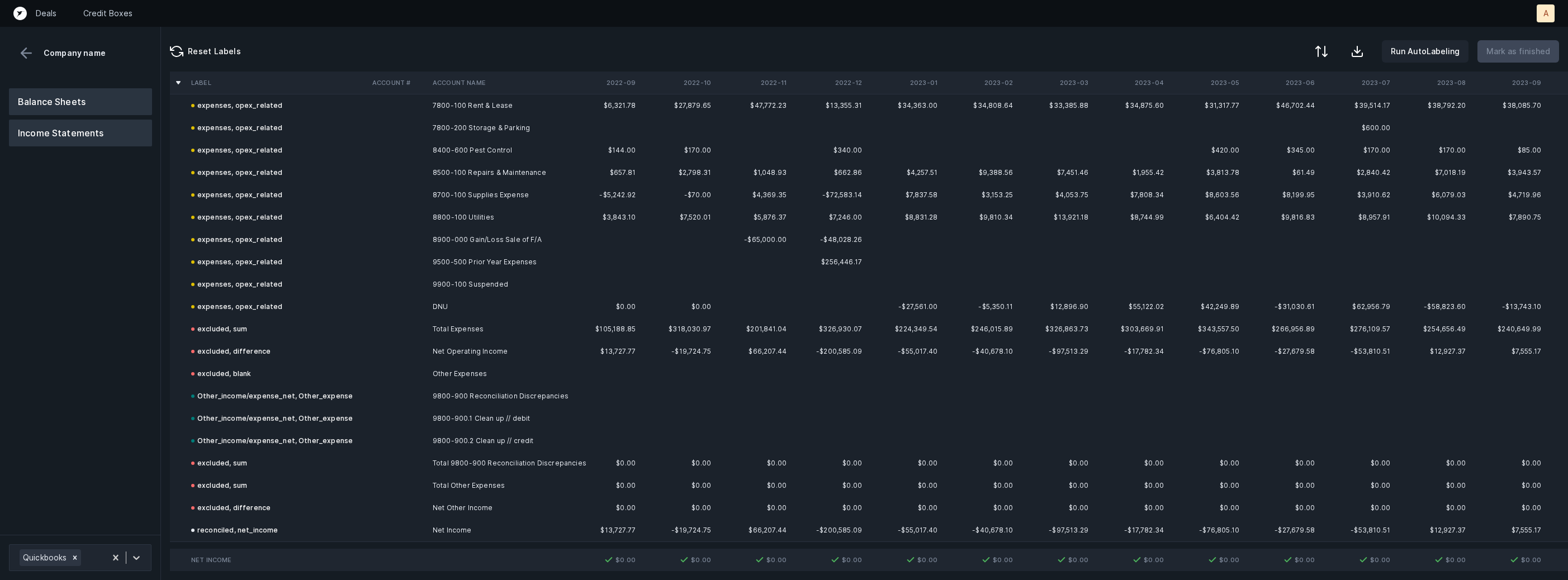
click at [90, 101] on button "Balance Sheets" at bounding box center [80, 102] width 143 height 27
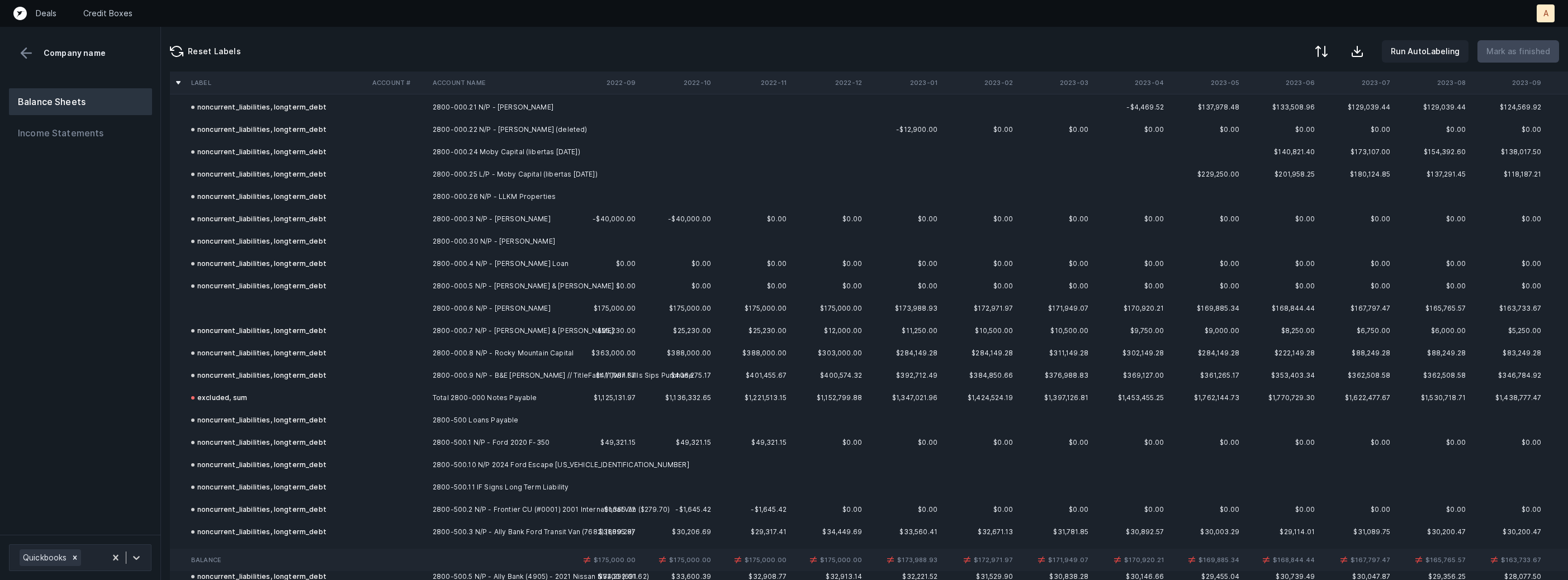
scroll to position [5272, 0]
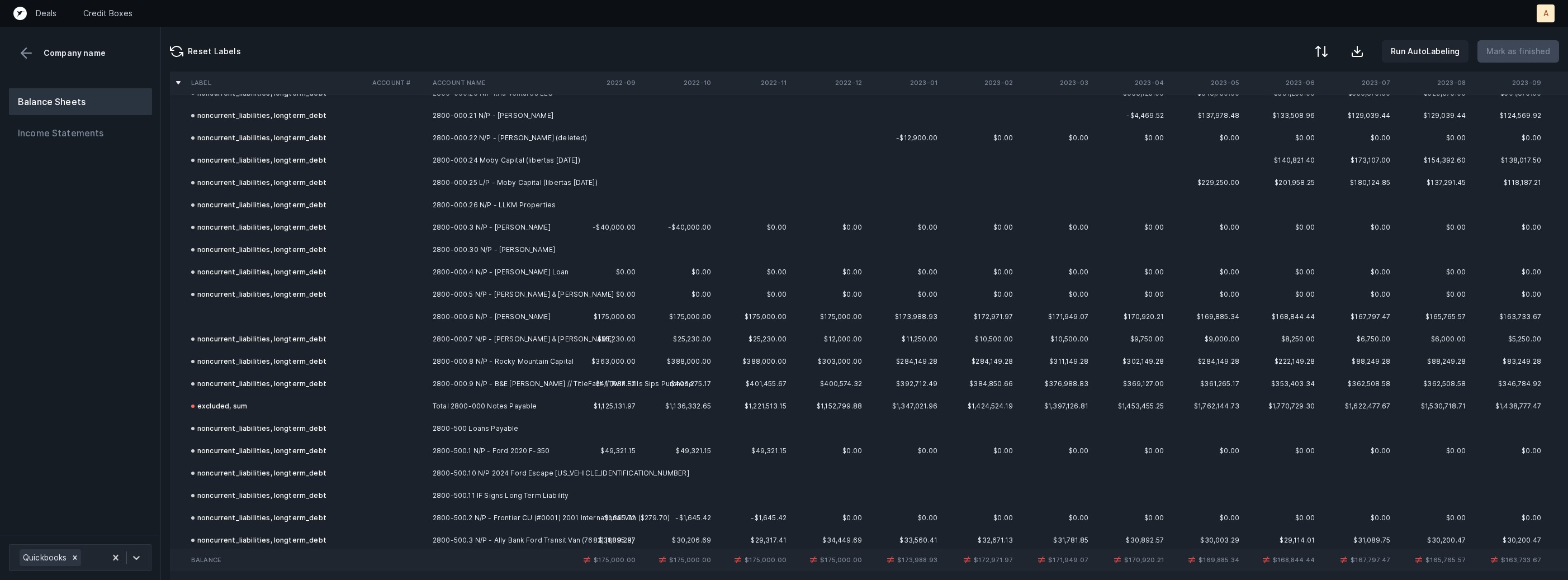
click at [279, 306] on td at bounding box center [277, 317] width 181 height 23
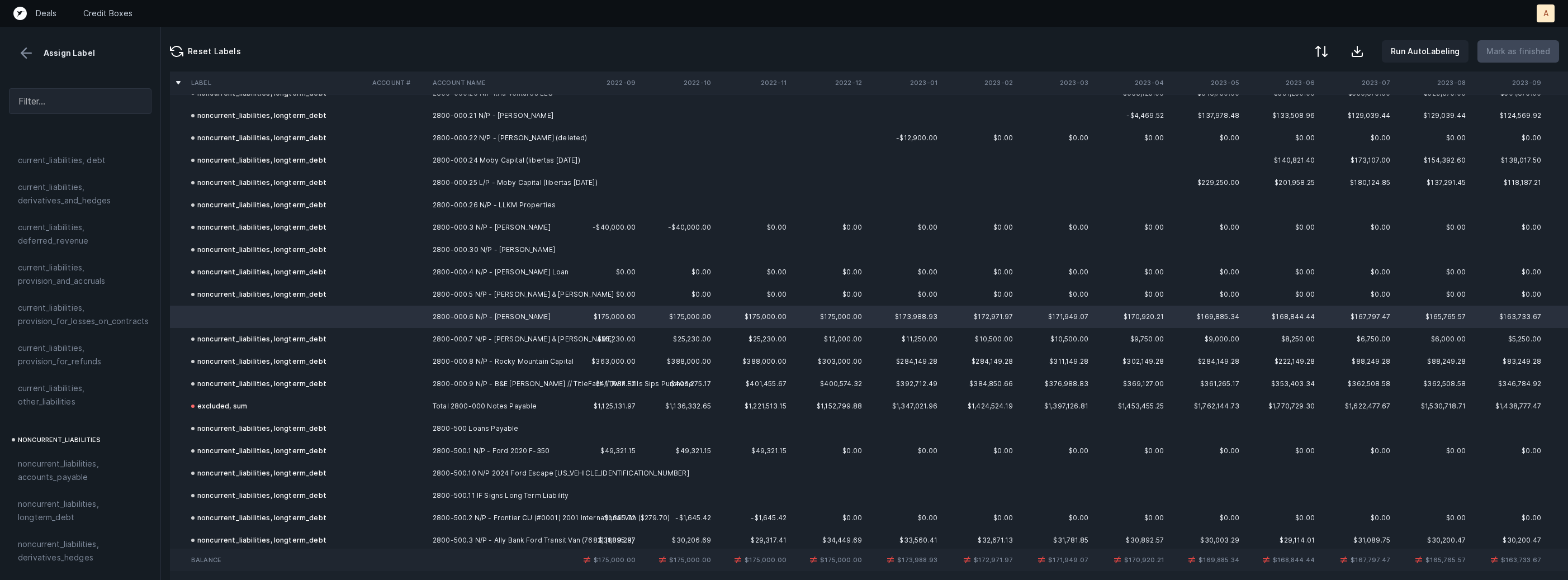
scroll to position [807, 0]
click at [16, 489] on div "noncurrent_liabilities, longterm_debt" at bounding box center [80, 509] width 143 height 40
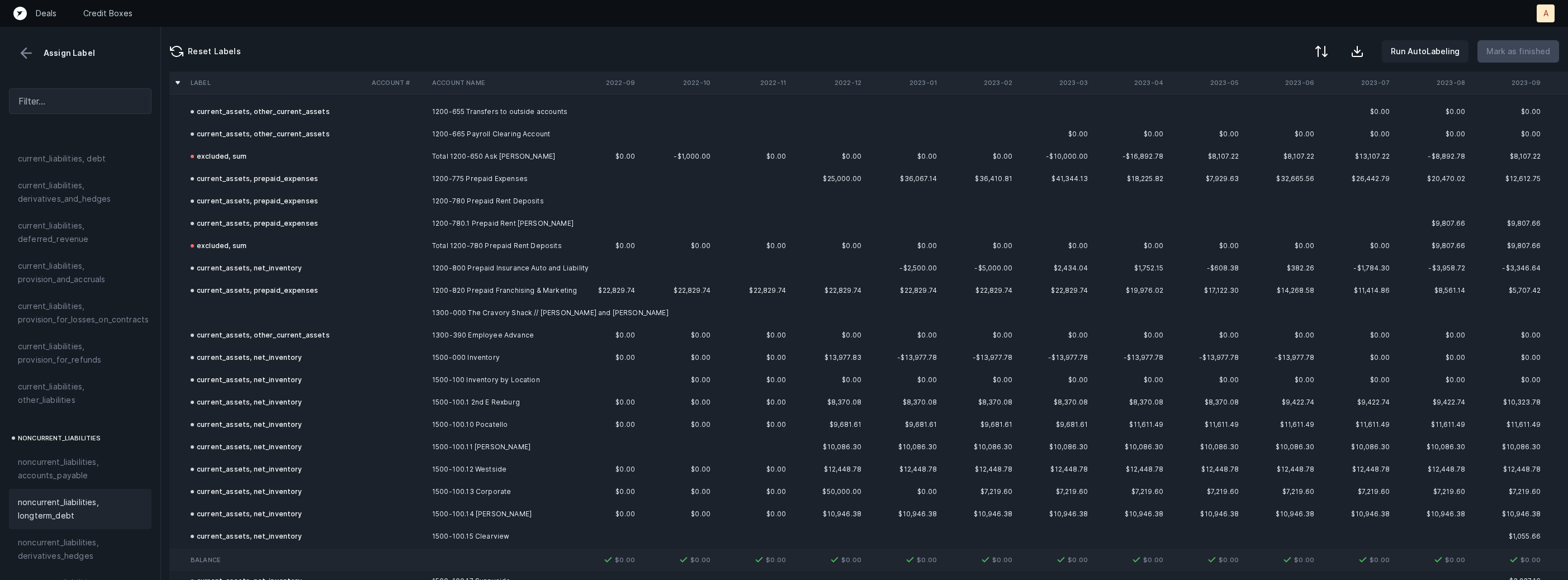
scroll to position [1803, 1]
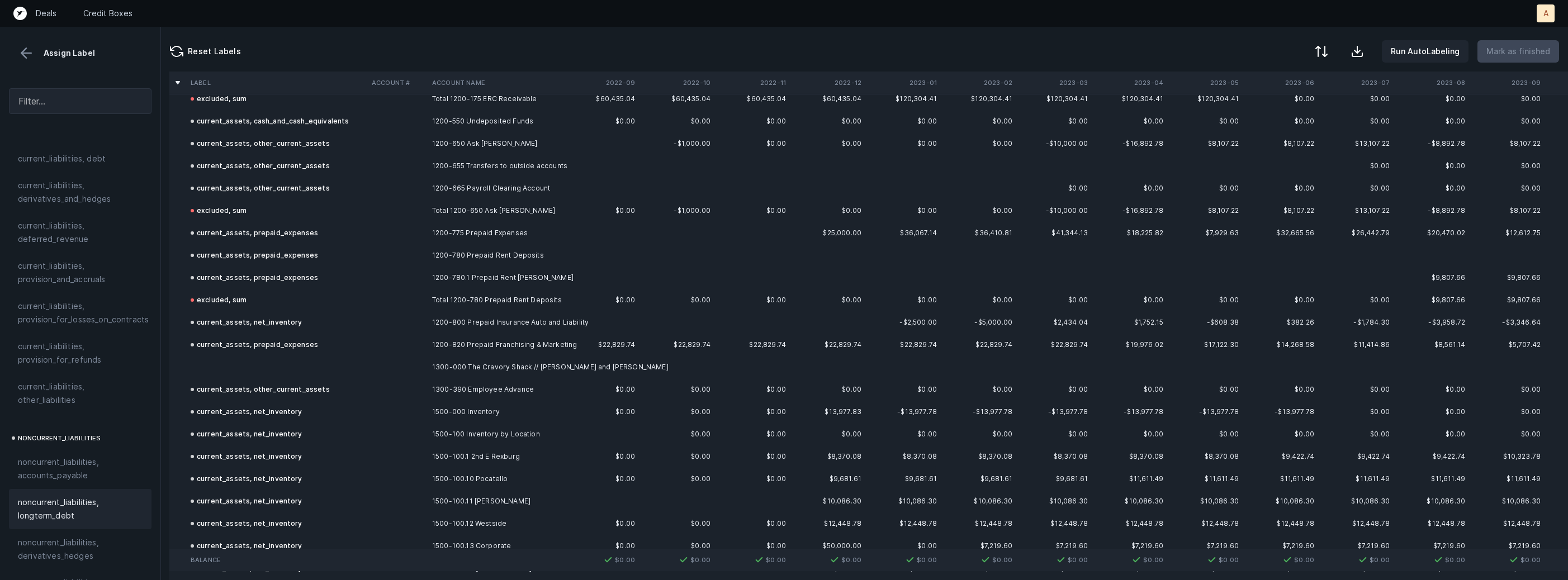
click at [233, 364] on td at bounding box center [276, 367] width 181 height 23
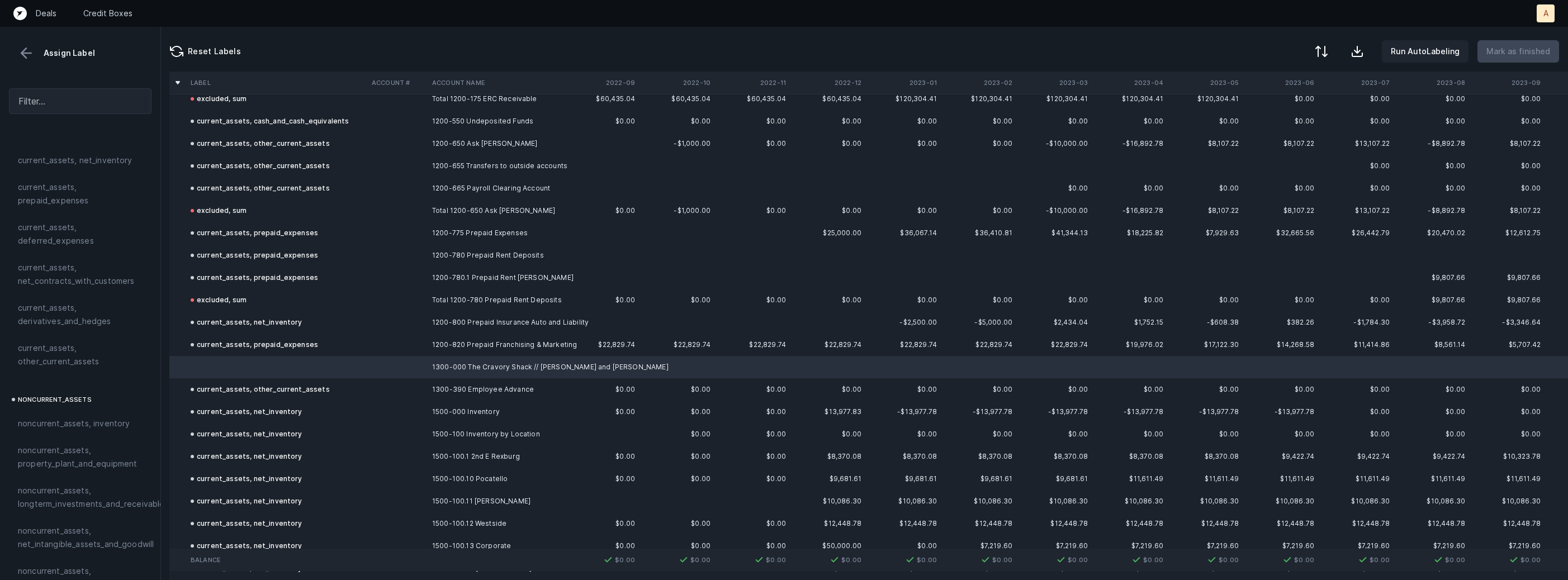
scroll to position [72, 0]
click at [95, 364] on span "current_assets, other_current_assets" at bounding box center [80, 360] width 124 height 27
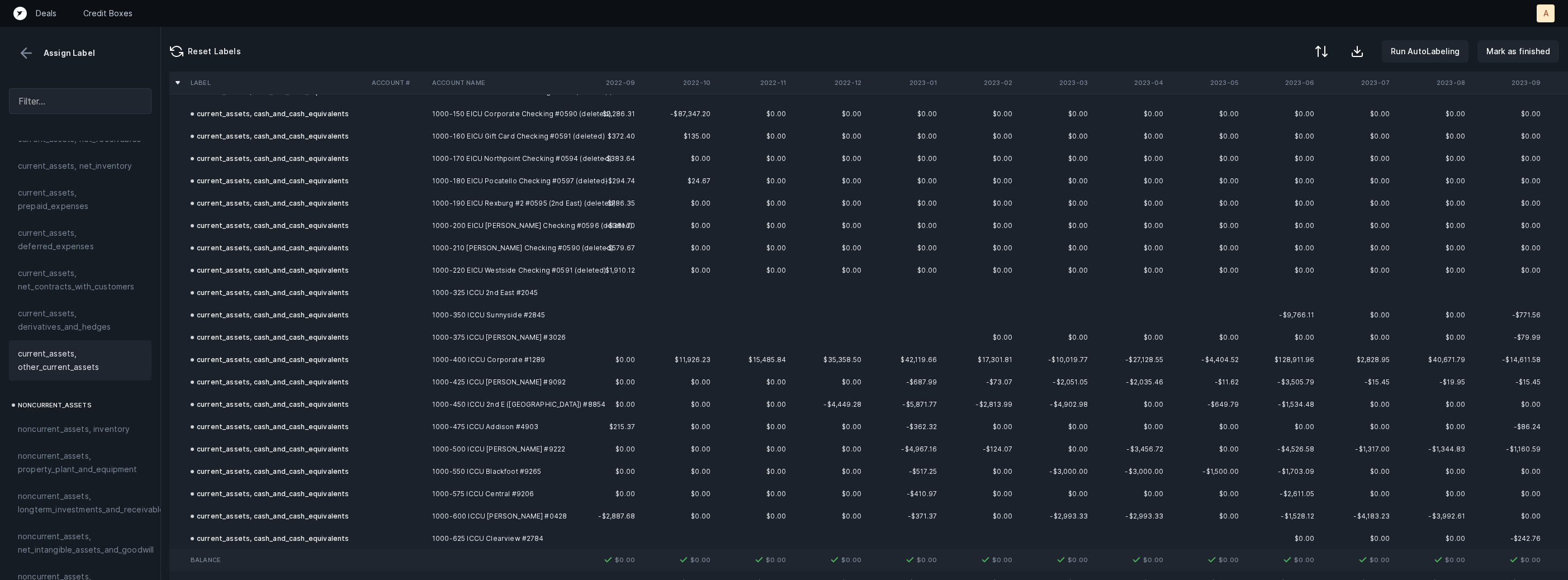
scroll to position [0, 1]
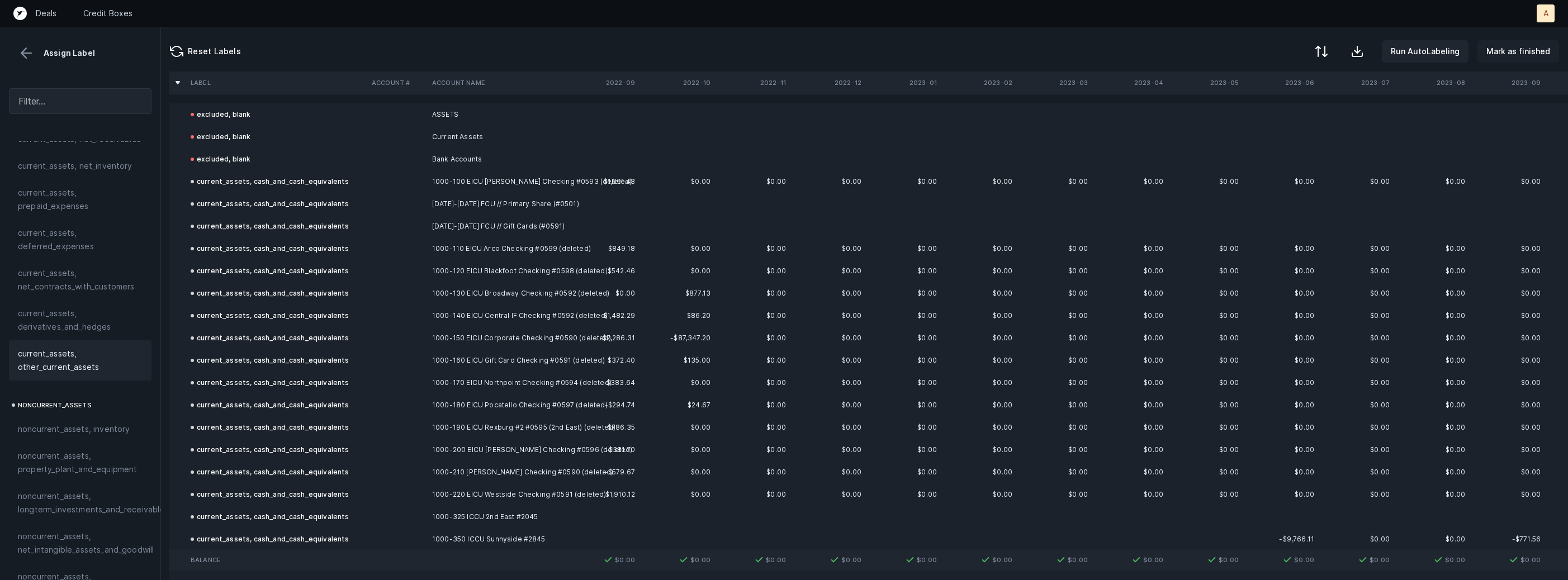
click at [1521, 46] on p "Mark as finished" at bounding box center [1518, 51] width 64 height 13
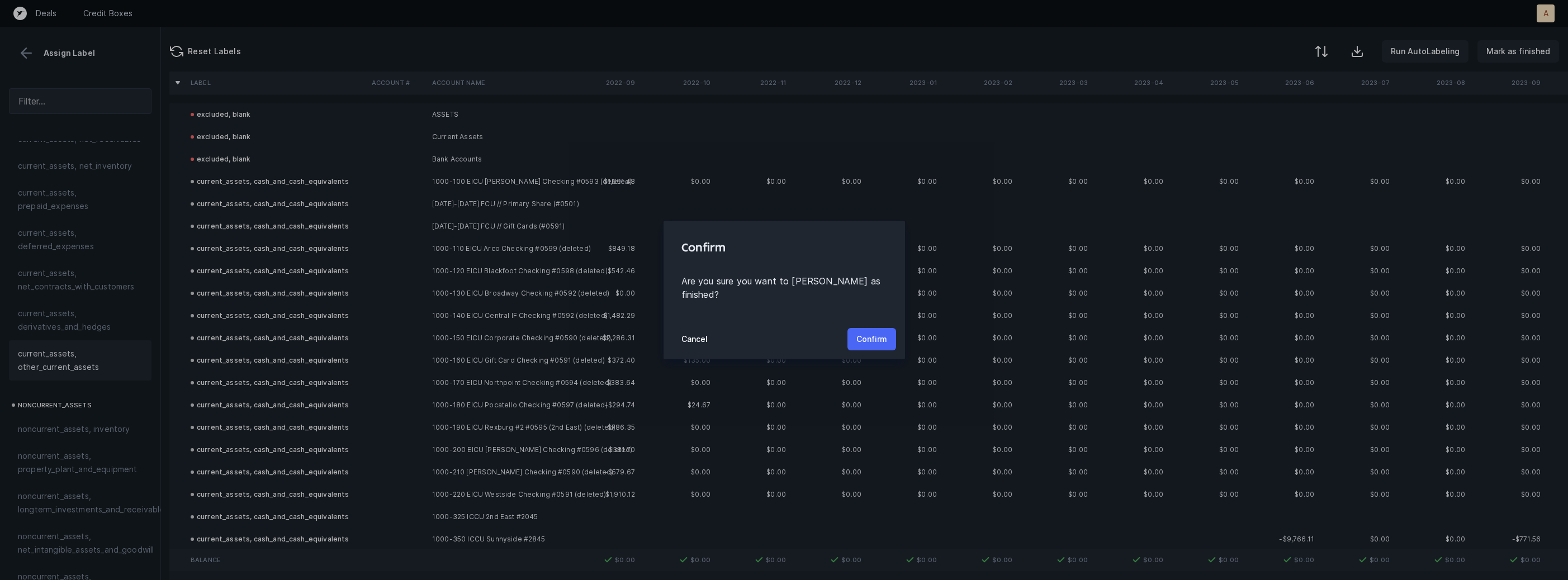
click at [860, 333] on p "Confirm" at bounding box center [872, 339] width 30 height 13
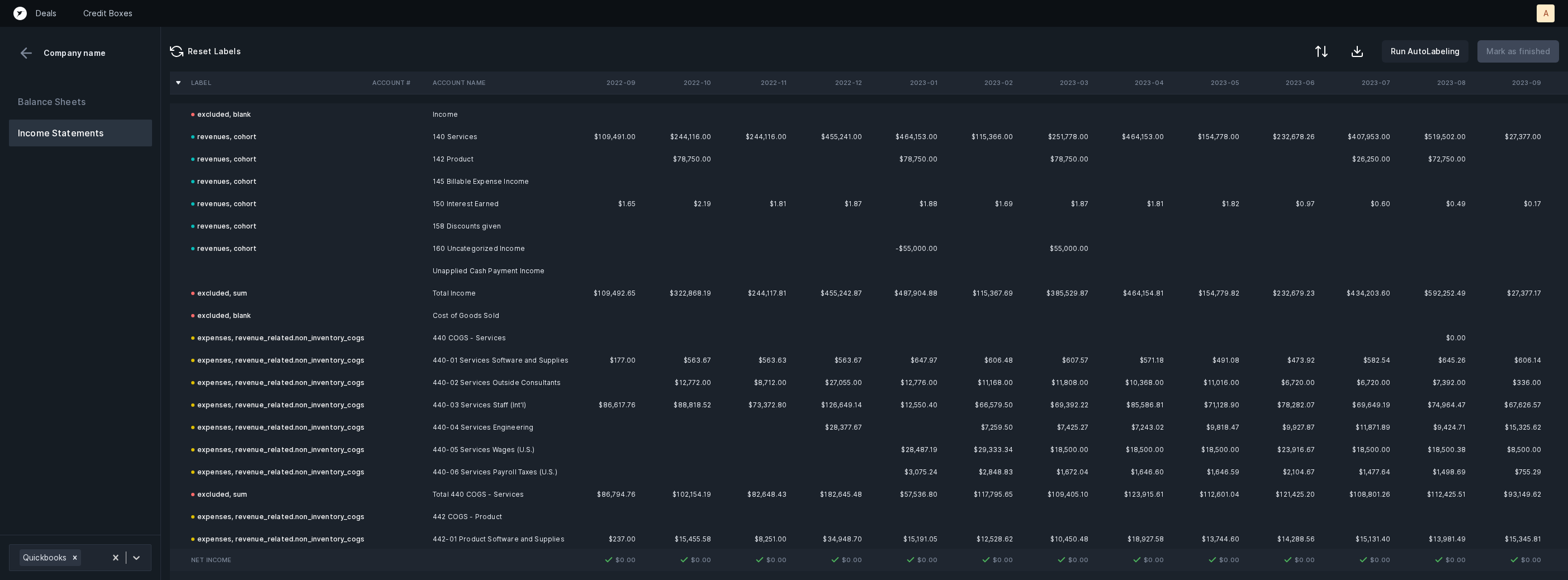
click at [387, 274] on td at bounding box center [397, 271] width 60 height 23
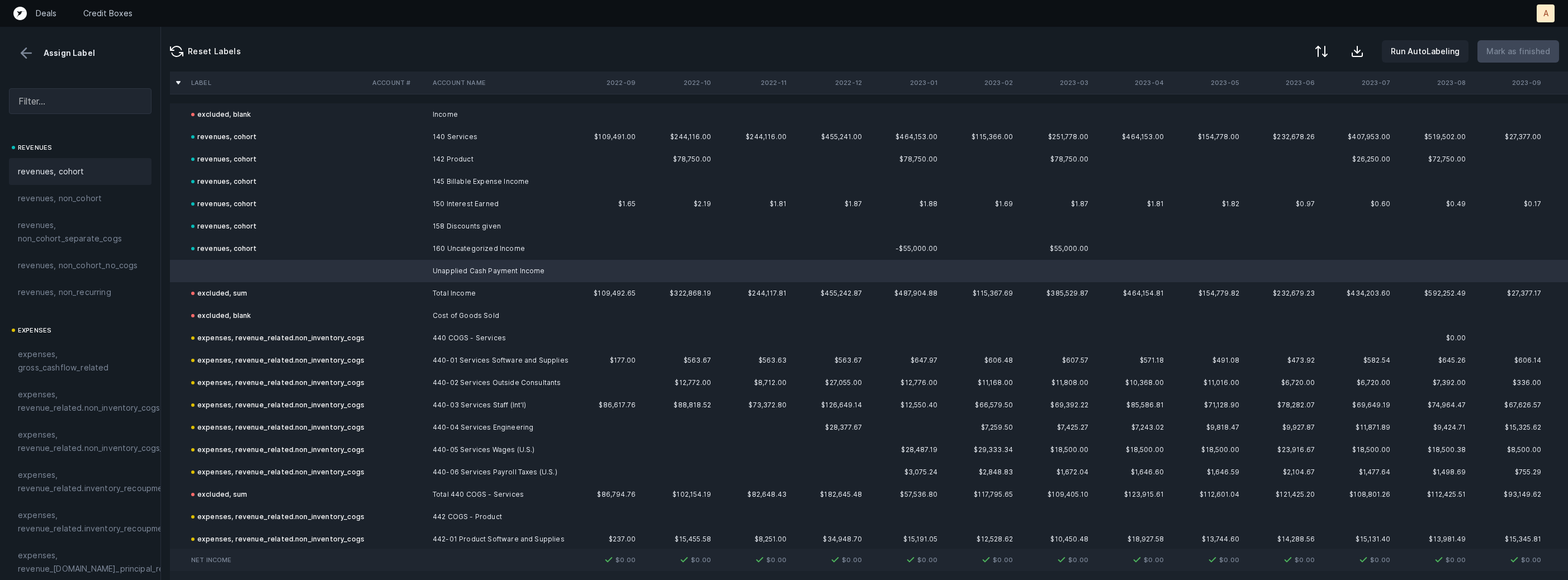
click at [79, 182] on div "revenues, cohort" at bounding box center [80, 172] width 143 height 27
click at [1503, 49] on p "Mark as finished" at bounding box center [1518, 51] width 64 height 13
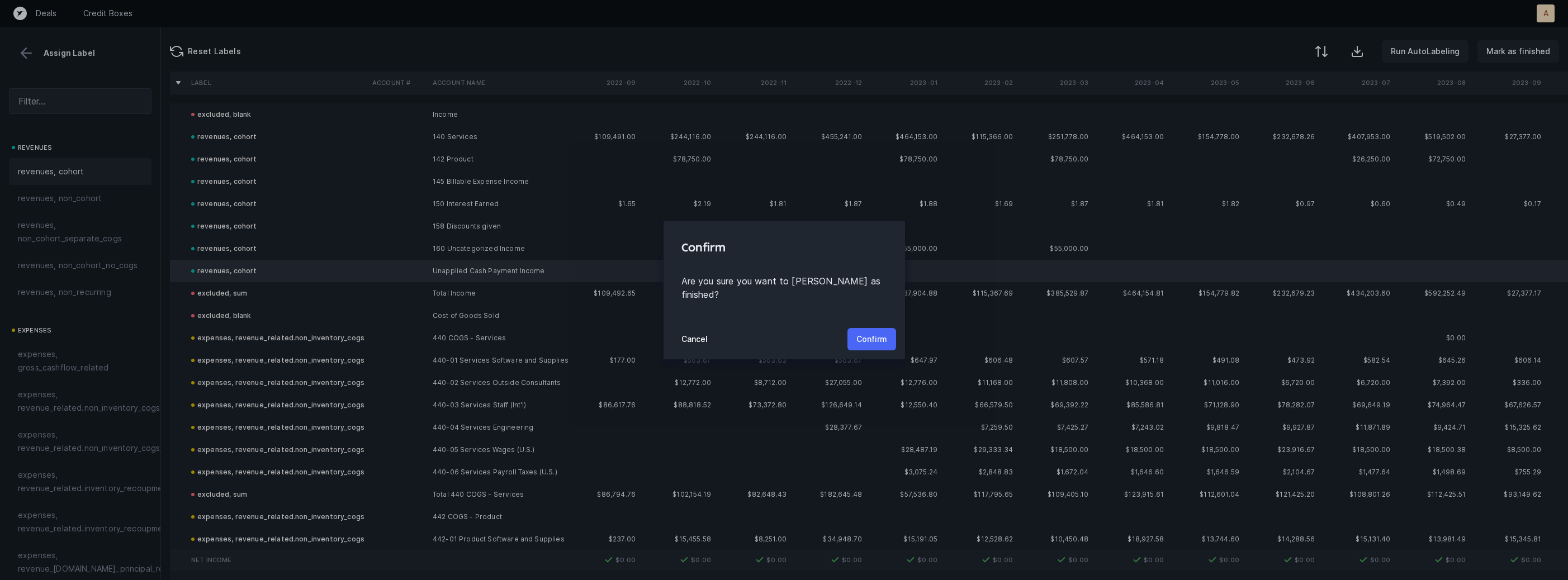
click at [874, 334] on p "Confirm" at bounding box center [872, 339] width 30 height 13
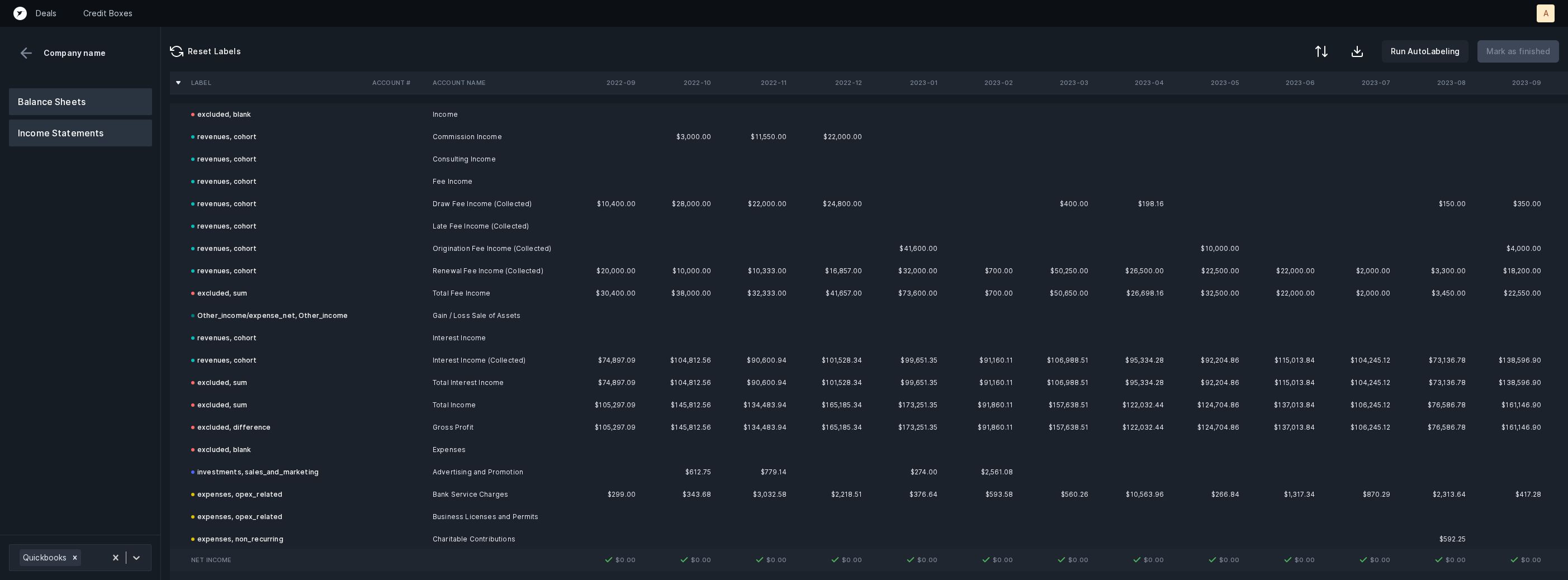
click at [98, 102] on button "Balance Sheets" at bounding box center [80, 102] width 143 height 27
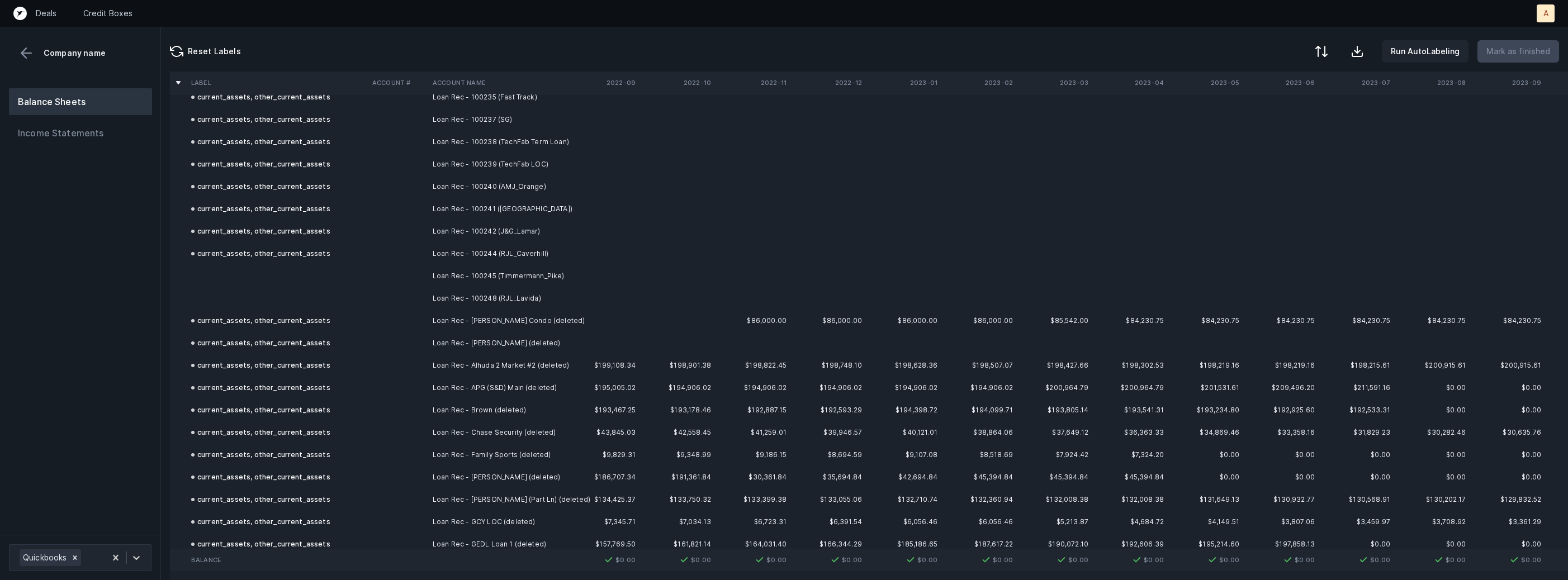
scroll to position [1816, 0]
click at [479, 252] on td "Loan Rec - 100244 (RJL_Caverhill)" at bounding box center [496, 242] width 137 height 23
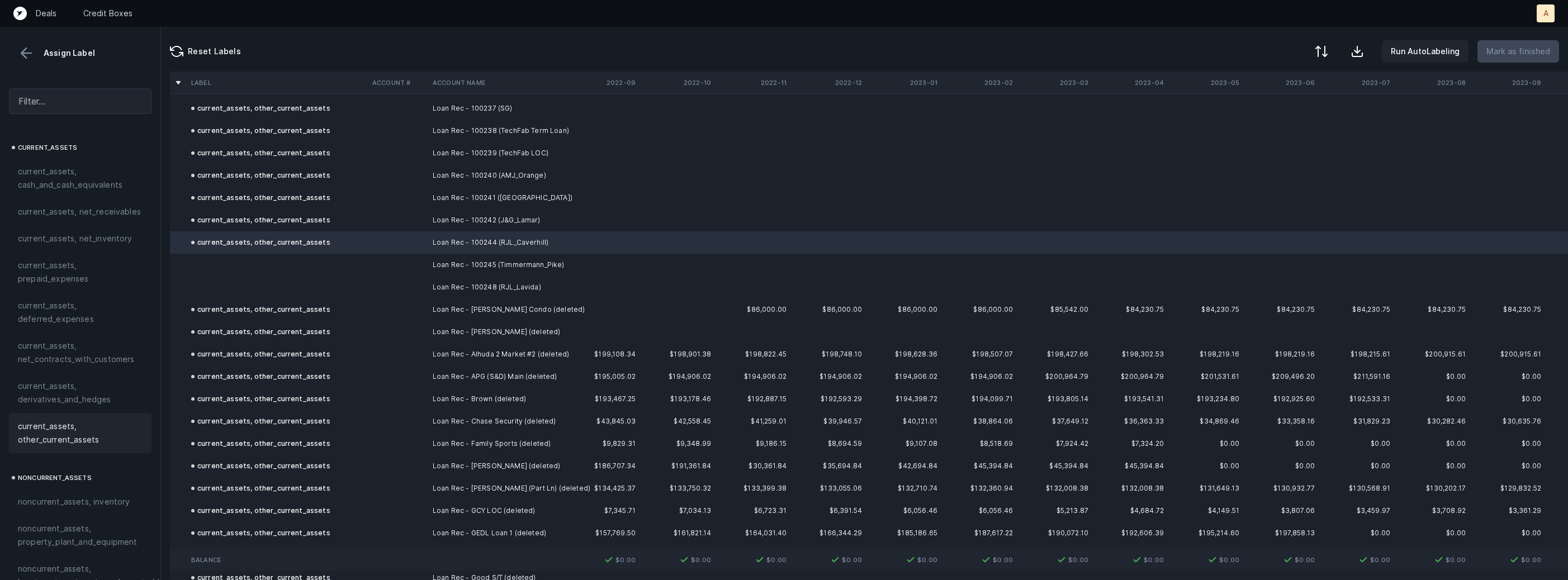
click at [460, 262] on td "Loan Rec - 100245 (Timmermann_Pike)" at bounding box center [496, 264] width 137 height 23
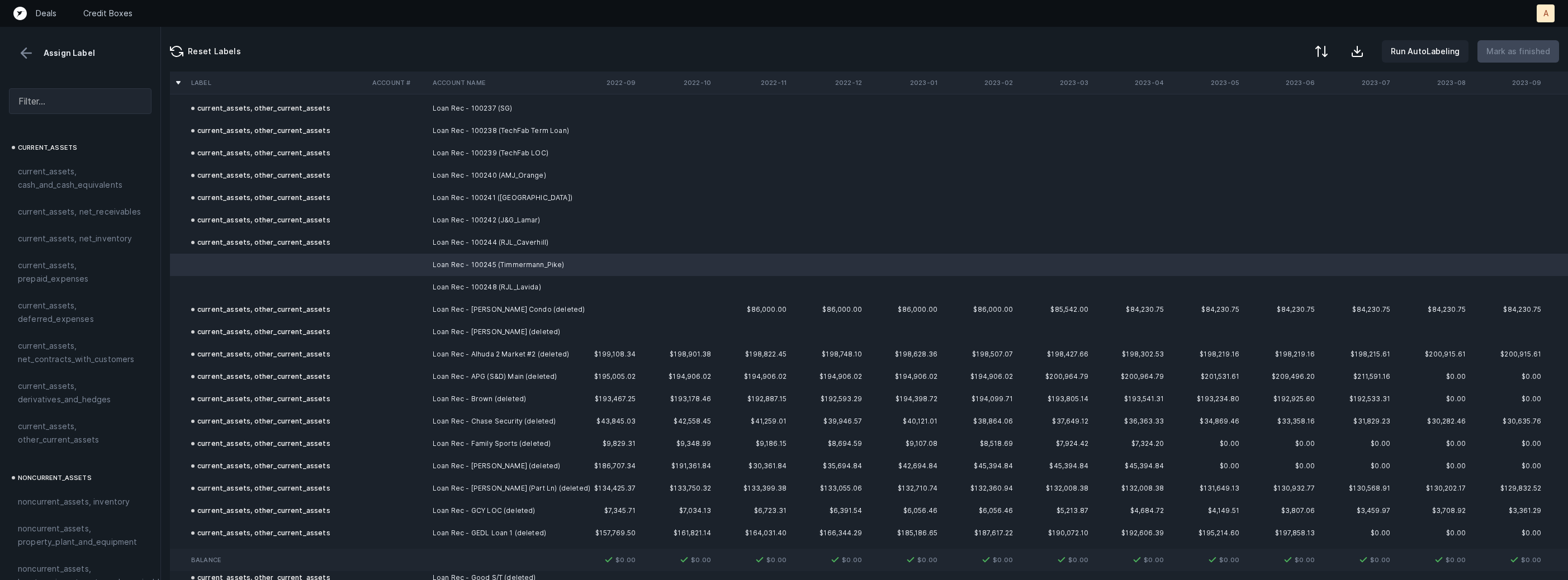
click at [446, 280] on td "Loan Rec - 100248 (RJL_Lavida)" at bounding box center [496, 287] width 137 height 23
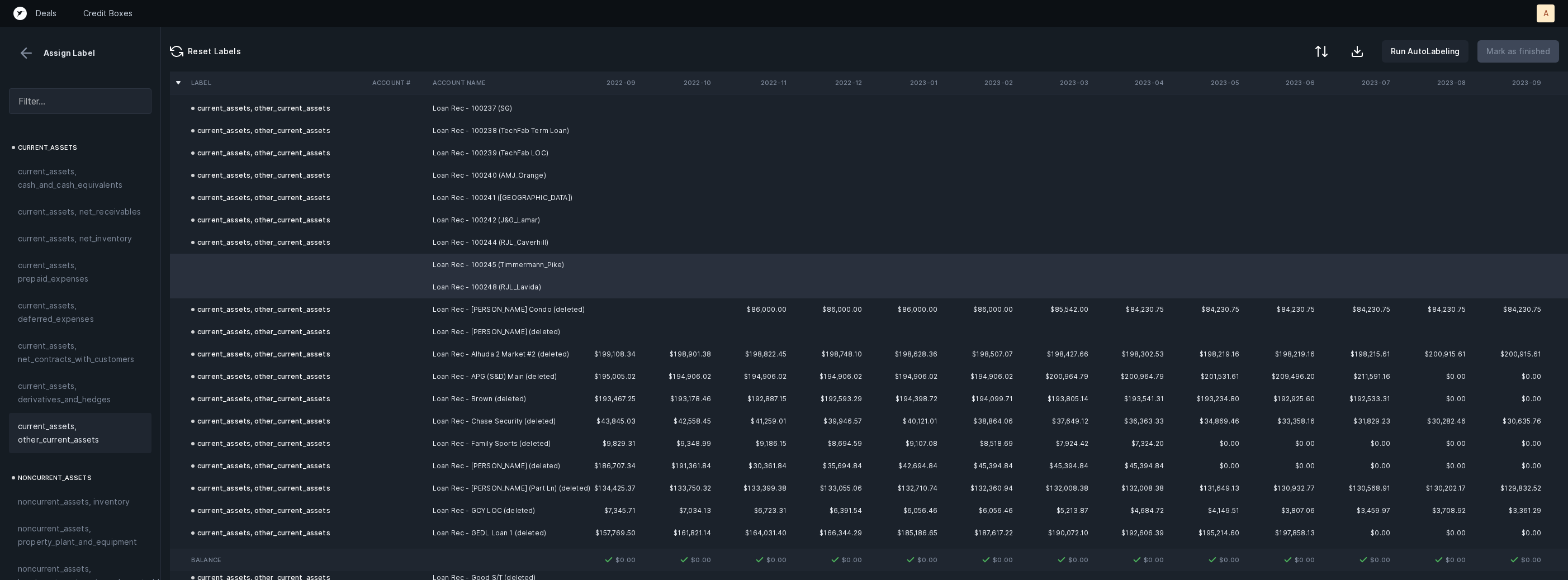
click at [77, 421] on span "current_assets, other_current_assets" at bounding box center [80, 433] width 124 height 27
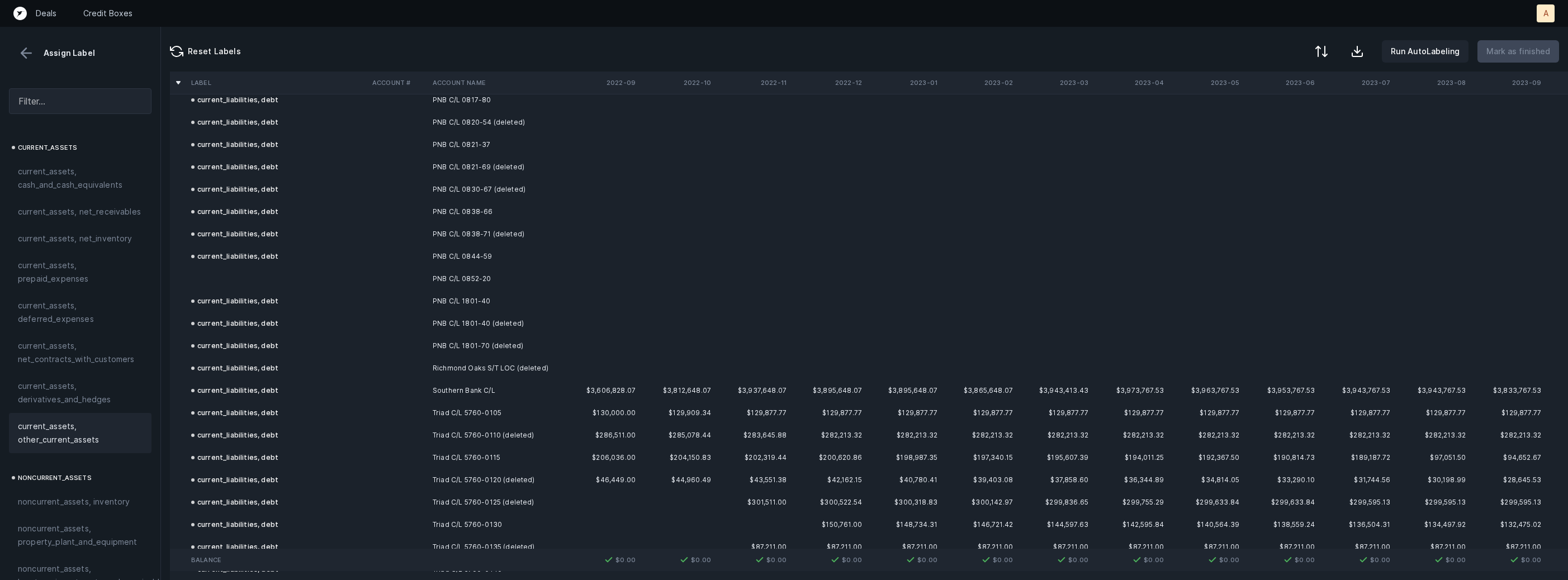
scroll to position [4487, 0]
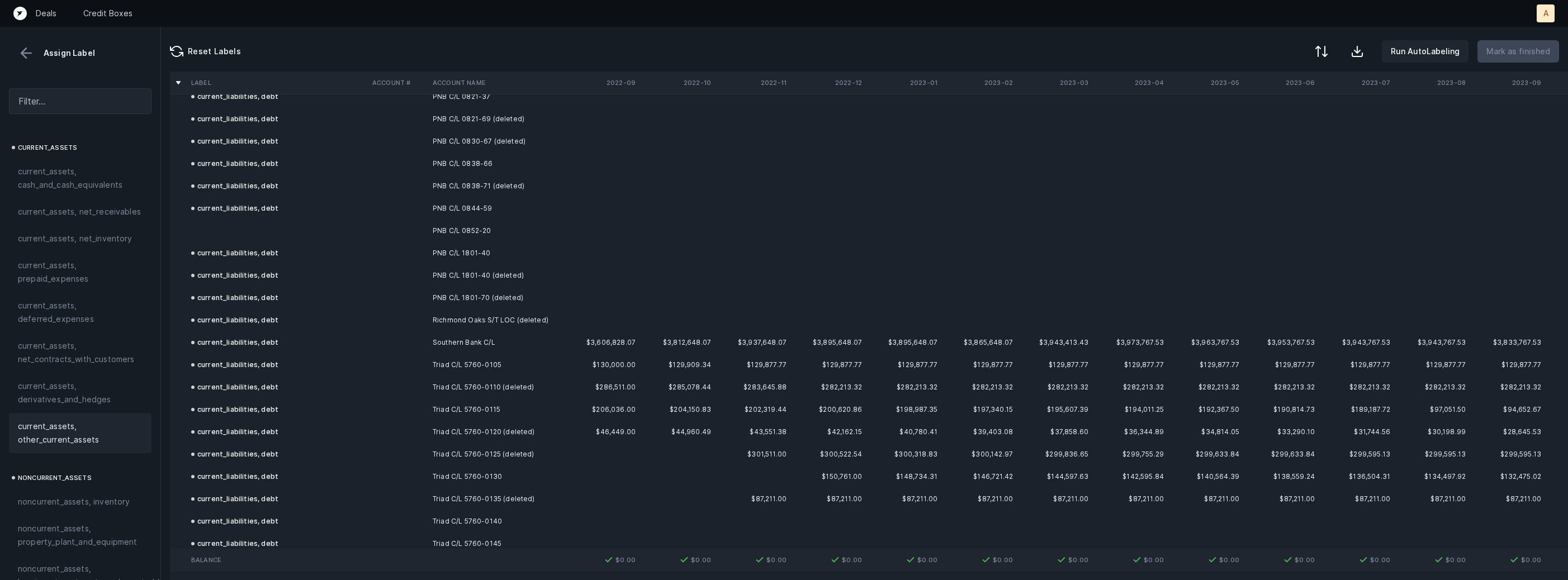
click at [428, 221] on td "PNB C/L 0852-20" at bounding box center [496, 230] width 137 height 23
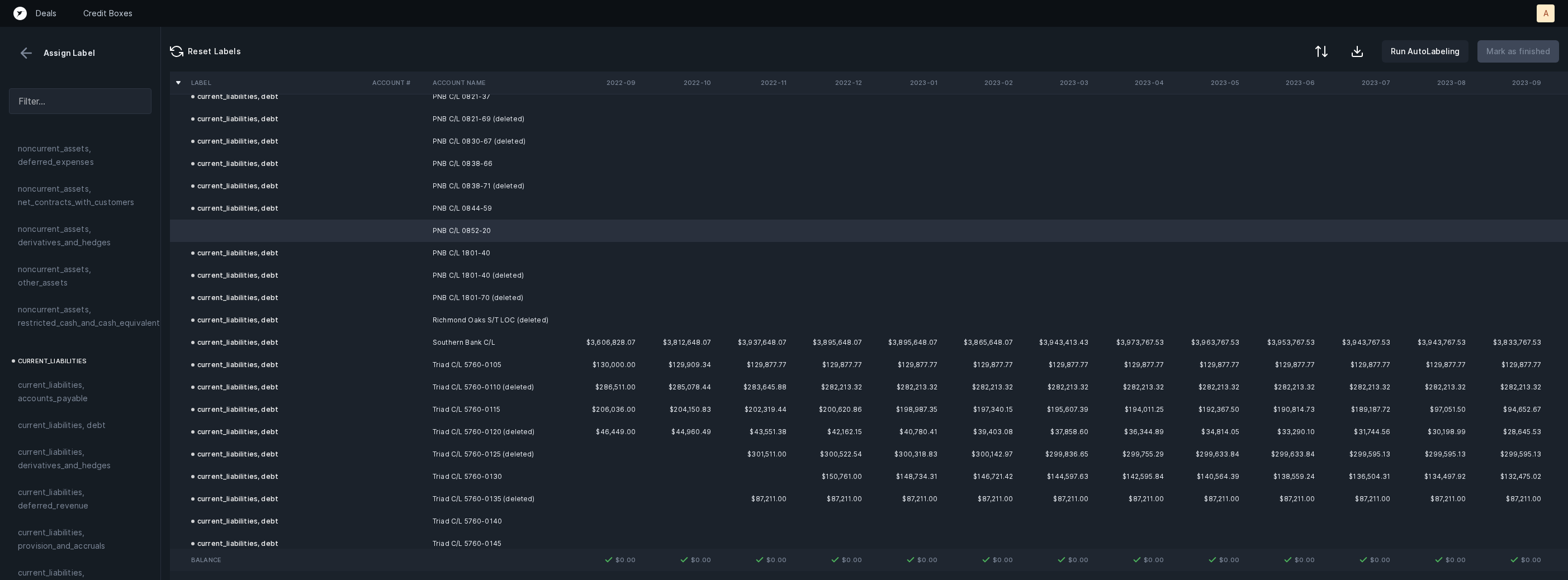
scroll to position [562, 0]
click at [84, 397] on span "current_liabilities, debt" at bounding box center [62, 404] width 88 height 13
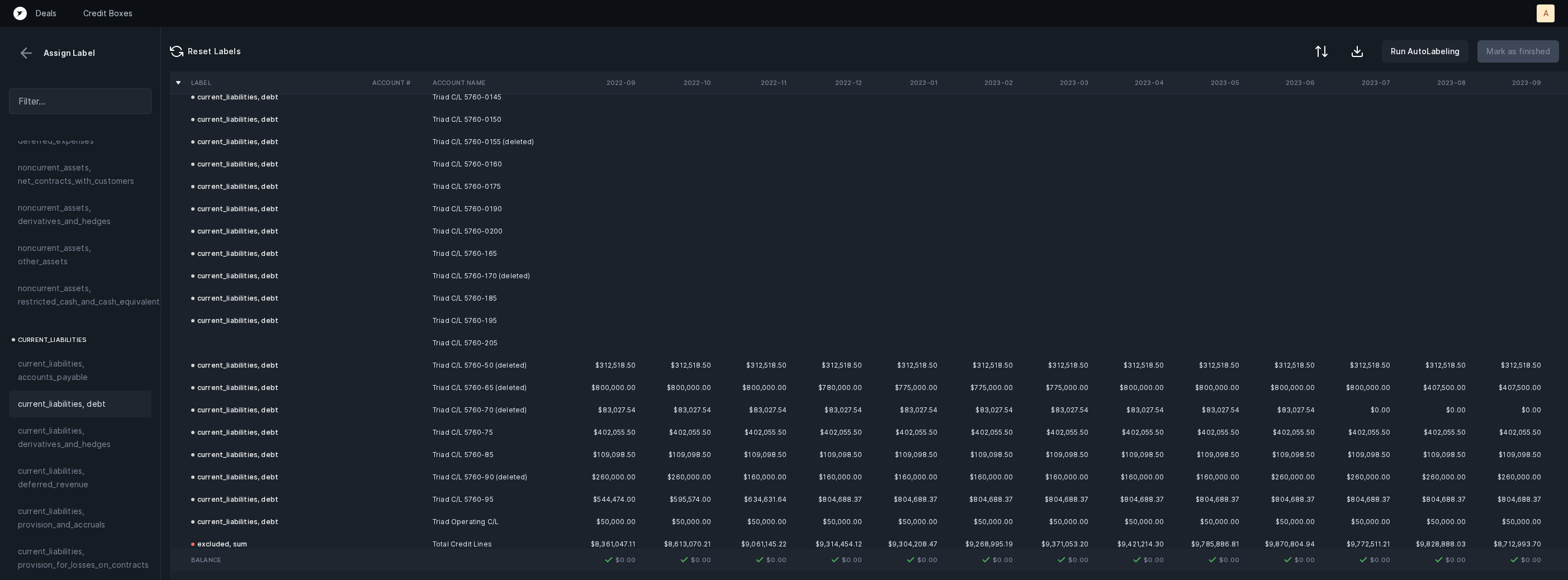
scroll to position [4972, 0]
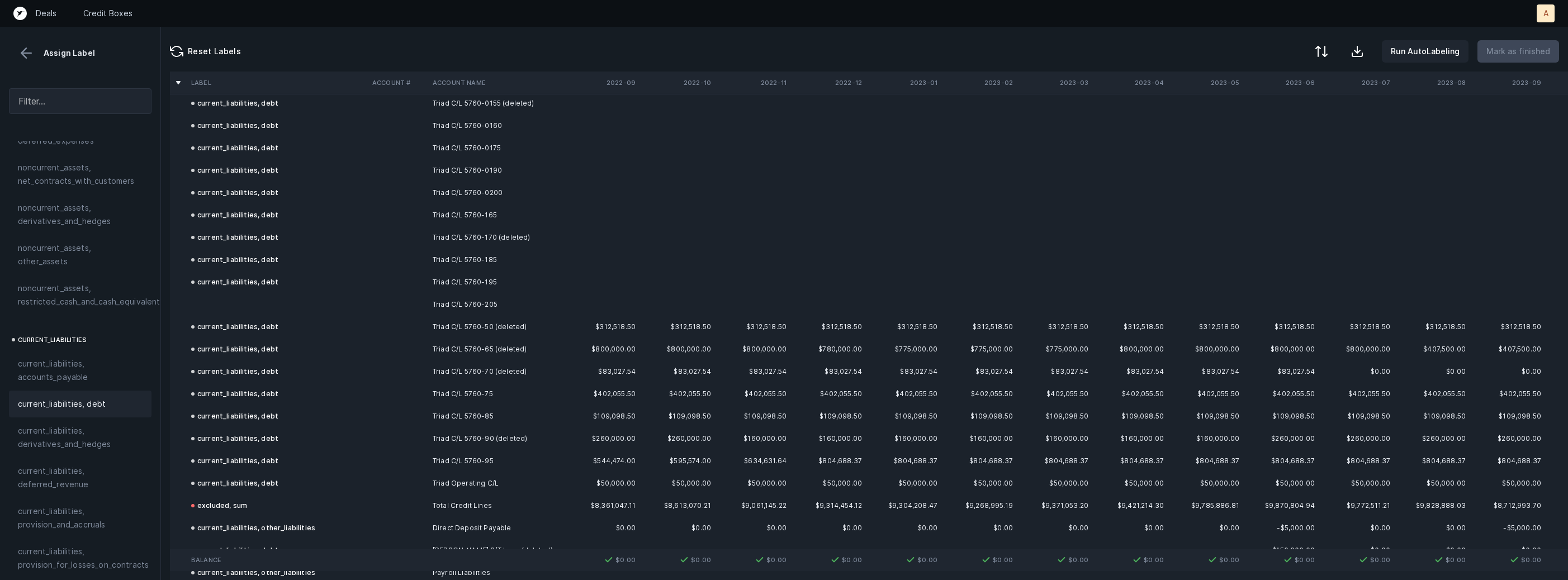
click at [524, 304] on td "Triad C/L 5760-205" at bounding box center [496, 304] width 137 height 23
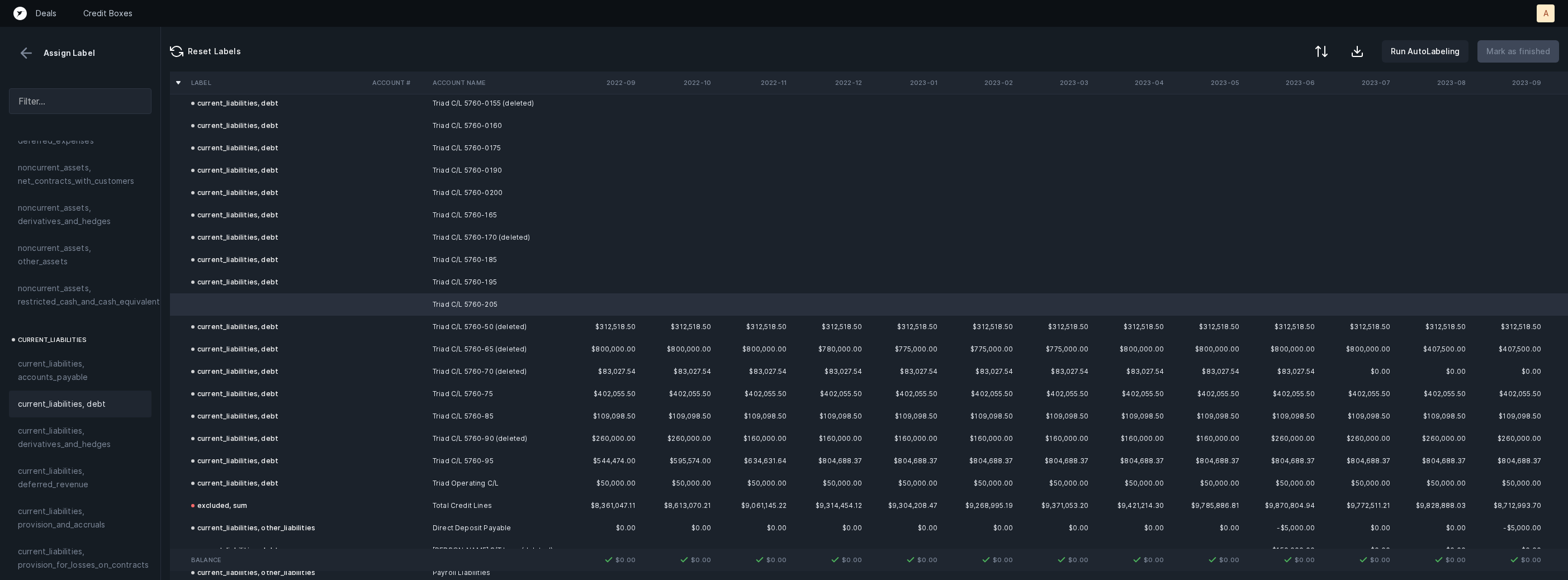
click at [74, 397] on span "current_liabilities, debt" at bounding box center [62, 404] width 88 height 13
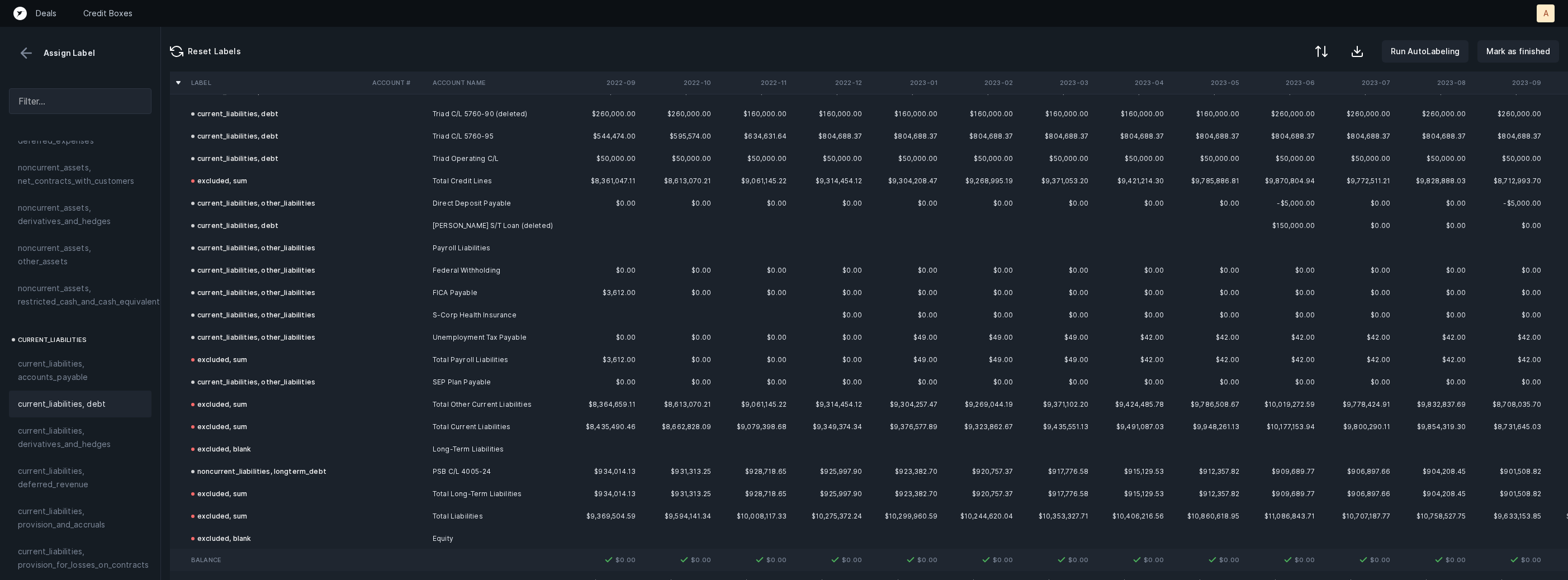
scroll to position [5415, 0]
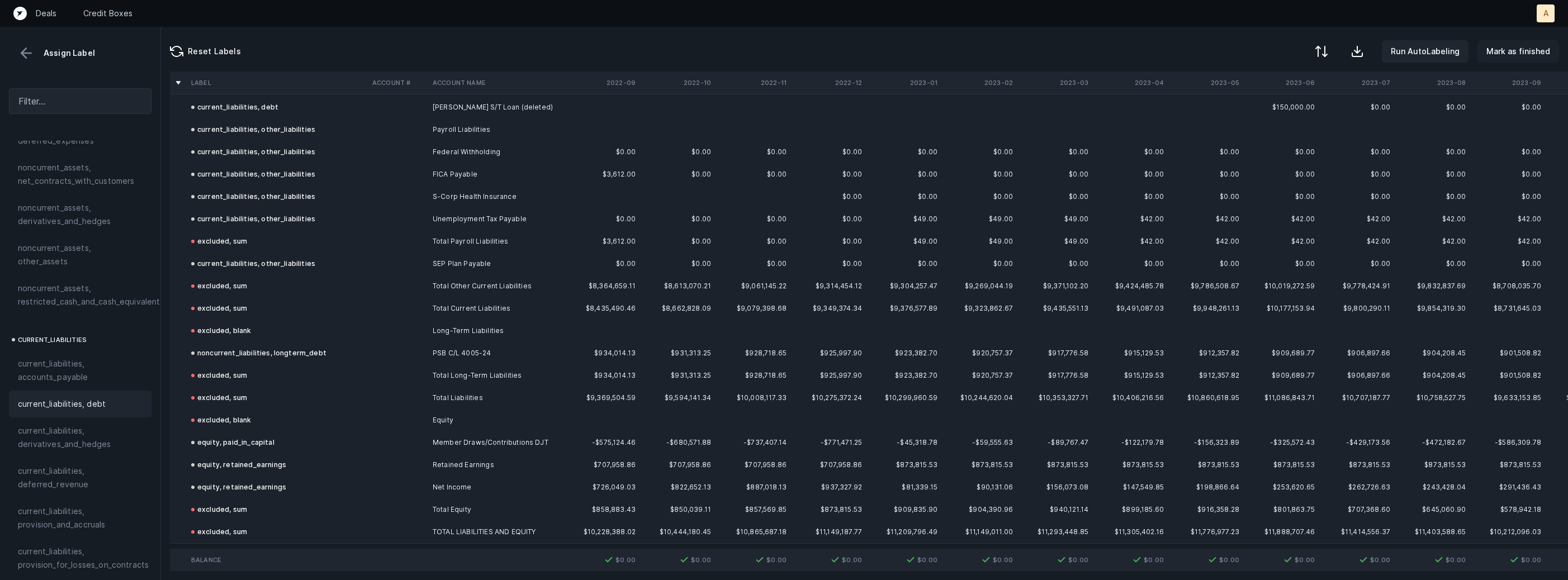
click at [1516, 58] on button "Mark as finished" at bounding box center [1519, 51] width 82 height 23
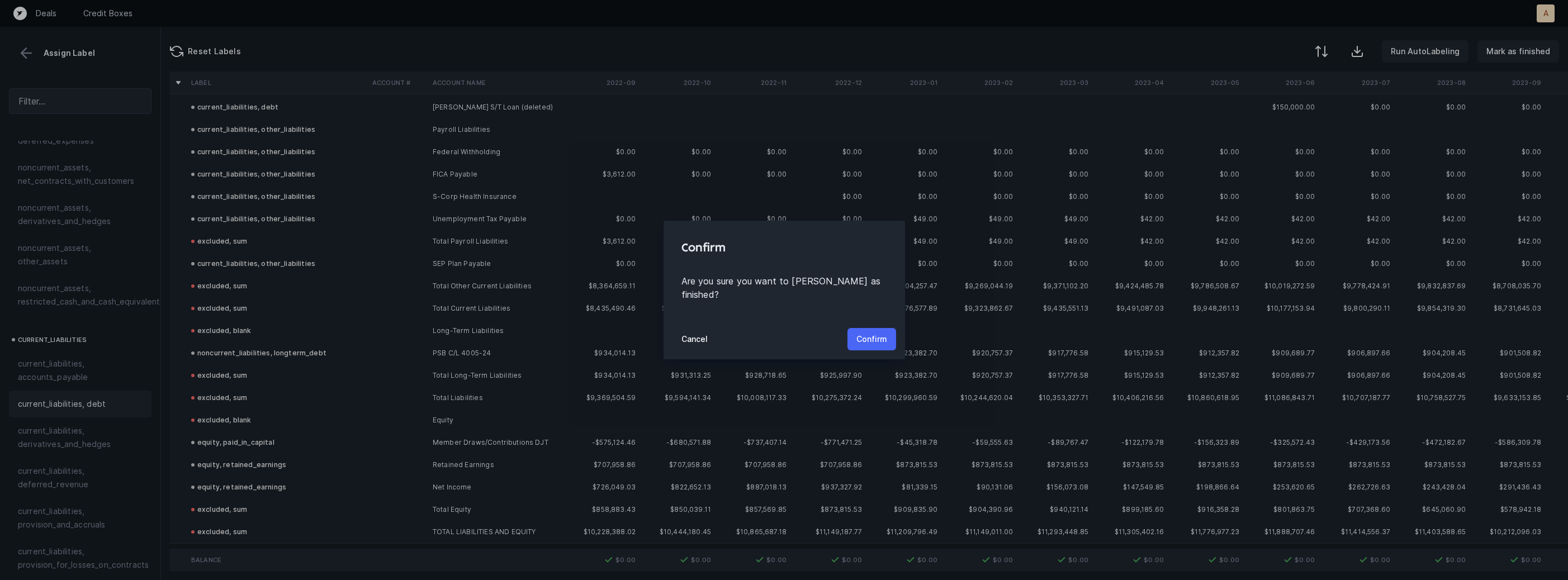
click at [861, 333] on p "Confirm" at bounding box center [872, 339] width 30 height 13
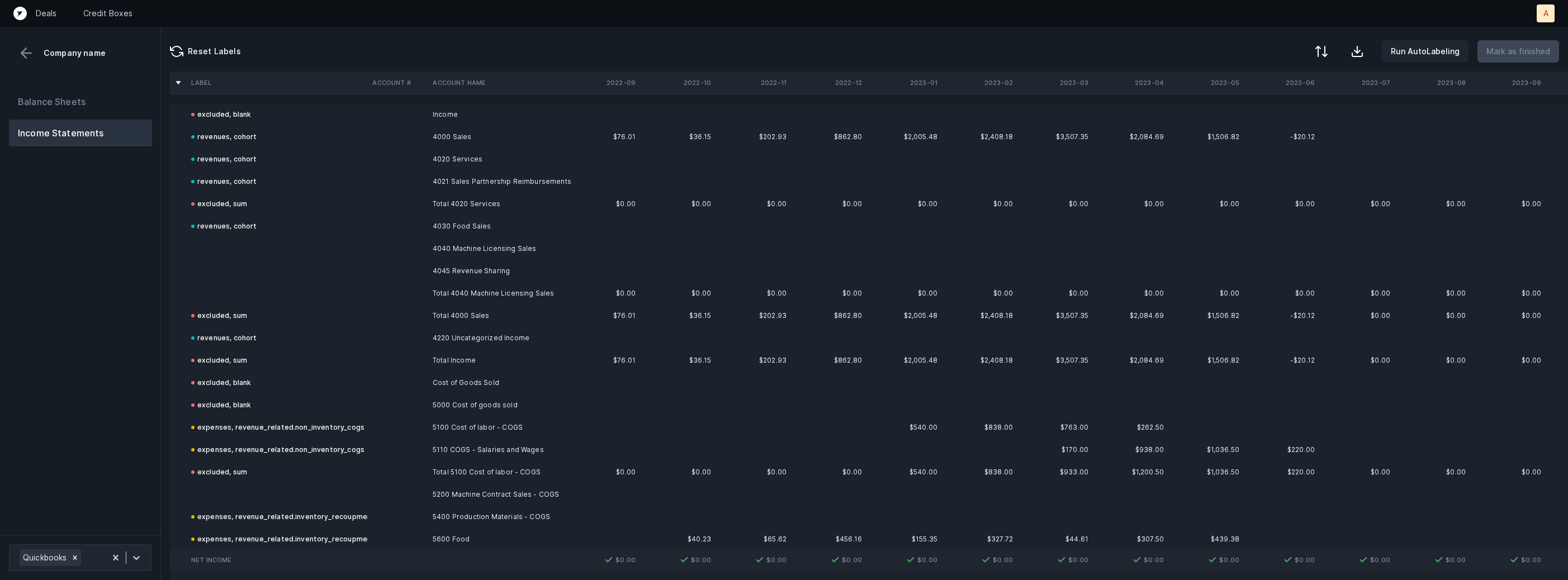
click at [468, 245] on td "4040 Machine Licensing Sales" at bounding box center [496, 249] width 137 height 23
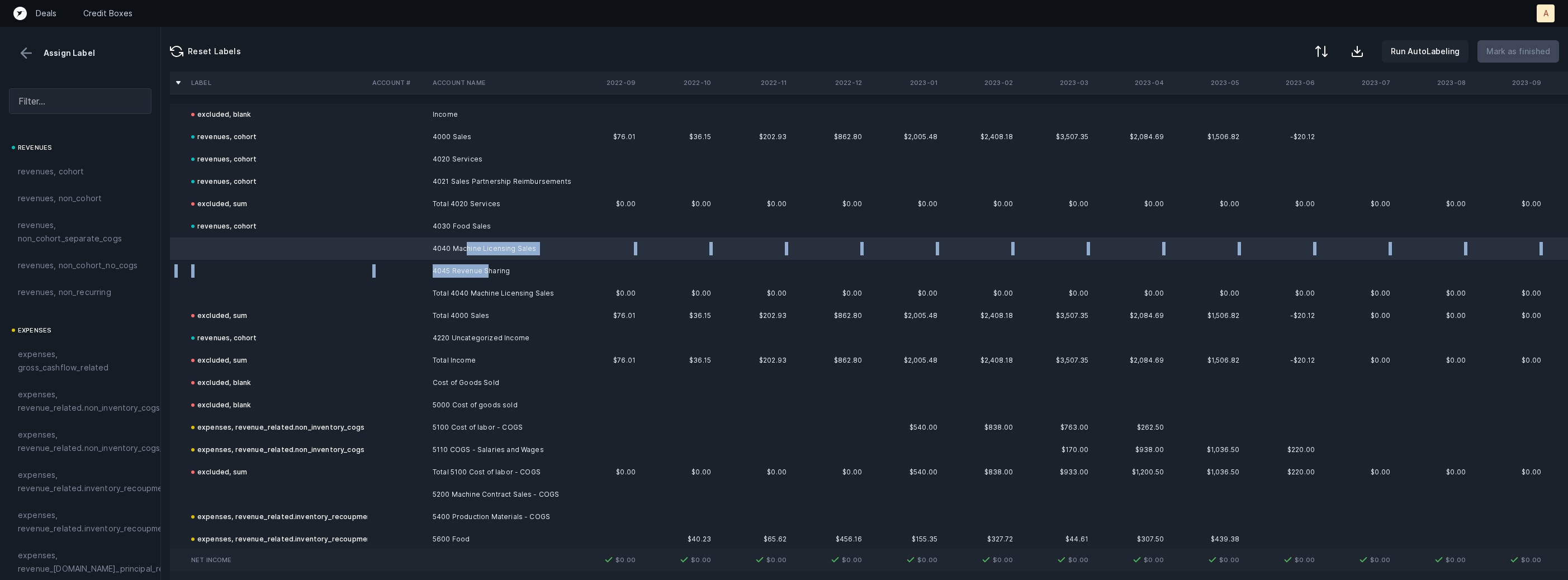
click at [485, 272] on td "4045 Revenue Sharing" at bounding box center [496, 271] width 137 height 23
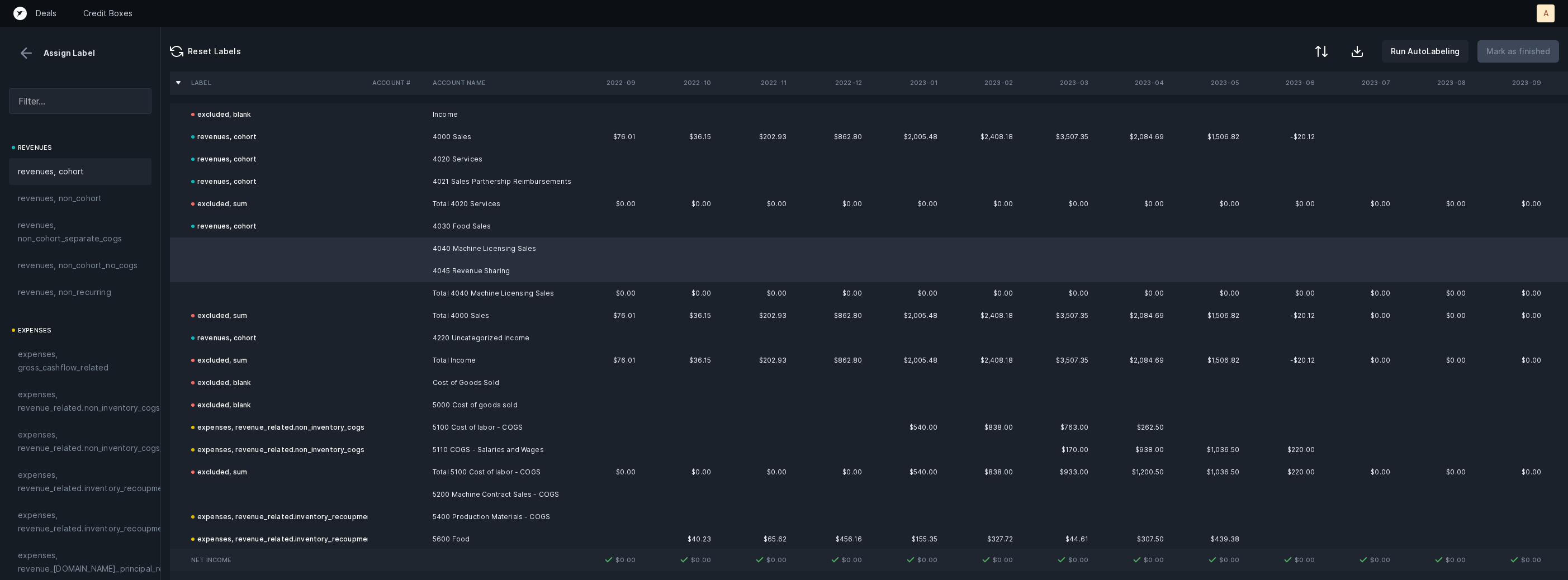
click at [88, 166] on div "revenues, cohort" at bounding box center [80, 172] width 124 height 13
click at [211, 292] on td at bounding box center [277, 293] width 181 height 23
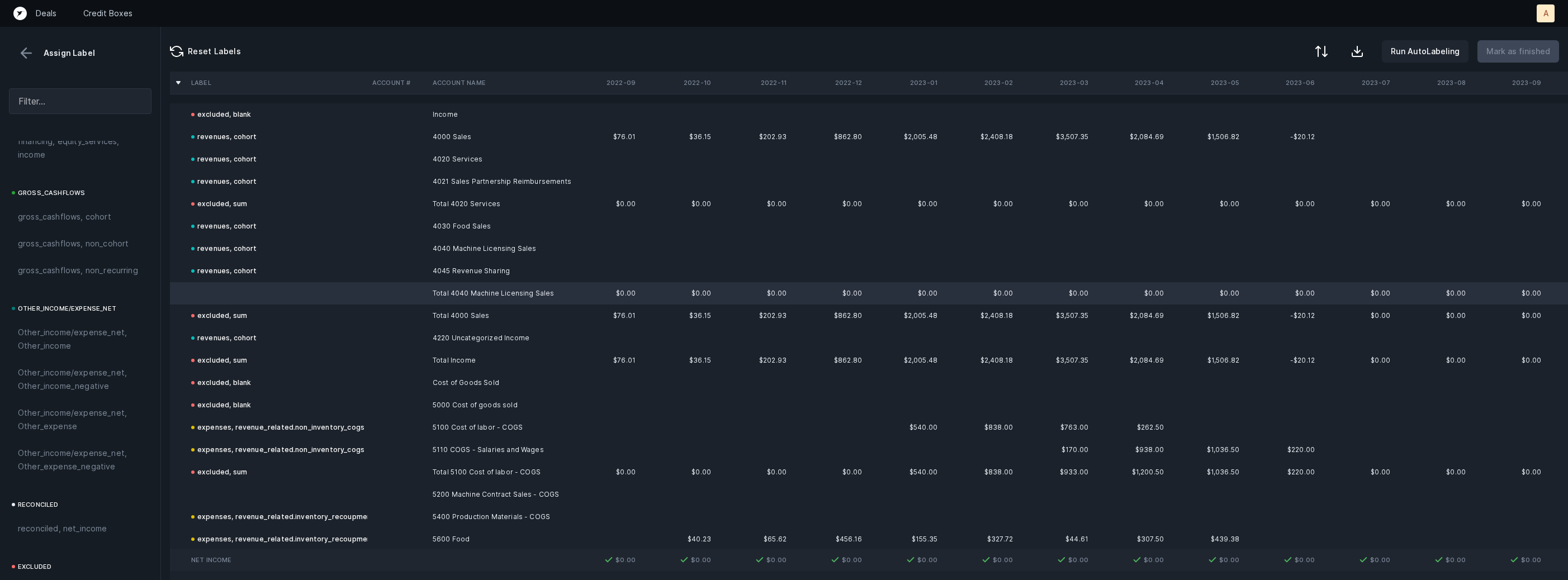
scroll to position [1266, 0]
click at [48, 482] on span "excluded, sum" at bounding box center [45, 477] width 55 height 13
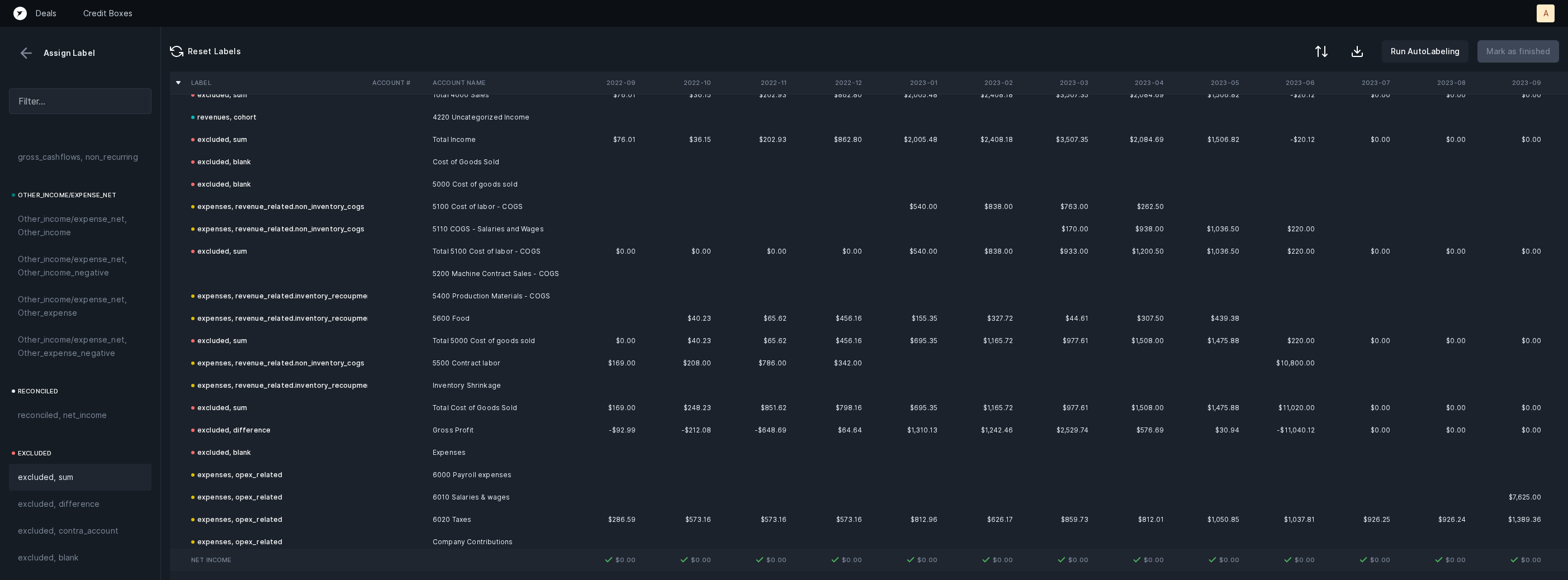
scroll to position [241, 0]
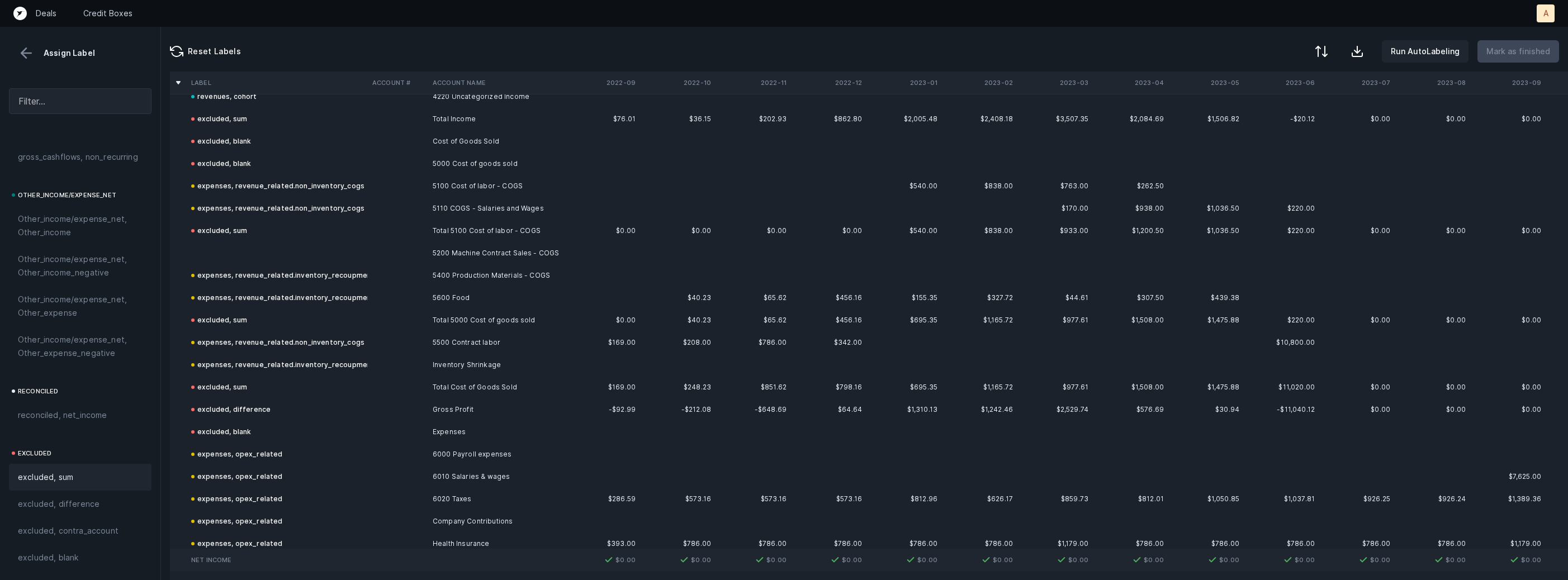
click at [318, 258] on td at bounding box center [277, 253] width 181 height 23
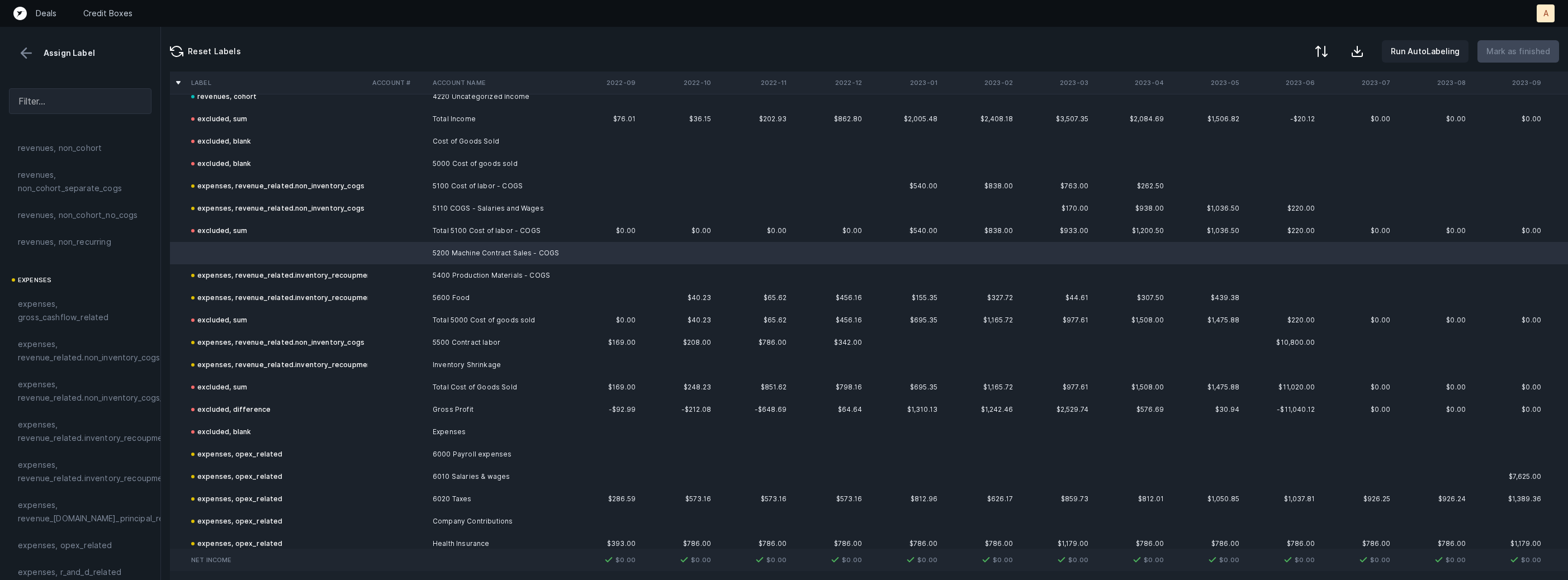
scroll to position [0, 0]
click at [76, 394] on span "expenses, revenue_related.non_inventory_cogs" at bounding box center [88, 401] width 142 height 27
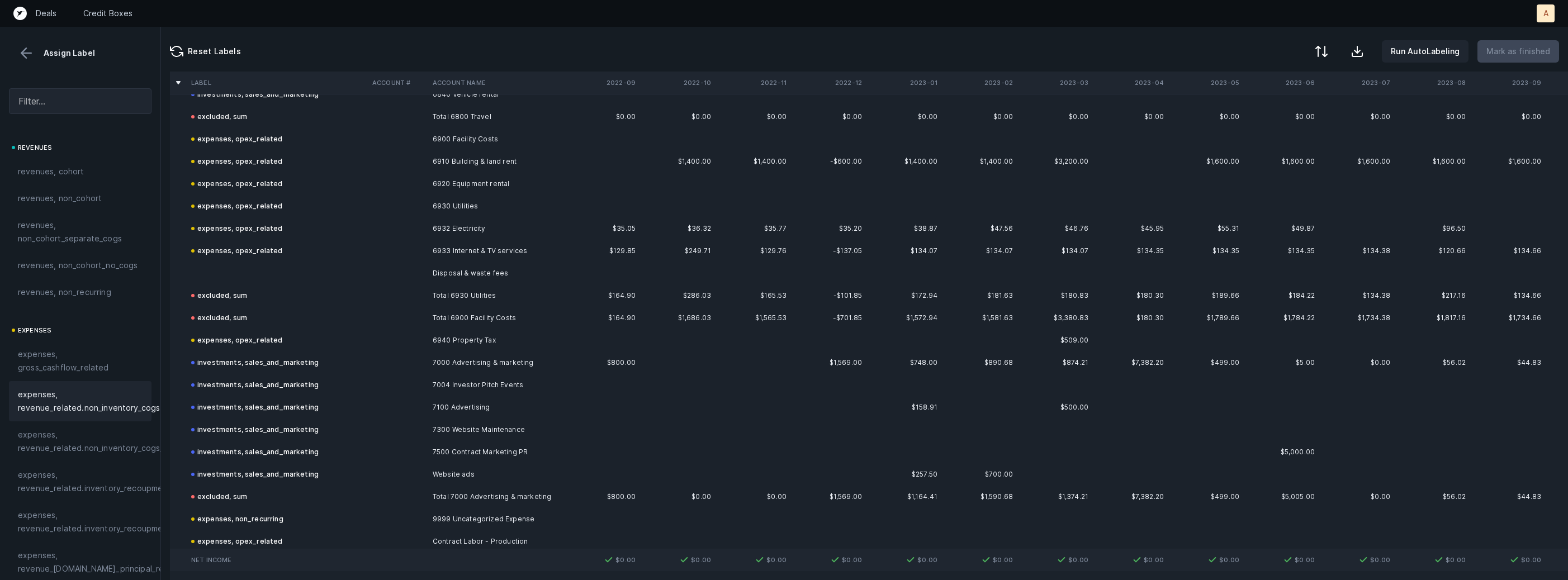
scroll to position [1797, 0]
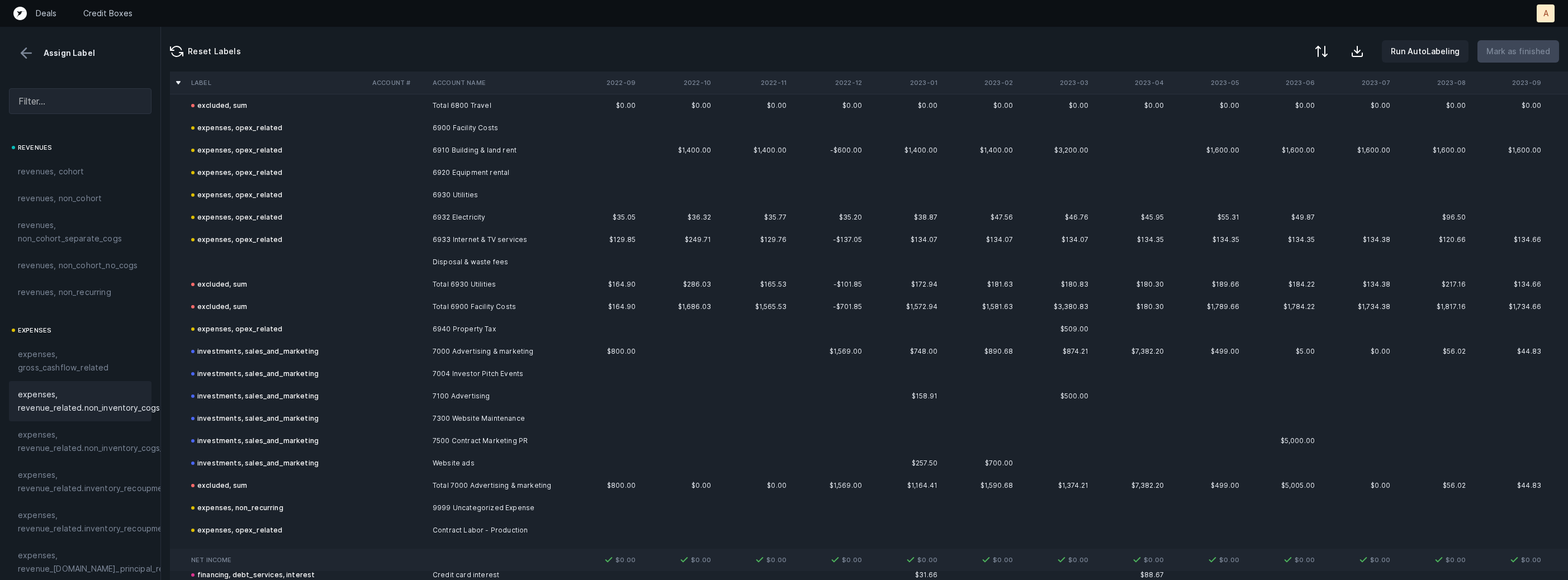
click at [448, 260] on td "Disposal & waste fees" at bounding box center [496, 262] width 137 height 23
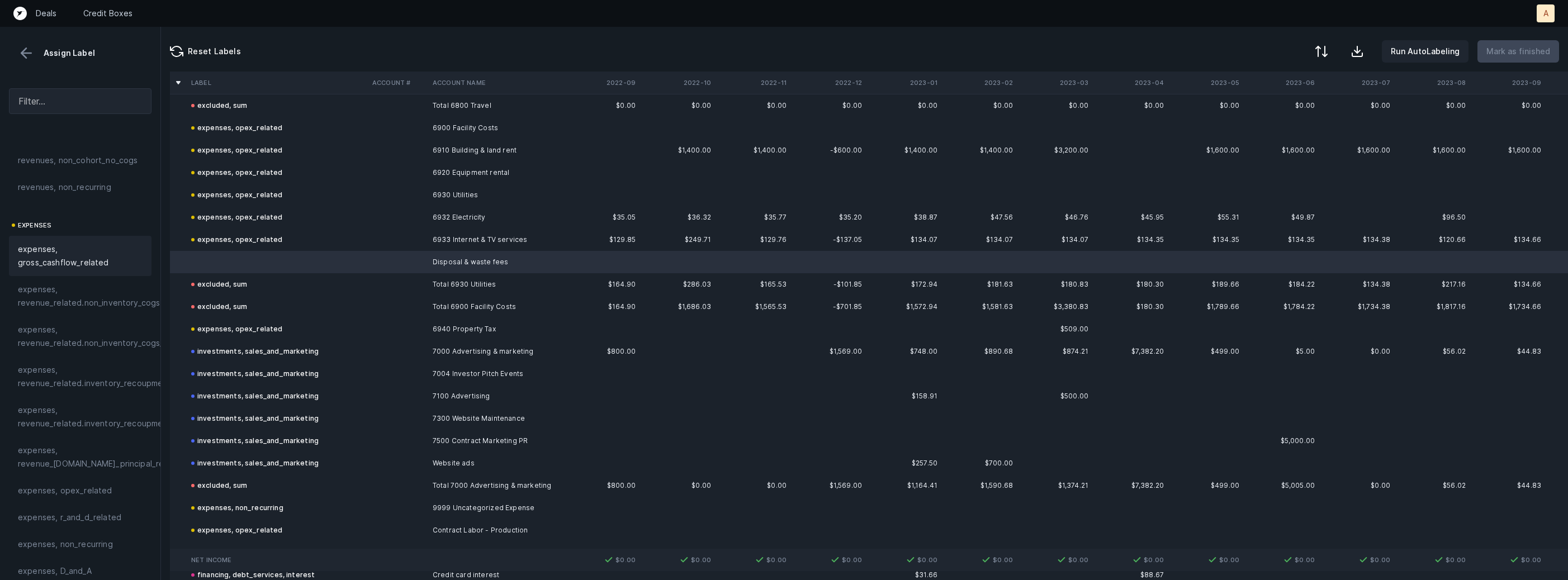
scroll to position [194, 0]
click at [91, 405] on span "expenses, opex_related" at bounding box center [65, 401] width 94 height 13
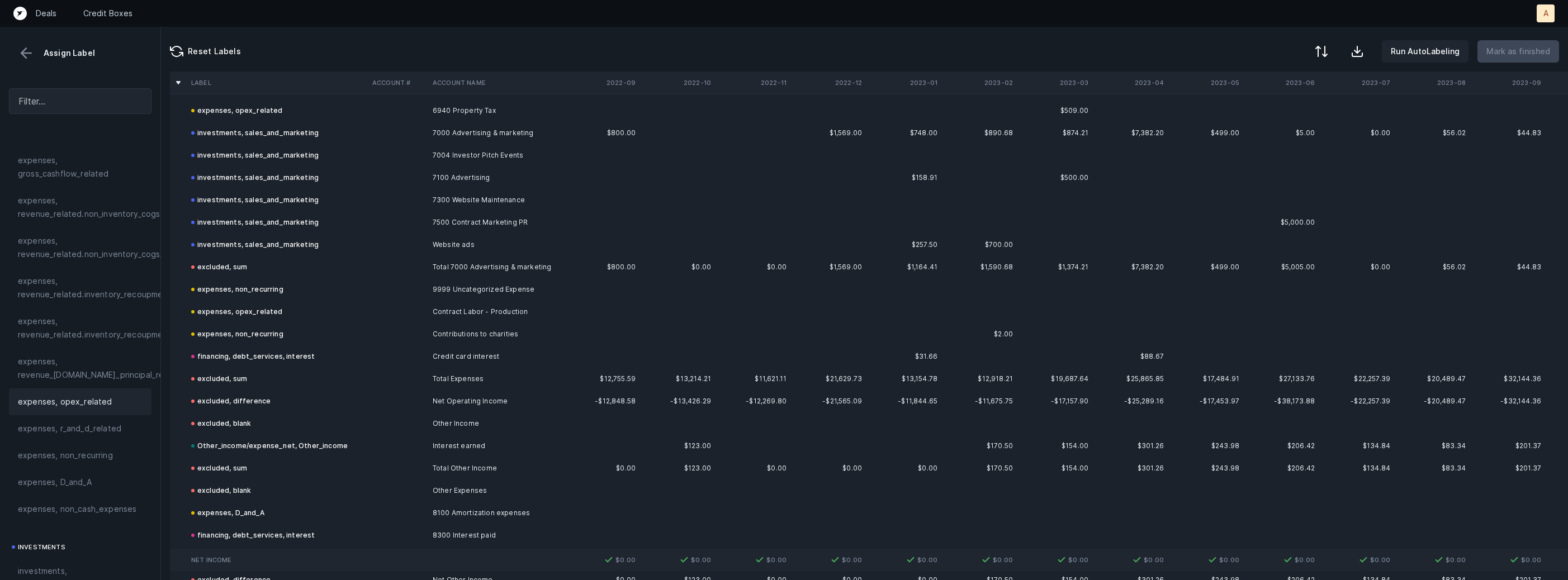
scroll to position [2088, 0]
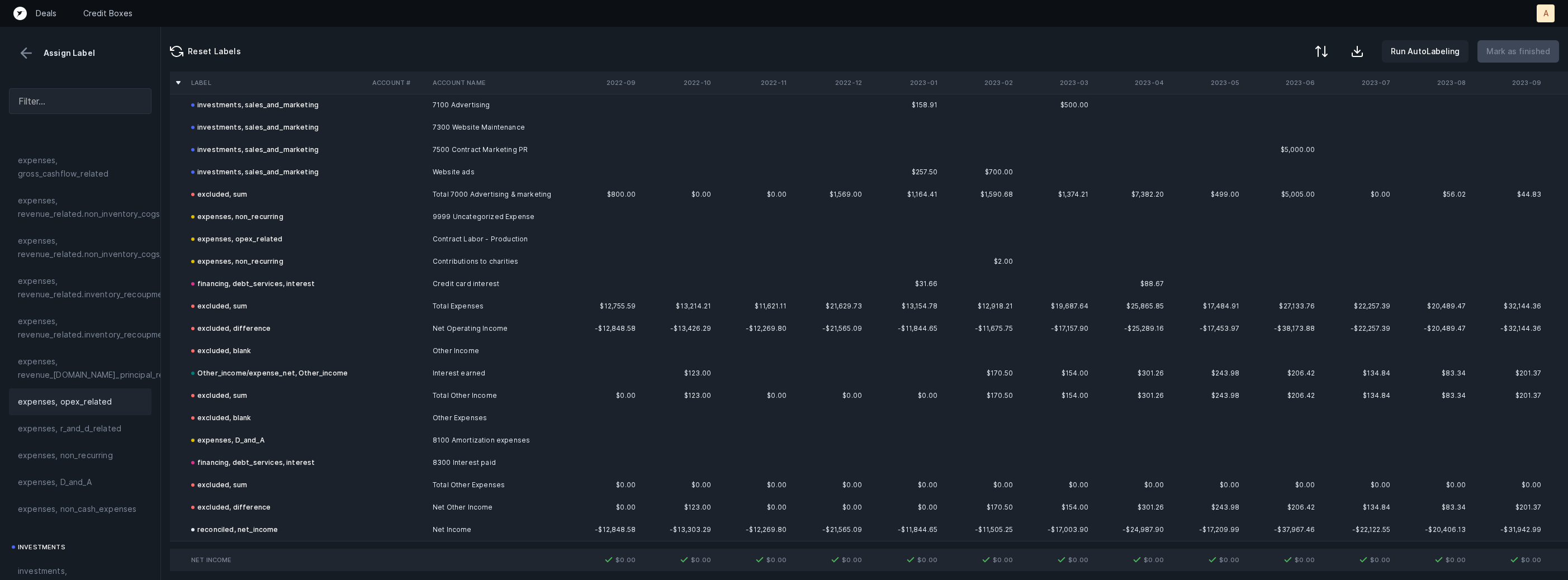
click at [27, 54] on button at bounding box center [26, 53] width 17 height 17
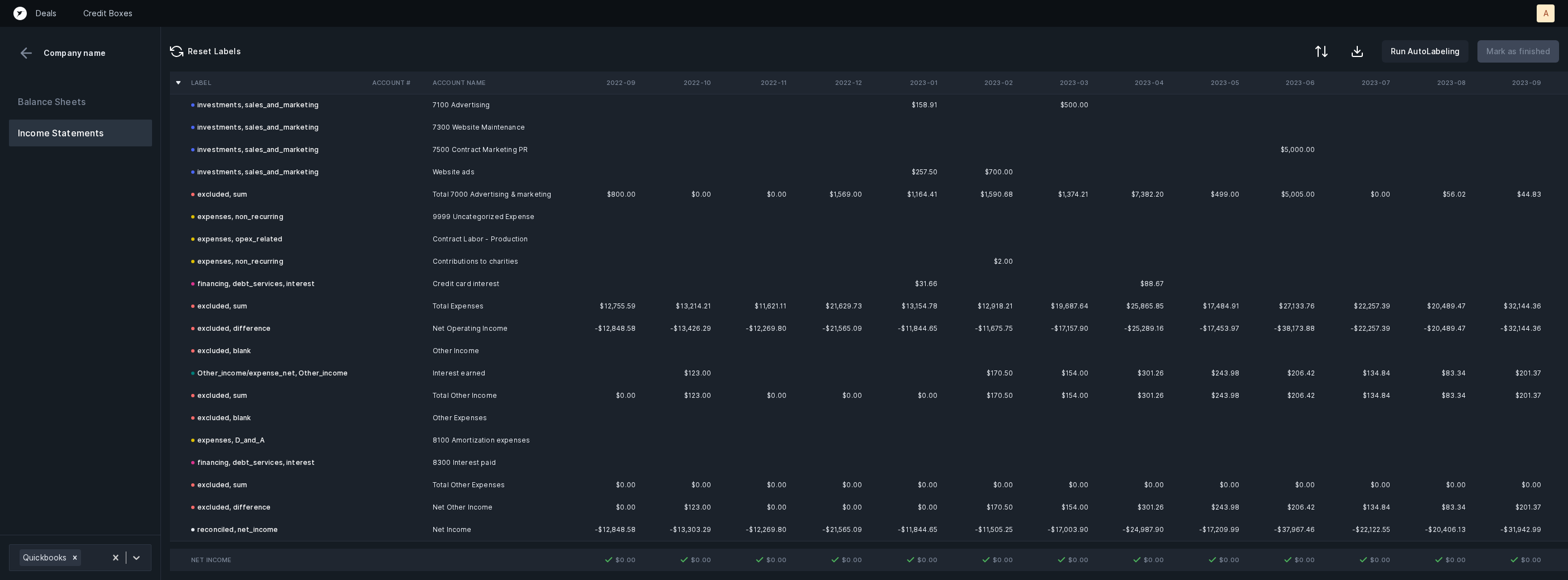
click at [66, 116] on div "Balance Sheets Income Statements" at bounding box center [80, 117] width 143 height 58
click at [71, 106] on button "Balance Sheets" at bounding box center [80, 102] width 143 height 27
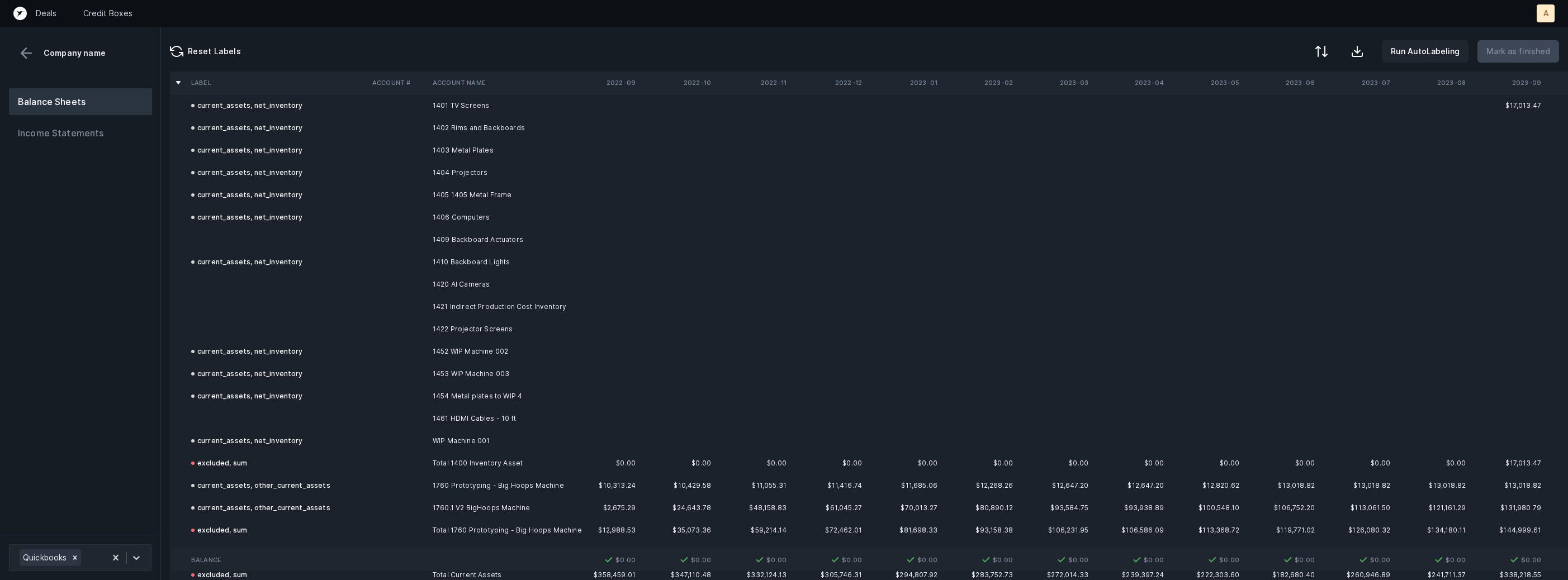
scroll to position [261, 0]
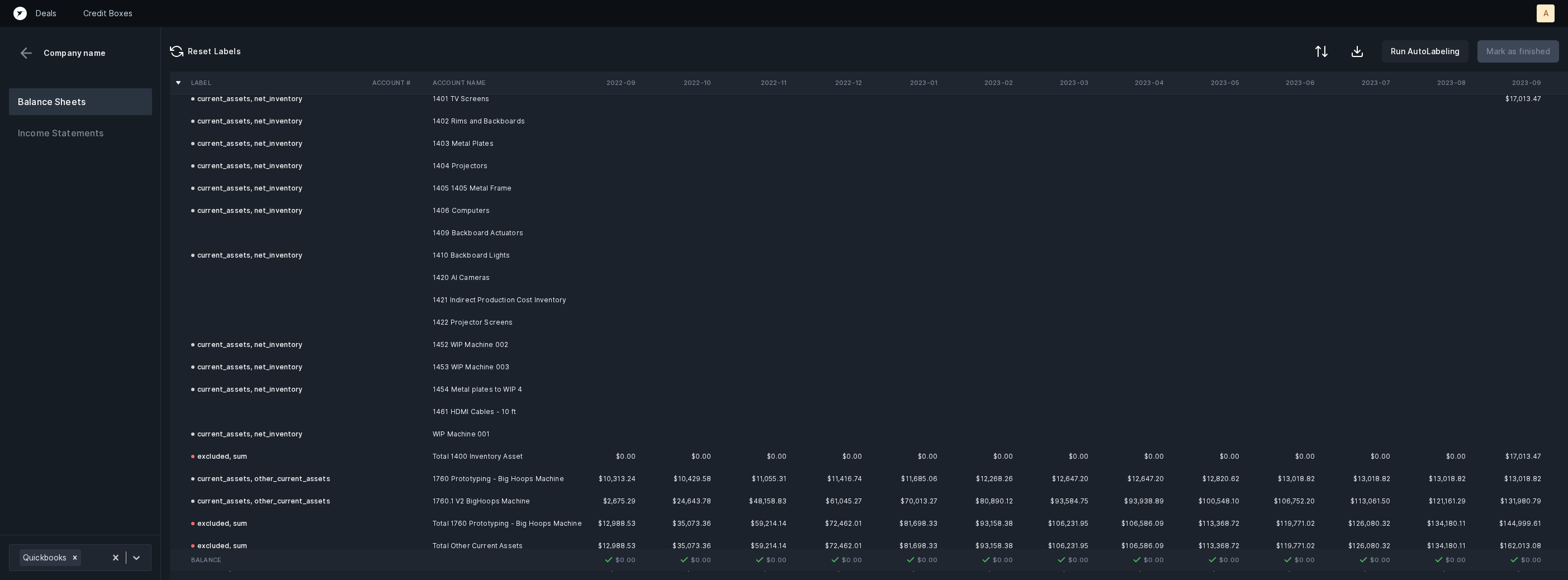
click at [316, 227] on td at bounding box center [277, 233] width 181 height 23
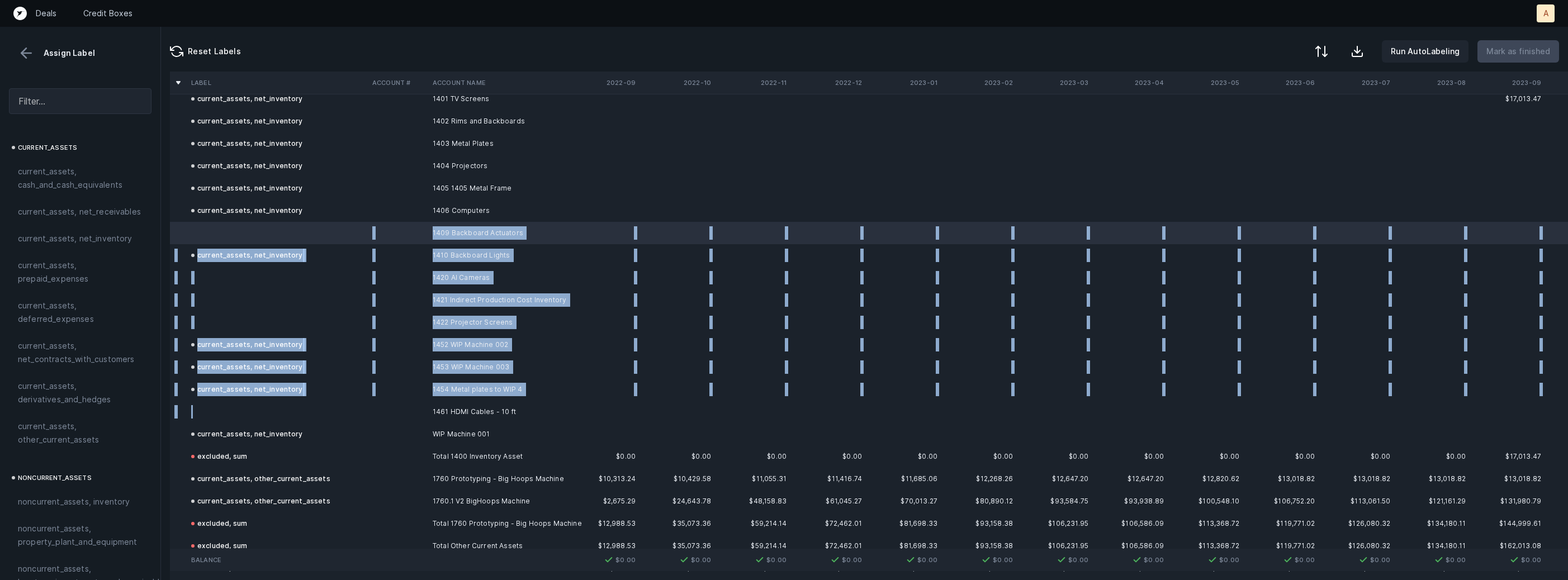
click at [294, 413] on td at bounding box center [277, 411] width 181 height 23
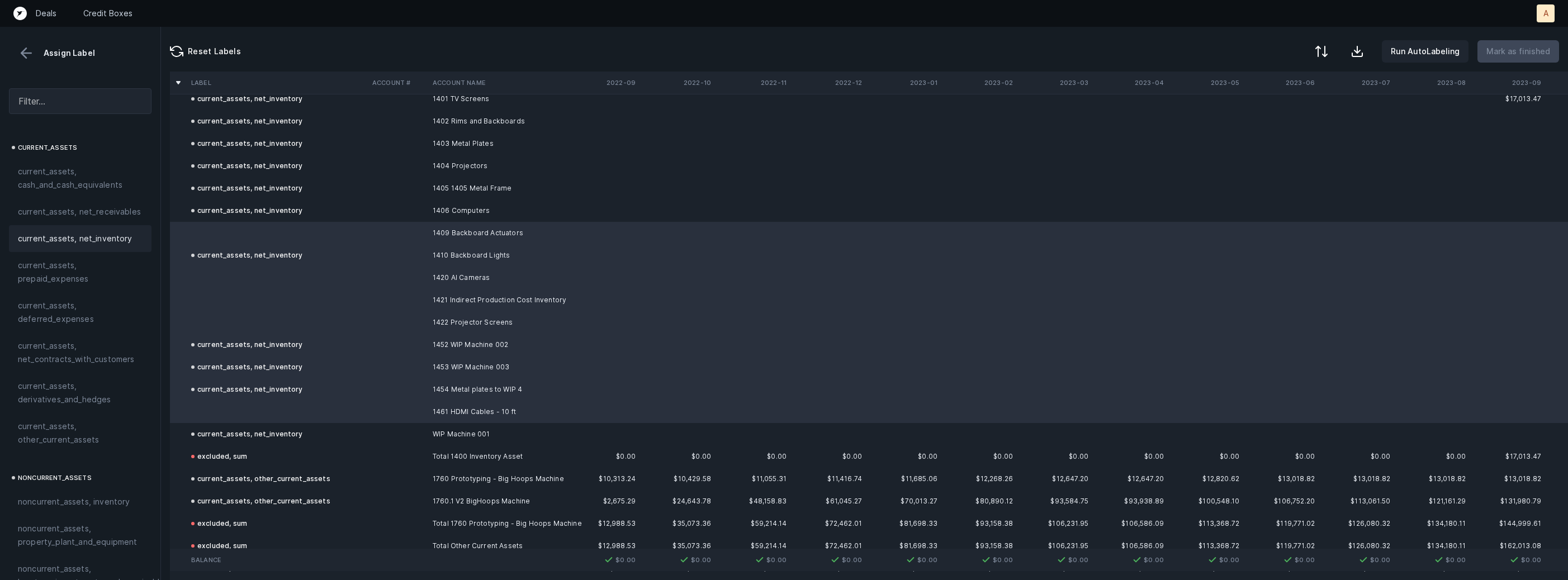
click at [98, 231] on div "current_assets, net_inventory" at bounding box center [80, 239] width 143 height 27
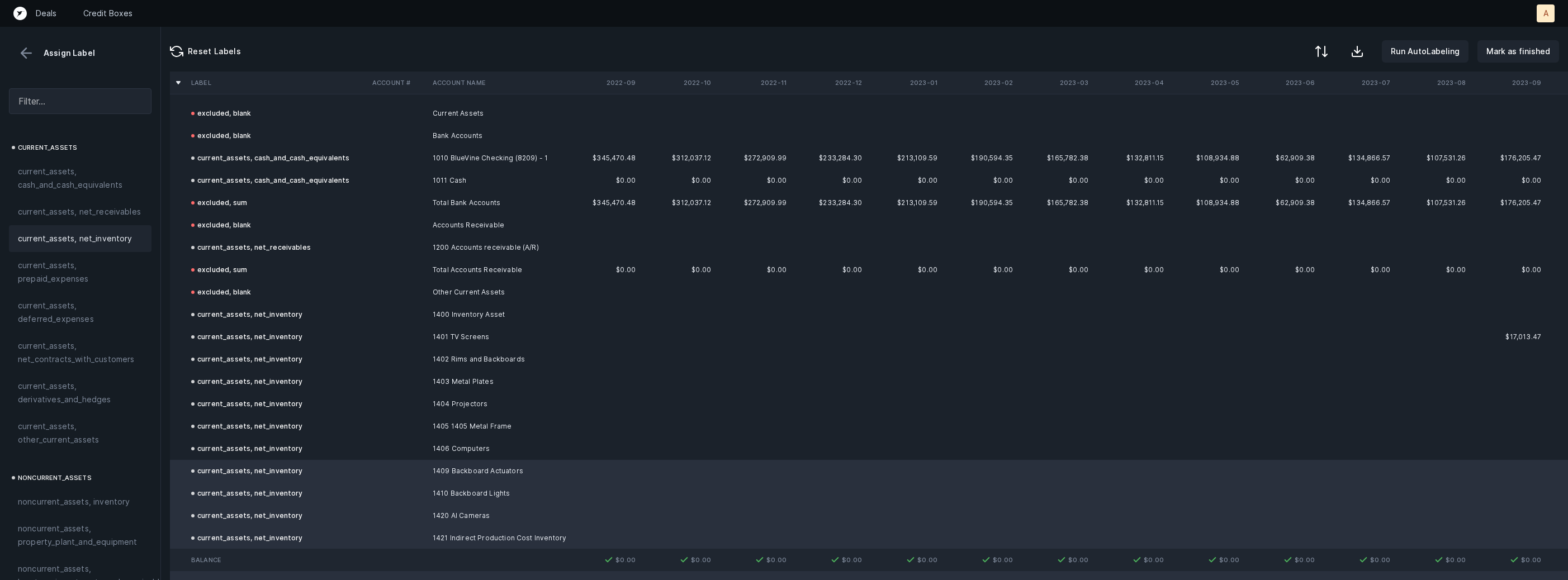
scroll to position [0, 0]
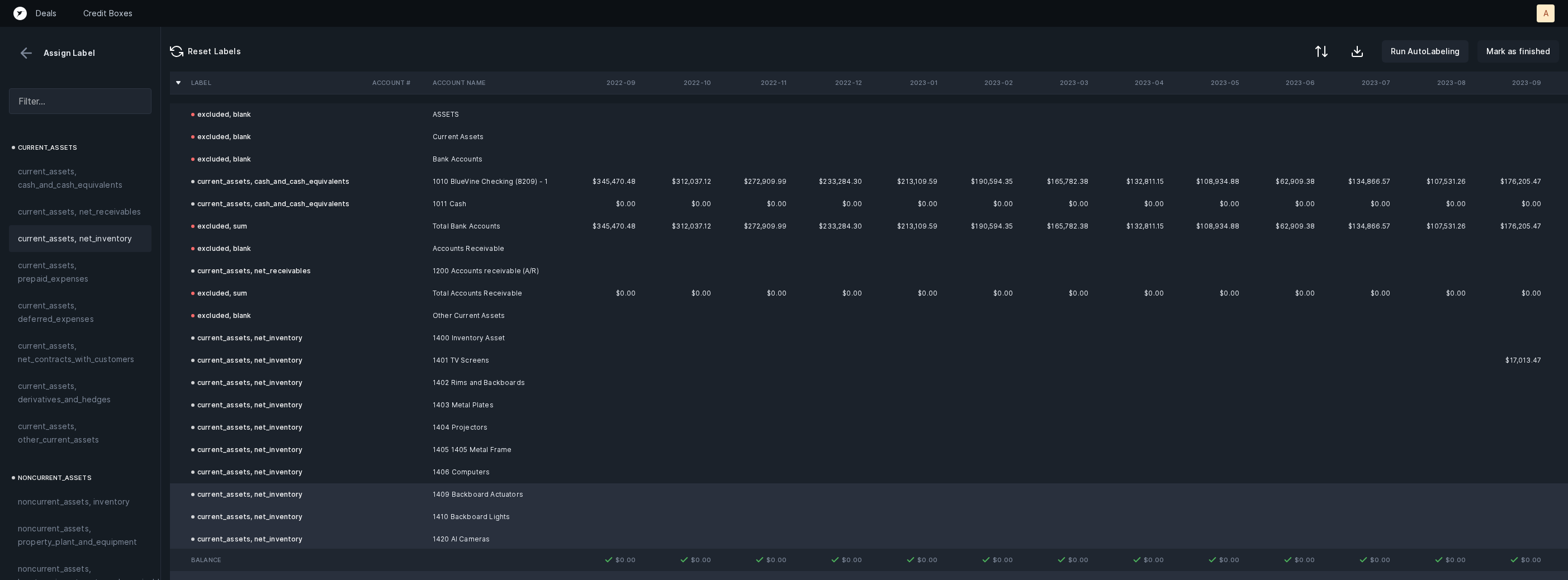
click at [1511, 55] on p "Mark as finished" at bounding box center [1518, 51] width 64 height 13
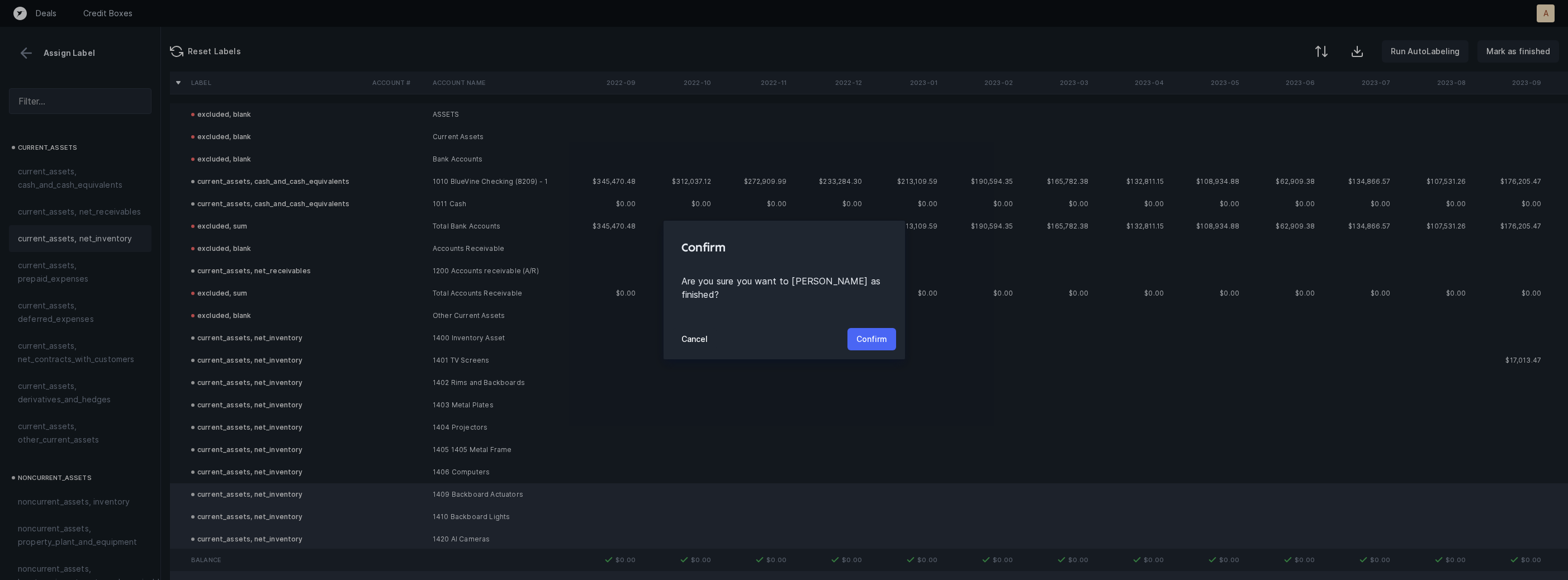
click at [857, 338] on p "Confirm" at bounding box center [872, 339] width 30 height 13
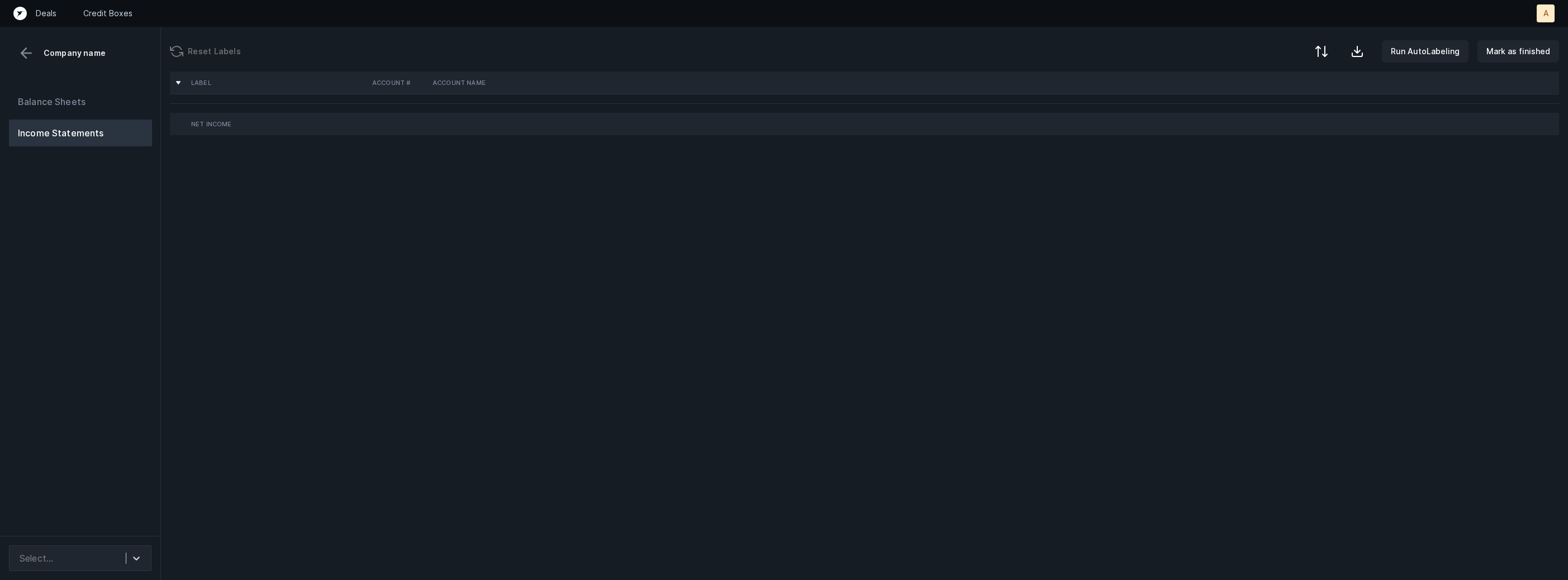
click at [147, 296] on div "Balance Sheets Income Statements" at bounding box center [80, 307] width 161 height 456
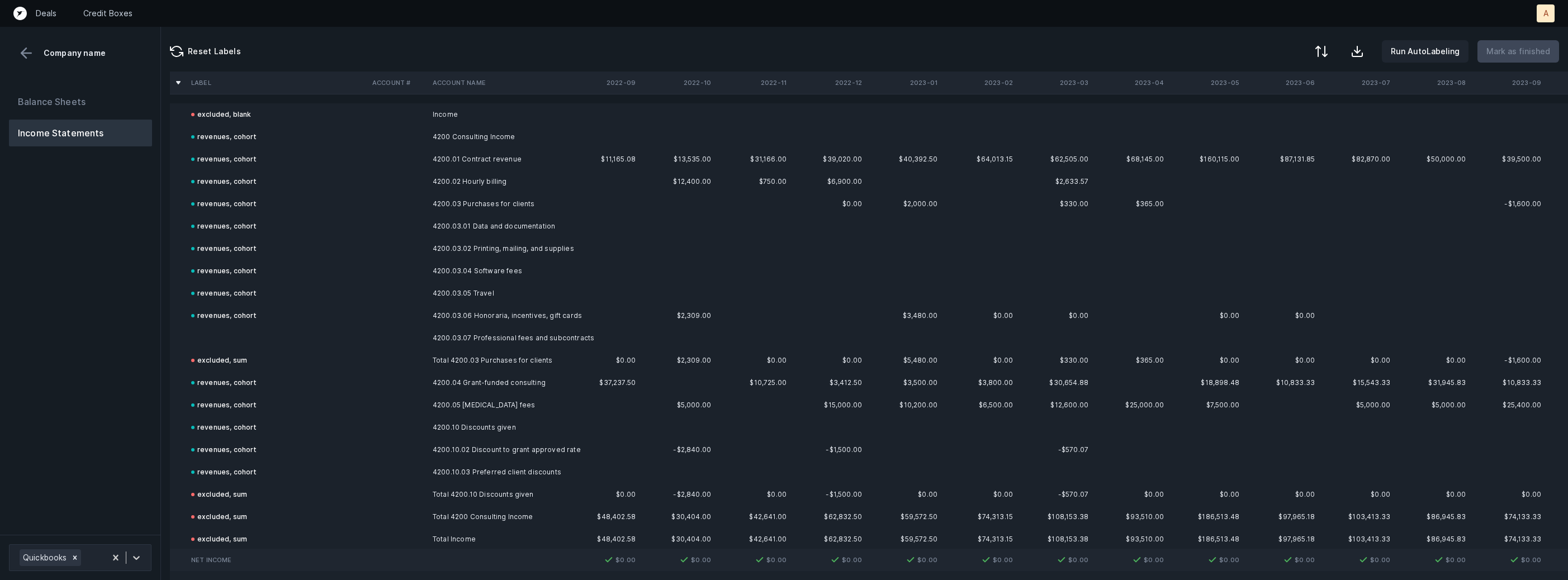
click at [216, 333] on td at bounding box center [277, 338] width 181 height 23
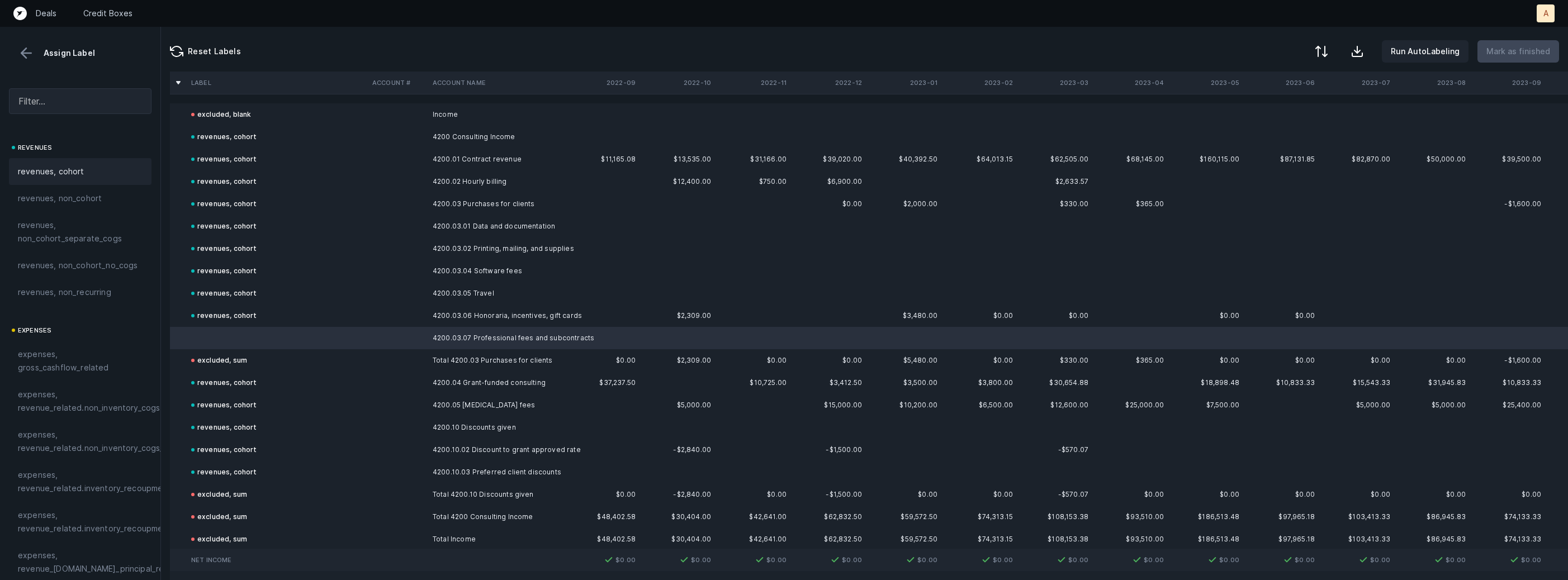
click at [110, 178] on div "revenues, cohort" at bounding box center [80, 172] width 124 height 13
click at [1533, 55] on p "Mark as finished" at bounding box center [1518, 51] width 64 height 13
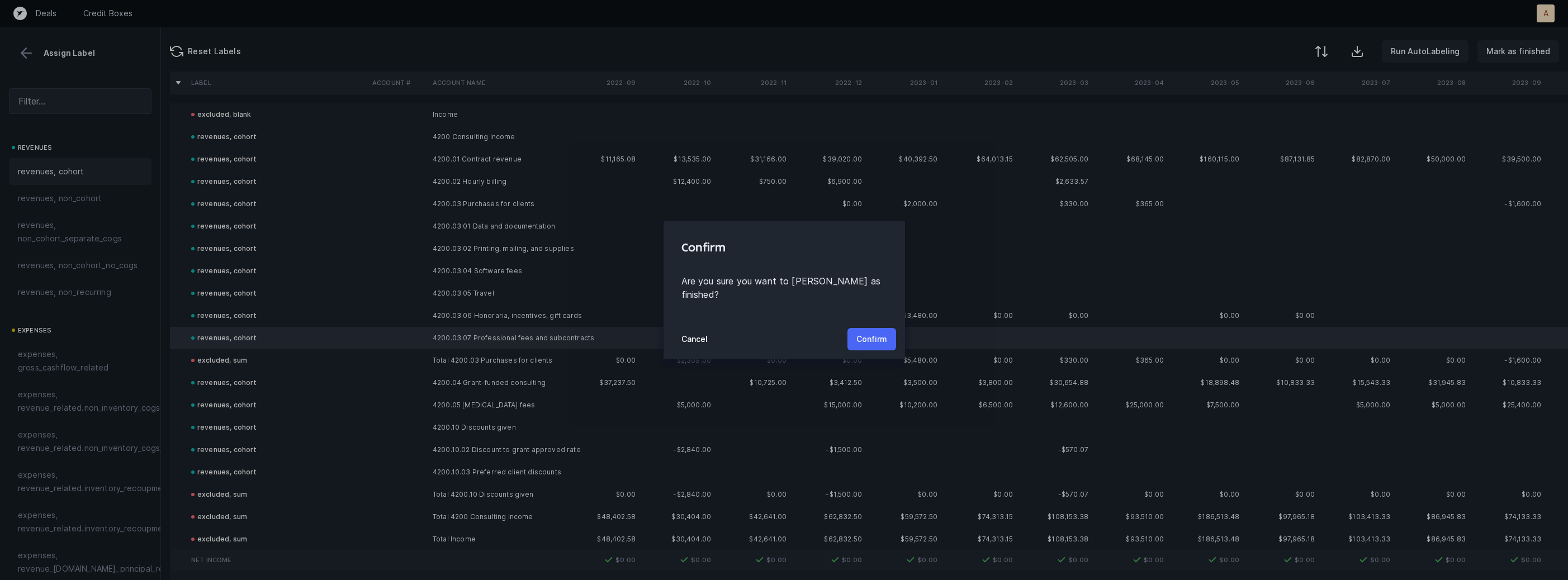
click at [858, 333] on p "Confirm" at bounding box center [872, 339] width 30 height 13
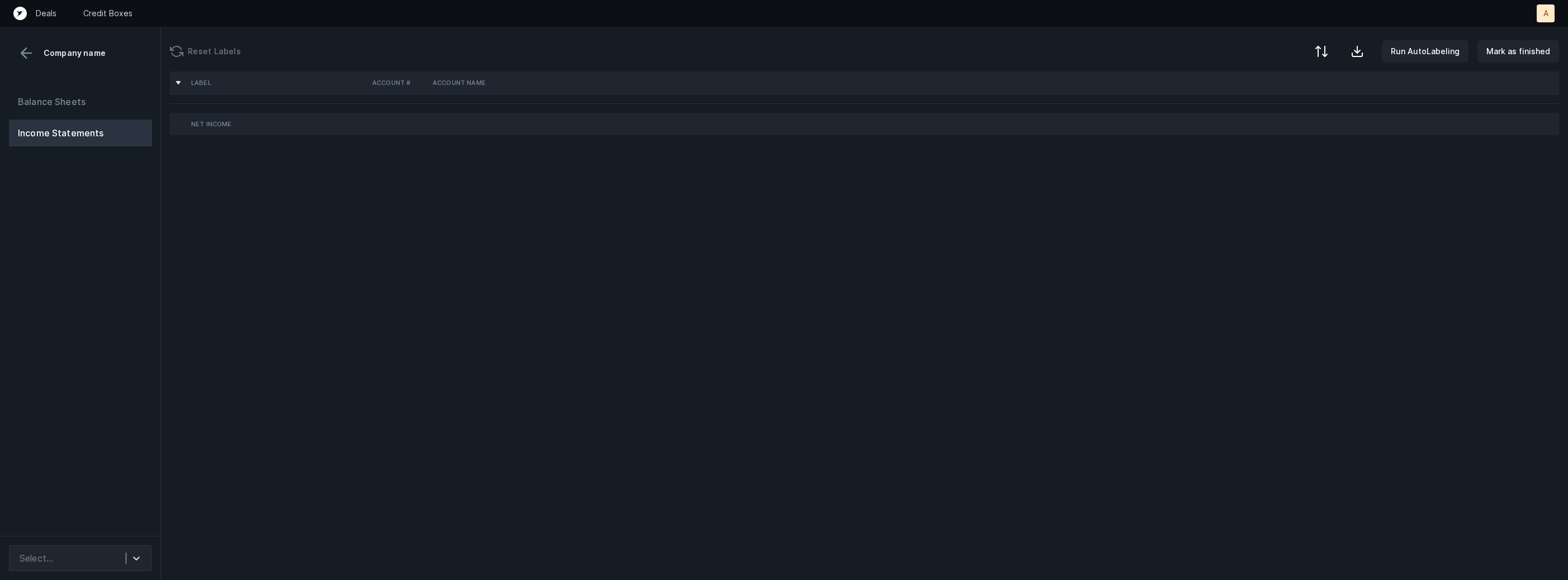
click at [135, 278] on div "Balance Sheets Income Statements" at bounding box center [80, 307] width 161 height 456
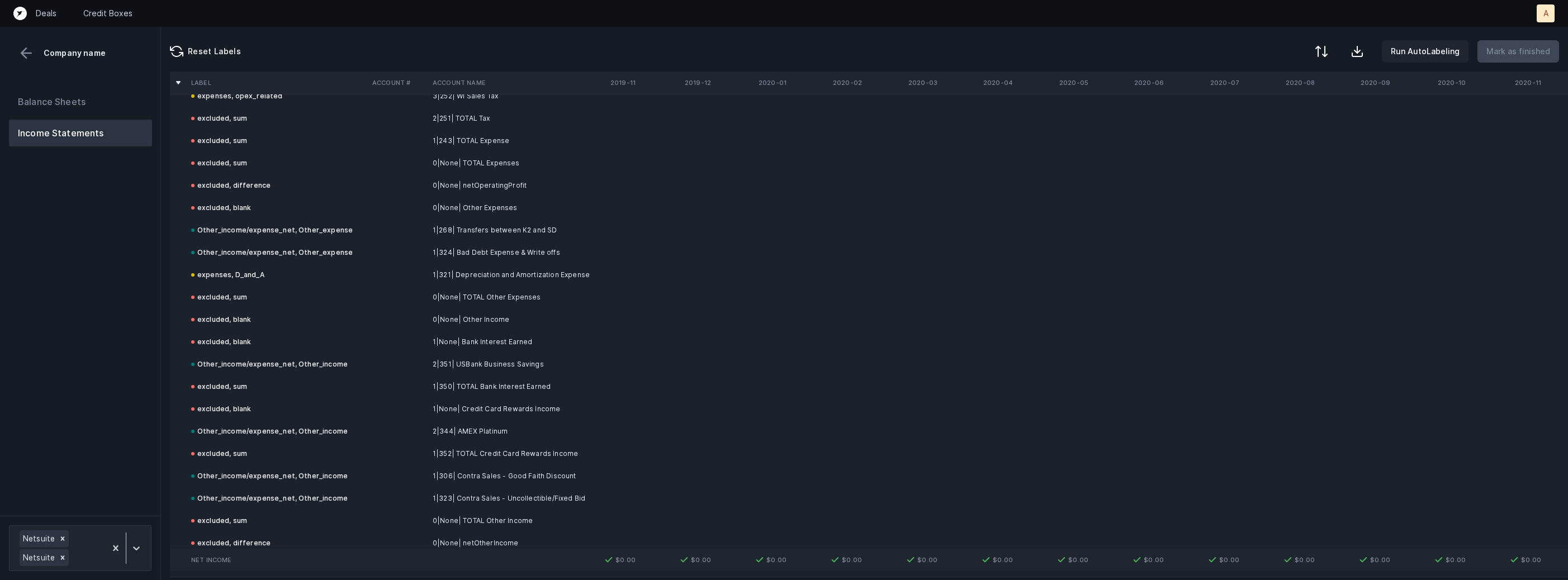
scroll to position [3026, 0]
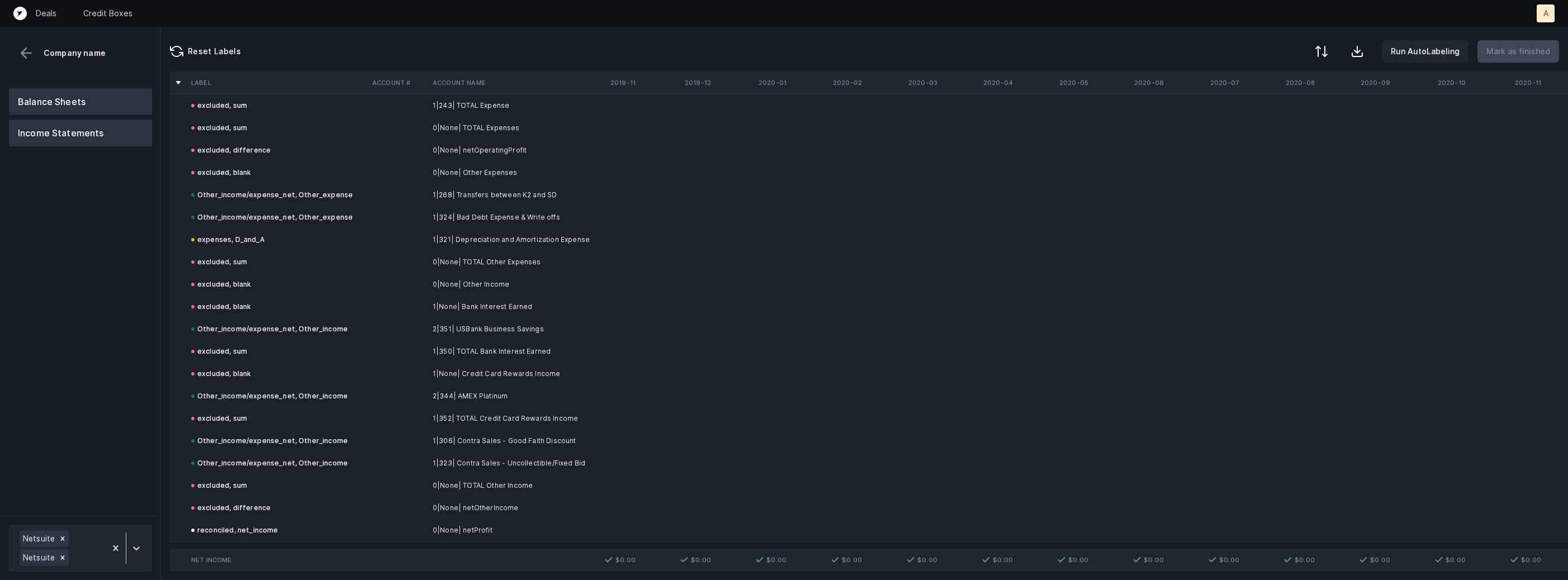
click at [102, 99] on button "Balance Sheets" at bounding box center [80, 102] width 143 height 27
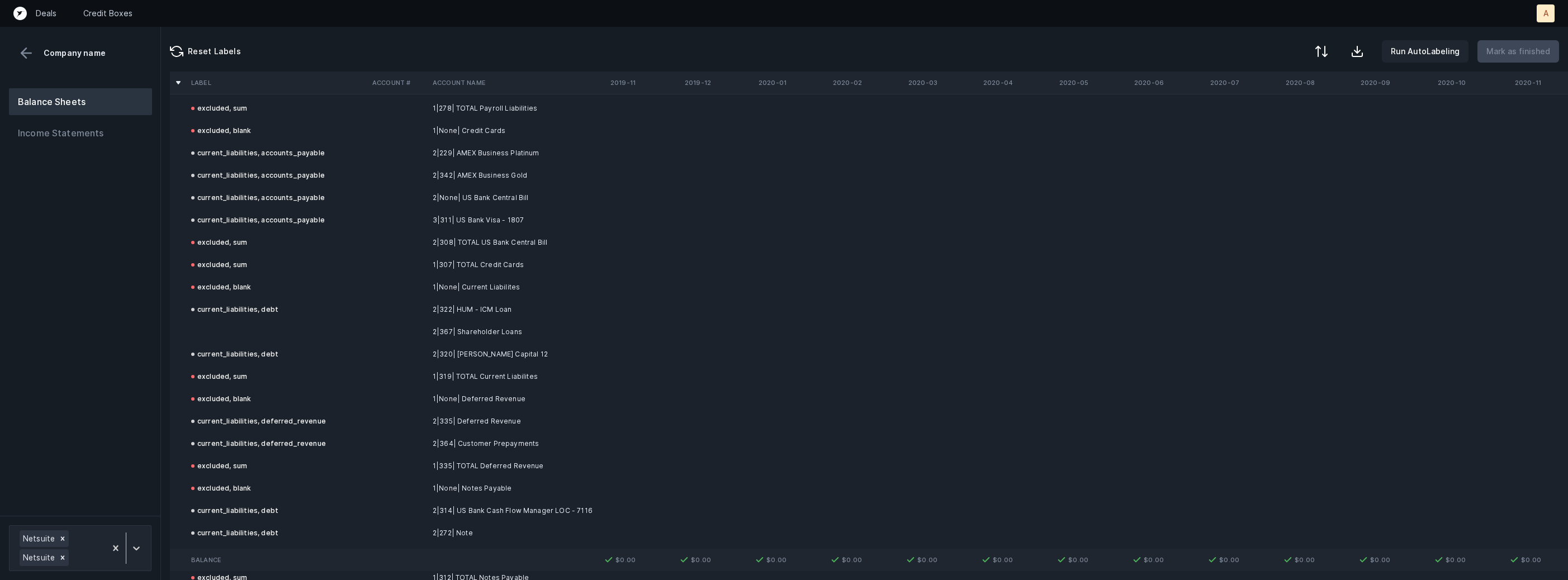
scroll to position [970, 0]
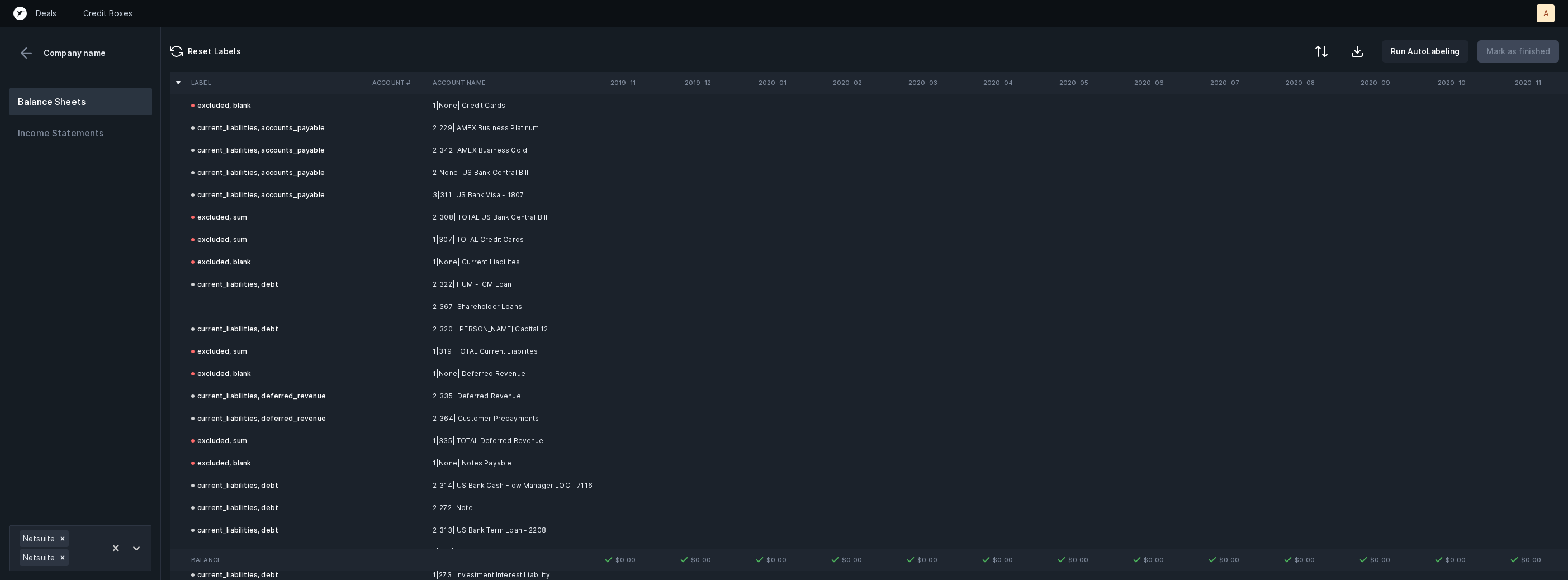
click at [522, 306] on td "2|367| Shareholder Loans" at bounding box center [496, 306] width 137 height 23
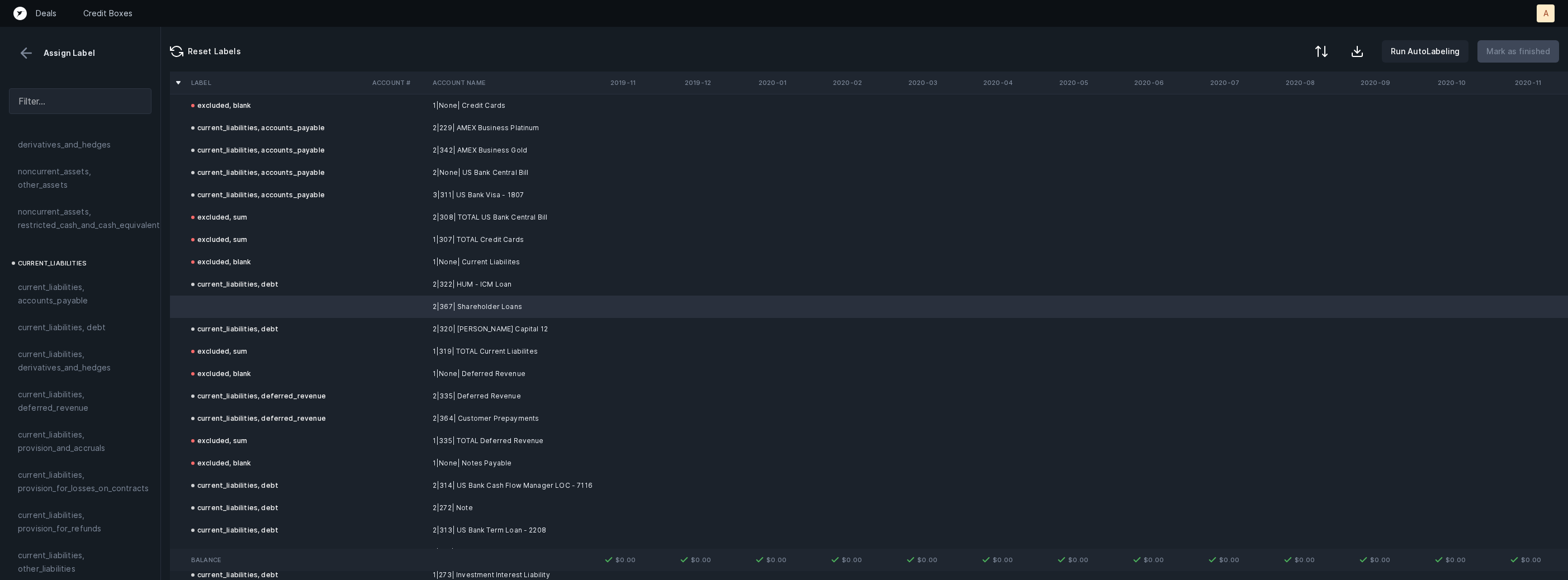
scroll to position [663, 0]
click at [110, 297] on div "current_liabilities, debt" at bounding box center [80, 303] width 124 height 13
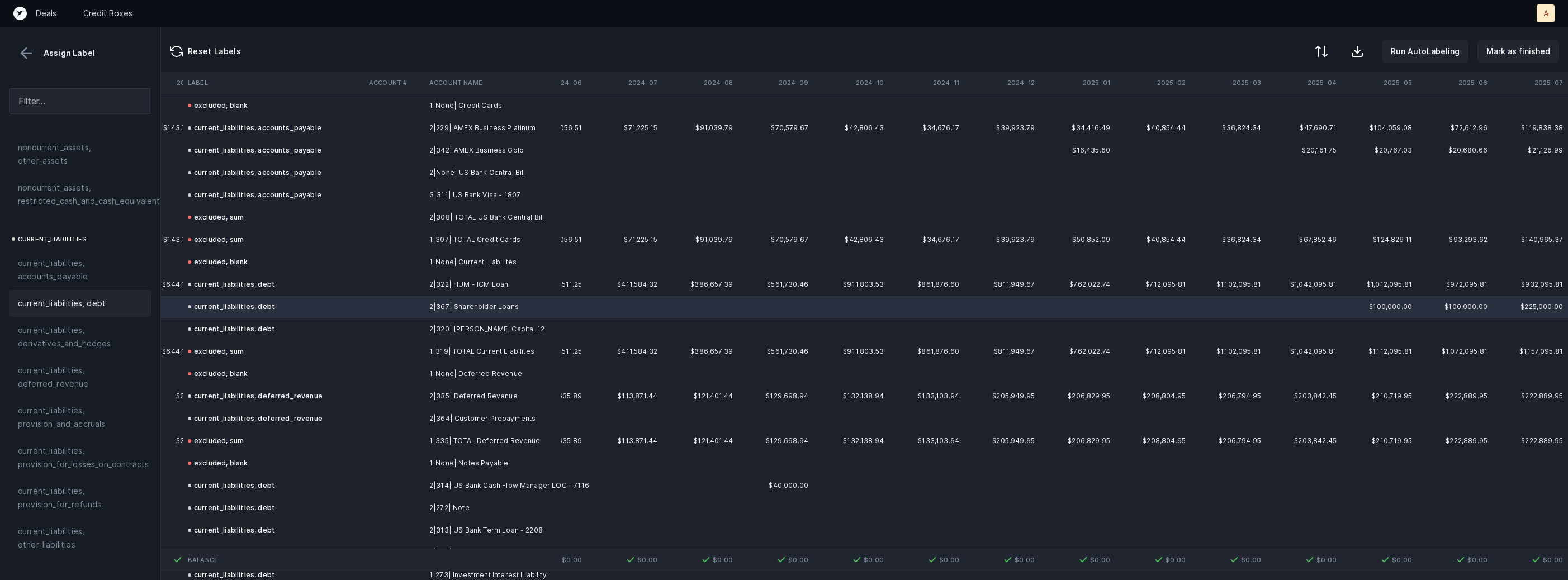
scroll to position [970, 4355]
click at [1508, 51] on p "Mark as finished" at bounding box center [1518, 51] width 64 height 13
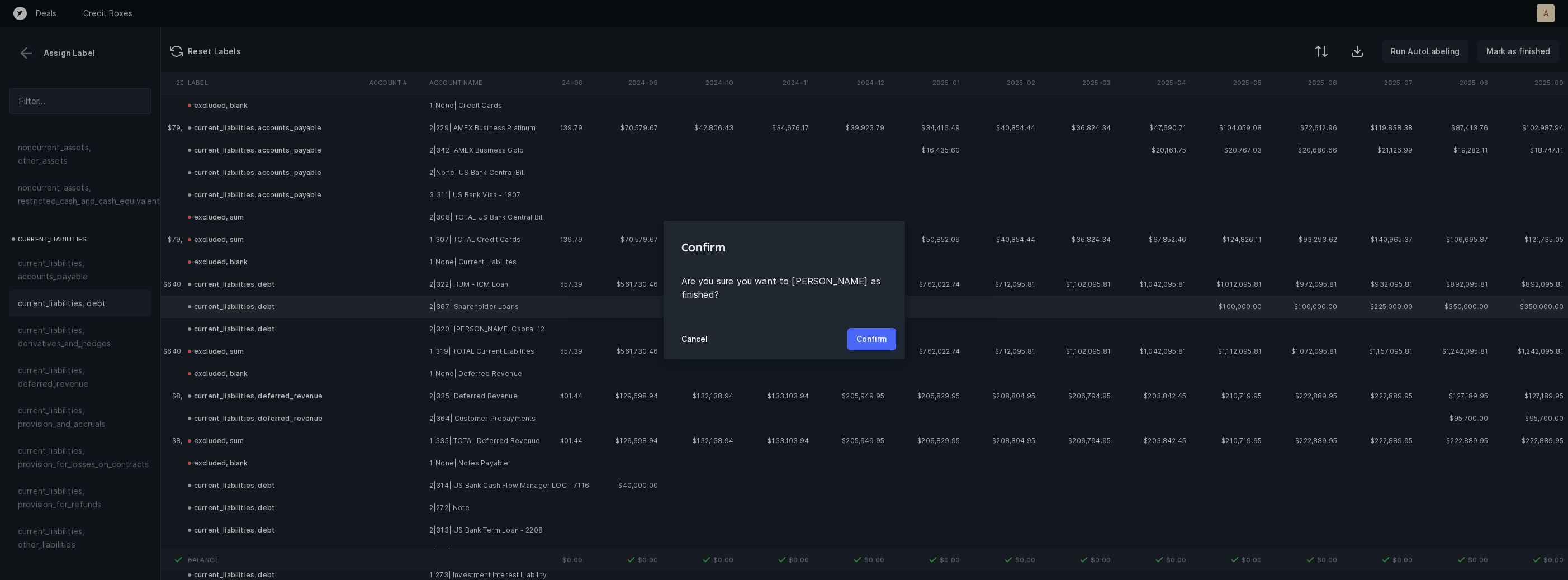
click at [872, 333] on p "Confirm" at bounding box center [872, 339] width 30 height 13
